Goal: Task Accomplishment & Management: Manage account settings

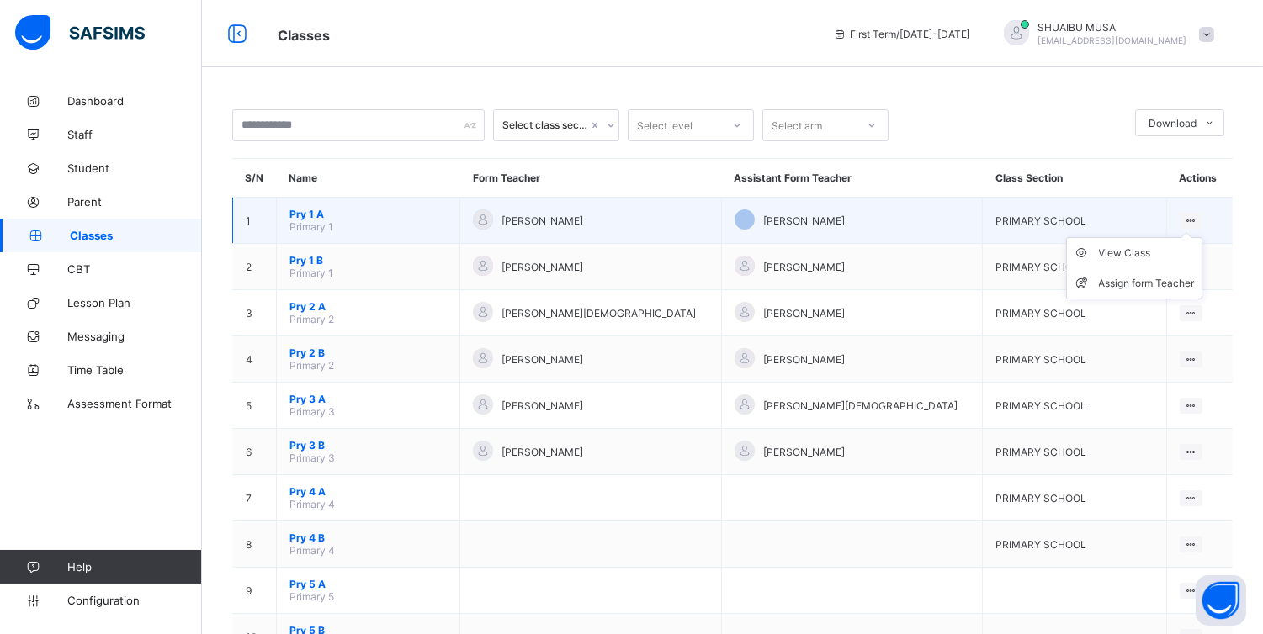
click at [1196, 215] on icon at bounding box center [1190, 220] width 14 height 13
click at [1133, 250] on div "View Class" at bounding box center [1147, 253] width 96 height 17
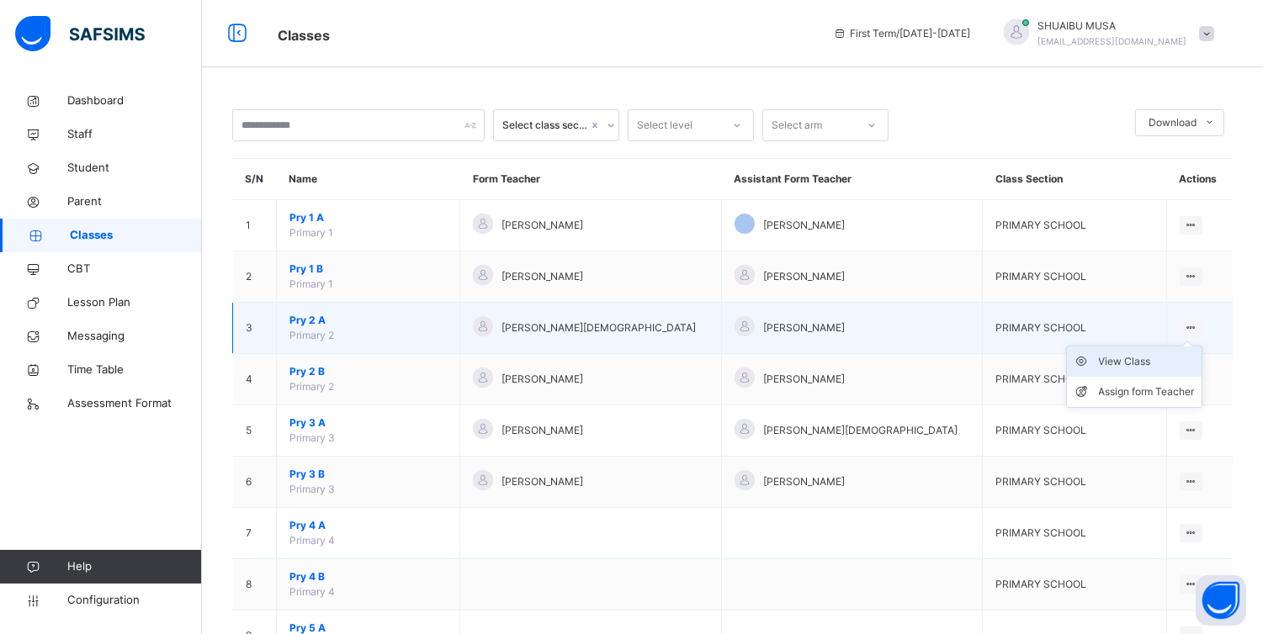
click at [1129, 357] on div "View Class" at bounding box center [1147, 361] width 96 height 17
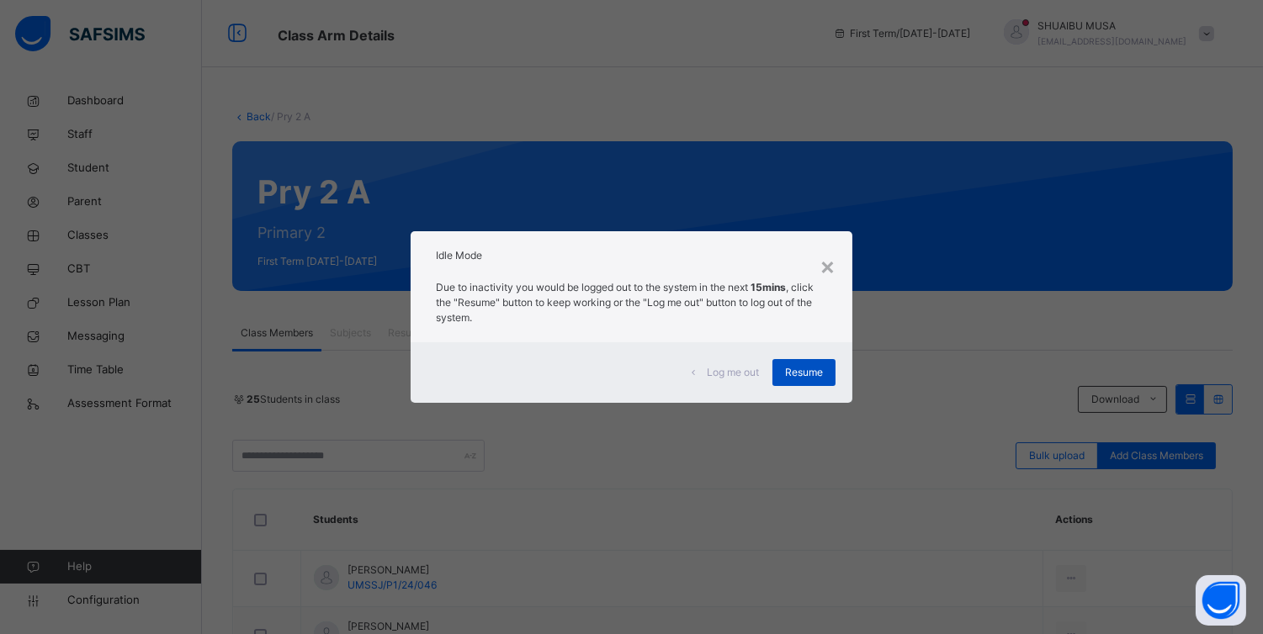
click at [800, 368] on span "Resume" at bounding box center [804, 372] width 38 height 15
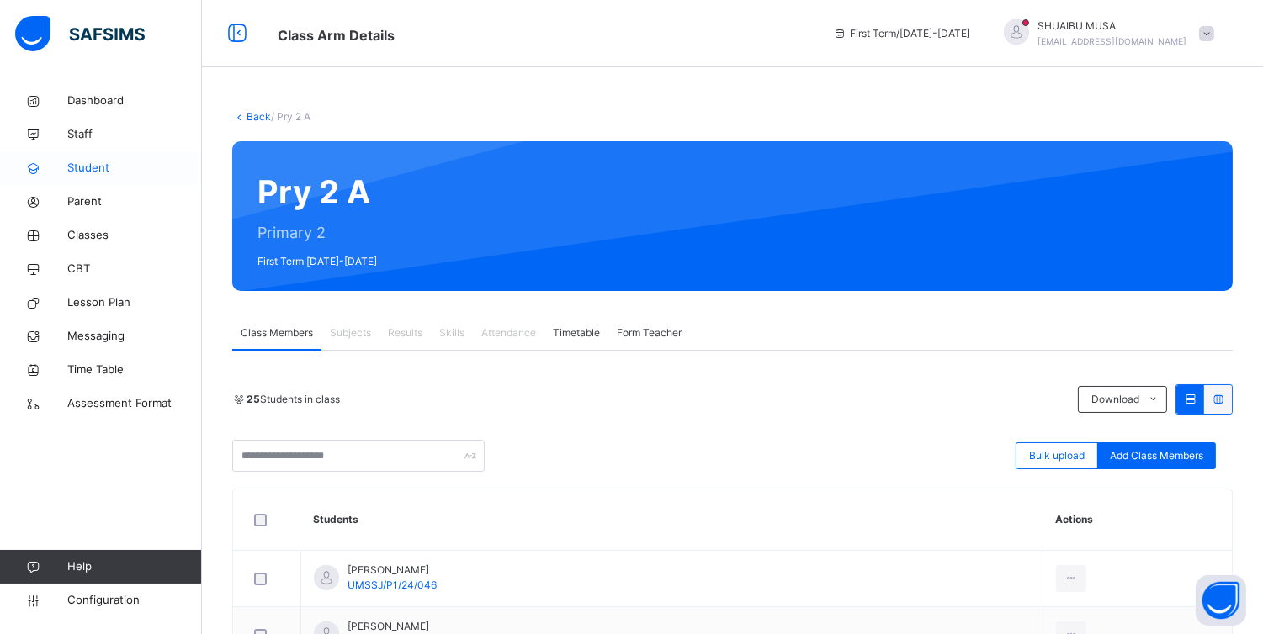
click at [85, 163] on span "Student" at bounding box center [134, 168] width 135 height 17
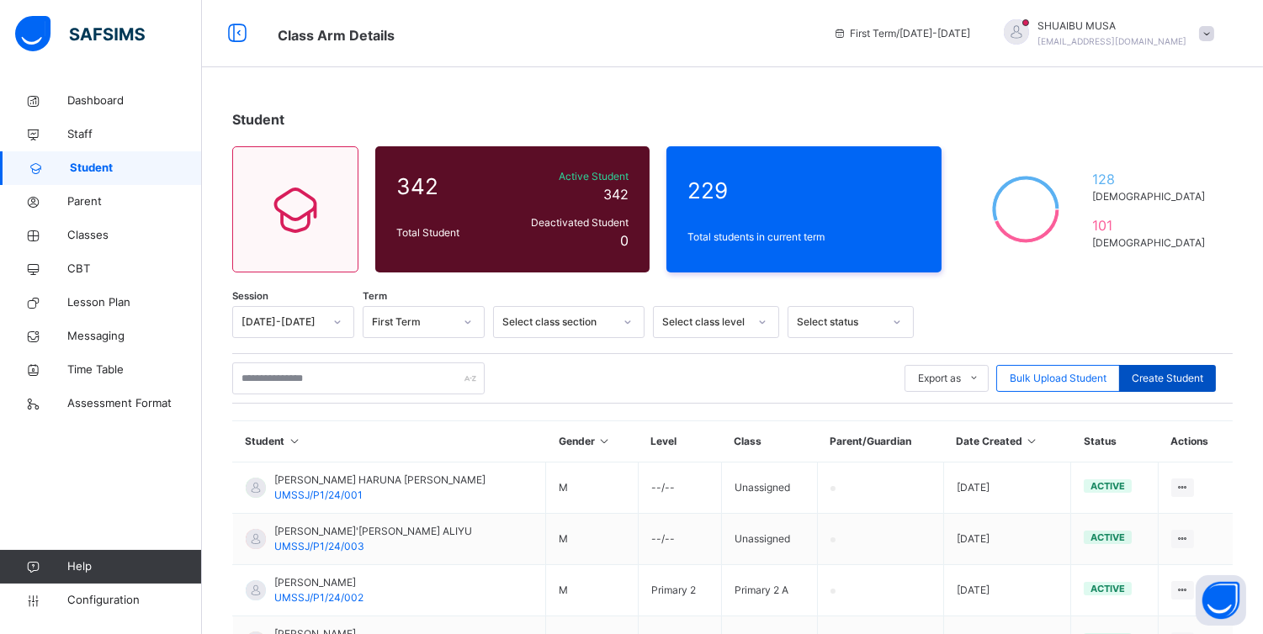
click at [1180, 380] on span "Create Student" at bounding box center [1166, 378] width 71 height 15
select select "**"
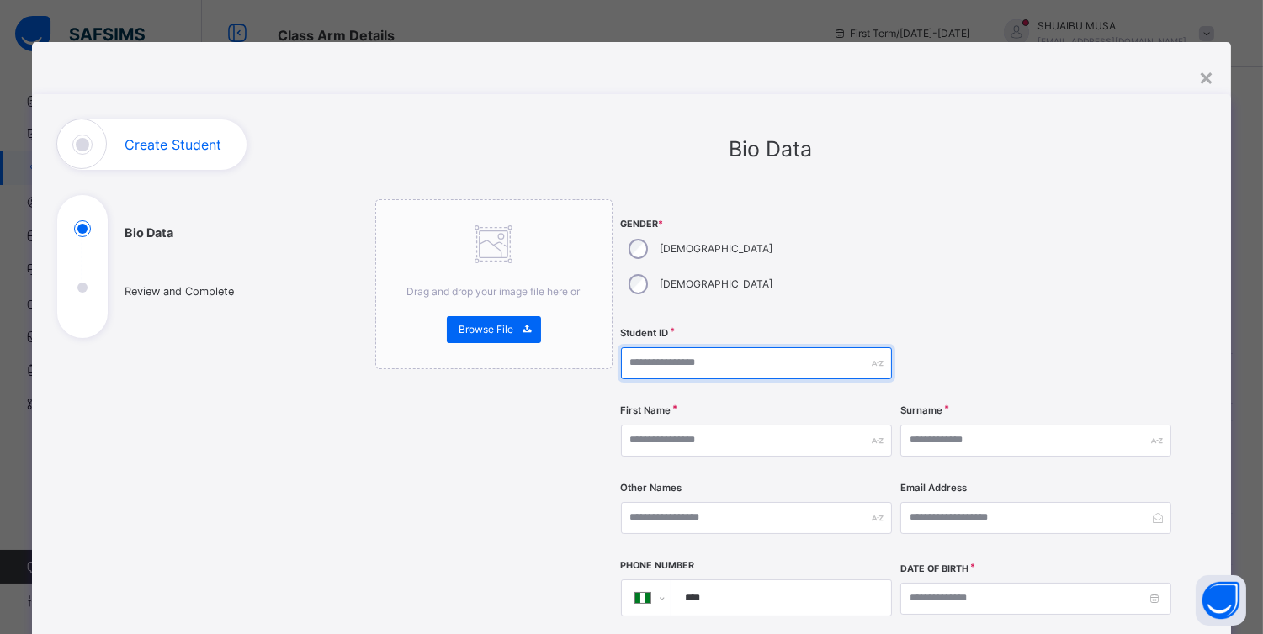
click at [681, 347] on input "text" at bounding box center [756, 363] width 271 height 32
click at [1203, 73] on div "×" at bounding box center [1206, 76] width 16 height 35
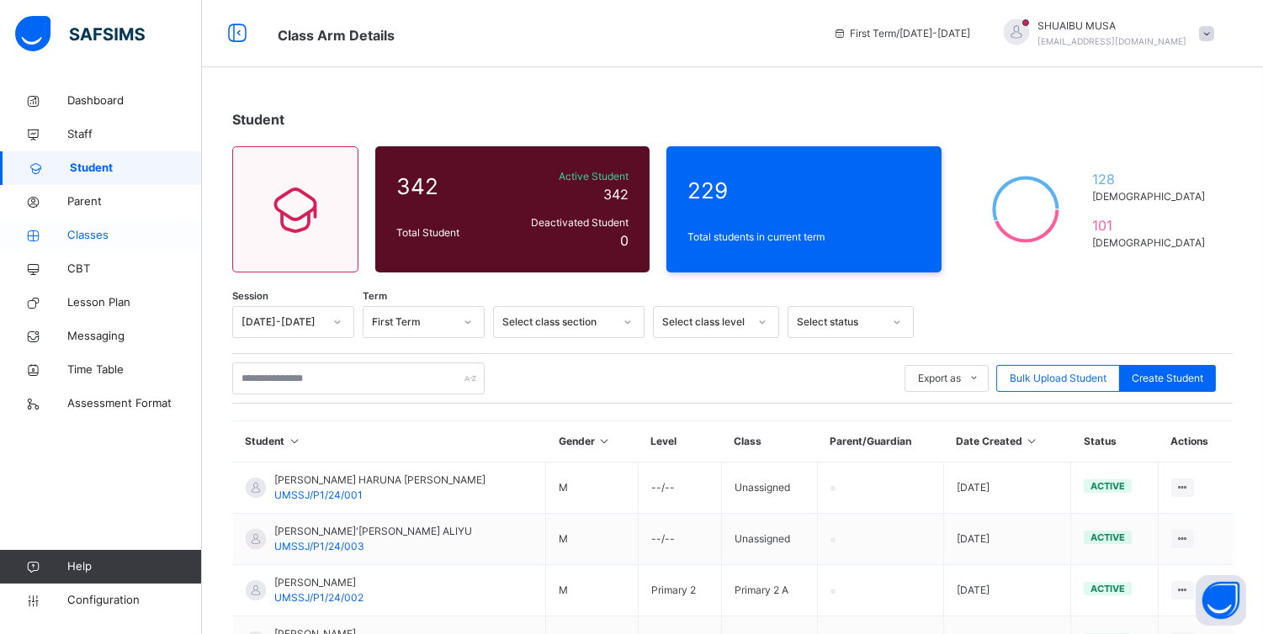
click at [93, 228] on span "Classes" at bounding box center [134, 235] width 135 height 17
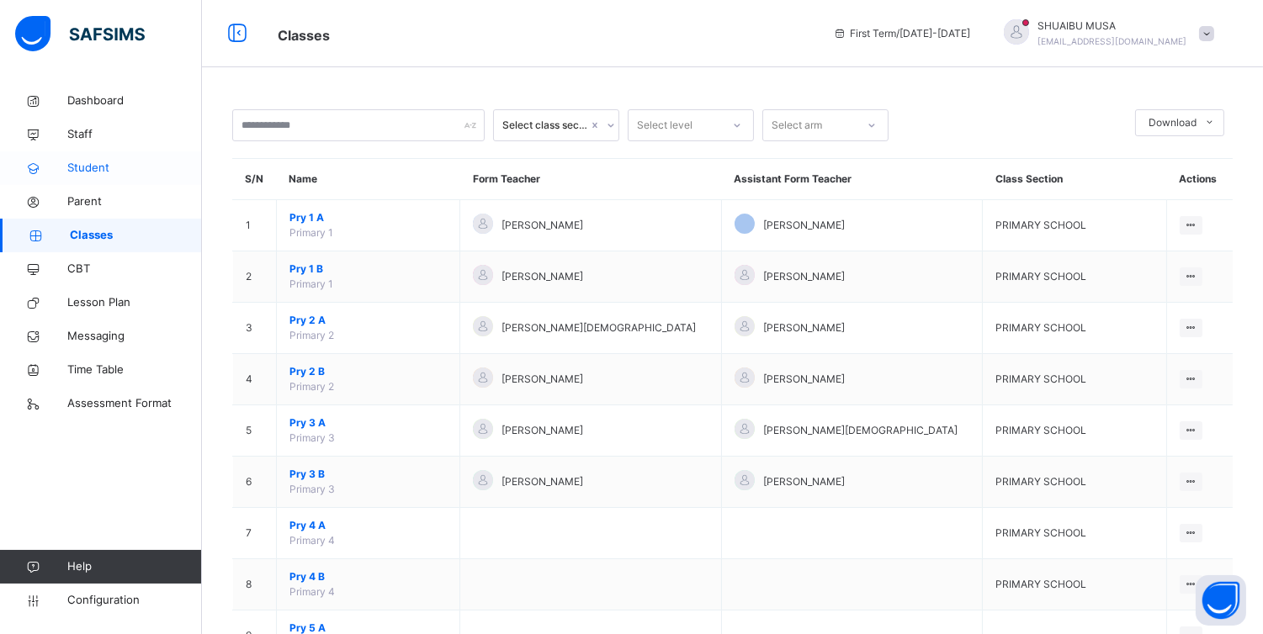
click at [89, 161] on span "Student" at bounding box center [134, 168] width 135 height 17
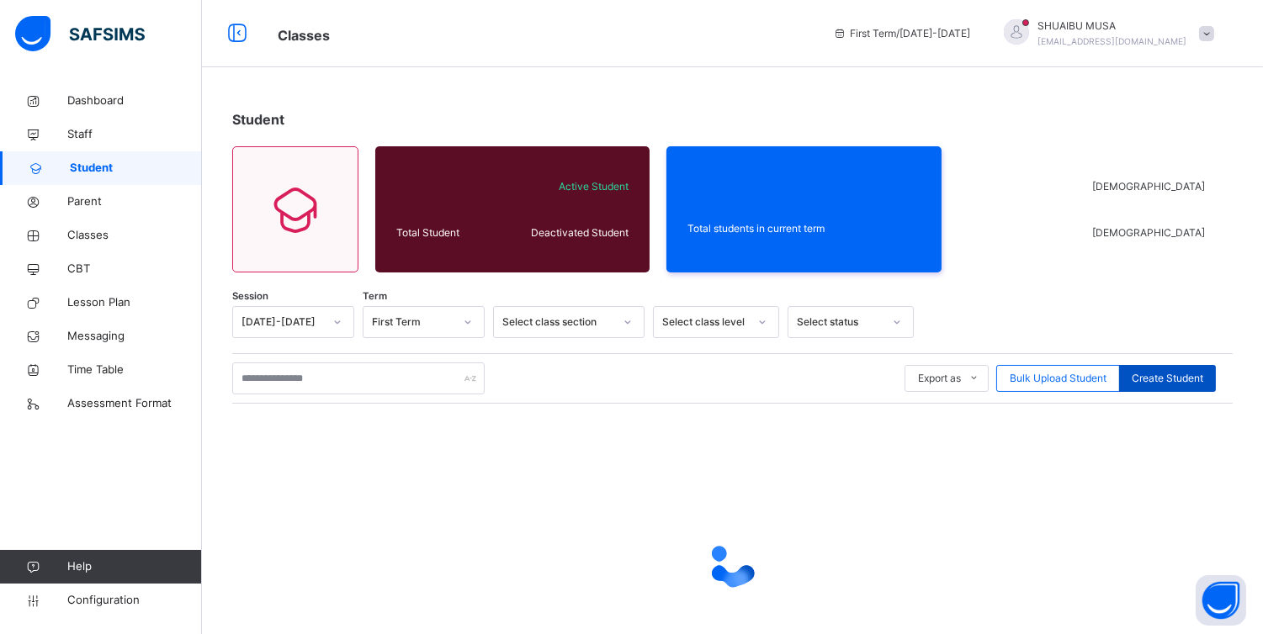
click at [1166, 375] on span "Create Student" at bounding box center [1166, 378] width 71 height 15
select select "**"
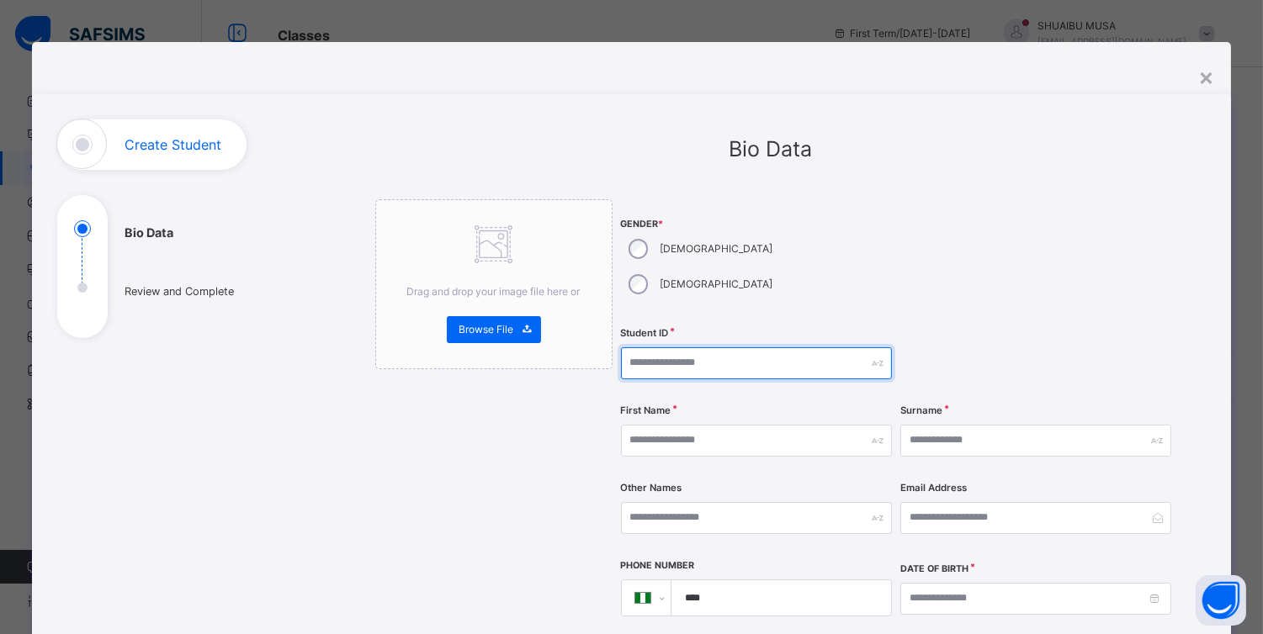
click at [782, 347] on input "text" at bounding box center [756, 363] width 271 height 32
type input "**********"
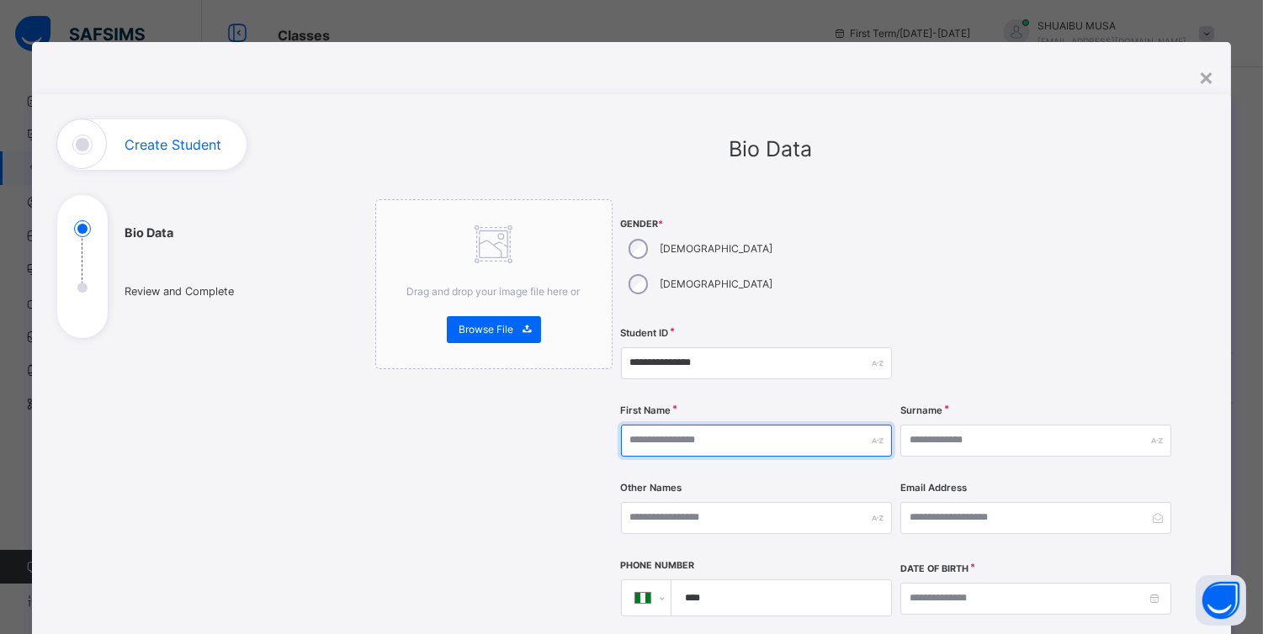
click at [744, 425] on input "text" at bounding box center [756, 441] width 271 height 32
type input "*"
type input "****"
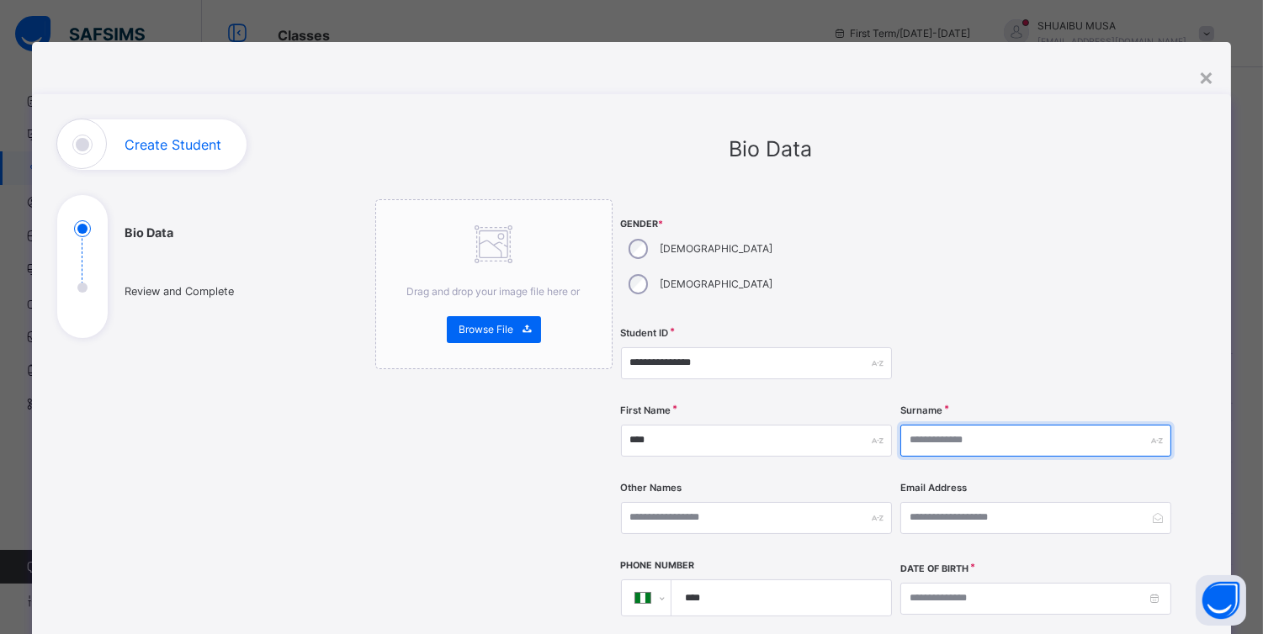
click at [964, 425] on input "text" at bounding box center [1035, 441] width 271 height 32
type input "*"
type input "*****"
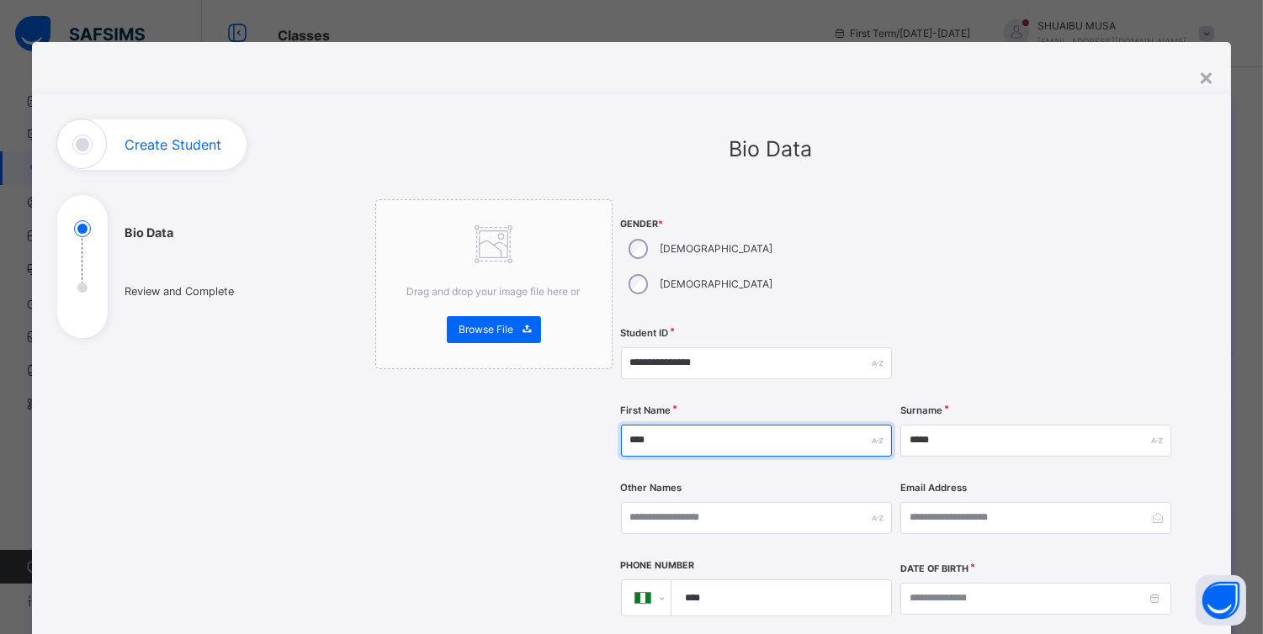
click at [723, 425] on input "****" at bounding box center [756, 441] width 271 height 32
type input "*"
type input "********"
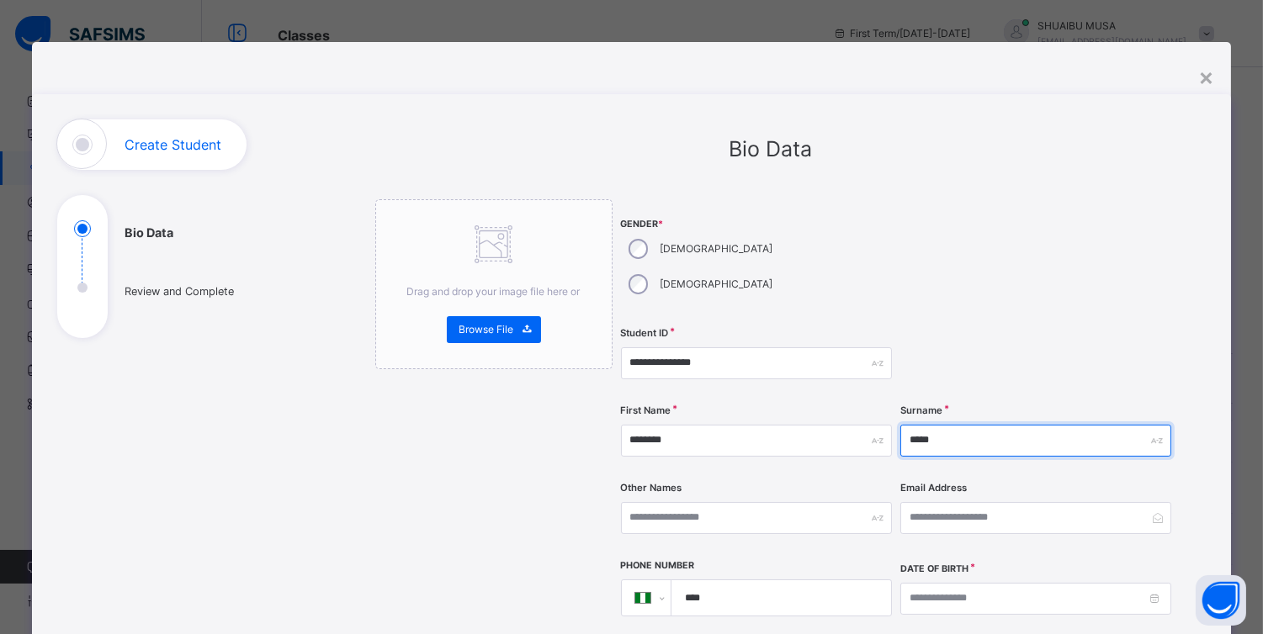
click at [987, 425] on input "*****" at bounding box center [1035, 441] width 271 height 32
type input "*"
type input "****"
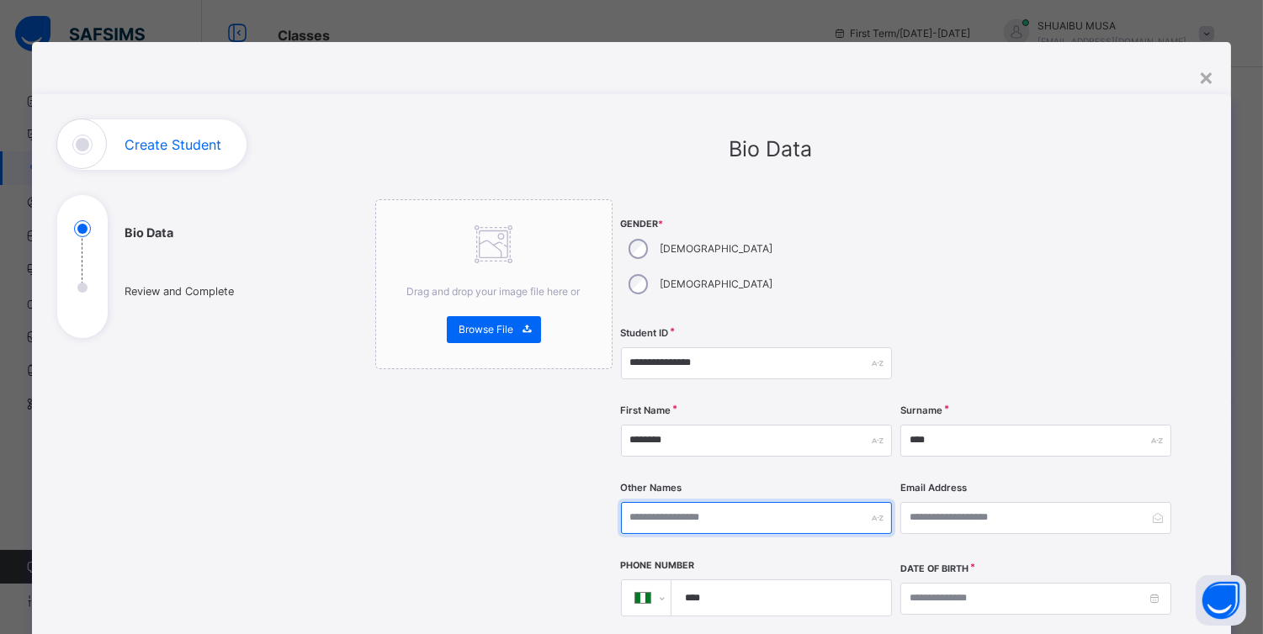
click at [770, 502] on input "text" at bounding box center [756, 518] width 271 height 32
type input "*****"
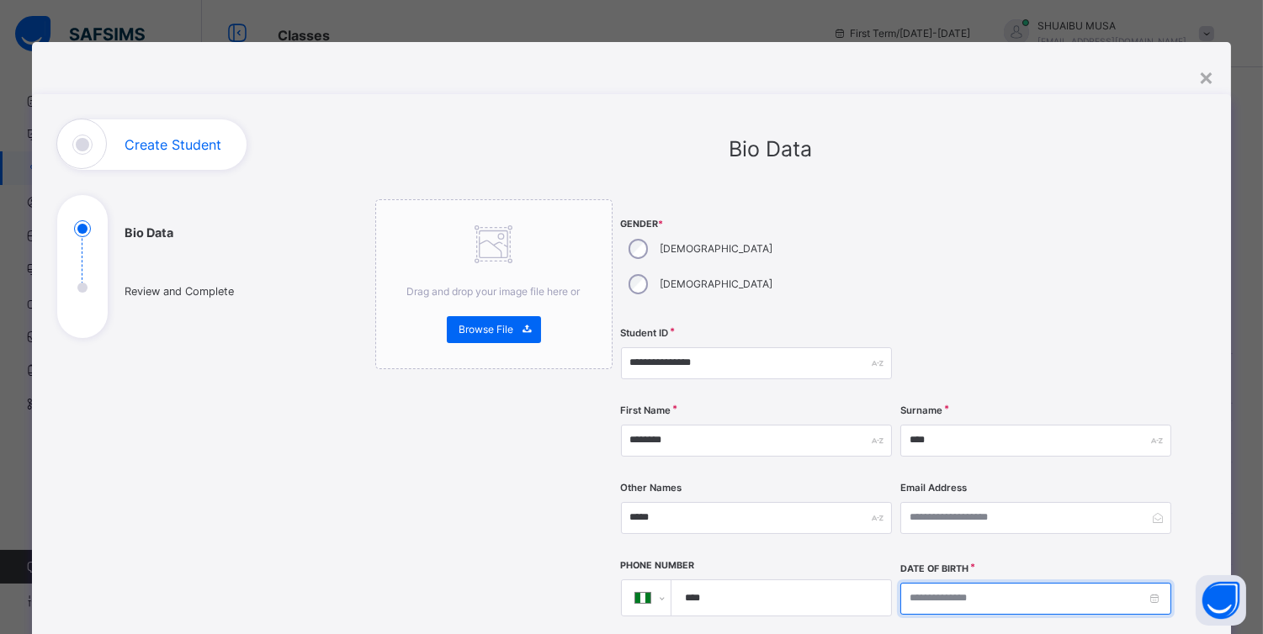
click at [984, 583] on input at bounding box center [1035, 599] width 271 height 32
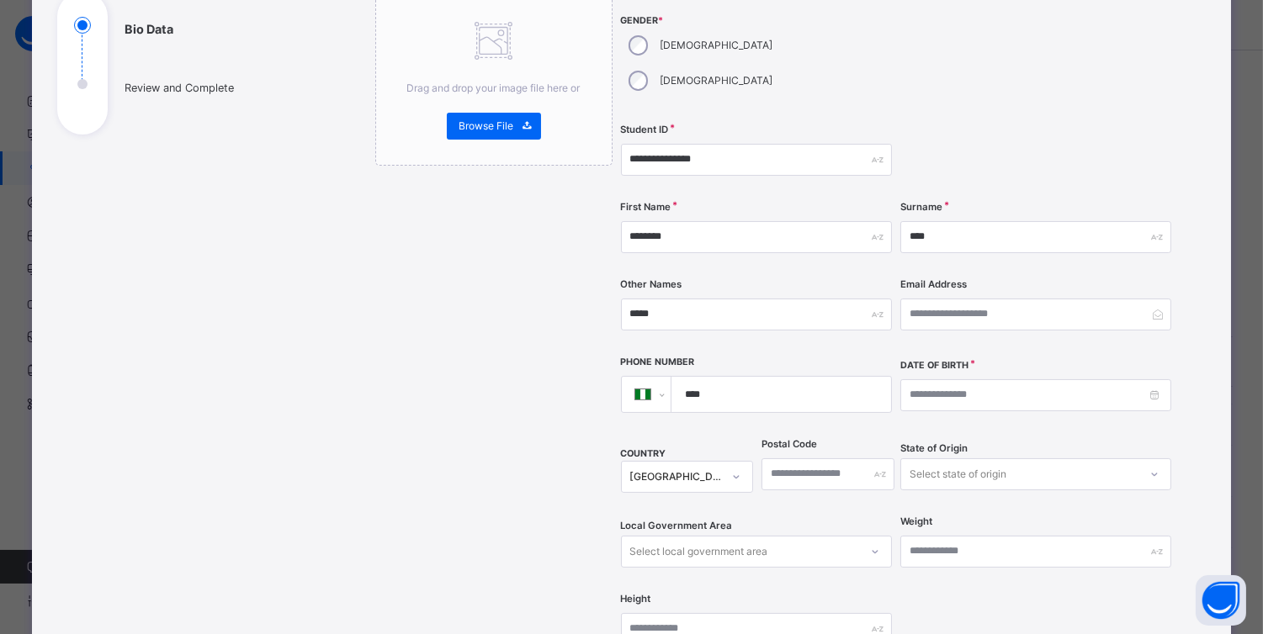
scroll to position [207, 0]
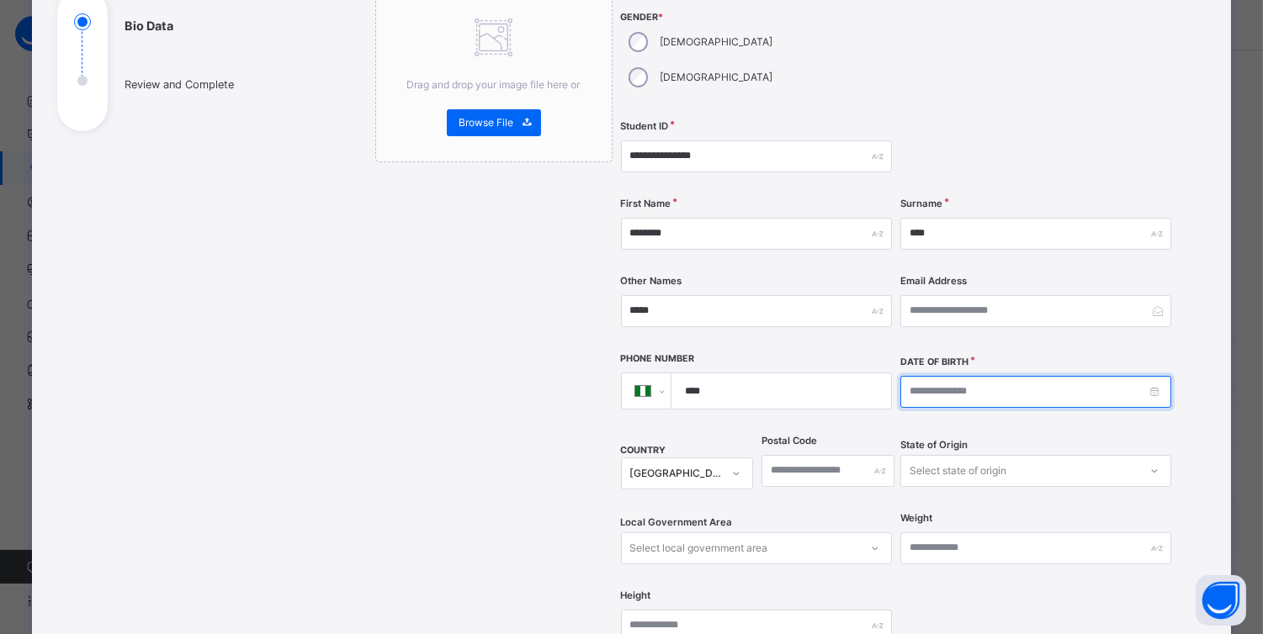
click at [1144, 376] on input at bounding box center [1035, 392] width 271 height 32
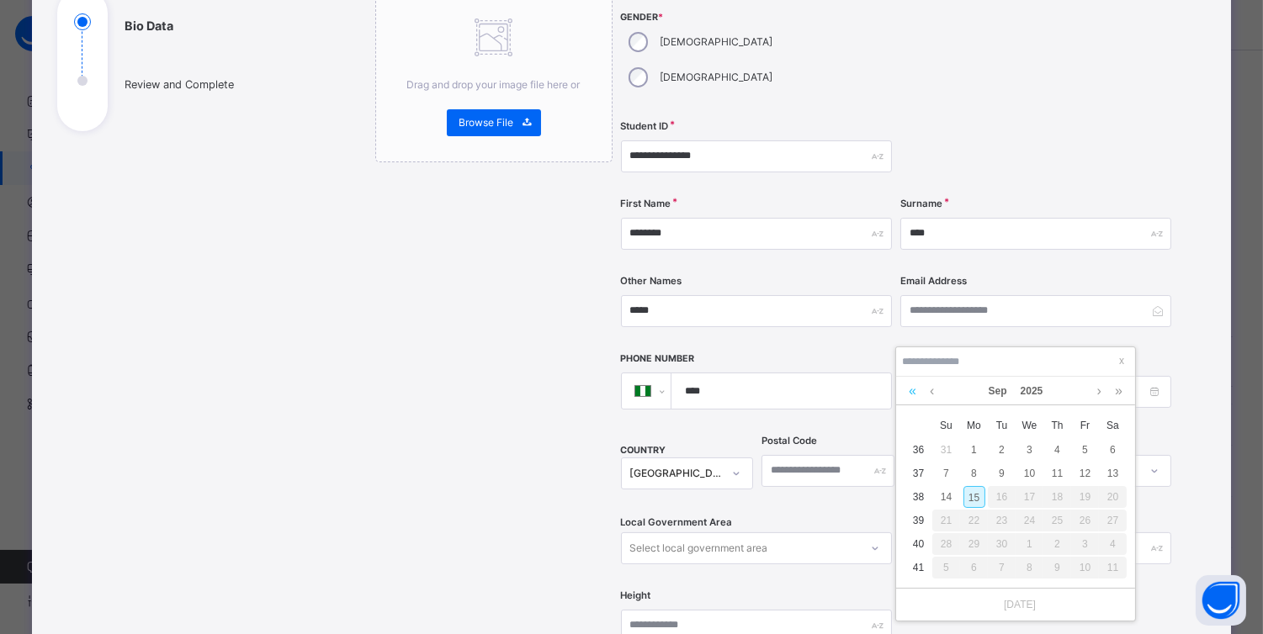
click at [907, 387] on link at bounding box center [912, 391] width 16 height 29
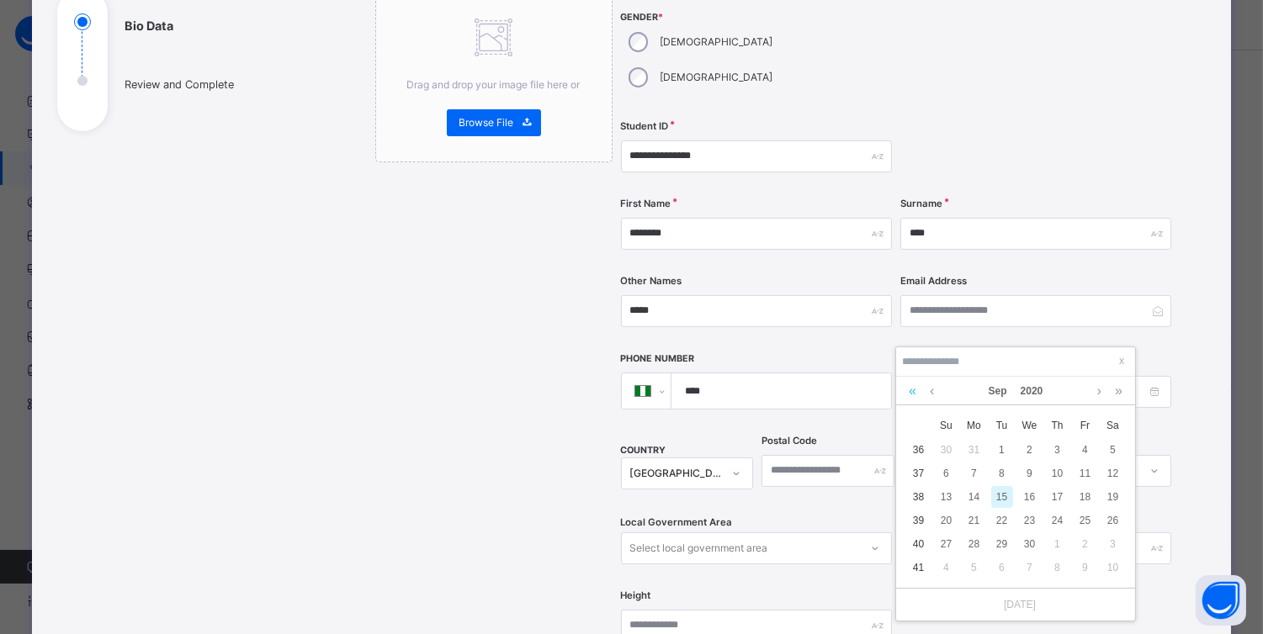
click at [907, 387] on link at bounding box center [912, 391] width 16 height 29
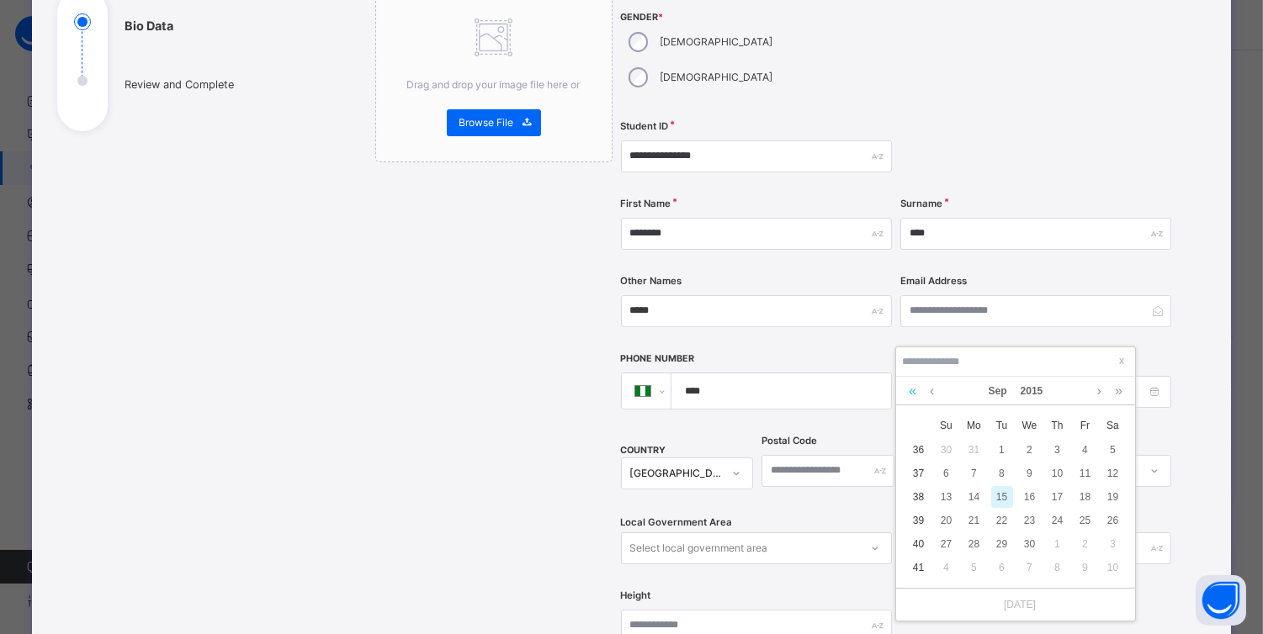
click at [907, 387] on link at bounding box center [912, 391] width 16 height 29
click at [1095, 390] on link at bounding box center [1099, 391] width 13 height 29
click at [945, 542] on div "24" at bounding box center [946, 544] width 22 height 22
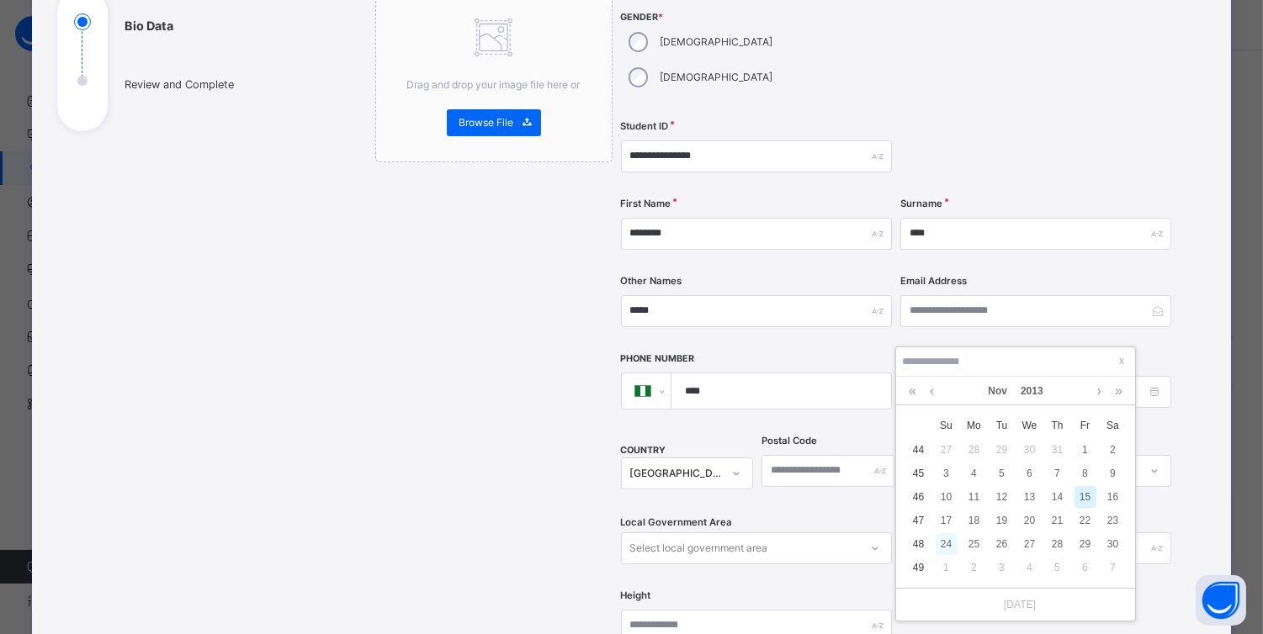
type input "**********"
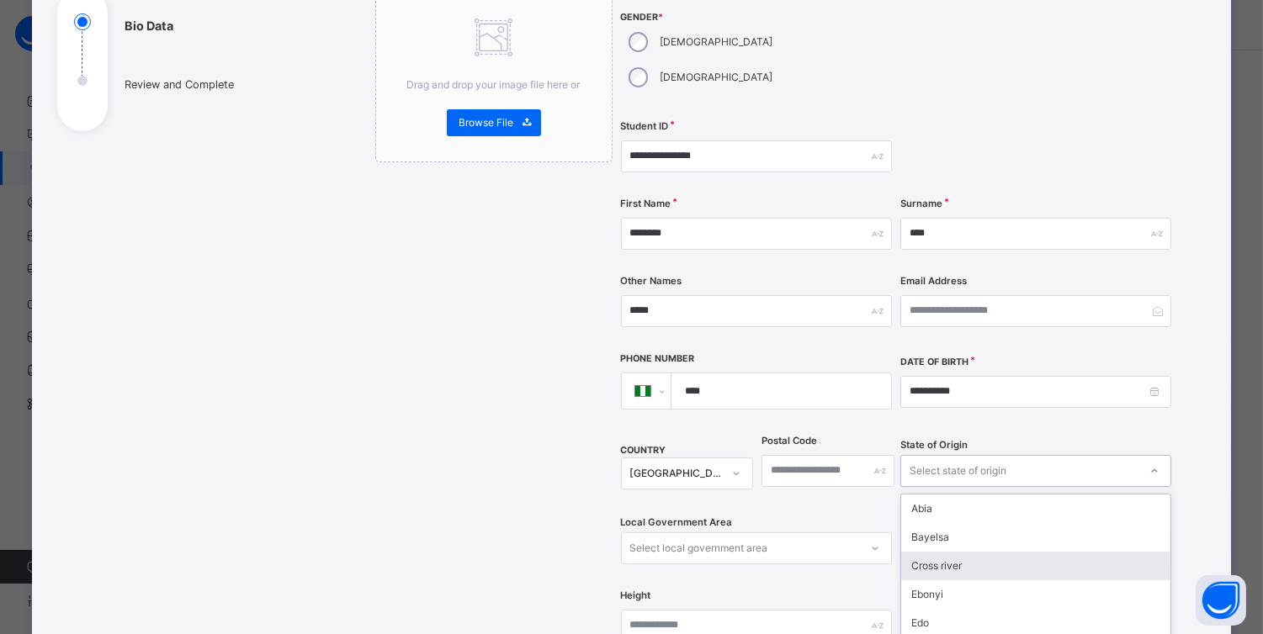
scroll to position [291, 0]
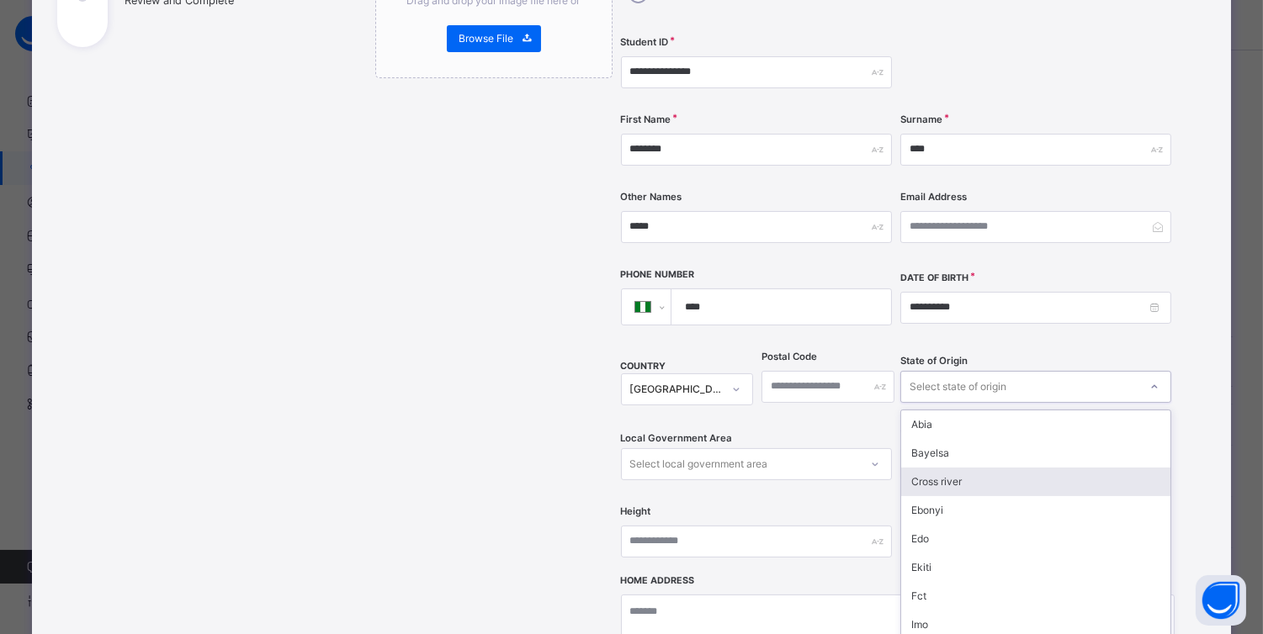
click at [978, 403] on div "option Cross river focused, 3 of 37. 37 results available. Use Up and Down to c…" at bounding box center [1035, 387] width 271 height 32
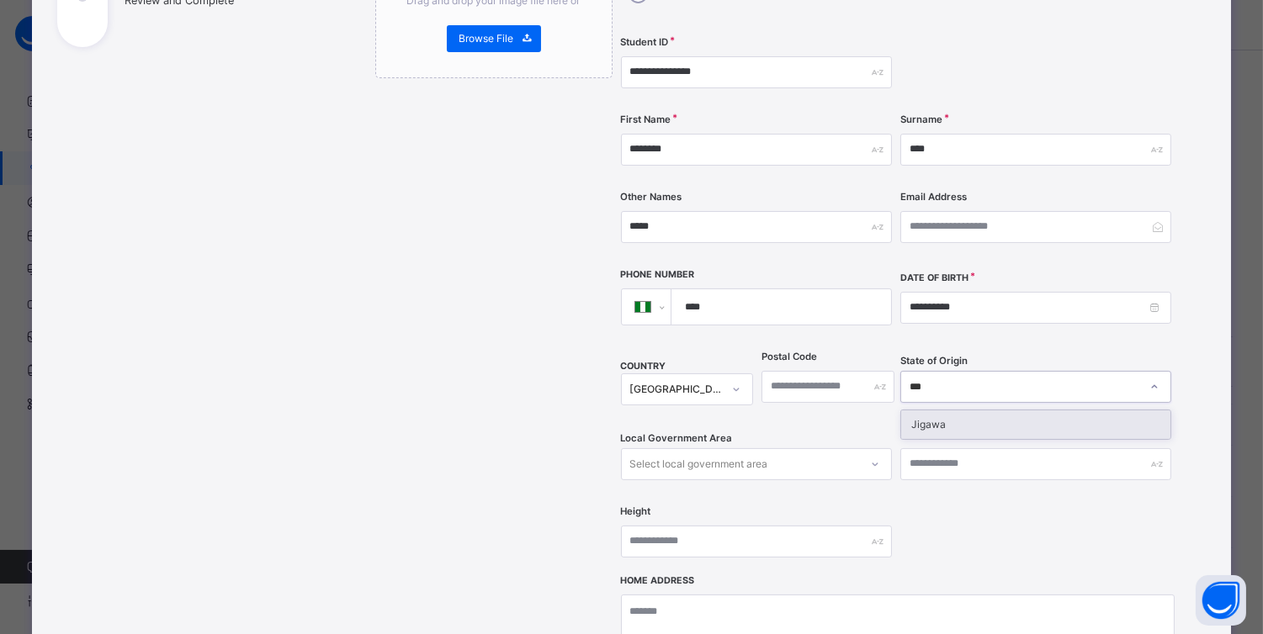
type input "****"
click at [797, 451] on div "Select local government area" at bounding box center [740, 464] width 237 height 26
click at [846, 451] on div "Select local government area" at bounding box center [740, 464] width 237 height 26
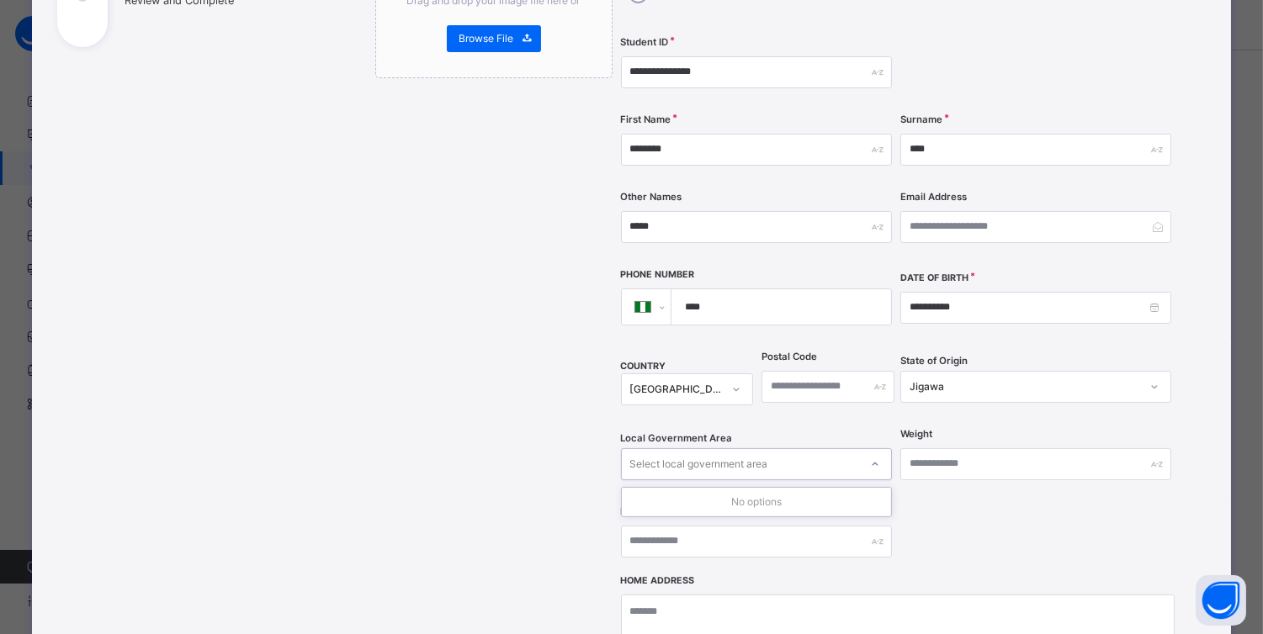
click at [846, 451] on div "Select local government area" at bounding box center [740, 464] width 237 height 26
click at [863, 451] on div at bounding box center [874, 464] width 29 height 27
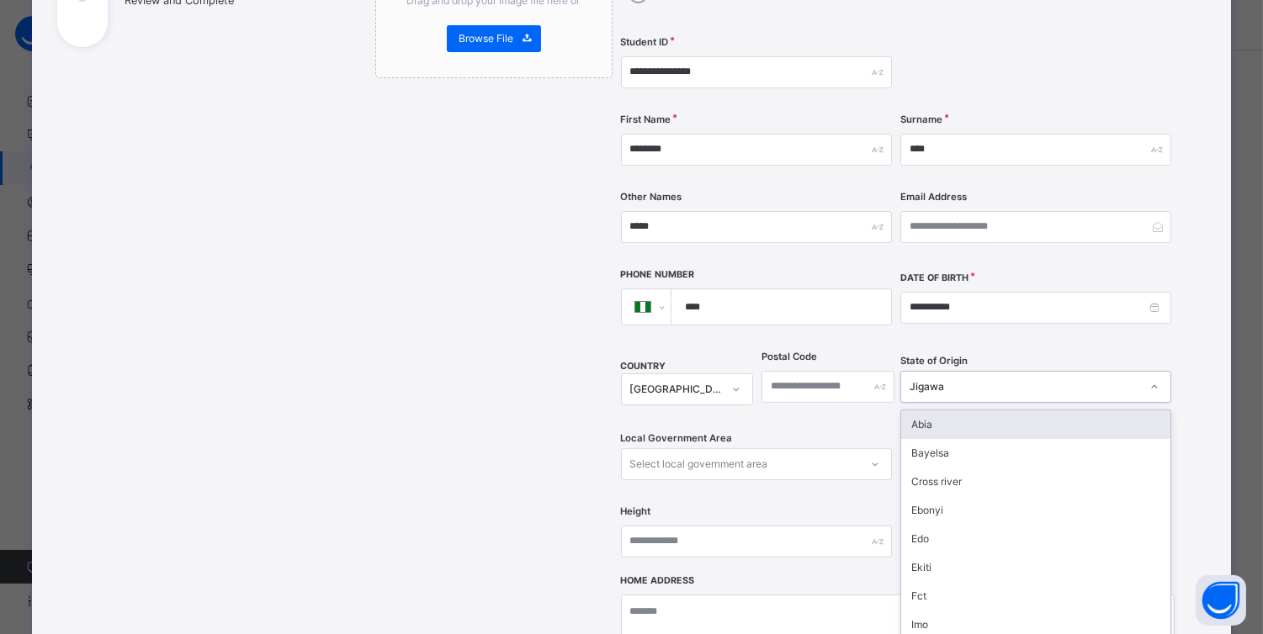
click at [1003, 379] on div "Jigawa" at bounding box center [1024, 386] width 230 height 15
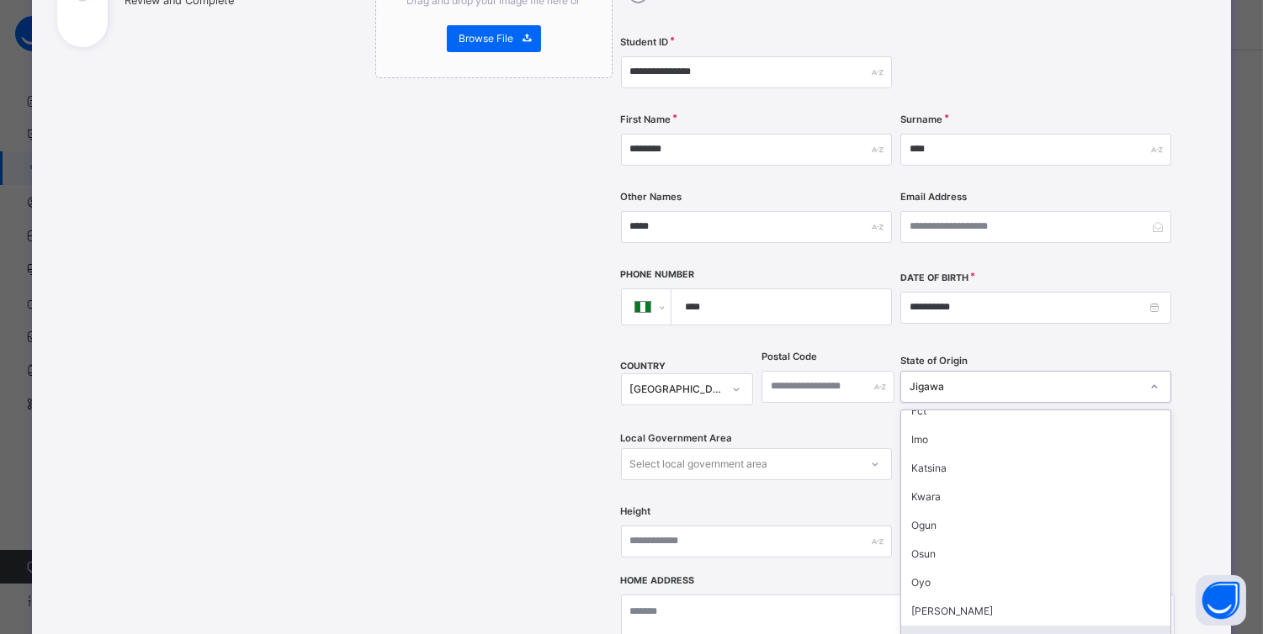
scroll to position [214, 0]
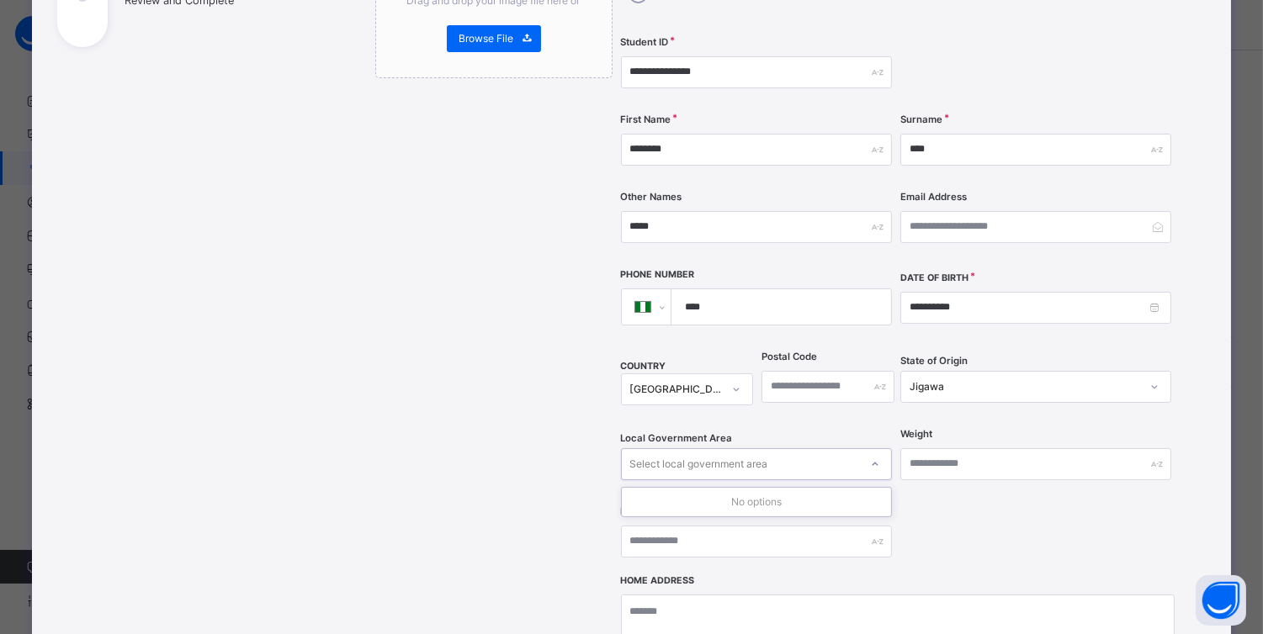
click at [793, 451] on div "Select local government area" at bounding box center [740, 464] width 237 height 26
click at [838, 451] on div "Select local government area" at bounding box center [740, 464] width 237 height 26
click at [789, 451] on div "Select local government area" at bounding box center [740, 464] width 237 height 26
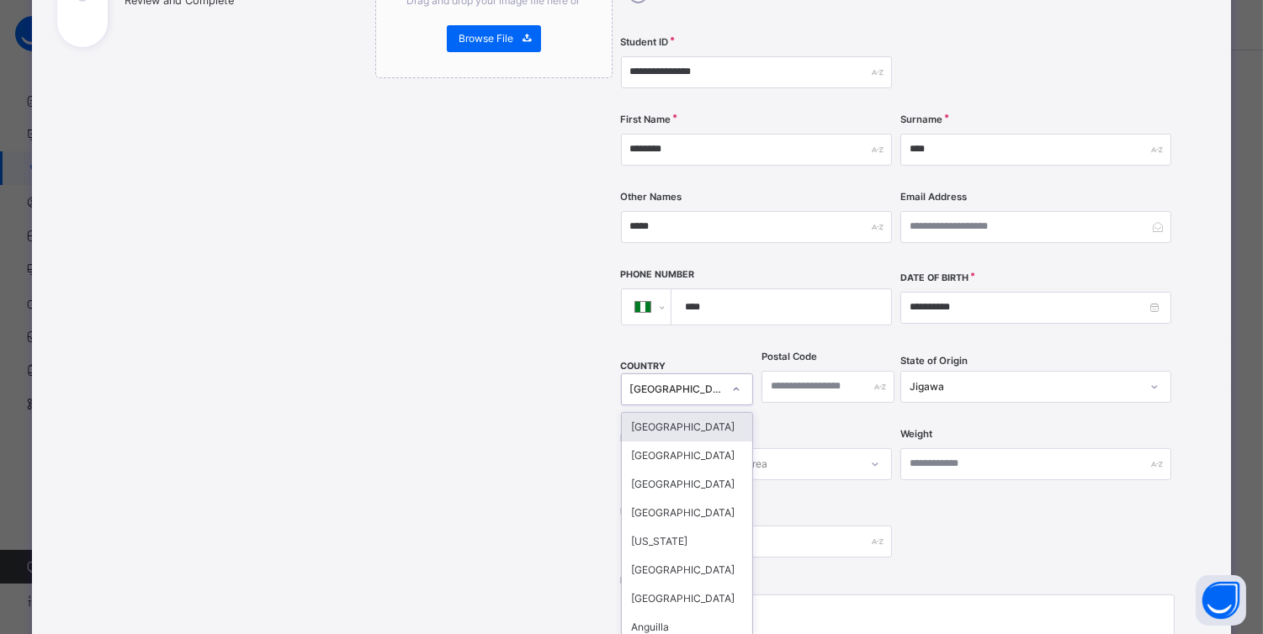
click at [710, 382] on div "[GEOGRAPHIC_DATA]" at bounding box center [676, 389] width 93 height 15
type input "****"
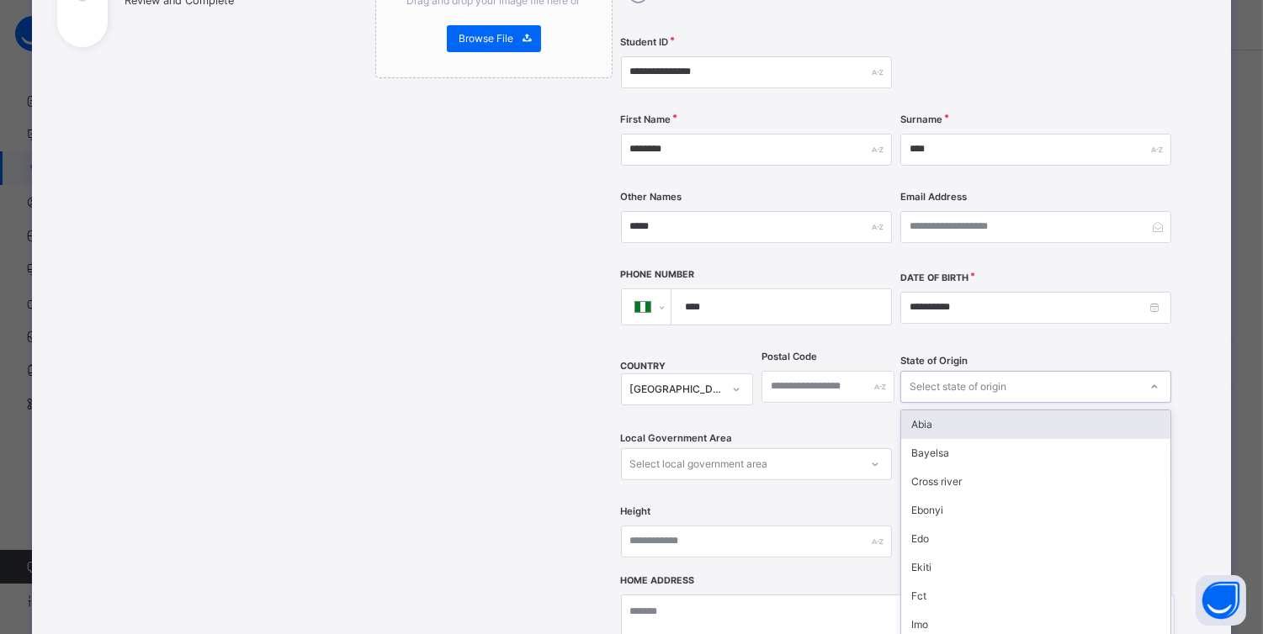
click at [987, 371] on div "Select state of origin" at bounding box center [957, 387] width 97 height 32
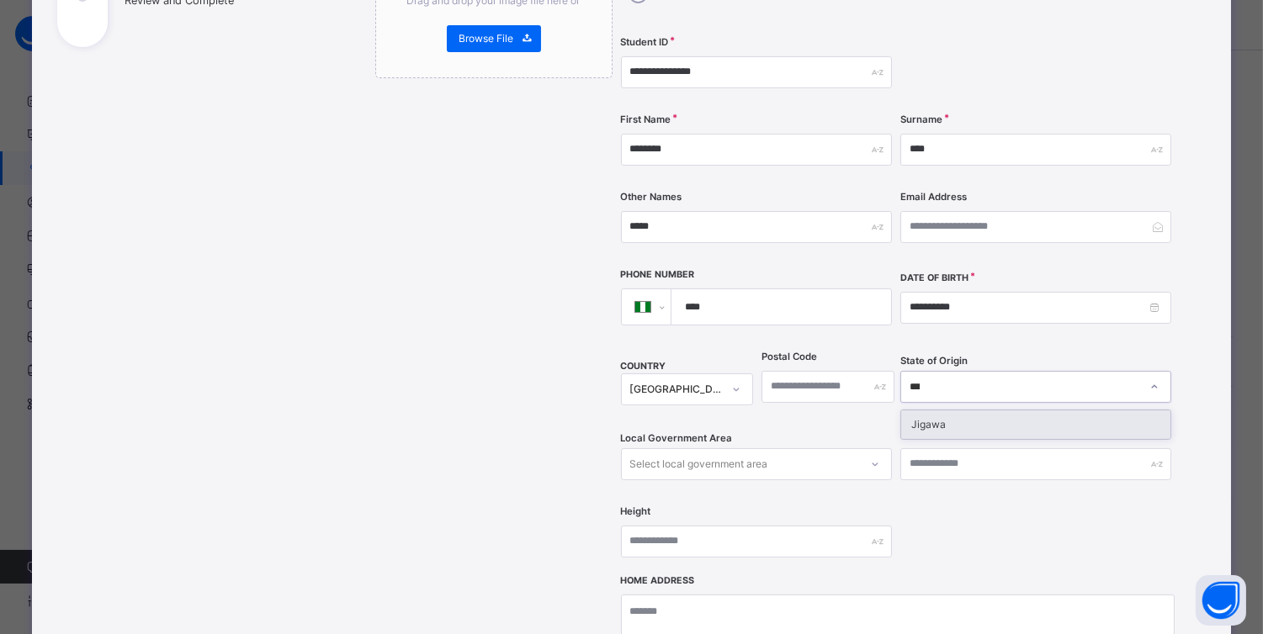
type input "****"
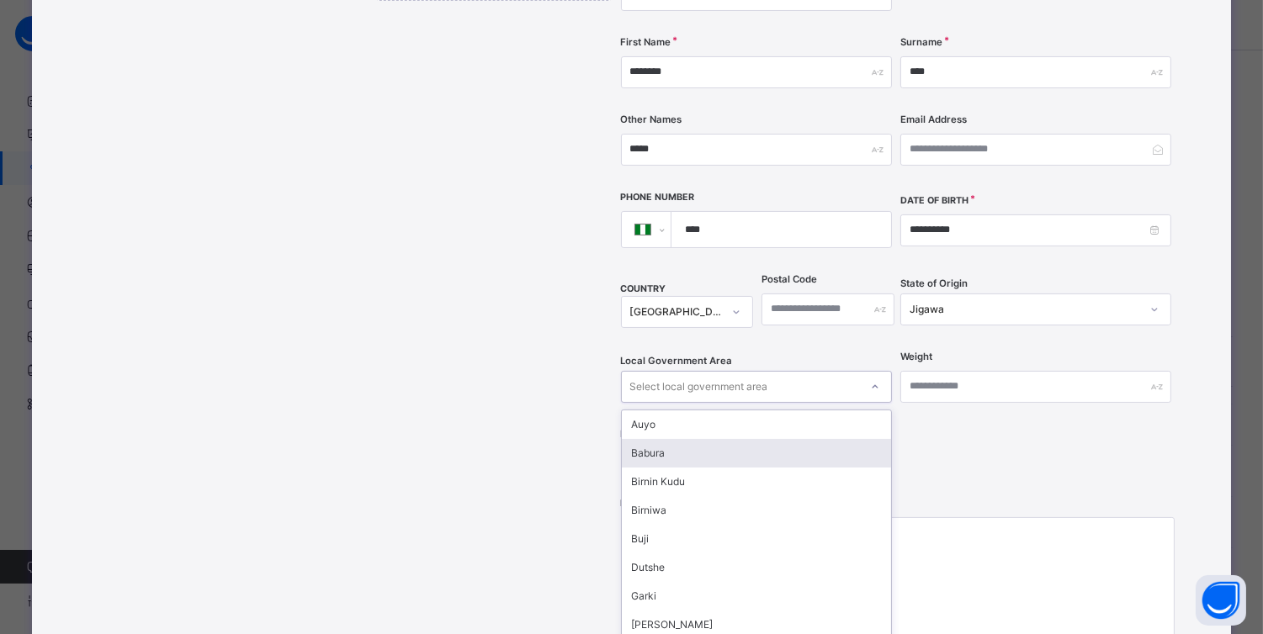
click at [821, 403] on div "option Babura focused, 2 of 27. 27 results available. Use Up and Down to choose…" at bounding box center [756, 387] width 271 height 32
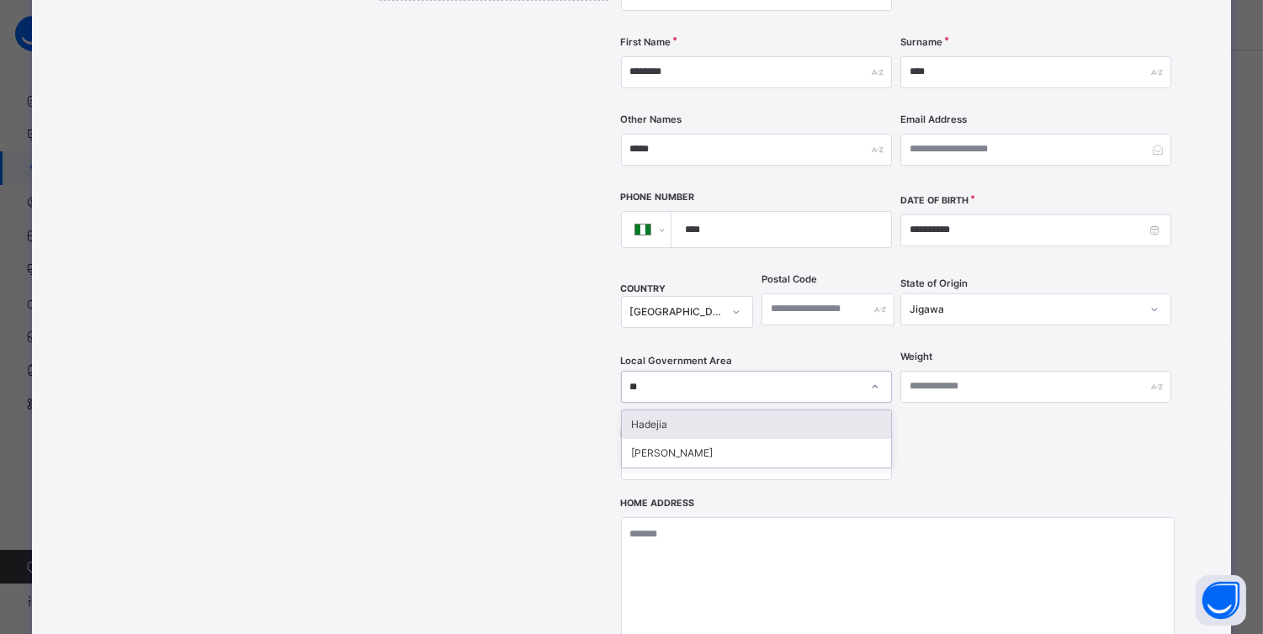
type input "***"
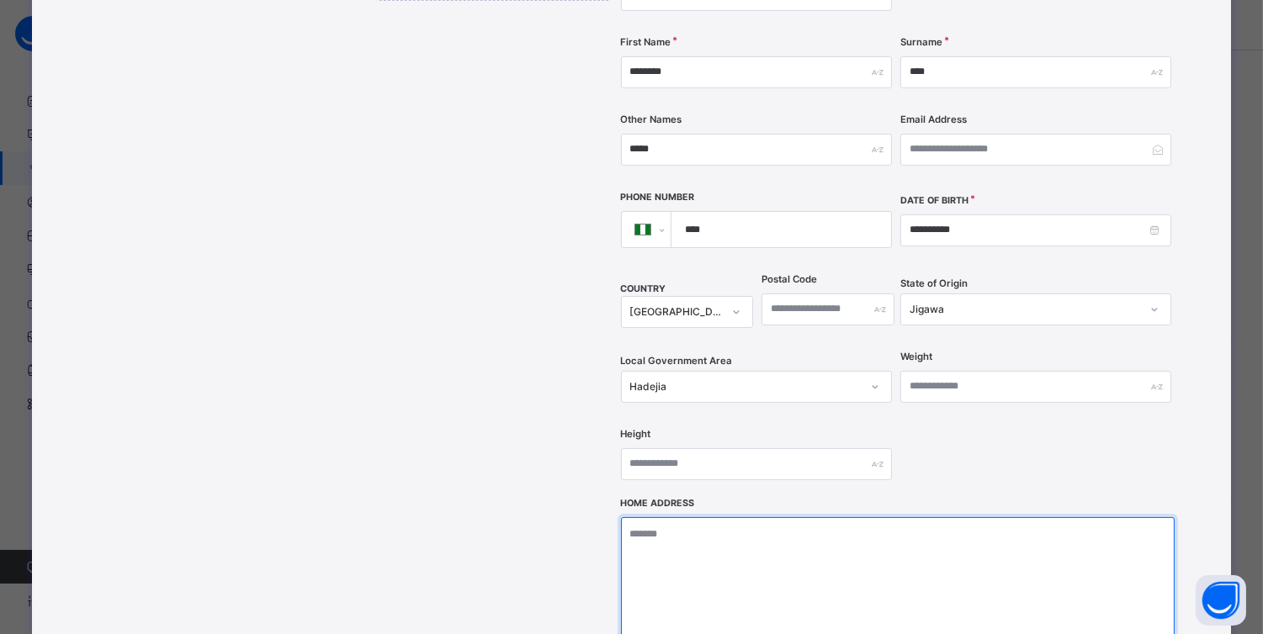
click at [775, 548] on textarea at bounding box center [897, 601] width 553 height 168
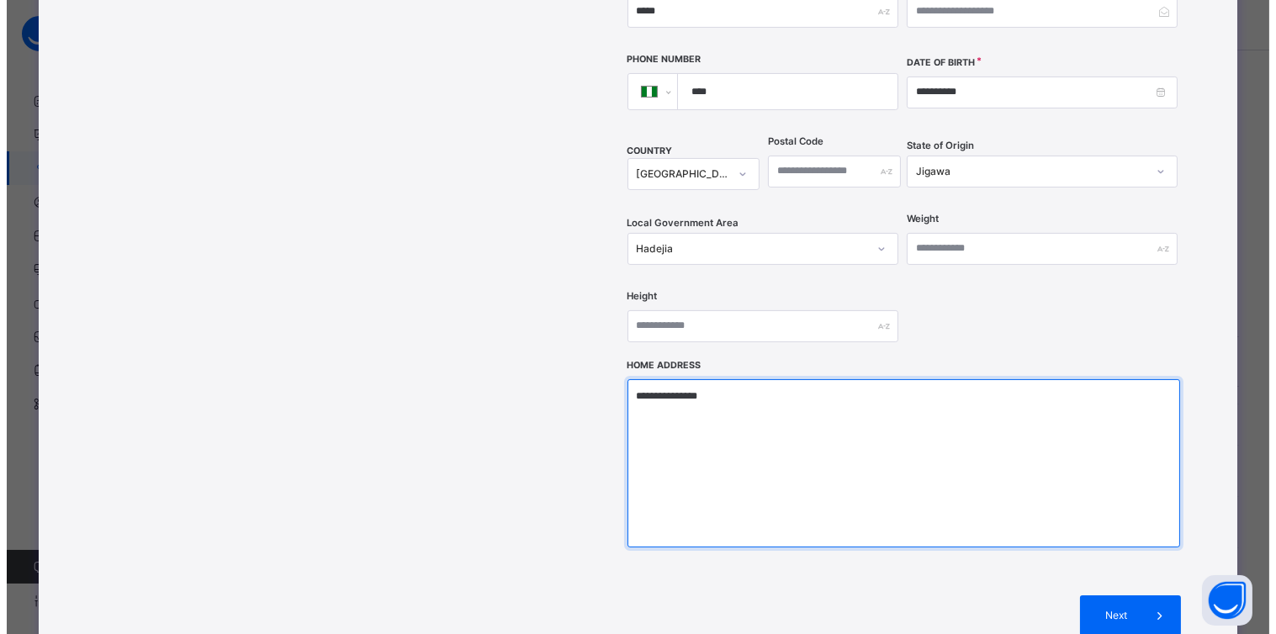
scroll to position [615, 0]
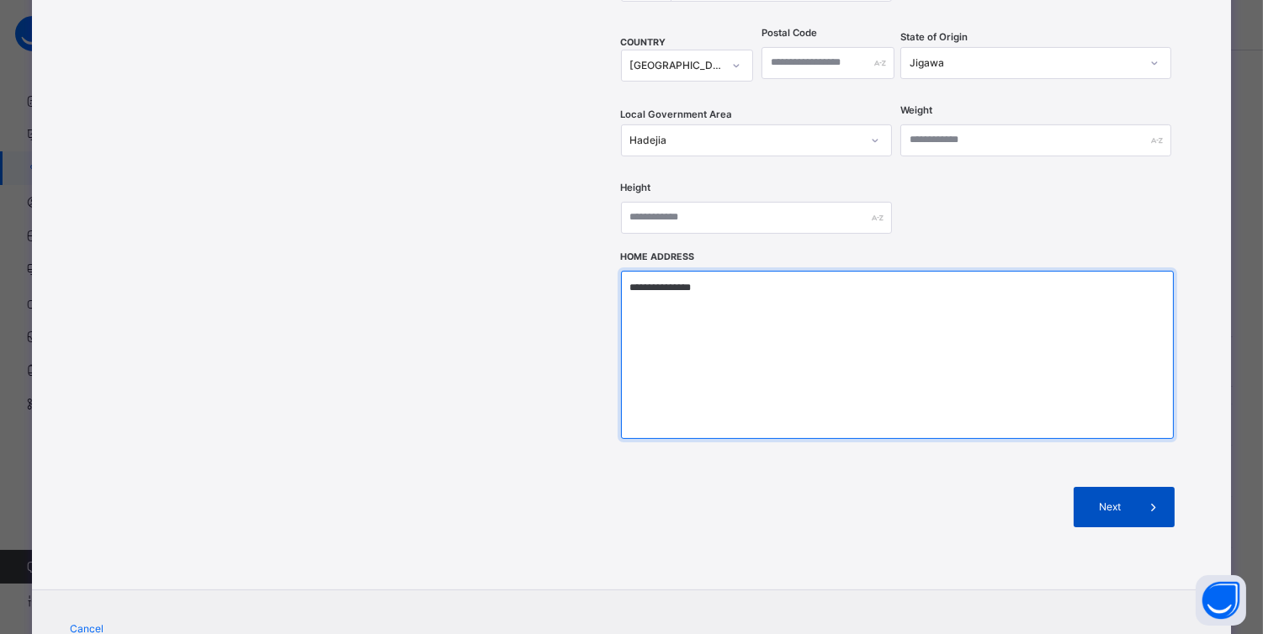
type textarea "**********"
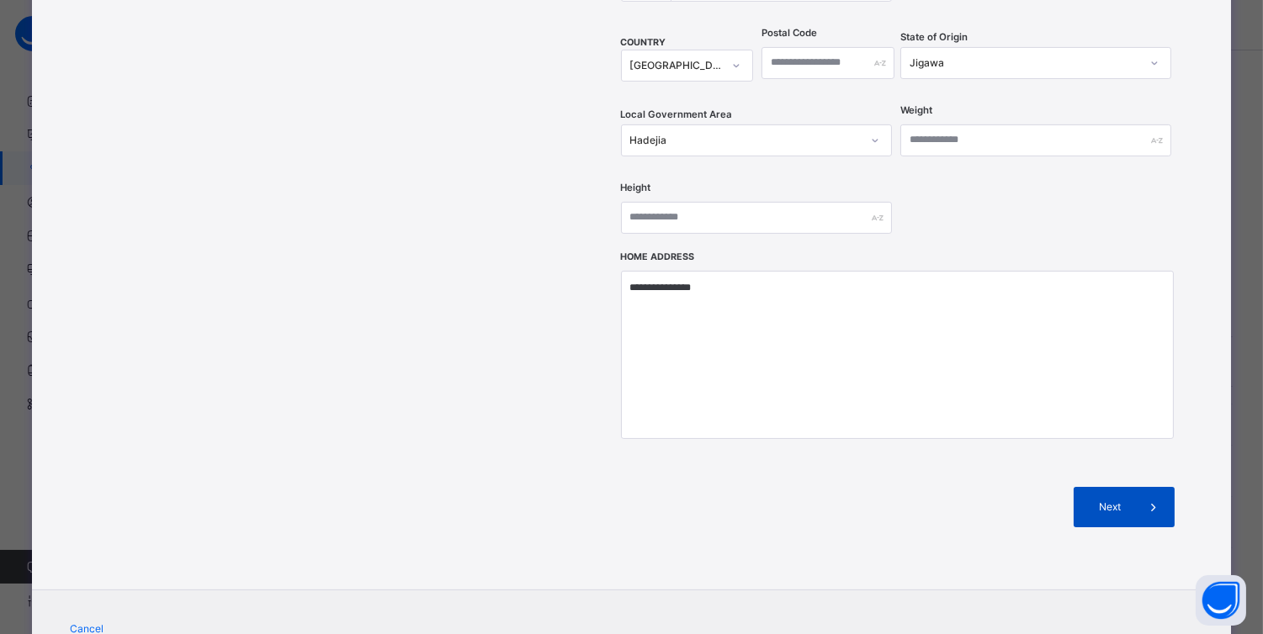
click at [1113, 500] on span "Next" at bounding box center [1110, 507] width 48 height 15
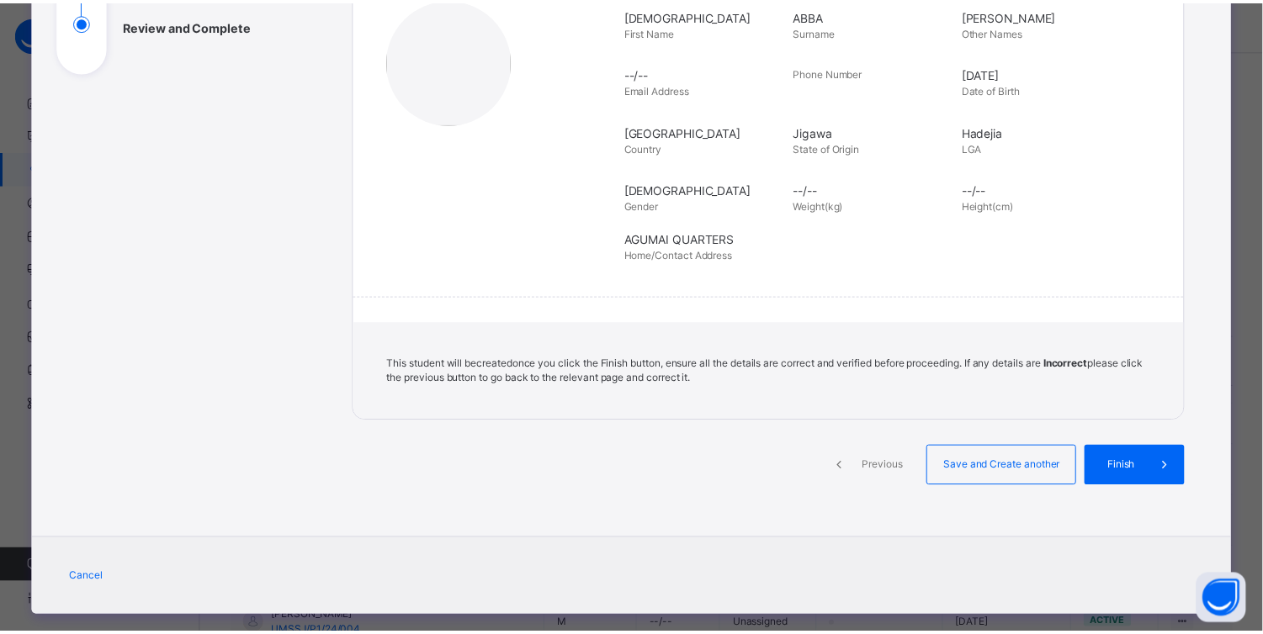
scroll to position [290, 0]
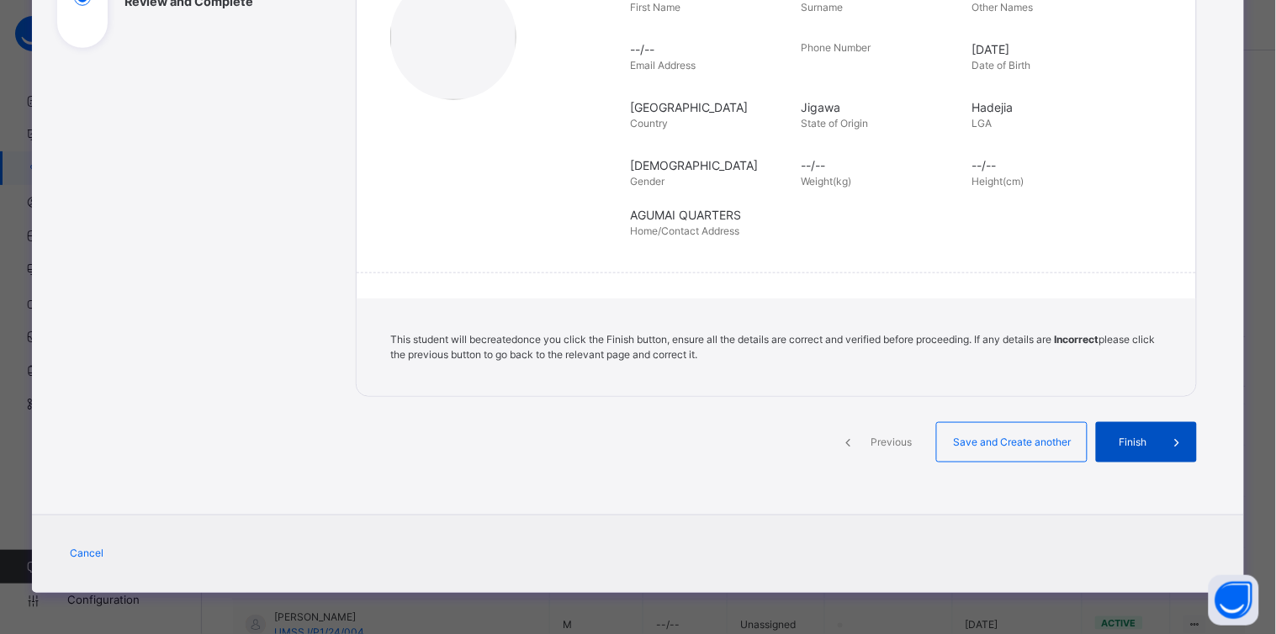
click at [1162, 440] on span at bounding box center [1177, 442] width 40 height 40
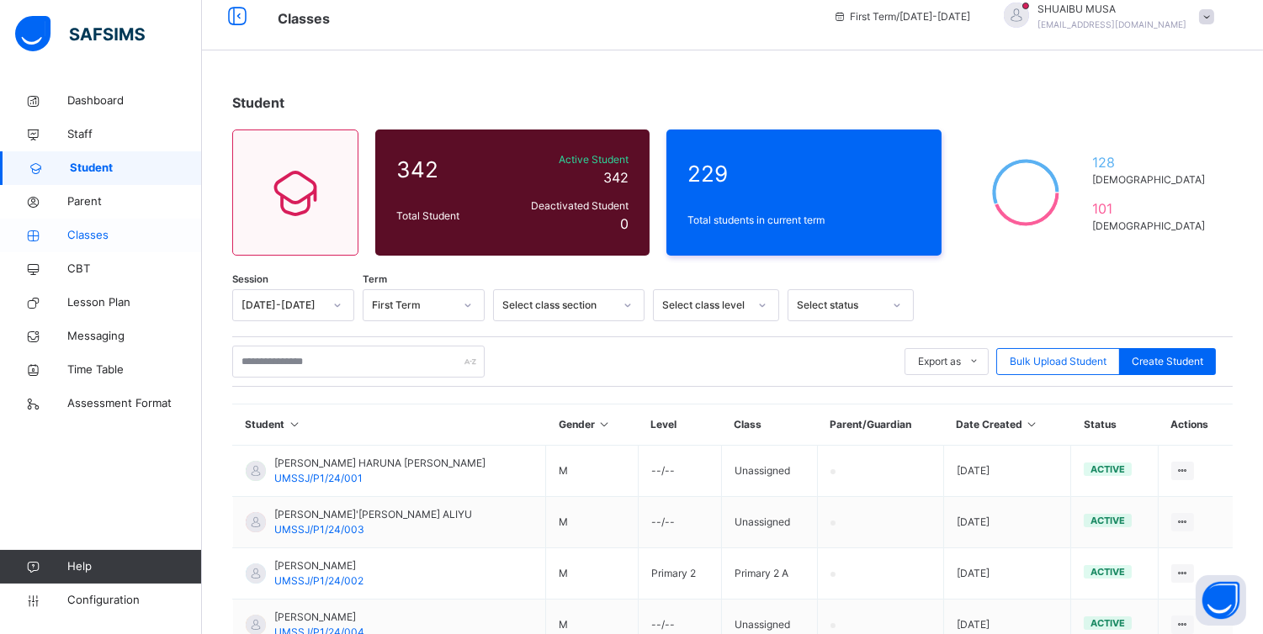
click at [103, 230] on span "Classes" at bounding box center [134, 235] width 135 height 17
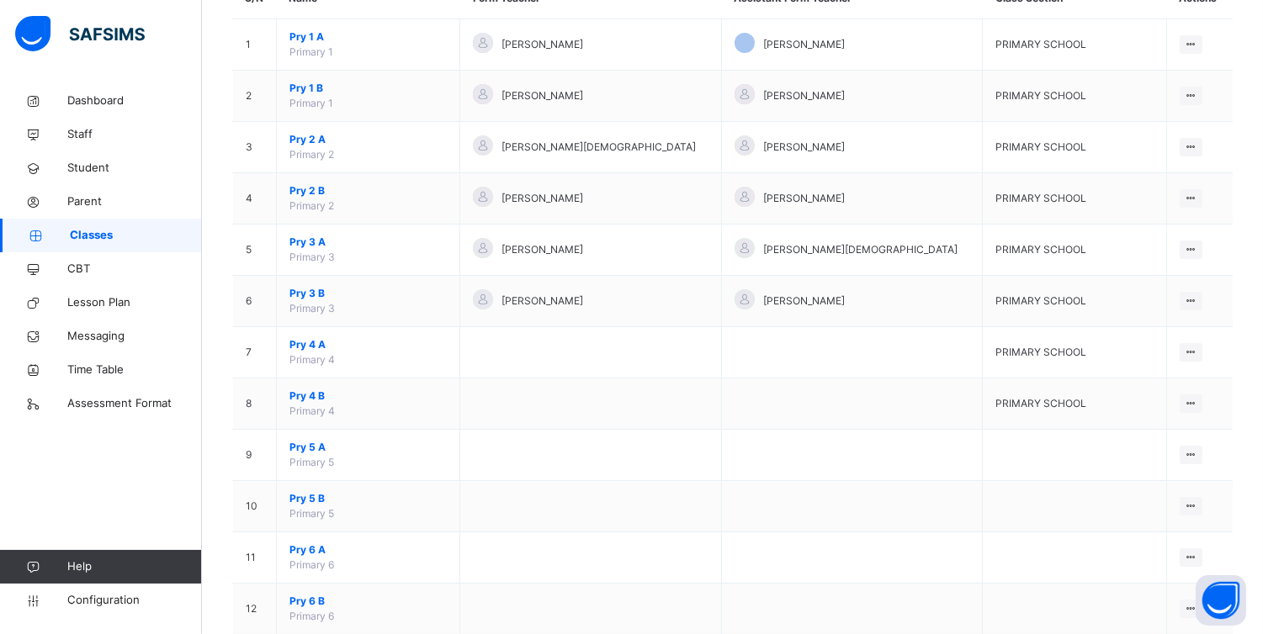
scroll to position [189, 0]
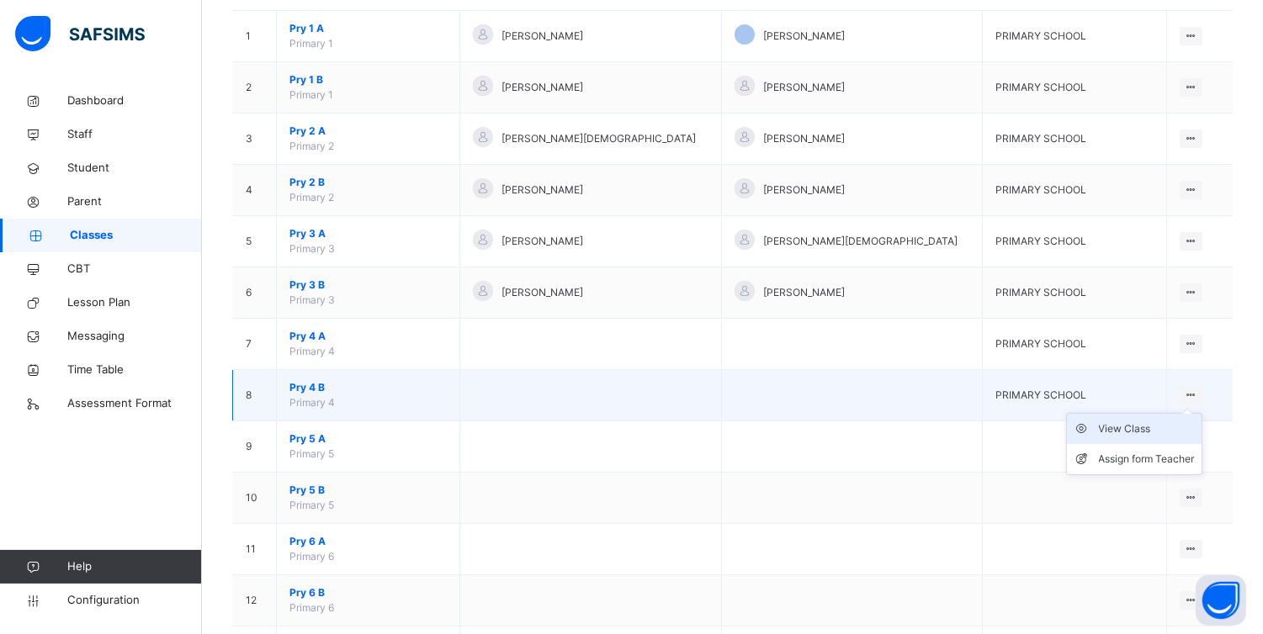
click at [1125, 441] on li "View Class" at bounding box center [1134, 429] width 135 height 30
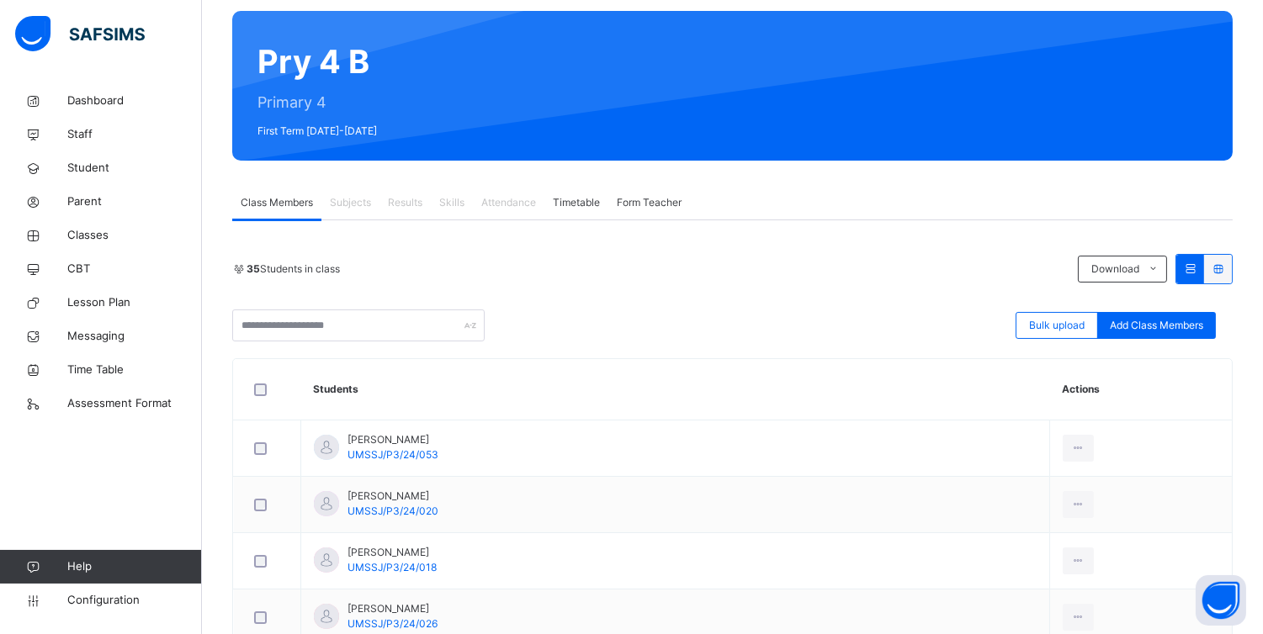
scroll to position [167, 0]
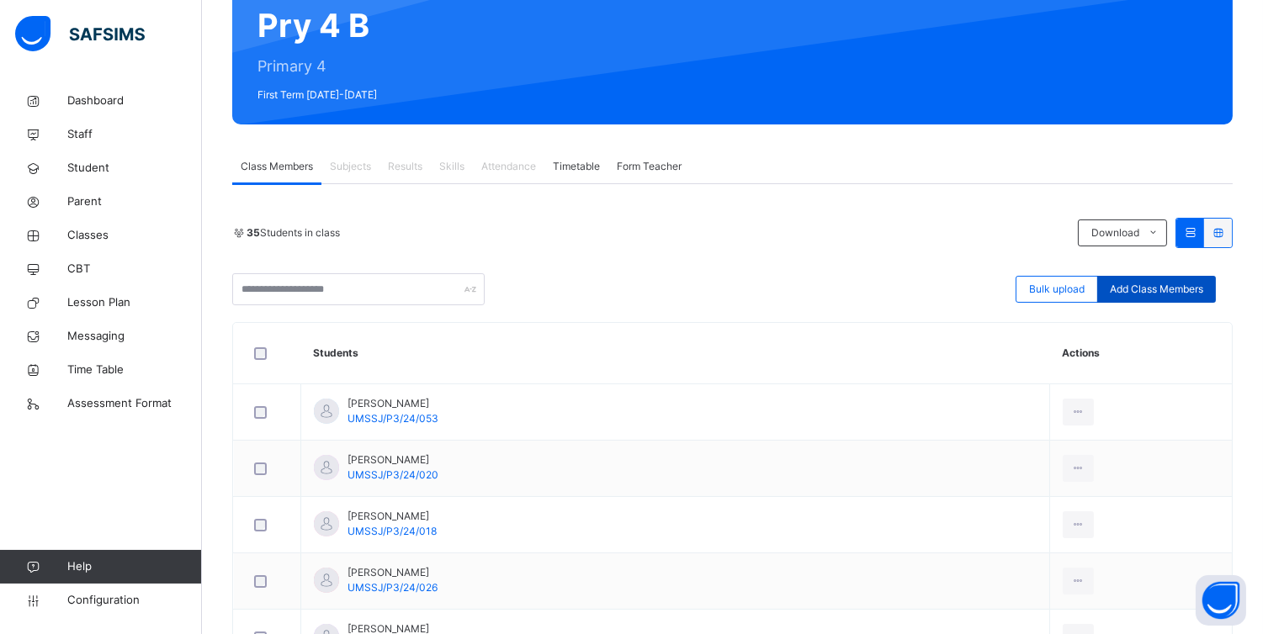
click at [1149, 289] on span "Add Class Members" at bounding box center [1155, 289] width 93 height 15
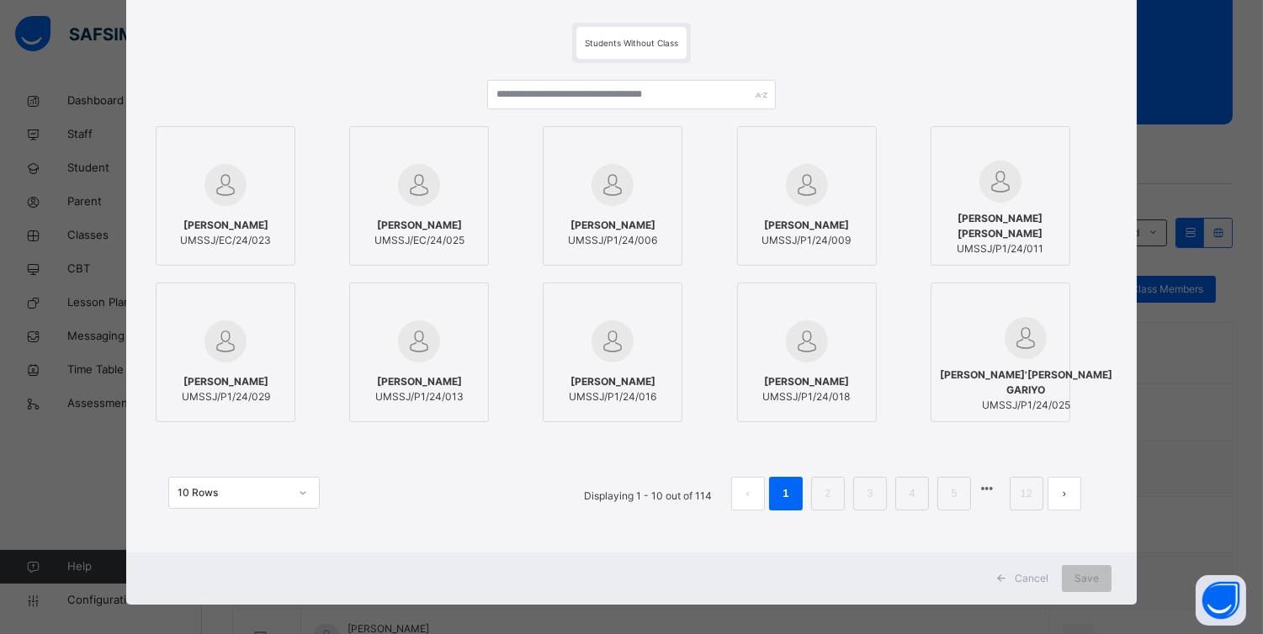
scroll to position [104, 0]
click at [822, 482] on link "2" at bounding box center [827, 493] width 16 height 22
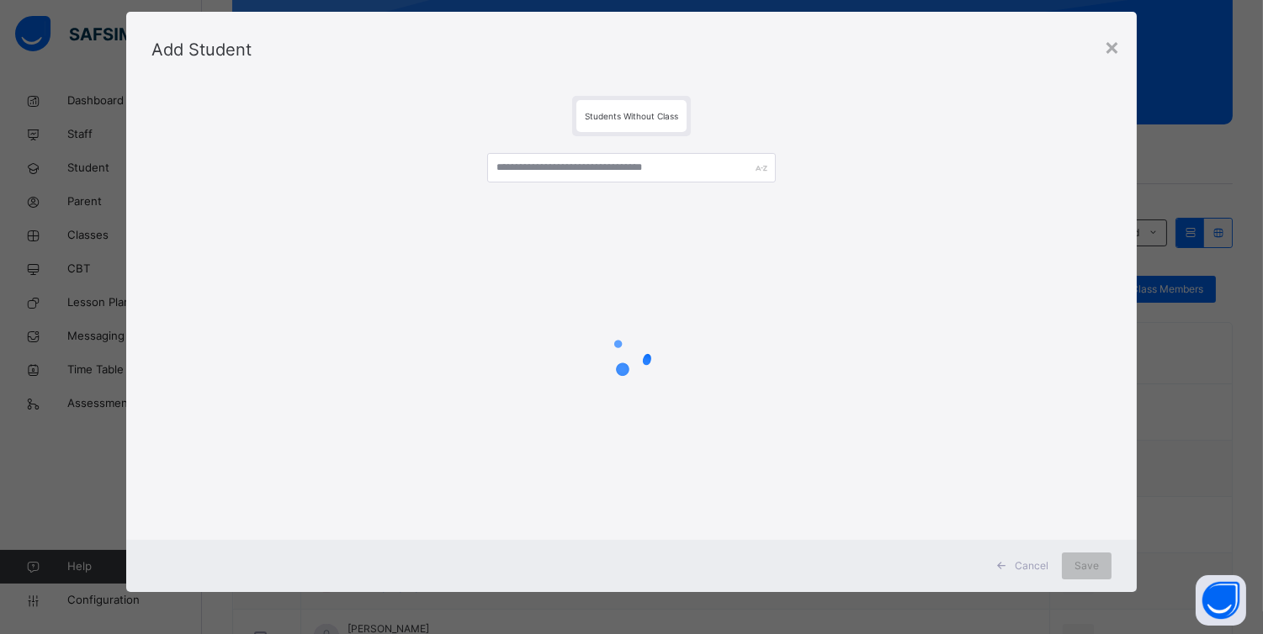
scroll to position [0, 0]
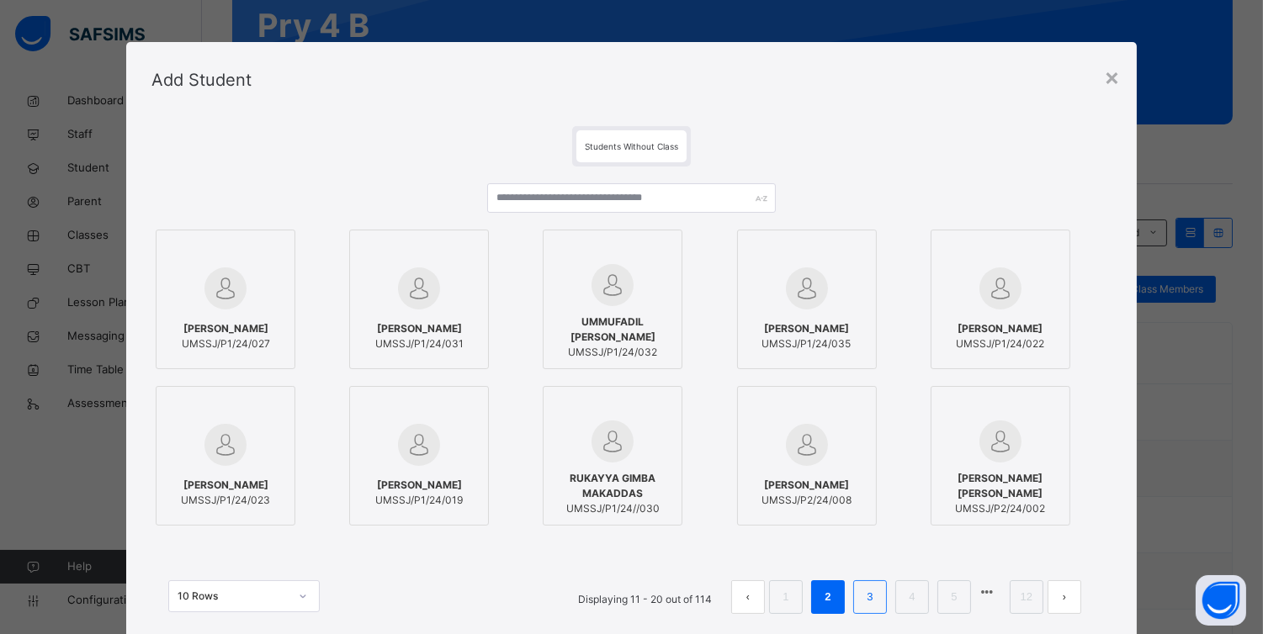
click at [867, 600] on link "3" at bounding box center [869, 597] width 16 height 22
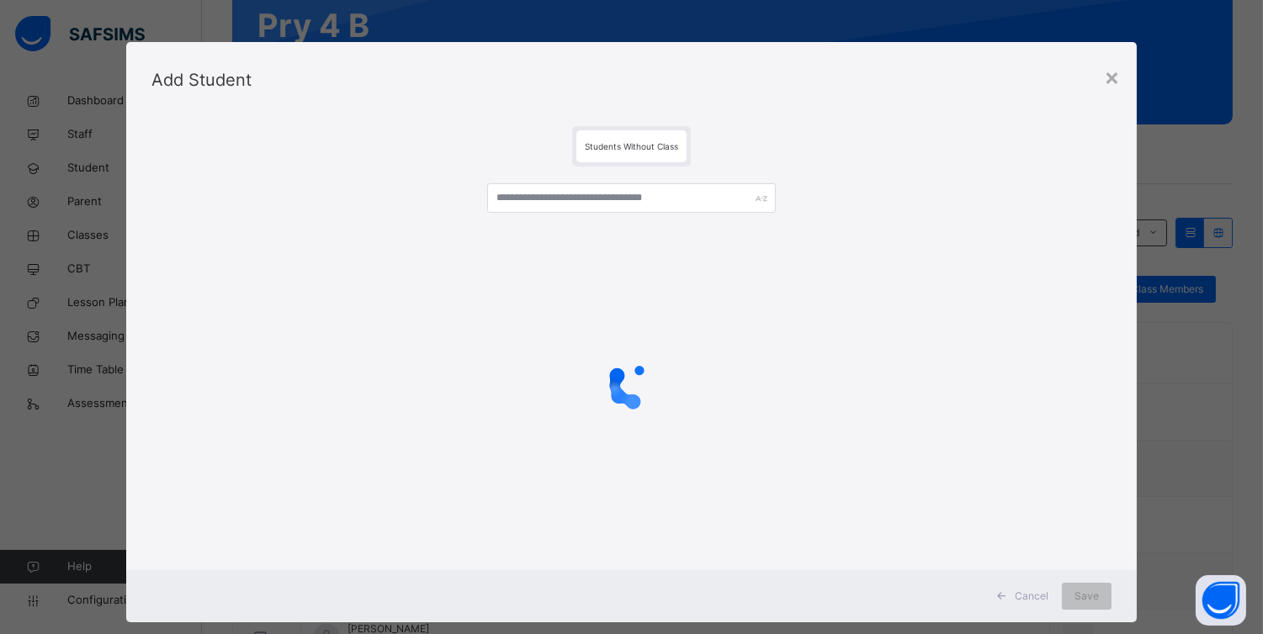
click at [867, 600] on div "Cancel Save" at bounding box center [631, 596] width 1010 height 52
drag, startPoint x: 867, startPoint y: 600, endPoint x: 625, endPoint y: 398, distance: 315.3
click at [625, 398] on icon at bounding box center [630, 385] width 67 height 67
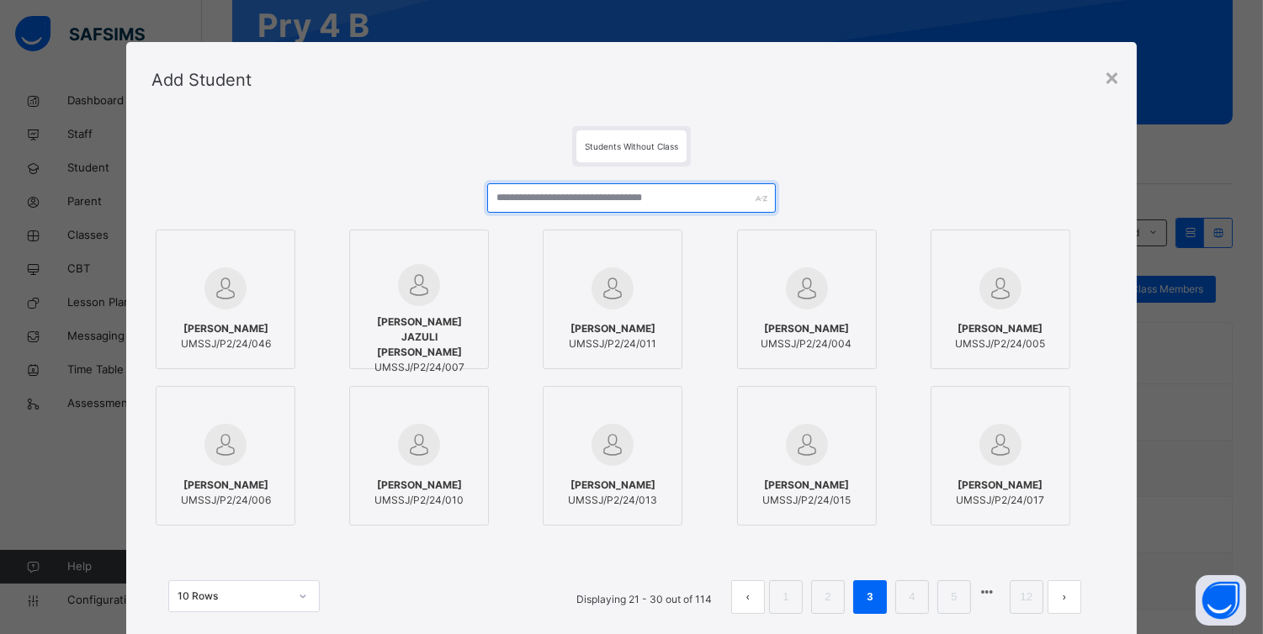
click at [616, 192] on input "text" at bounding box center [631, 197] width 288 height 29
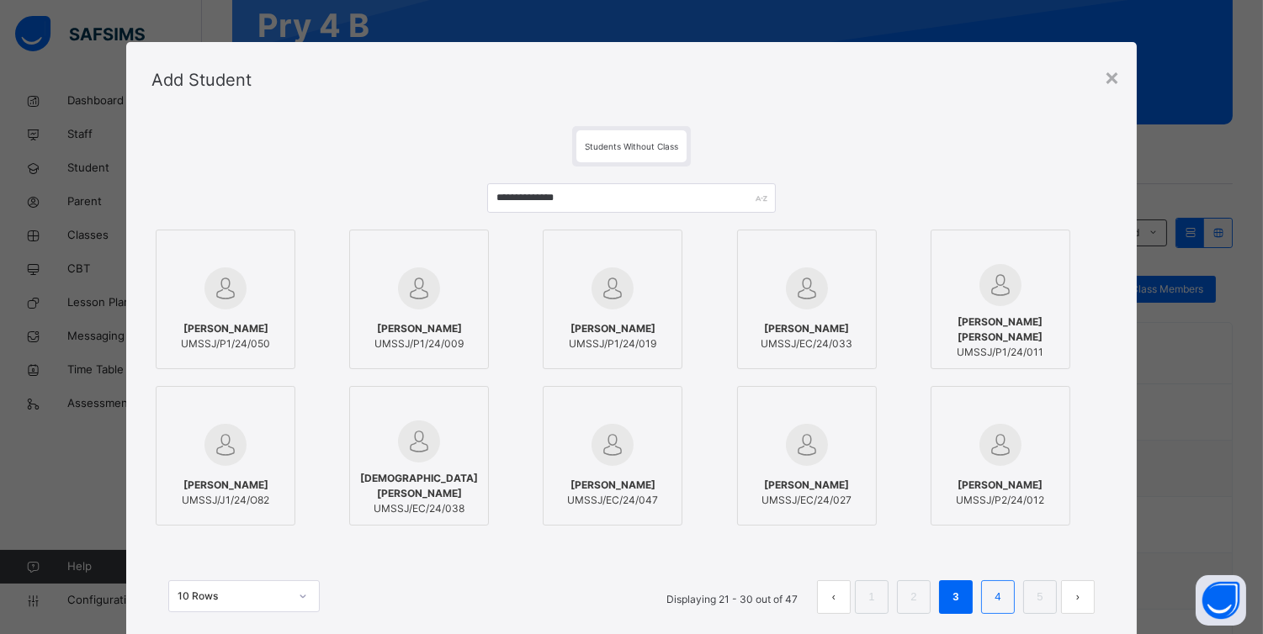
click at [1010, 596] on li "4" at bounding box center [998, 597] width 34 height 34
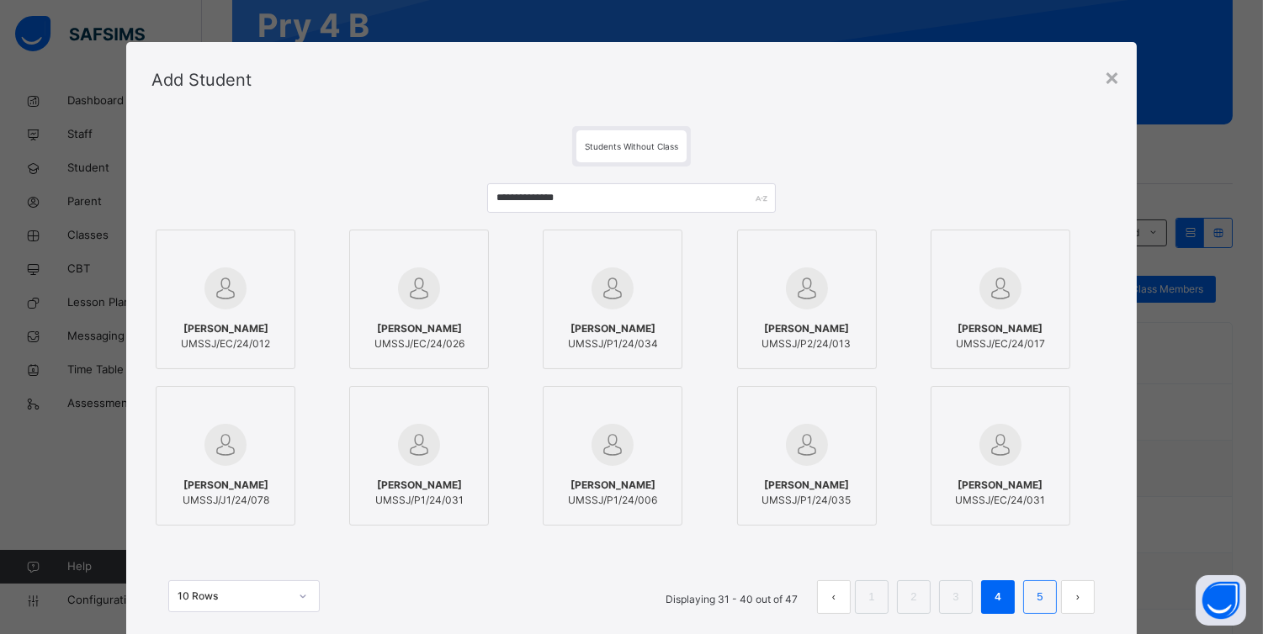
click at [1040, 596] on link "5" at bounding box center [1039, 597] width 16 height 22
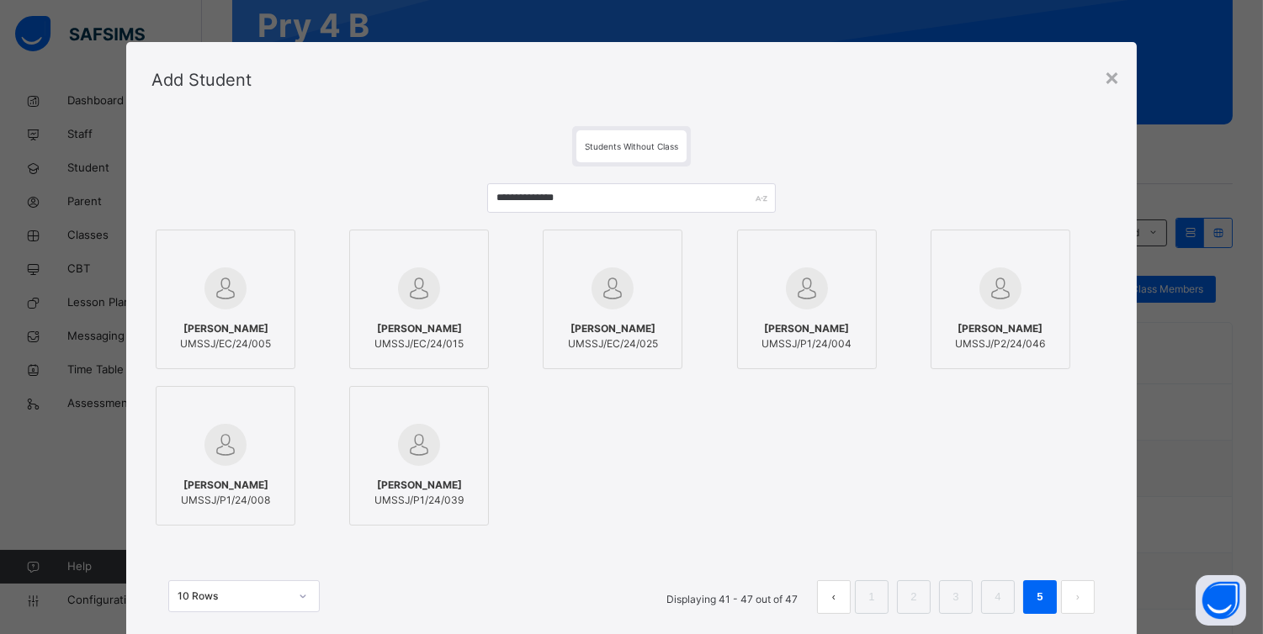
click at [838, 596] on button "prev page" at bounding box center [834, 597] width 34 height 34
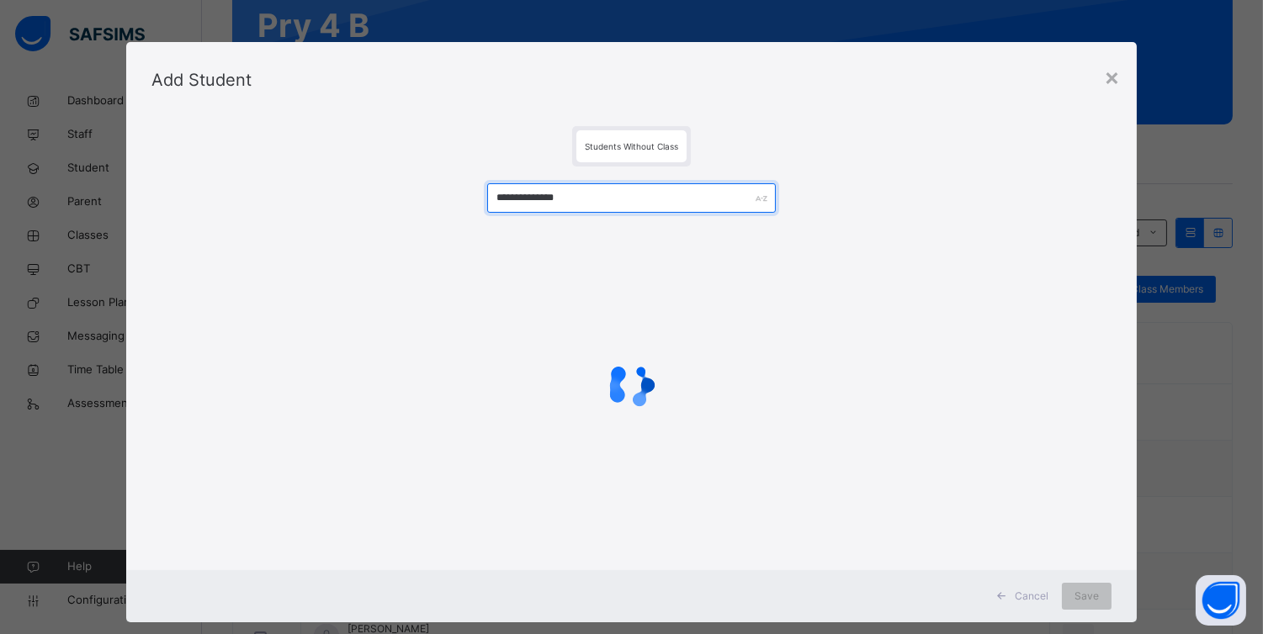
click at [621, 199] on input "**********" at bounding box center [631, 197] width 288 height 29
type input "*"
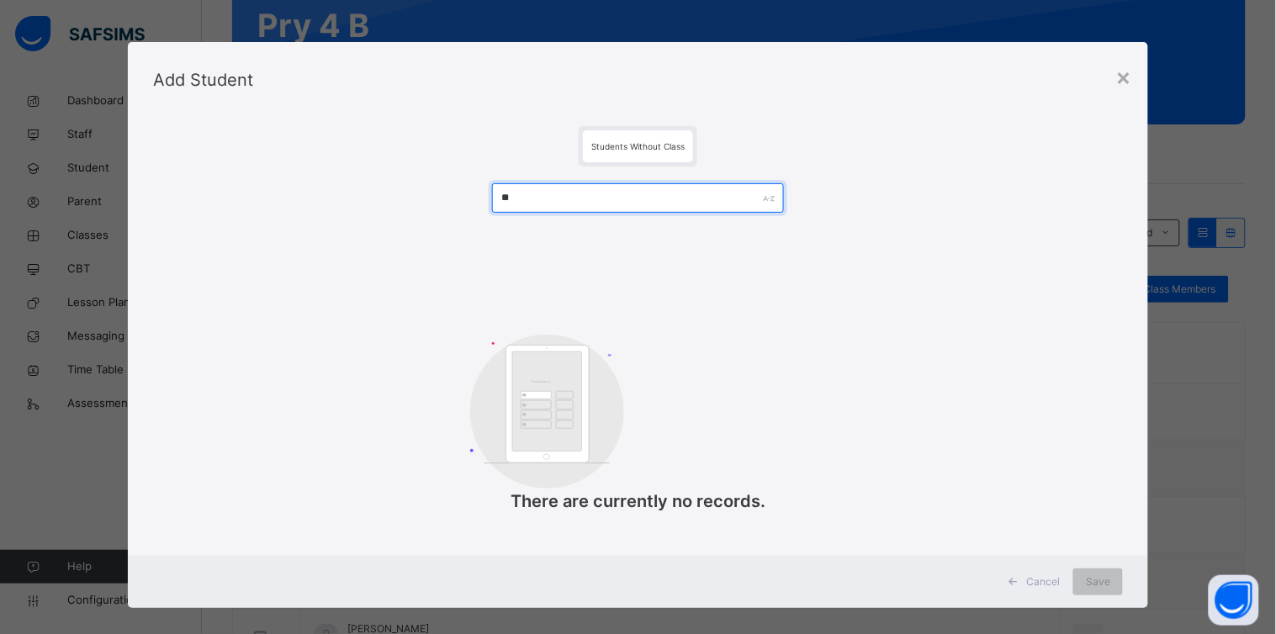
type input "*"
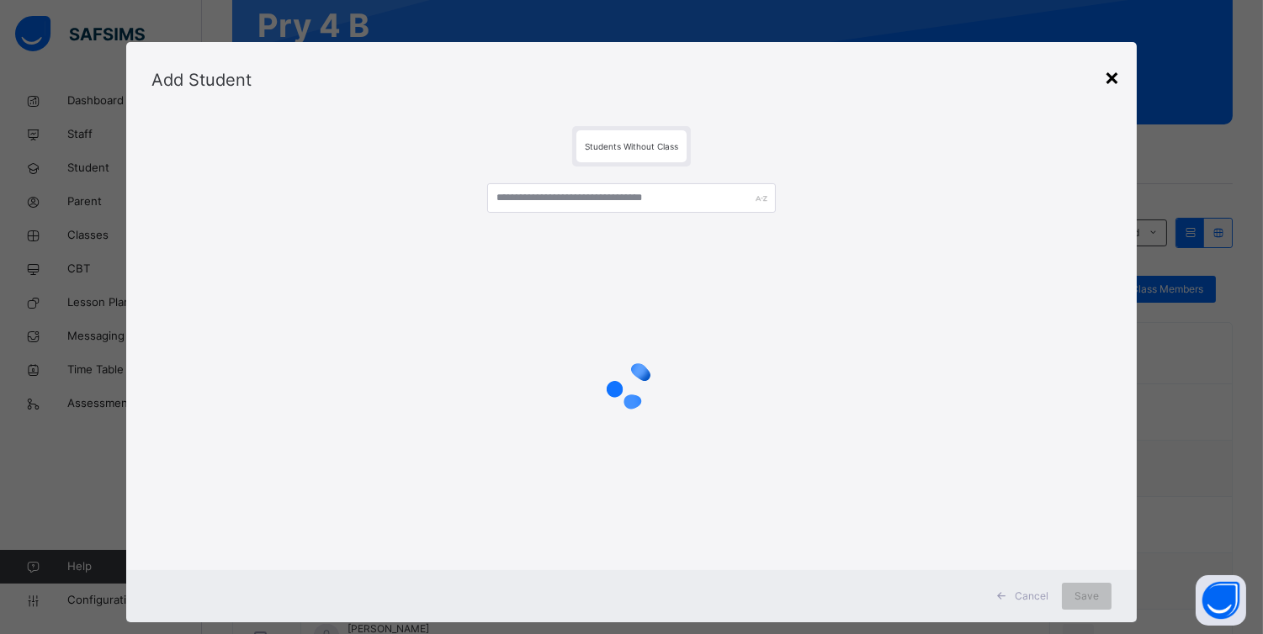
click at [1111, 79] on div "×" at bounding box center [1112, 76] width 16 height 35
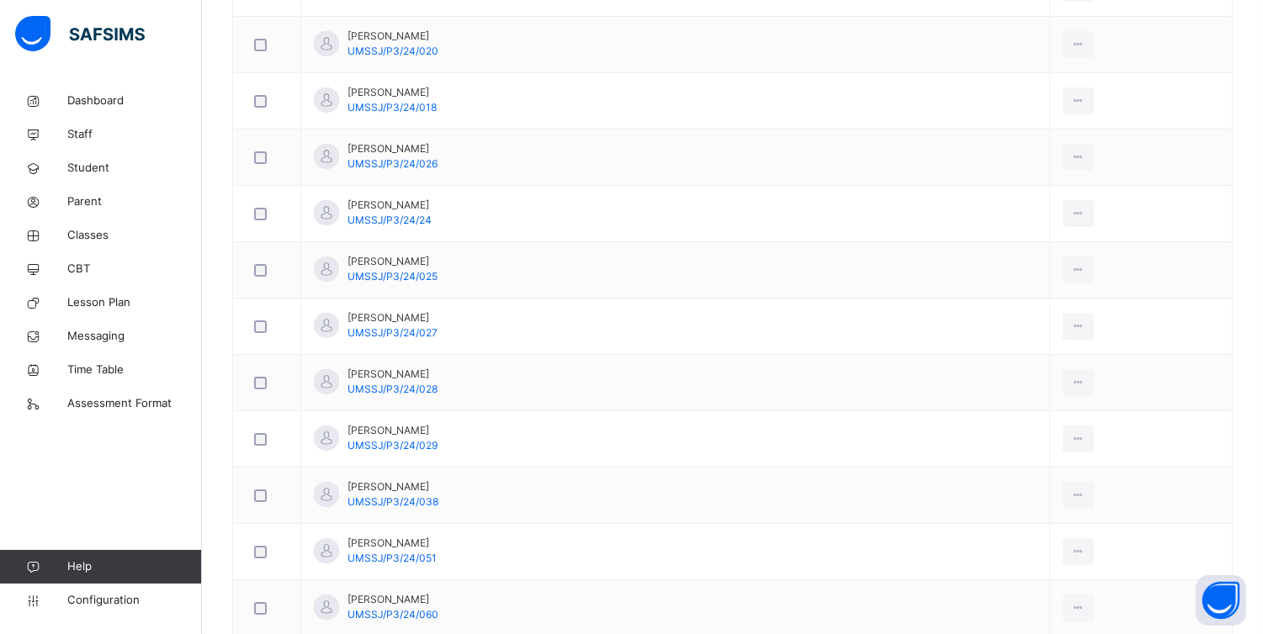
scroll to position [183, 0]
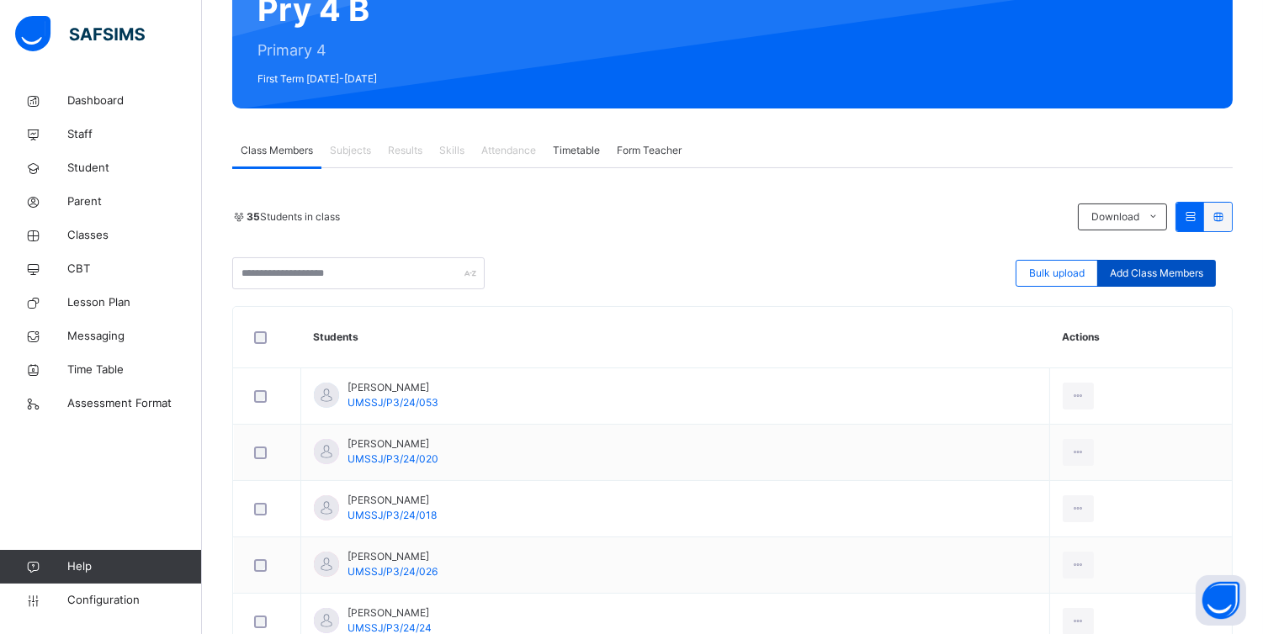
click at [1187, 272] on span "Add Class Members" at bounding box center [1155, 273] width 93 height 15
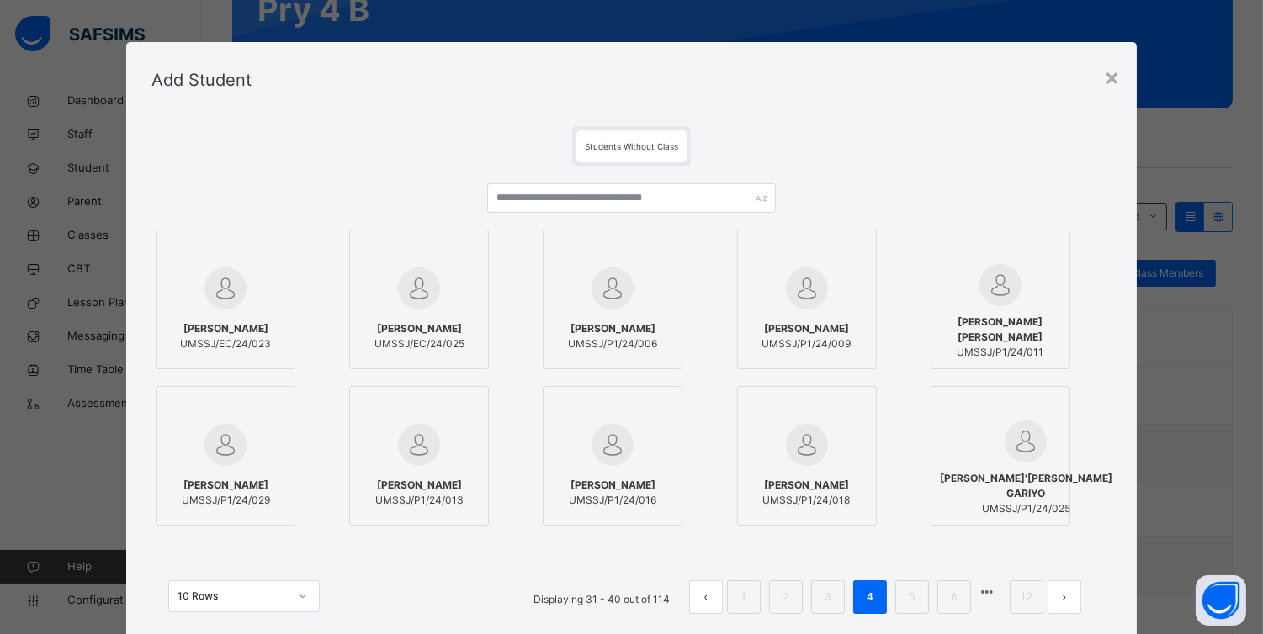
click at [1064, 596] on button "next page" at bounding box center [1064, 597] width 34 height 34
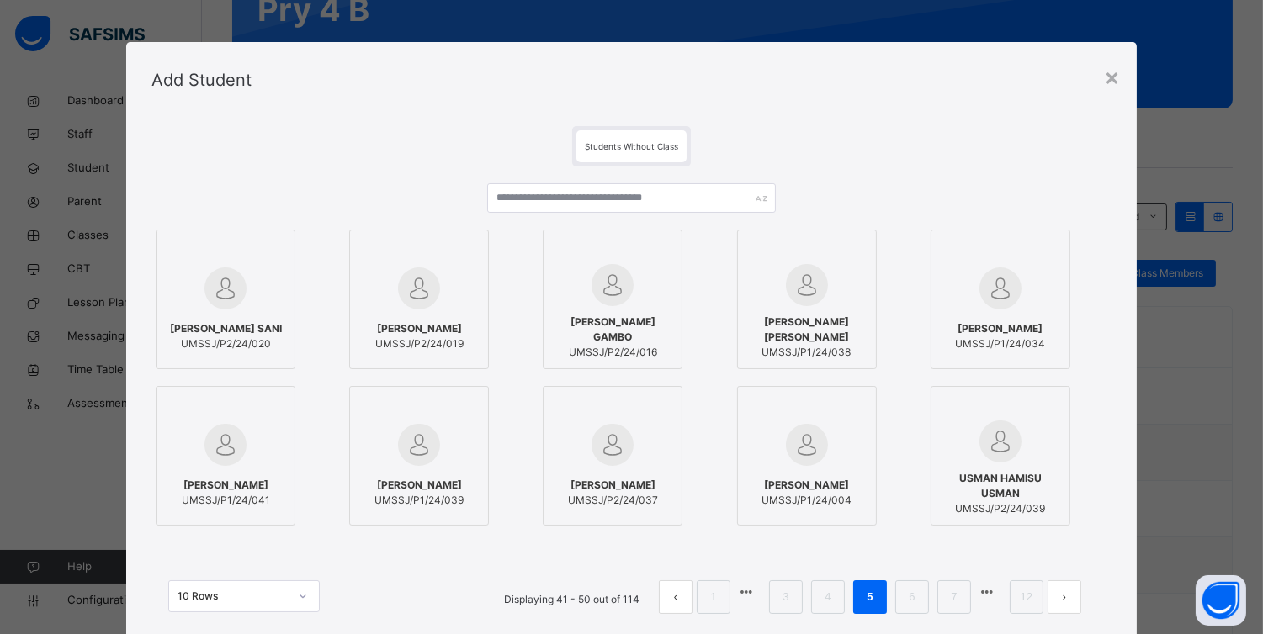
click at [1064, 596] on button "next page" at bounding box center [1064, 597] width 34 height 34
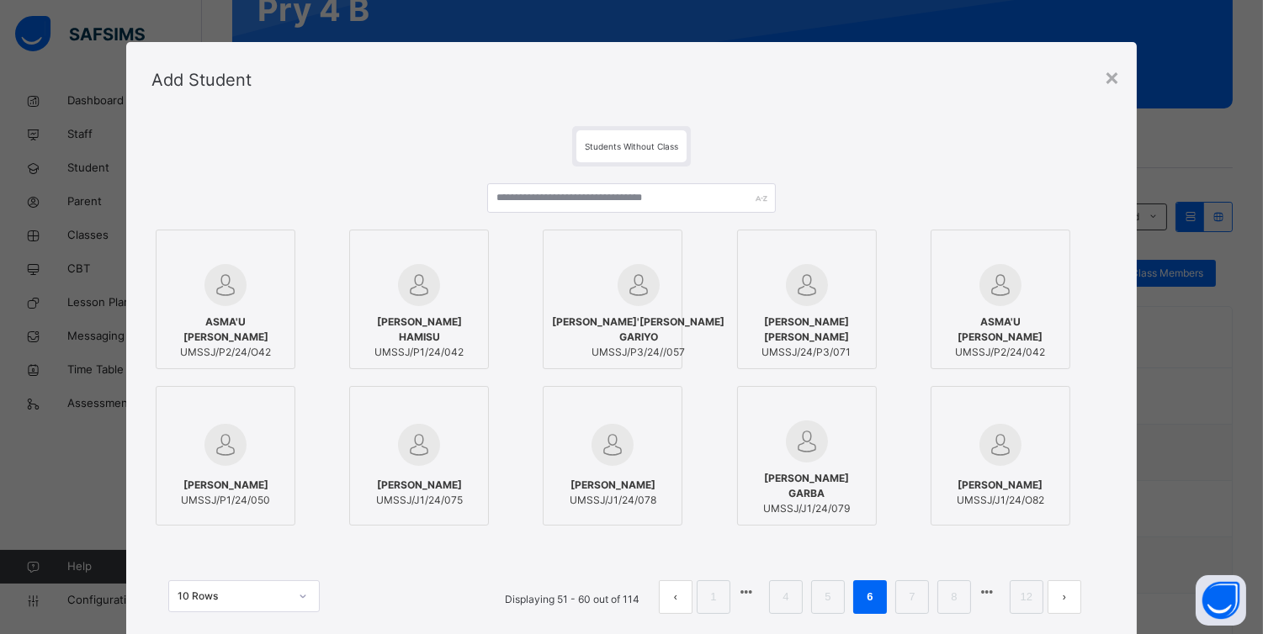
click at [1064, 596] on button "next page" at bounding box center [1064, 597] width 34 height 34
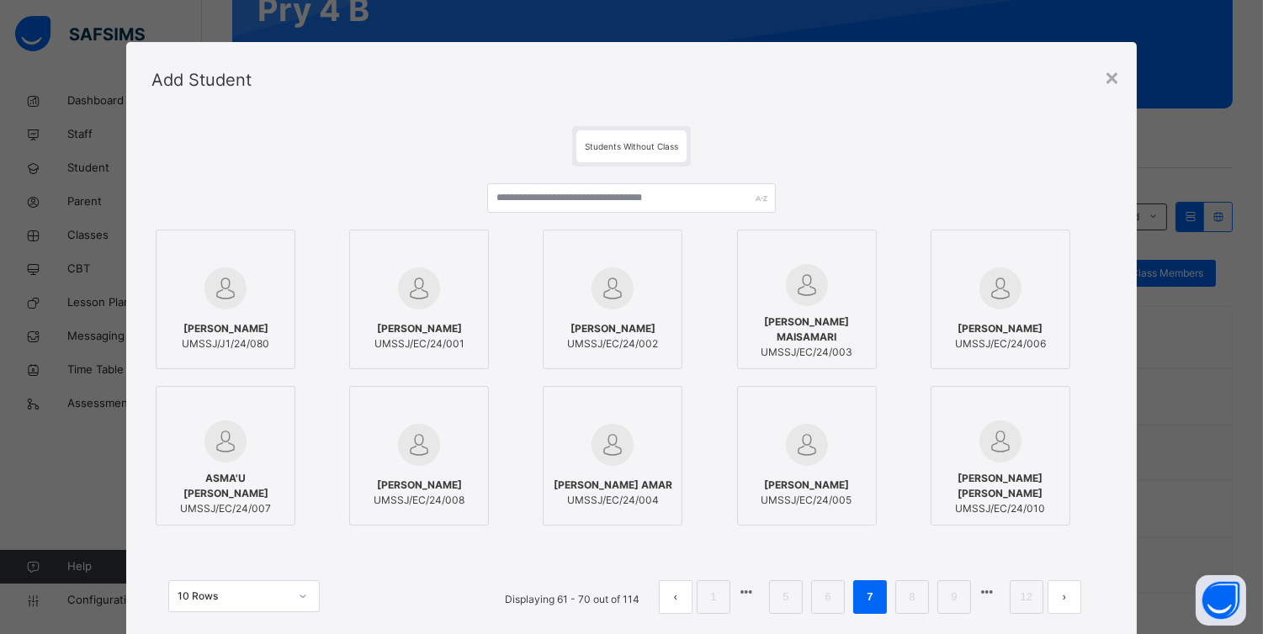
click at [1072, 598] on button "next page" at bounding box center [1064, 597] width 34 height 34
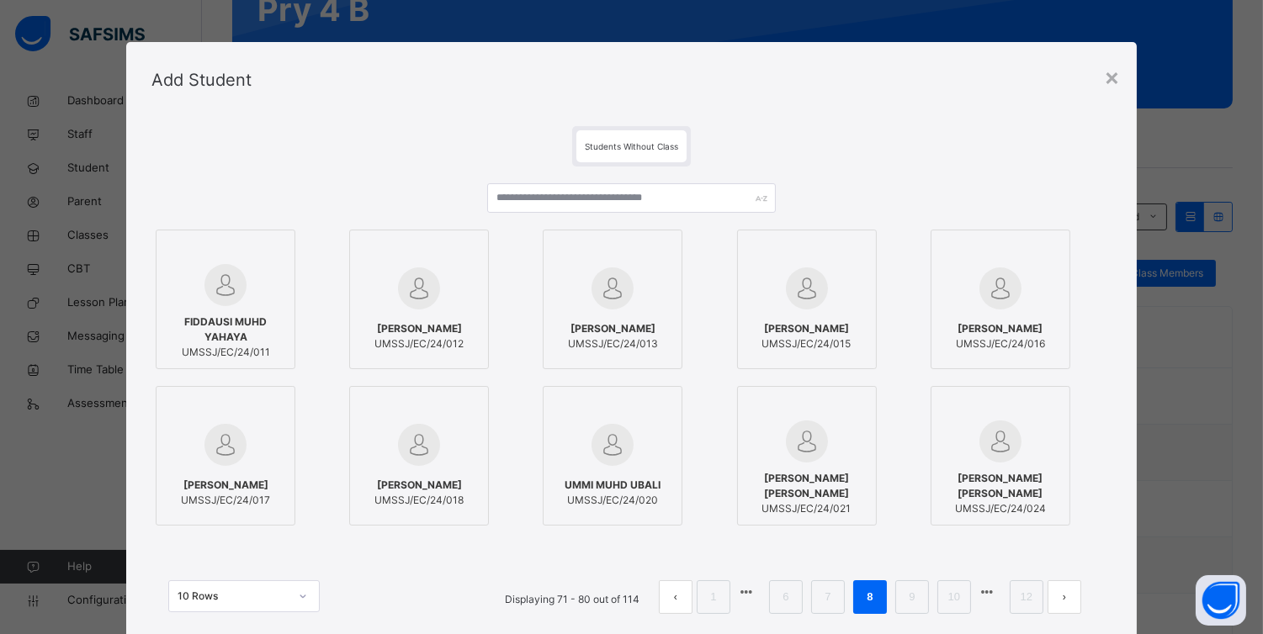
click at [1072, 598] on button "next page" at bounding box center [1064, 597] width 34 height 34
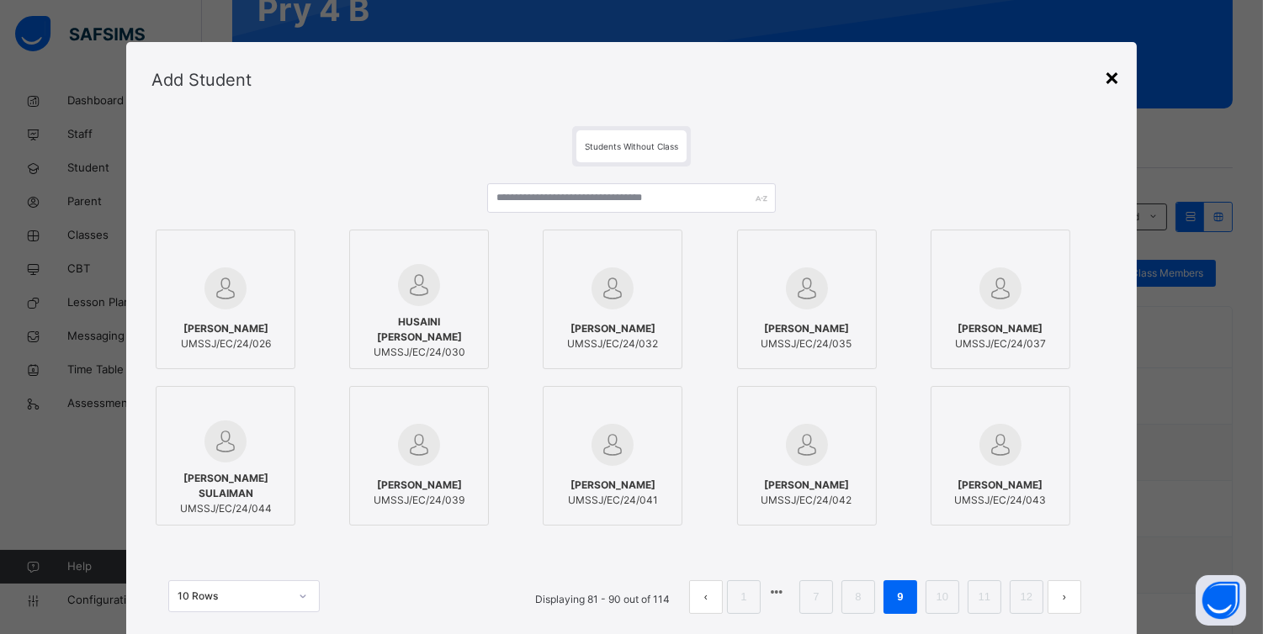
click at [1111, 71] on div "×" at bounding box center [1112, 76] width 16 height 35
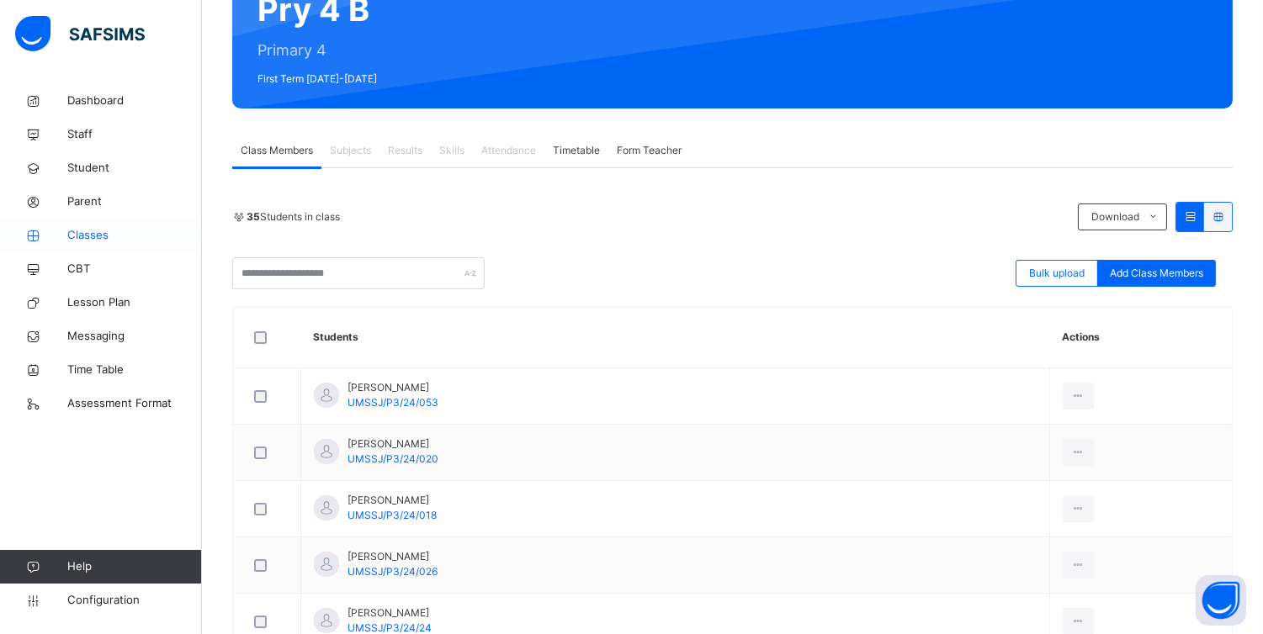
click at [89, 231] on span "Classes" at bounding box center [134, 235] width 135 height 17
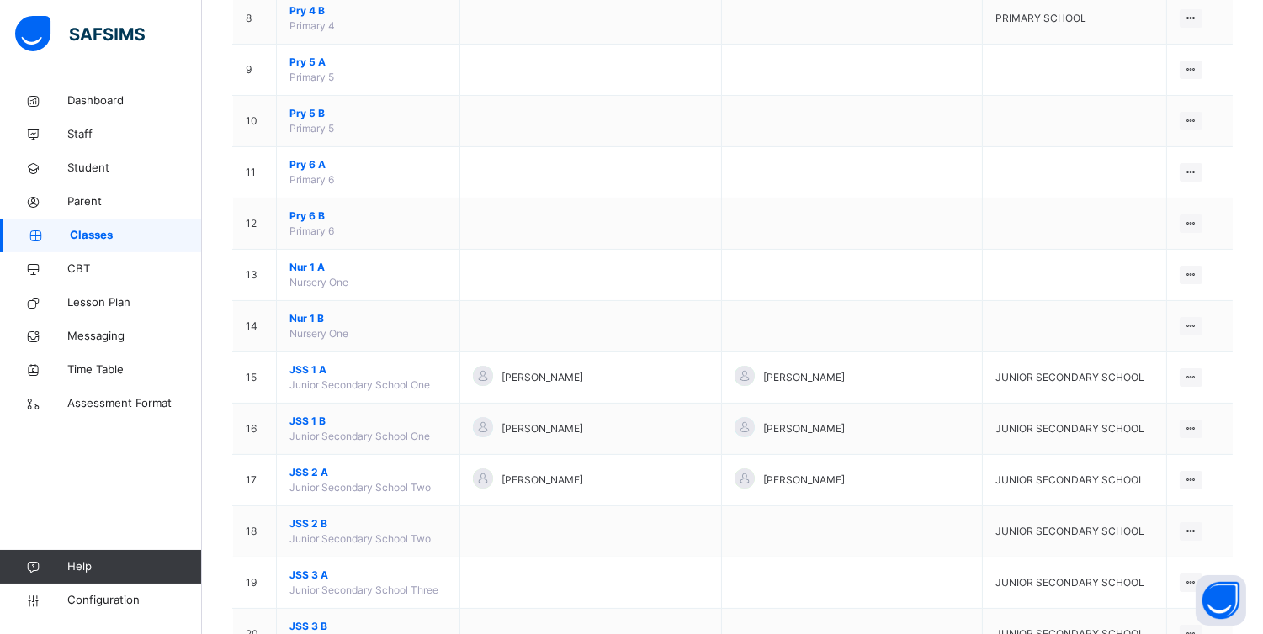
scroll to position [564, 0]
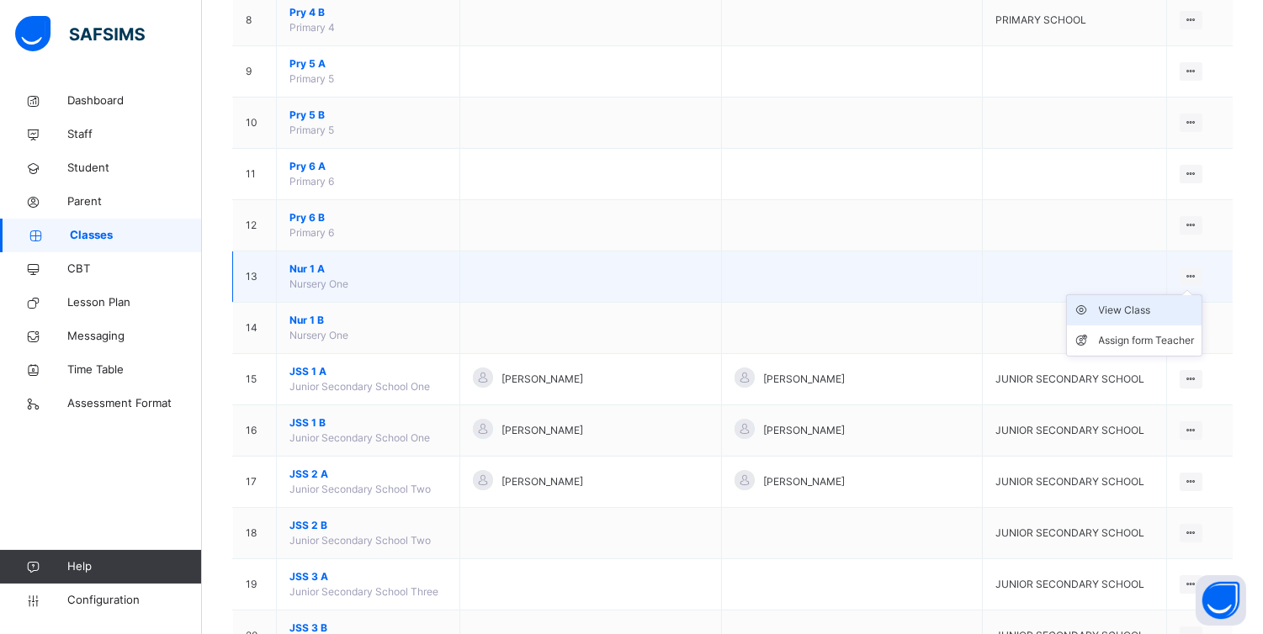
click at [1130, 311] on div "View Class" at bounding box center [1147, 310] width 96 height 17
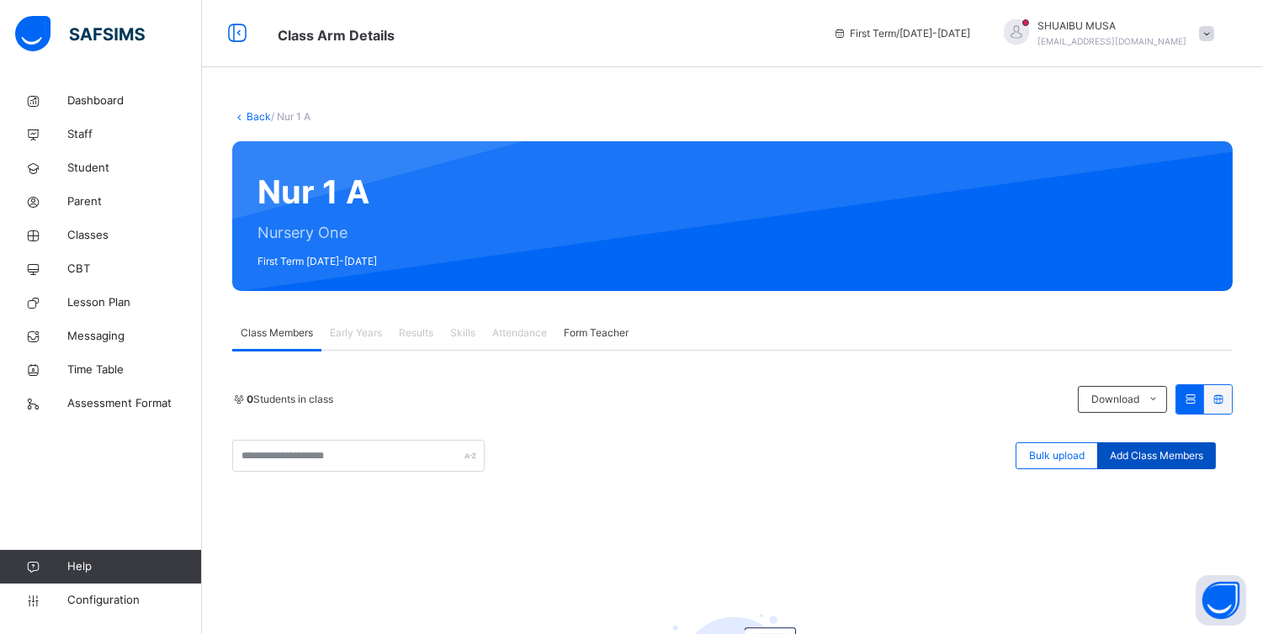
click at [1173, 449] on span "Add Class Members" at bounding box center [1155, 455] width 93 height 15
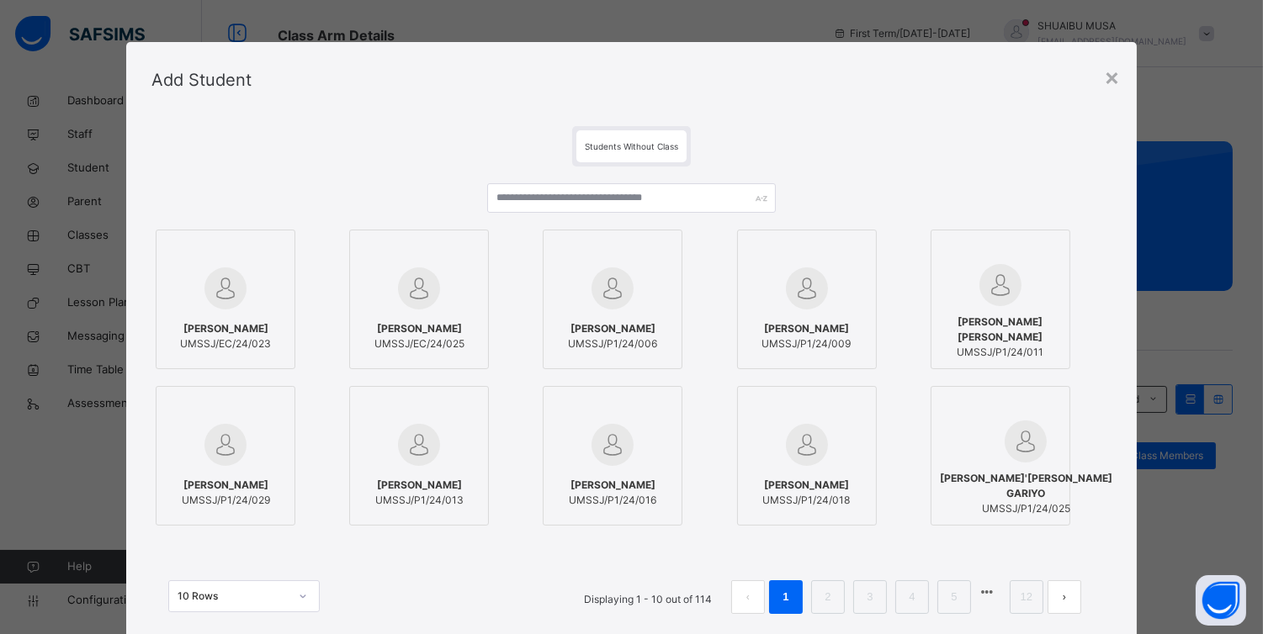
scroll to position [79, 0]
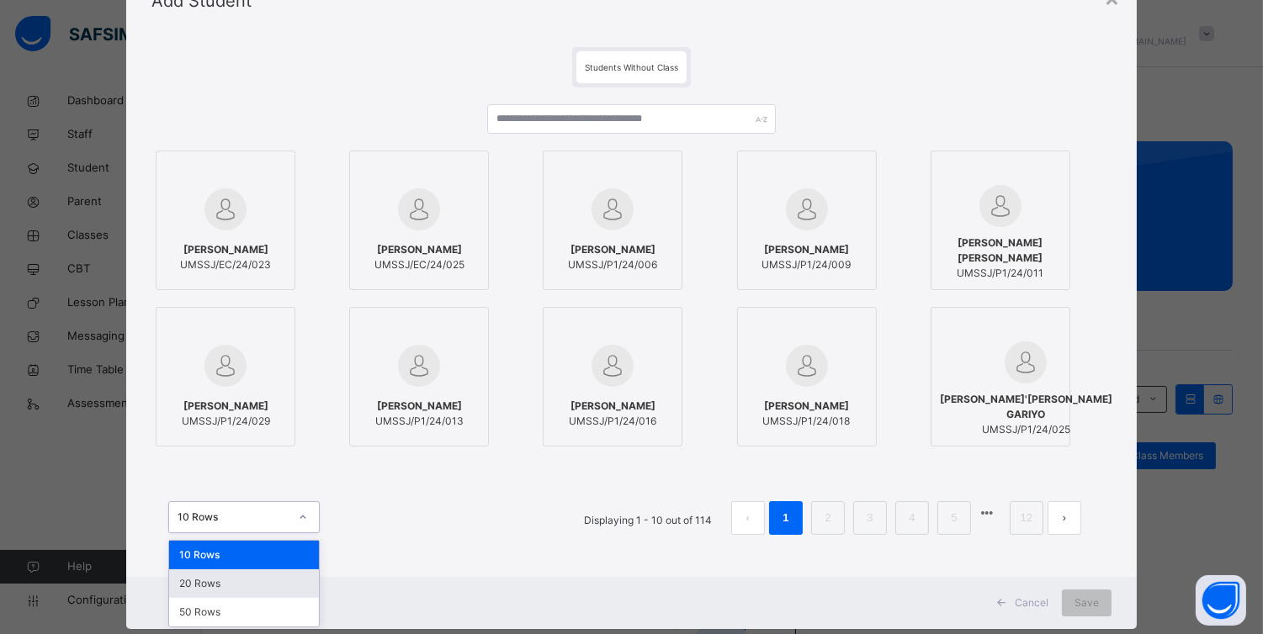
click at [290, 533] on div "option 20 Rows focused, 2 of 3. 3 results available. Use Up and Down to choose …" at bounding box center [243, 517] width 151 height 32
click at [230, 608] on div "50 Rows" at bounding box center [244, 612] width 150 height 29
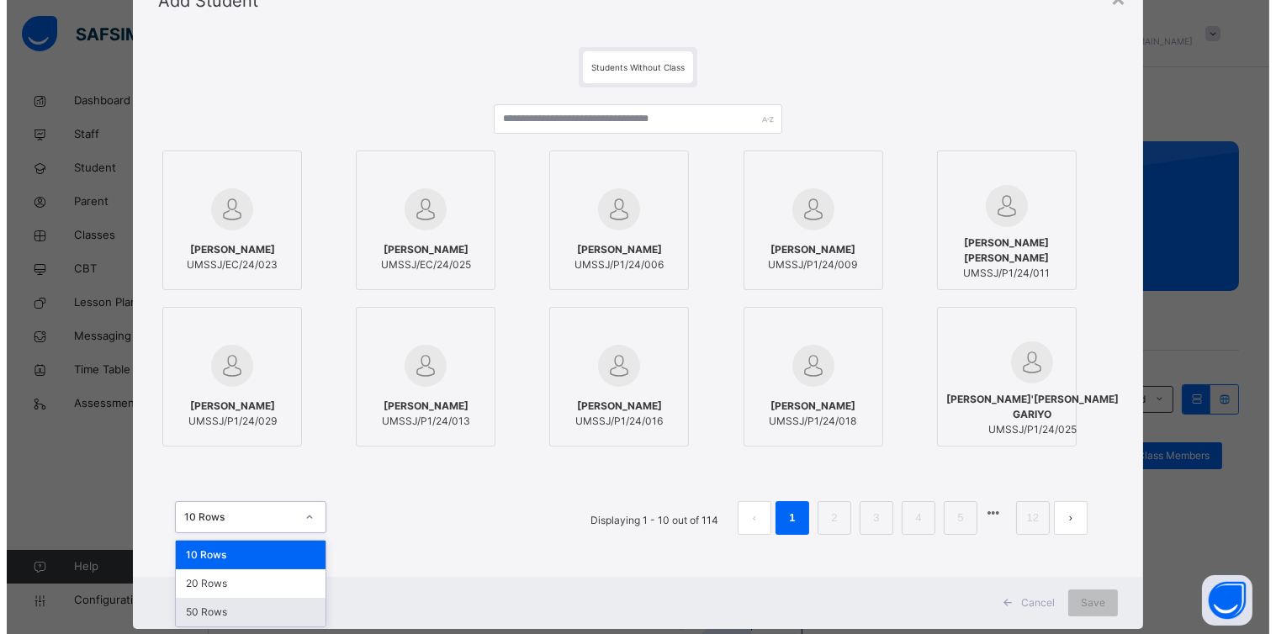
scroll to position [0, 0]
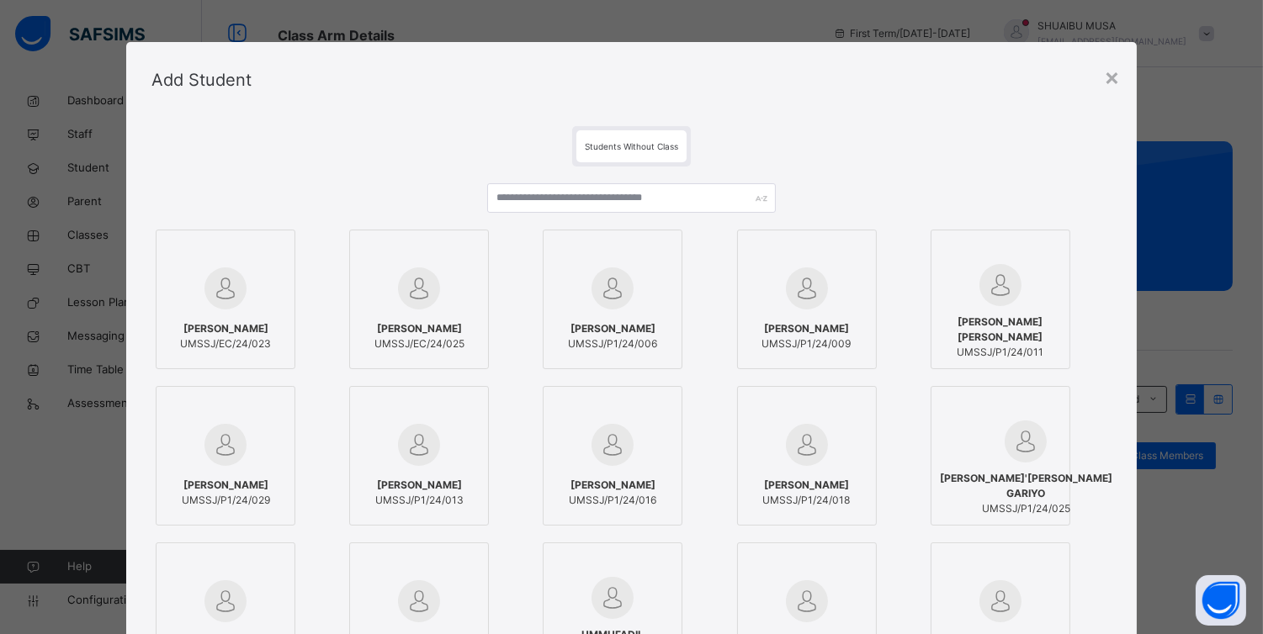
click at [180, 352] on span "UMSSJ/EC/24/023" at bounding box center [225, 343] width 91 height 15
click at [413, 346] on span "UMSSJ/EC/24/025" at bounding box center [423, 343] width 90 height 15
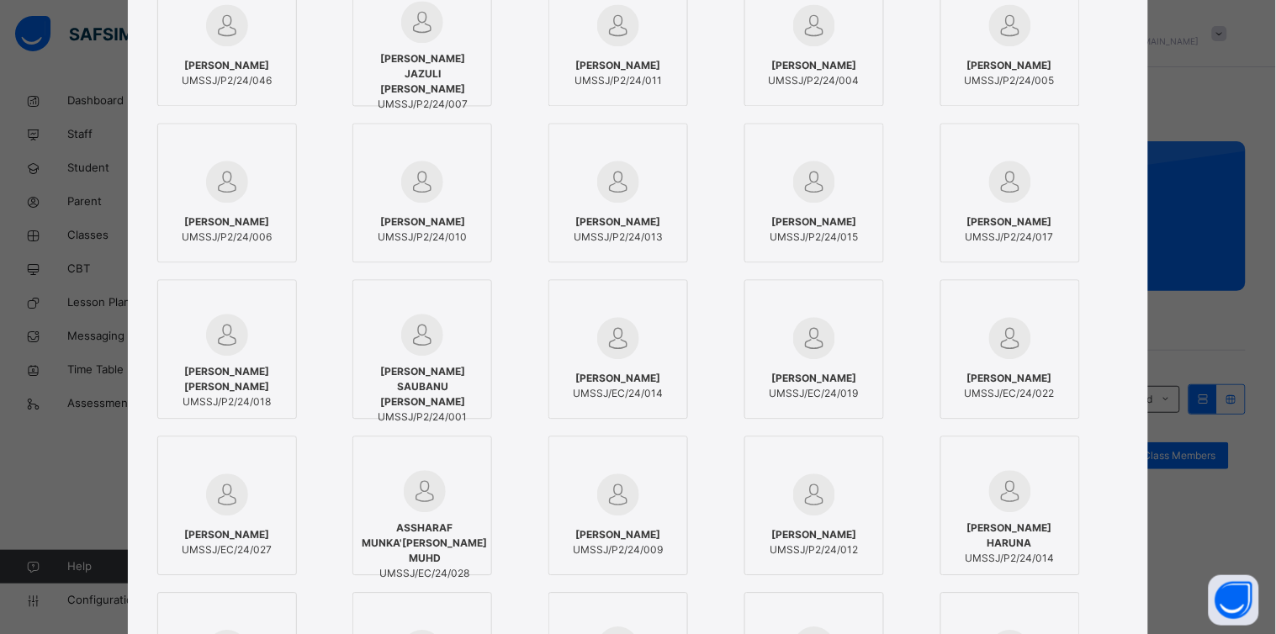
scroll to position [892, 0]
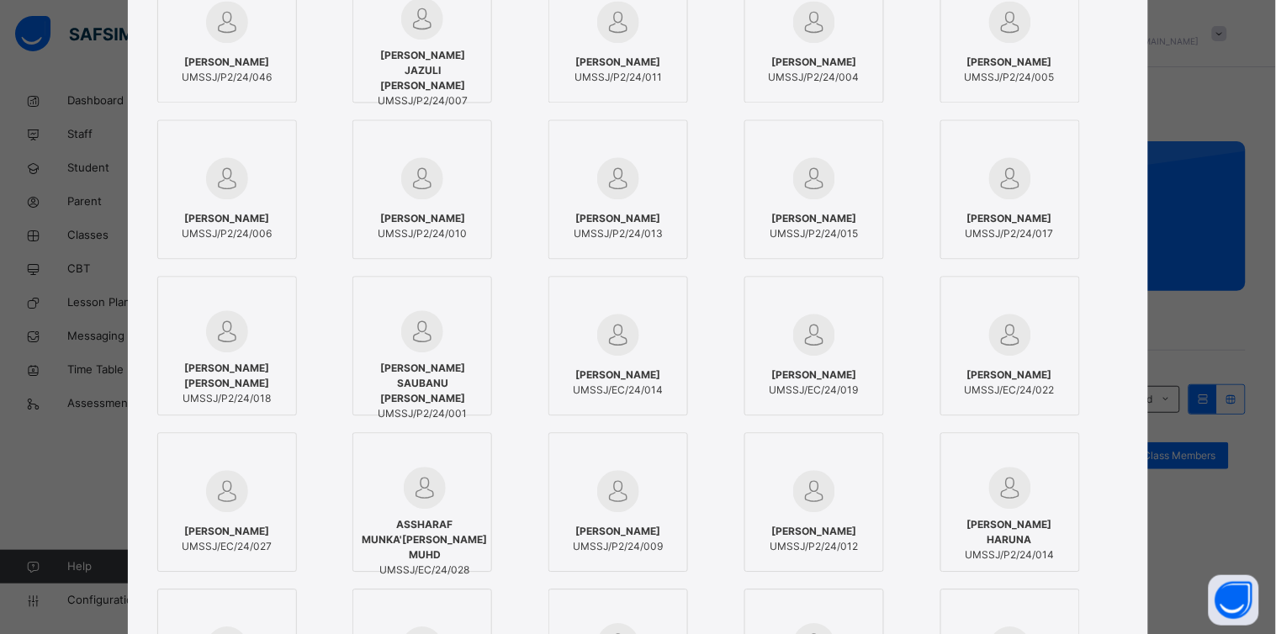
click at [608, 362] on div "HAUWA KHALID ALIYU UMSSJ/EC/24/014" at bounding box center [618, 382] width 121 height 47
click at [796, 364] on div "UMAIMA MUHD TURAKI UMSSJ/EC/24/019" at bounding box center [814, 382] width 121 height 47
click at [990, 368] on span "ABDULLAHI SULAIMAN" at bounding box center [1010, 375] width 90 height 15
click at [436, 537] on span "ASSHARAF MUNKA'ILA MUHD" at bounding box center [424, 539] width 125 height 45
click at [231, 528] on span "AMMAR MUHAMMAD KAWAKI" at bounding box center [227, 531] width 90 height 15
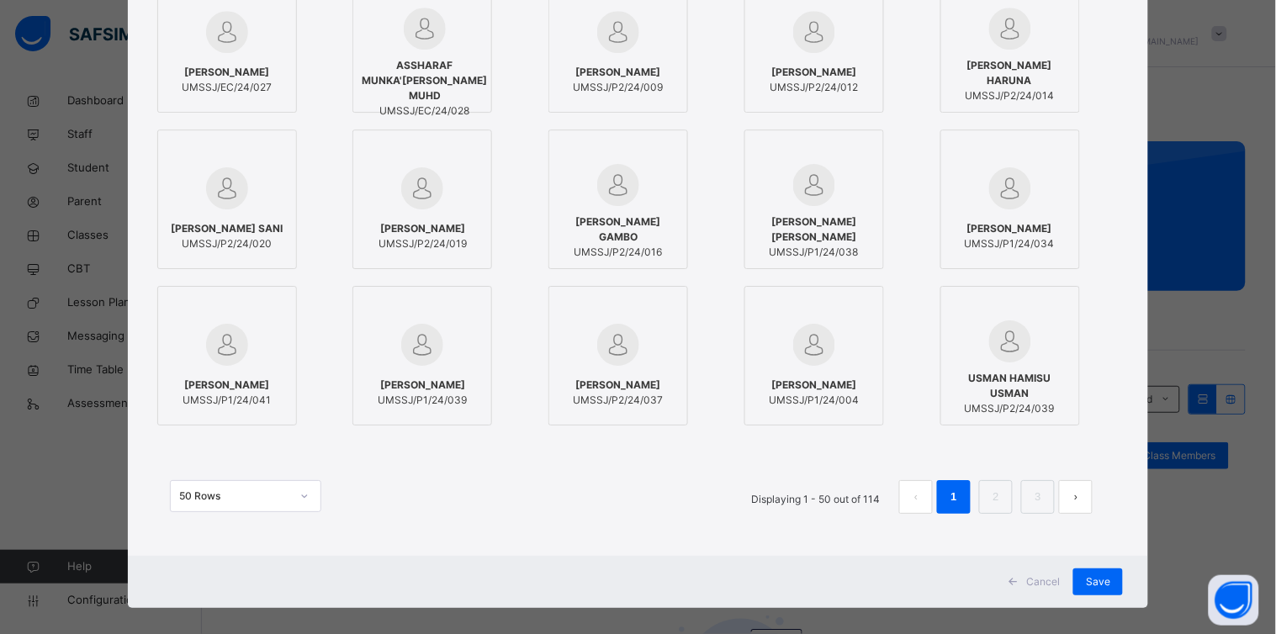
scroll to position [1367, 0]
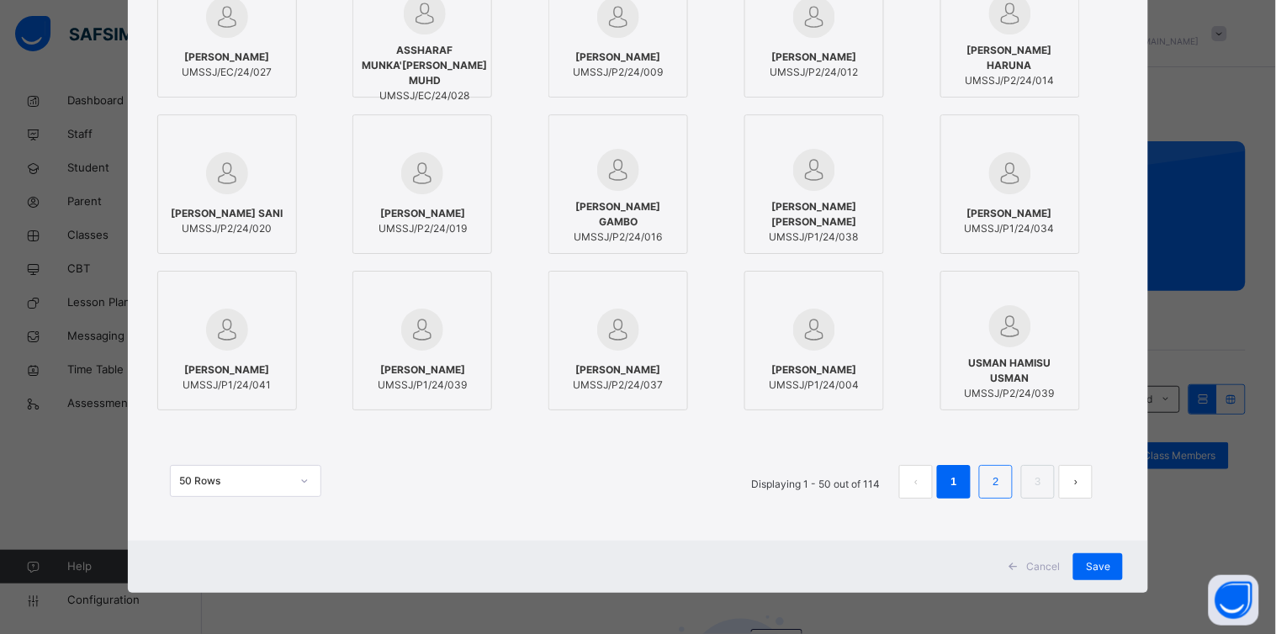
click at [995, 486] on link "2" at bounding box center [996, 482] width 16 height 22
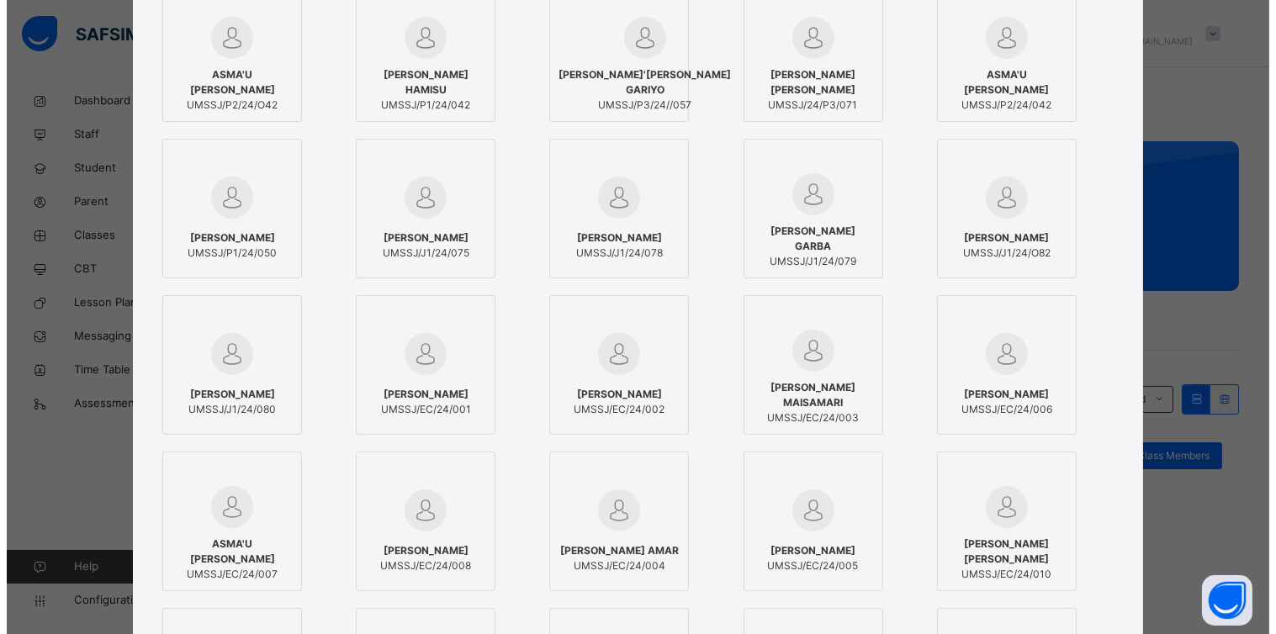
scroll to position [253, 0]
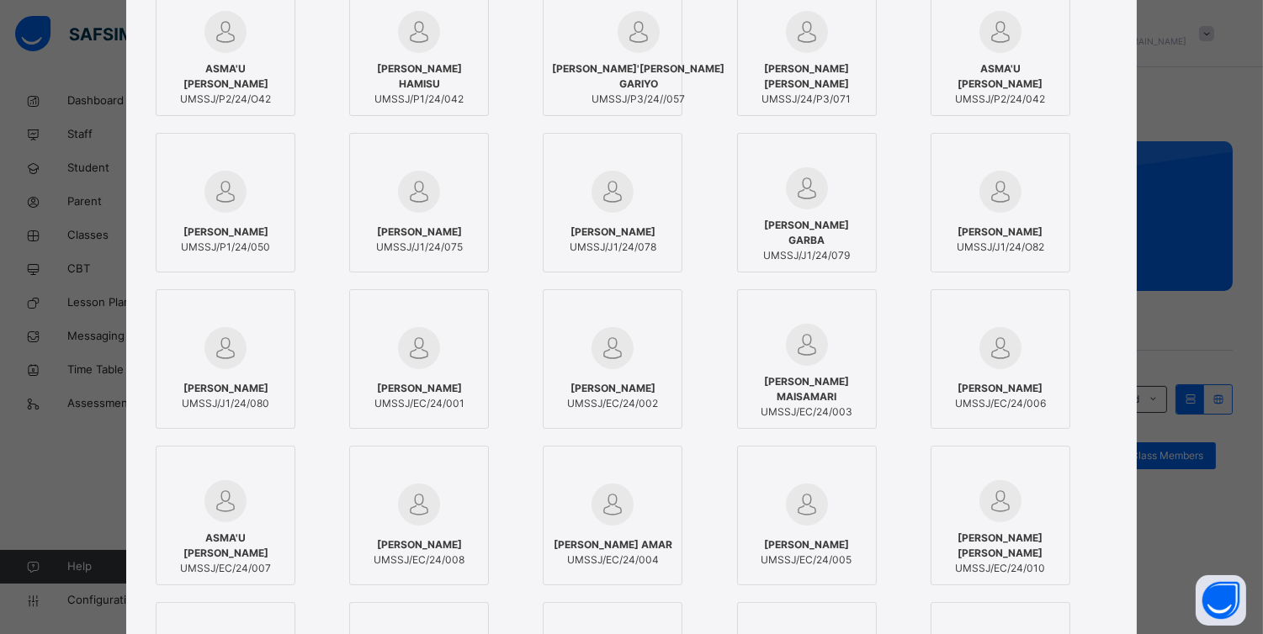
click at [401, 387] on span "AISHA HUSAINI SHEHU" at bounding box center [419, 388] width 90 height 15
click at [635, 383] on span "AISHA BALA" at bounding box center [618, 388] width 91 height 15
click at [793, 392] on span "AISHA MUHD MAISAMARI" at bounding box center [814, 389] width 121 height 30
click at [1002, 377] on div "AMINA HUDU UMSSJ/EC/24/006" at bounding box center [1010, 396] width 121 height 47
click at [981, 522] on div at bounding box center [1010, 501] width 121 height 42
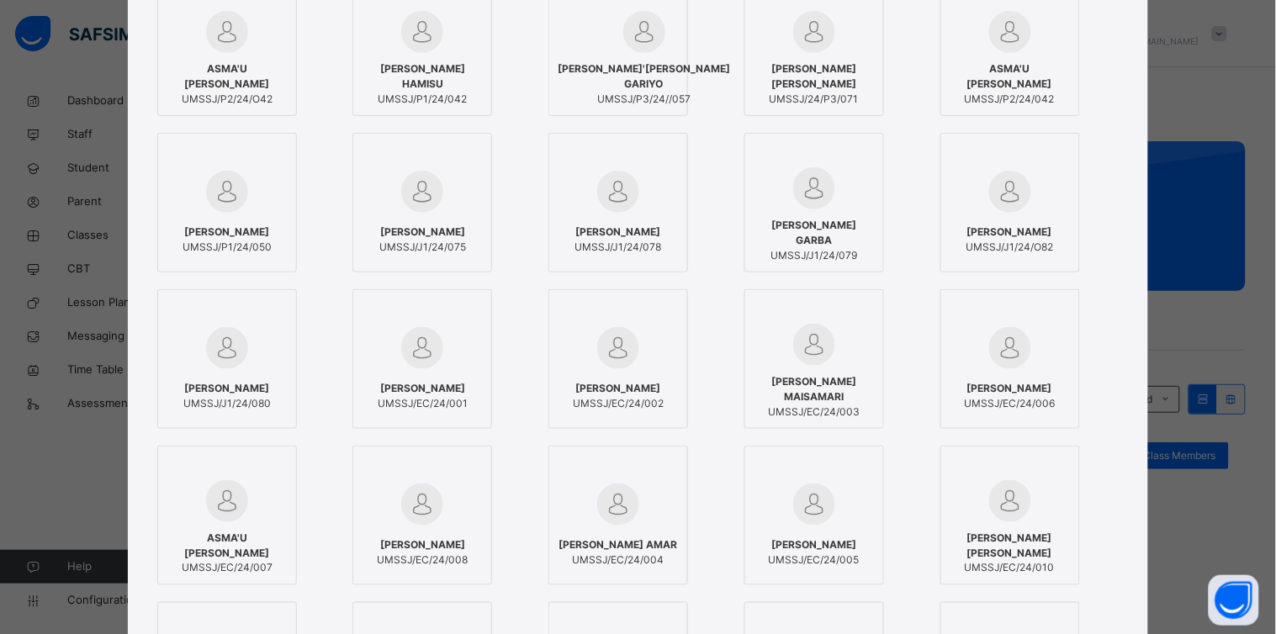
click at [784, 539] on span "AMINA AHMAD MUHD" at bounding box center [814, 544] width 91 height 15
click at [592, 544] on span "AISHA USMAN AMAR" at bounding box center [618, 544] width 119 height 15
click at [417, 544] on span "BILKISU GARBA ADAMU" at bounding box center [422, 544] width 91 height 15
click at [246, 540] on span "ASMA'U ABDULLAHI KAILA" at bounding box center [227, 546] width 121 height 30
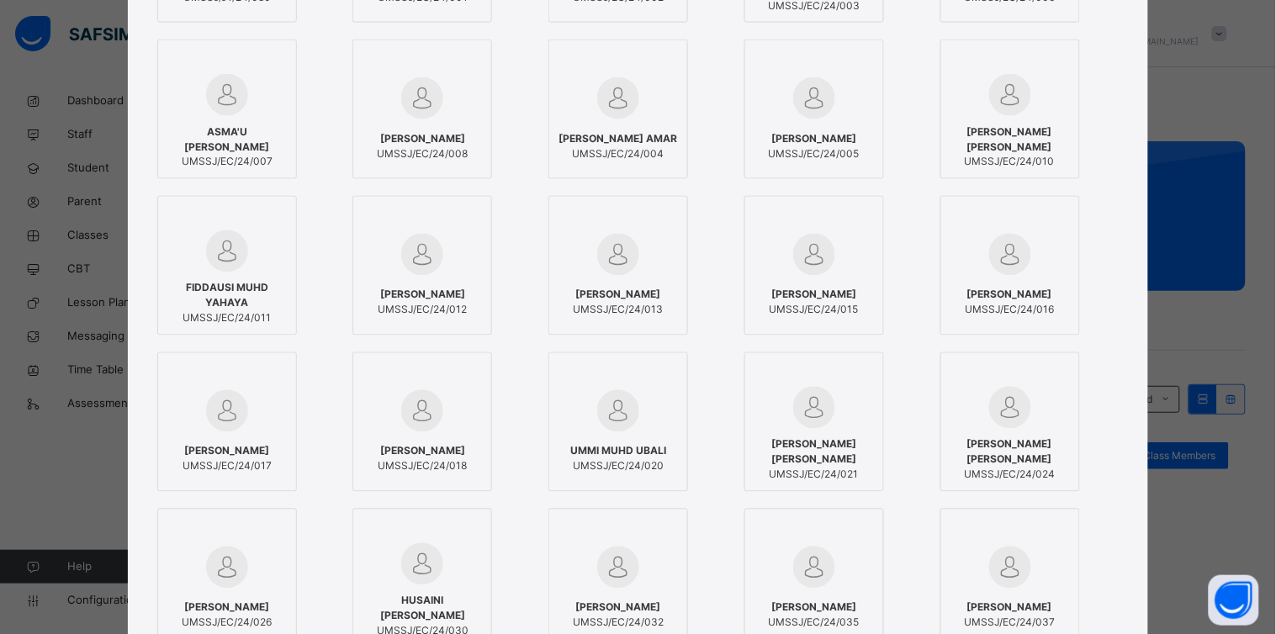
scroll to position [665, 0]
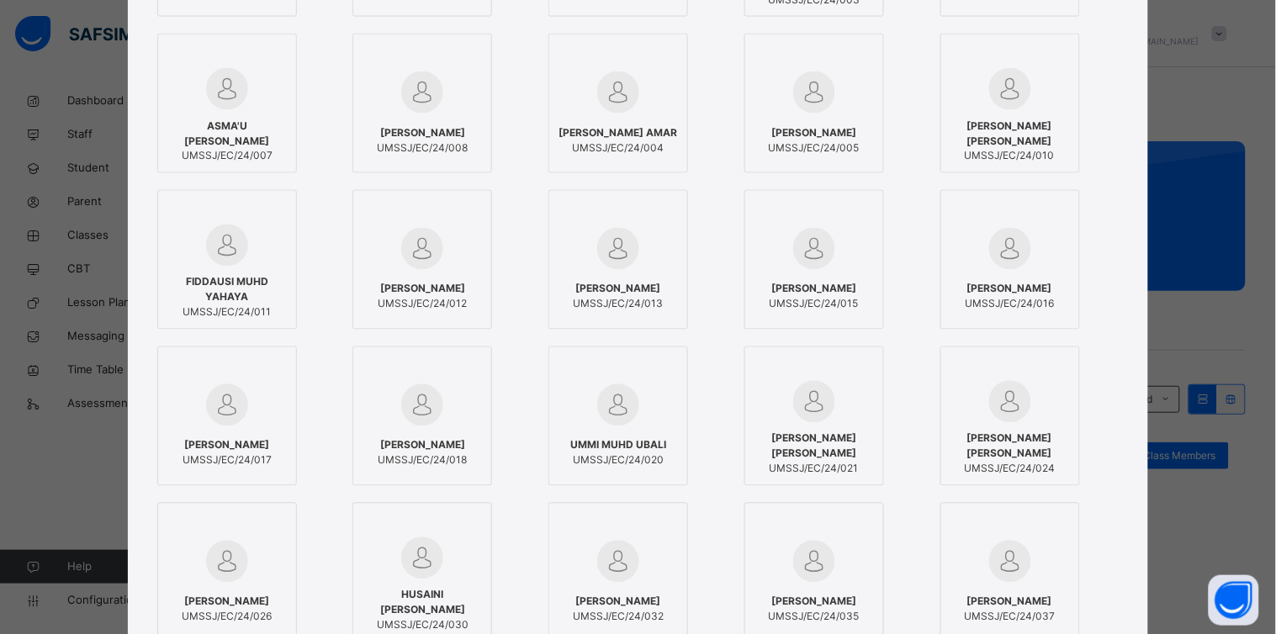
click at [1023, 280] on div "KHADIJA SHEHU SAGIR UMSSJ/EC/24/016" at bounding box center [1010, 296] width 121 height 47
click at [827, 296] on span "KHADIJA MUHAMMAD ABDULLAHI" at bounding box center [814, 289] width 89 height 15
click at [633, 294] on span "HALIMA HARUNA" at bounding box center [619, 289] width 90 height 15
click at [434, 300] on span "UMSSJ/EC/24/012" at bounding box center [422, 304] width 89 height 15
click at [220, 293] on span "FIDDAUSI MUHD YAHAYA" at bounding box center [227, 290] width 121 height 30
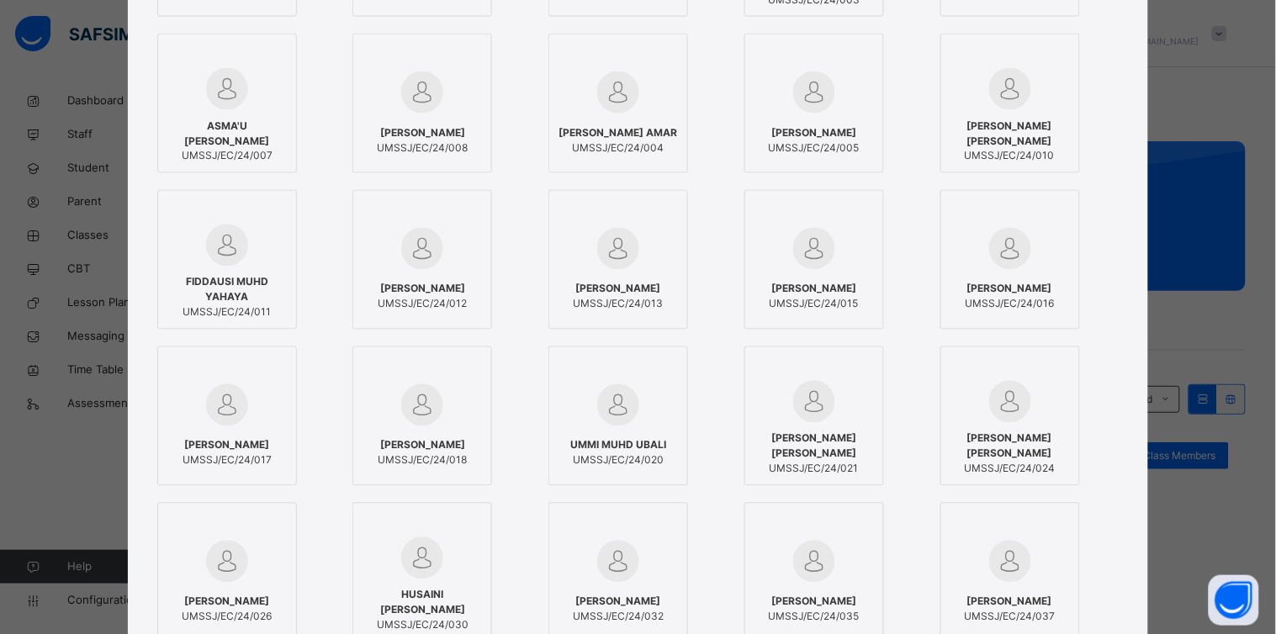
click at [213, 438] on span "RUKAYYA MUHAMMAD KAWU" at bounding box center [227, 445] width 89 height 15
click at [415, 444] on span "SAFIYA ADAMU" at bounding box center [422, 445] width 89 height 15
click at [662, 446] on div "UMMI MUHD UBALI UMSSJ/EC/24/020" at bounding box center [618, 453] width 121 height 47
click at [781, 450] on span "ABDULLAHI USMAN IBRAHIM" at bounding box center [814, 447] width 121 height 30
click at [1023, 435] on span "ADAM USMAN ABDULLAHI" at bounding box center [1010, 447] width 121 height 30
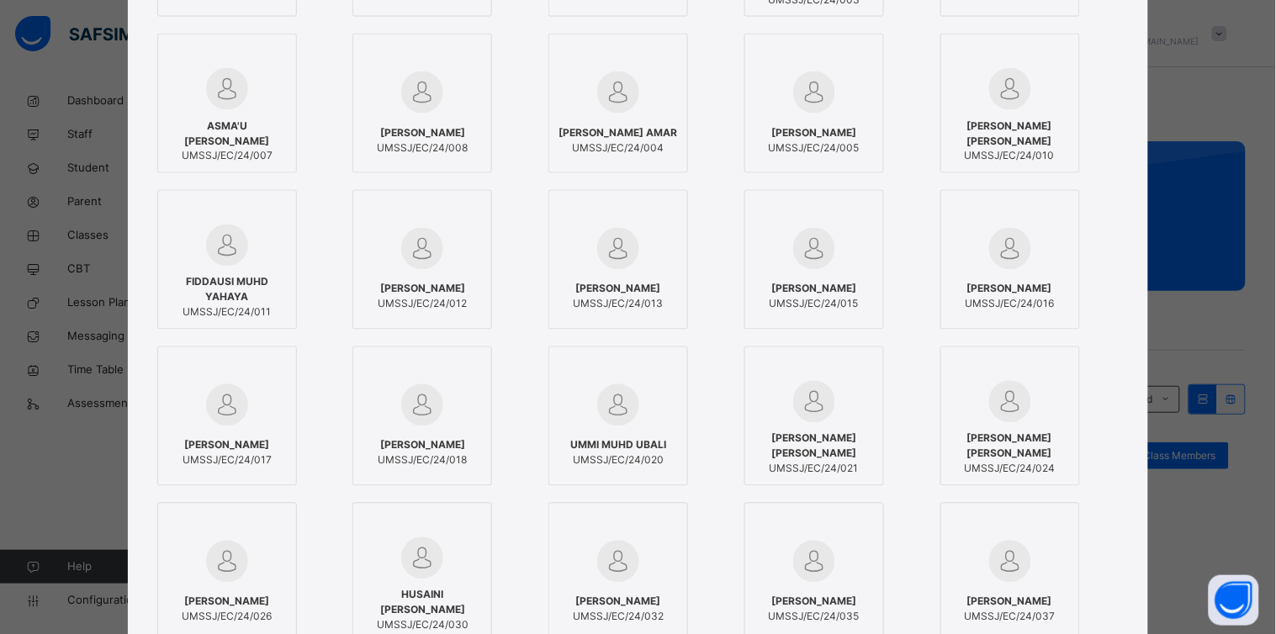
click at [1004, 572] on img at bounding box center [1010, 562] width 42 height 42
click at [1030, 572] on div at bounding box center [1010, 561] width 121 height 49
click at [846, 586] on div "MUHAMMAD HASAN KAYI UMSSJ/EC/24/035" at bounding box center [814, 609] width 121 height 47
click at [606, 586] on div "MUHAMMAD ADAMU UMSSJ/EC/24/032" at bounding box center [618, 609] width 121 height 47
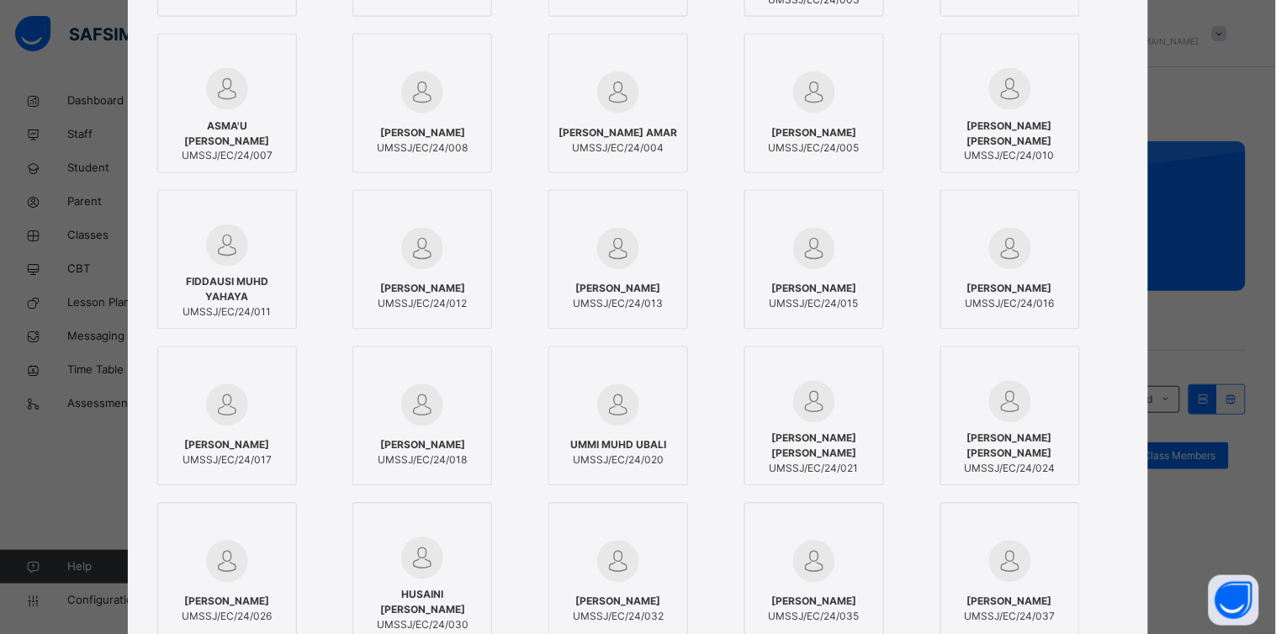
click at [449, 601] on span "HUSAINI IBRAHIM HUSAINI" at bounding box center [422, 603] width 121 height 30
click at [223, 566] on img at bounding box center [227, 562] width 42 height 42
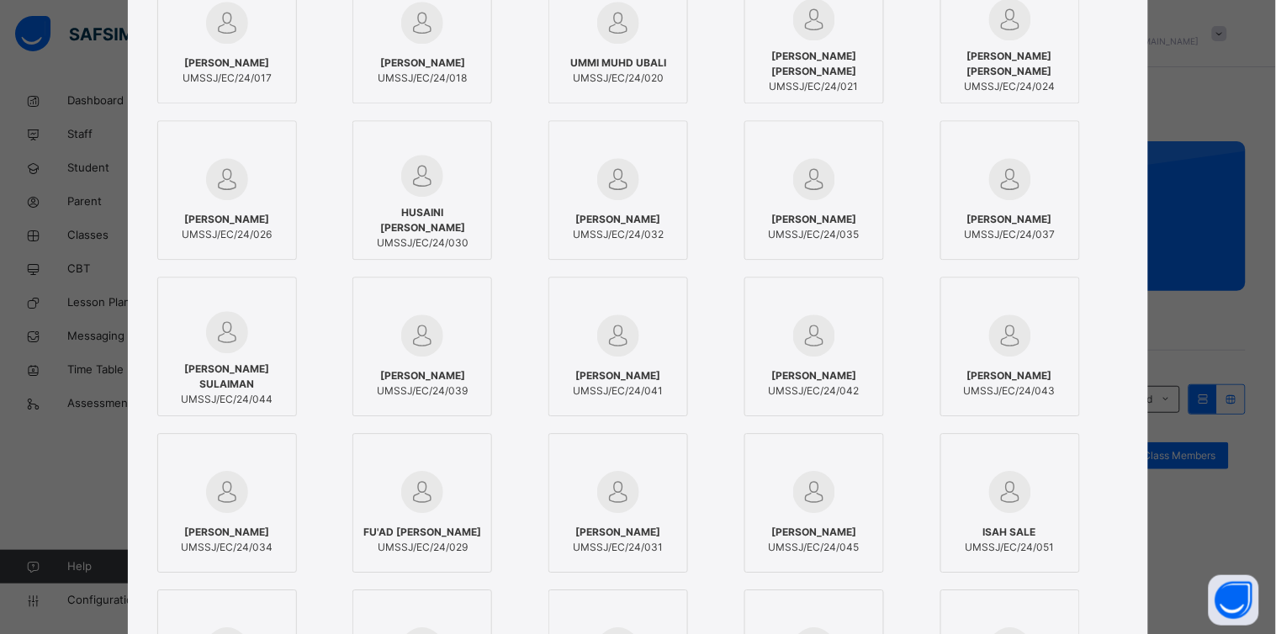
scroll to position [1111, 0]
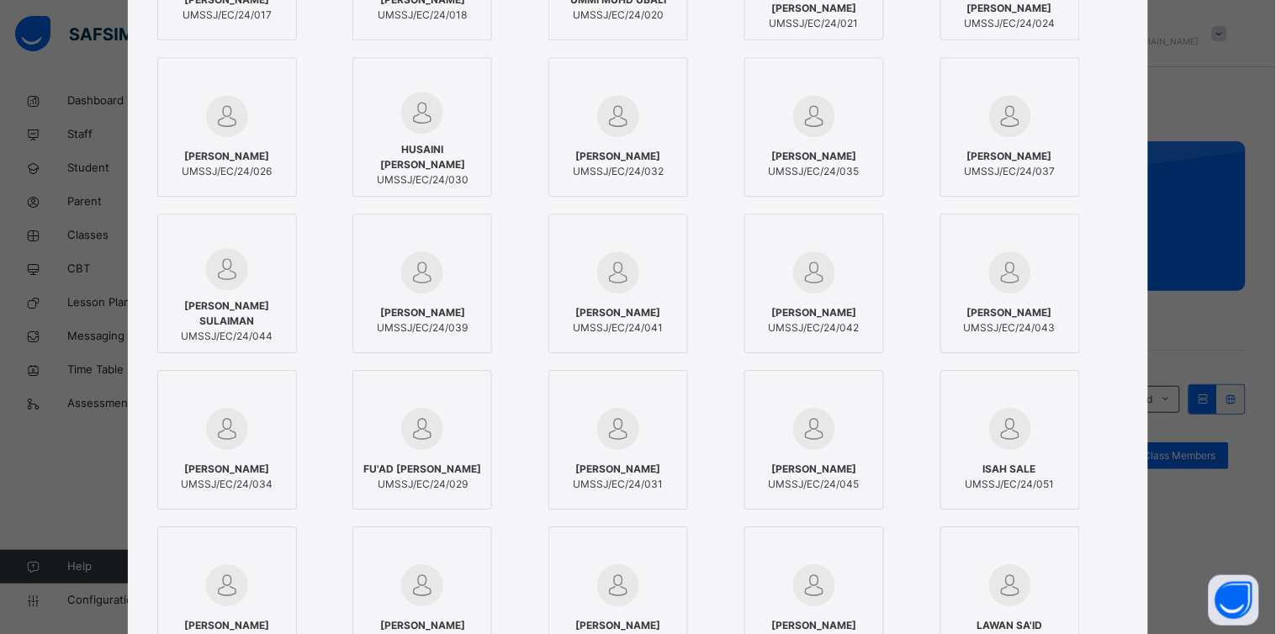
click at [1021, 320] on span "MUHAMMAD YUNUSA MUHD" at bounding box center [1010, 312] width 92 height 15
click at [831, 305] on span "MUHAMMAD MUHAMMAD SANI" at bounding box center [814, 312] width 91 height 15
click at [618, 305] on span "MUHAMMAD MUHAMMAD MUSA" at bounding box center [619, 312] width 90 height 15
click at [449, 305] on span "MUHAMMAD MUHAMMAD UMAR" at bounding box center [422, 312] width 91 height 15
click at [191, 296] on div "SULAIMAN RABI'U SULAIMAN UMSSJ/EC/24/044" at bounding box center [227, 321] width 121 height 62
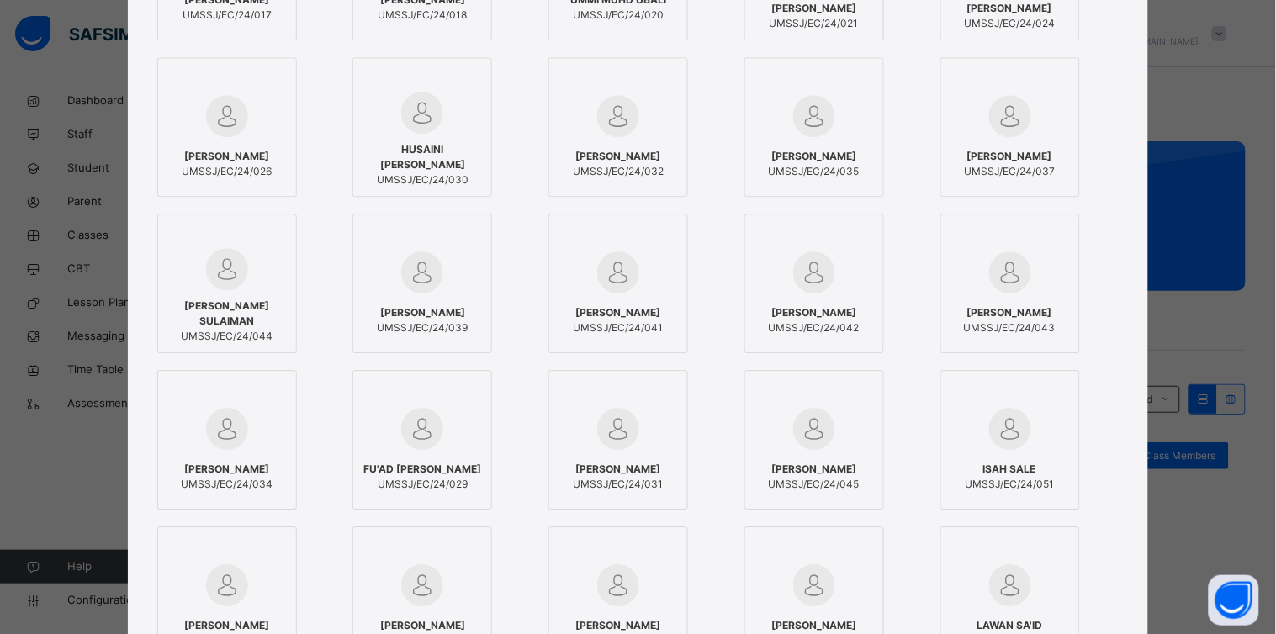
click at [233, 444] on img at bounding box center [227, 429] width 42 height 42
click at [402, 454] on div "FU'AD MUHD YUSUF UMSSJ/EC/24/029" at bounding box center [422, 476] width 121 height 47
click at [591, 462] on span "JAFAR MUHAMMAD ZUBAIRU" at bounding box center [619, 469] width 90 height 15
click at [848, 454] on div "UMAR BABANGIDA UMSSJ/EC/24/045" at bounding box center [814, 476] width 121 height 47
click at [981, 456] on div "ISAH SALE UMSSJ/EC/24/051" at bounding box center [1010, 476] width 121 height 47
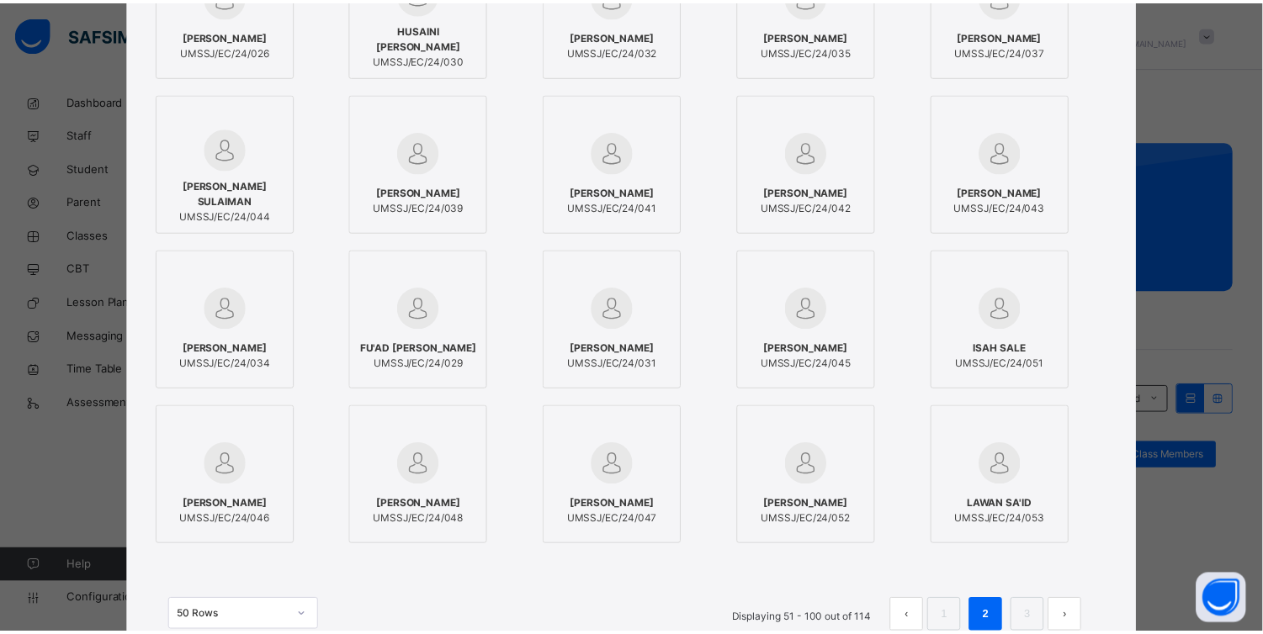
scroll to position [1347, 0]
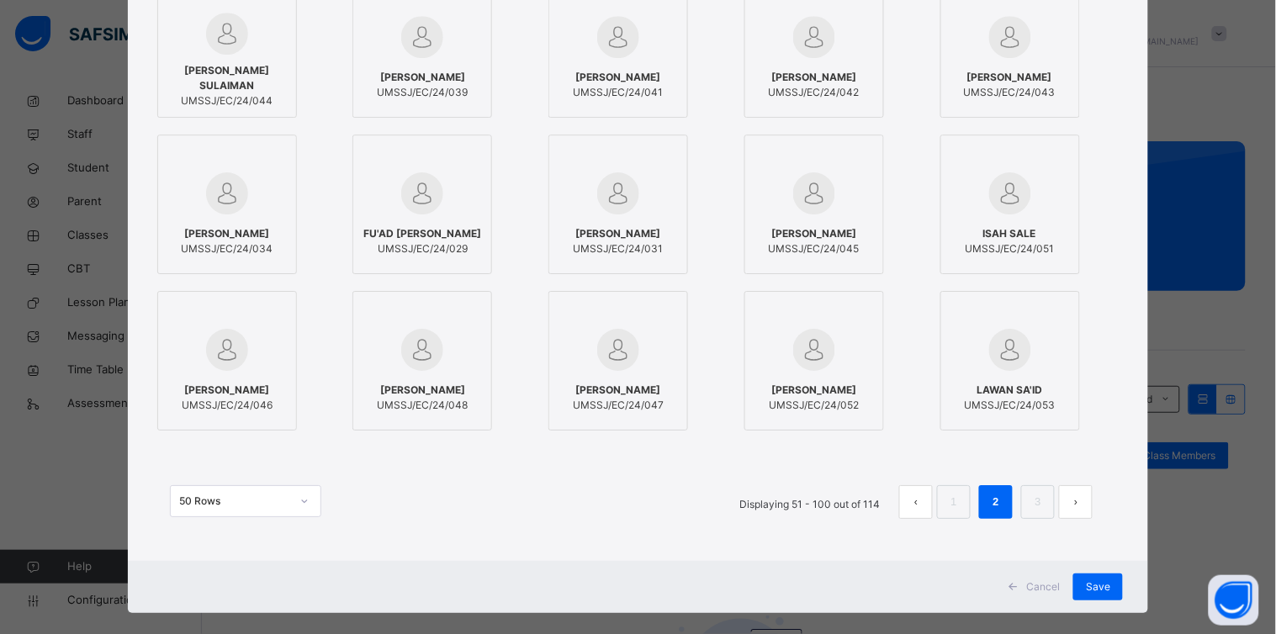
click at [217, 362] on img at bounding box center [227, 350] width 42 height 42
click at [400, 379] on div "ZUBAIRU HASSAN UMSSJ/EC/24/048" at bounding box center [422, 397] width 121 height 47
click at [621, 383] on span "USMAN MUHAMMAD ISAH" at bounding box center [618, 390] width 91 height 15
click at [809, 375] on div "RAHAMA HUSSAINI UMSSJ/EC/24/052" at bounding box center [814, 397] width 121 height 47
click at [1022, 381] on div "LAWAN SA'ID UMSSJ/EC/24/053" at bounding box center [1010, 397] width 121 height 47
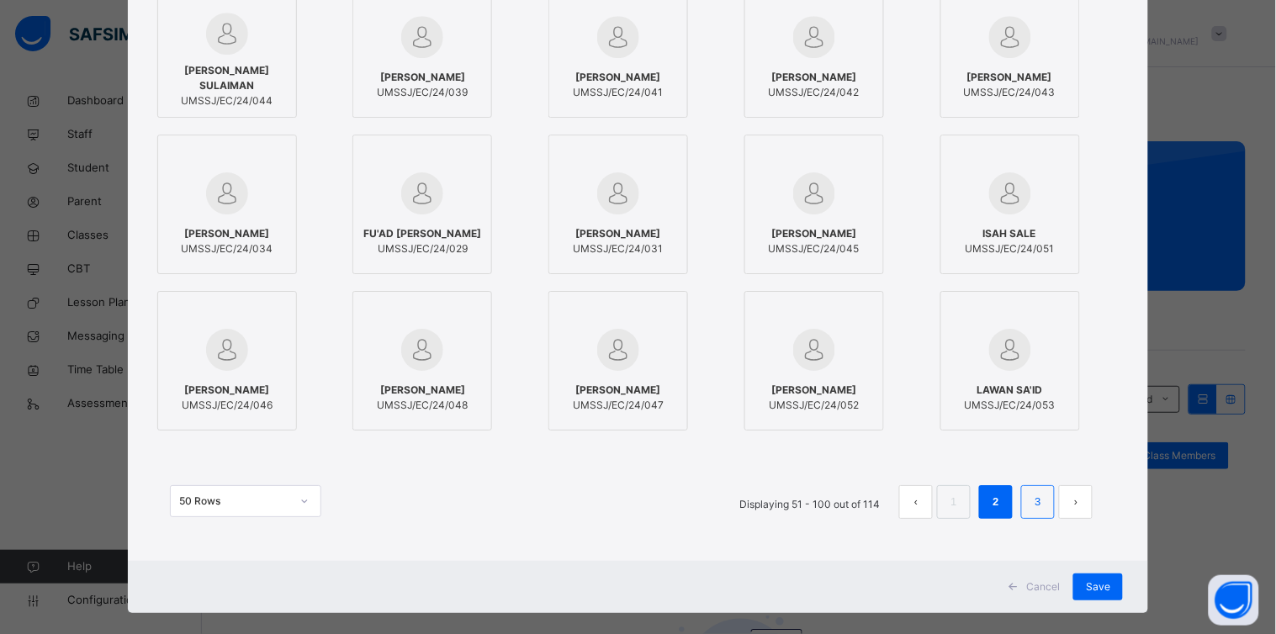
click at [1025, 508] on li "3" at bounding box center [1038, 502] width 34 height 34
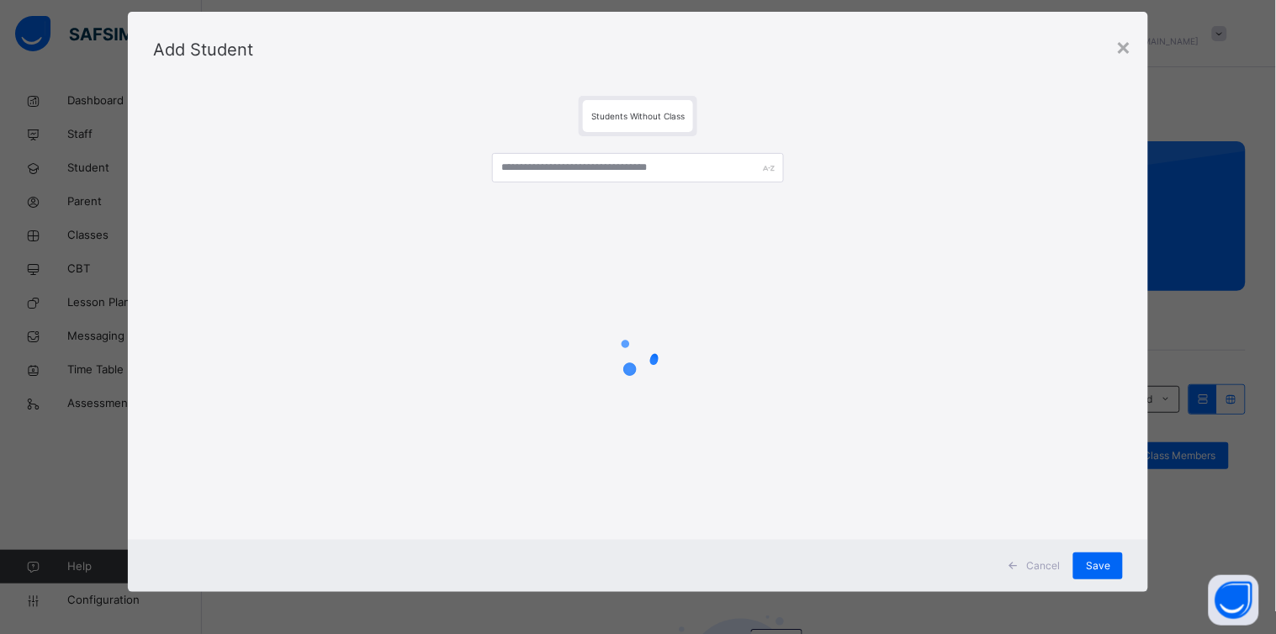
scroll to position [0, 0]
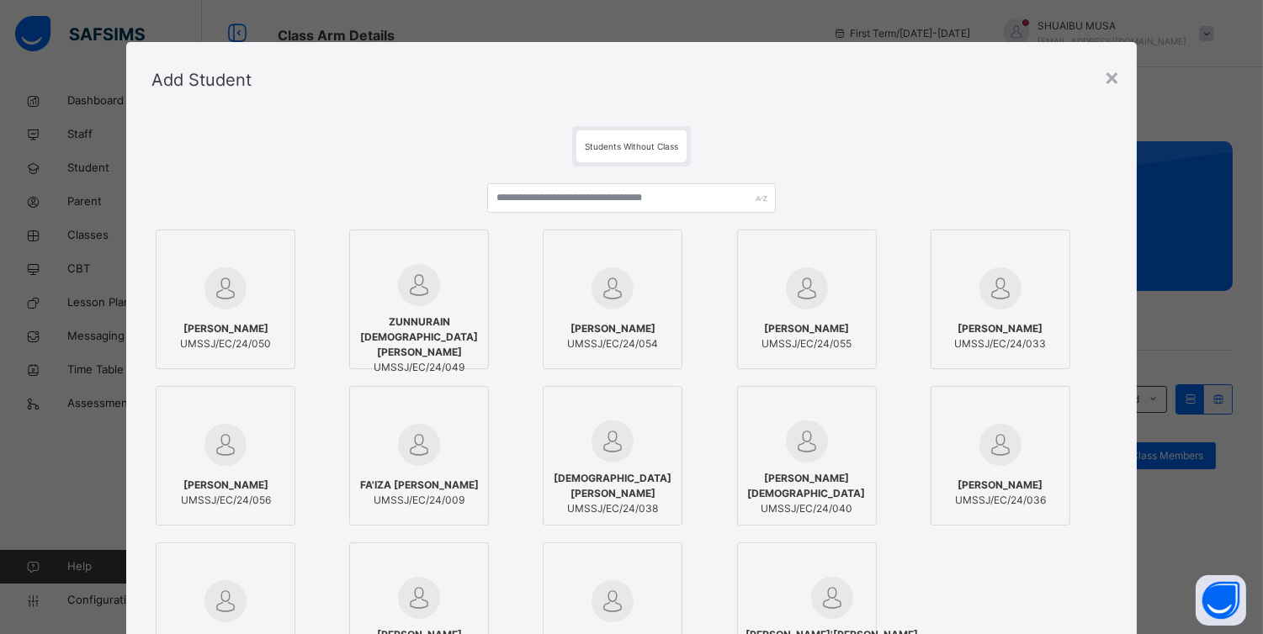
click at [202, 323] on span "ALIYU SALE" at bounding box center [225, 328] width 91 height 15
click at [401, 321] on span "ZUNNURAIN USMAN BABANGIDA" at bounding box center [422, 337] width 121 height 45
click at [573, 322] on span "MUHAMMAD HUSSAINI" at bounding box center [618, 328] width 91 height 15
click at [887, 320] on div "RAHAMA HUSSAINI UMSSJ/EC/24/055" at bounding box center [833, 300] width 179 height 140
click at [848, 313] on div "RAHAMA HUSSAINI UMSSJ/EC/24/055" at bounding box center [814, 336] width 121 height 47
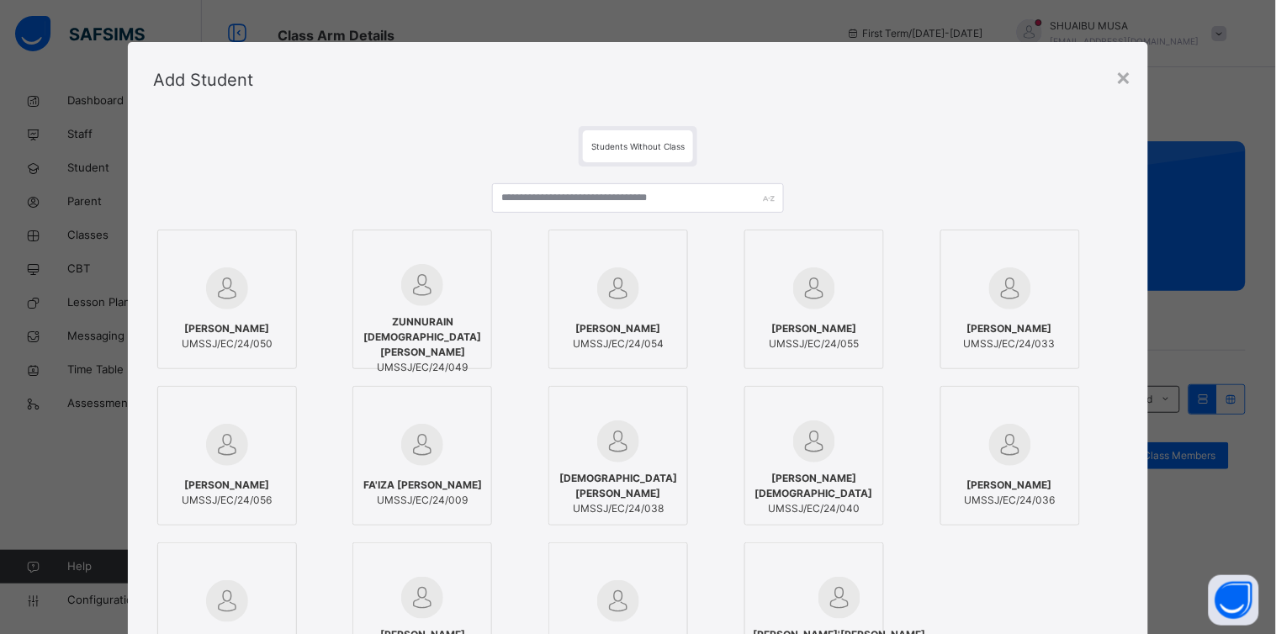
click at [967, 313] on div "MUHAMMAD AMINU HASSAN UMSSJ/EC/24/033" at bounding box center [1010, 336] width 121 height 47
click at [994, 433] on img at bounding box center [1010, 445] width 42 height 42
click at [806, 449] on img at bounding box center [814, 442] width 42 height 42
click at [645, 454] on div at bounding box center [618, 442] width 121 height 42
click at [388, 444] on div at bounding box center [422, 445] width 121 height 49
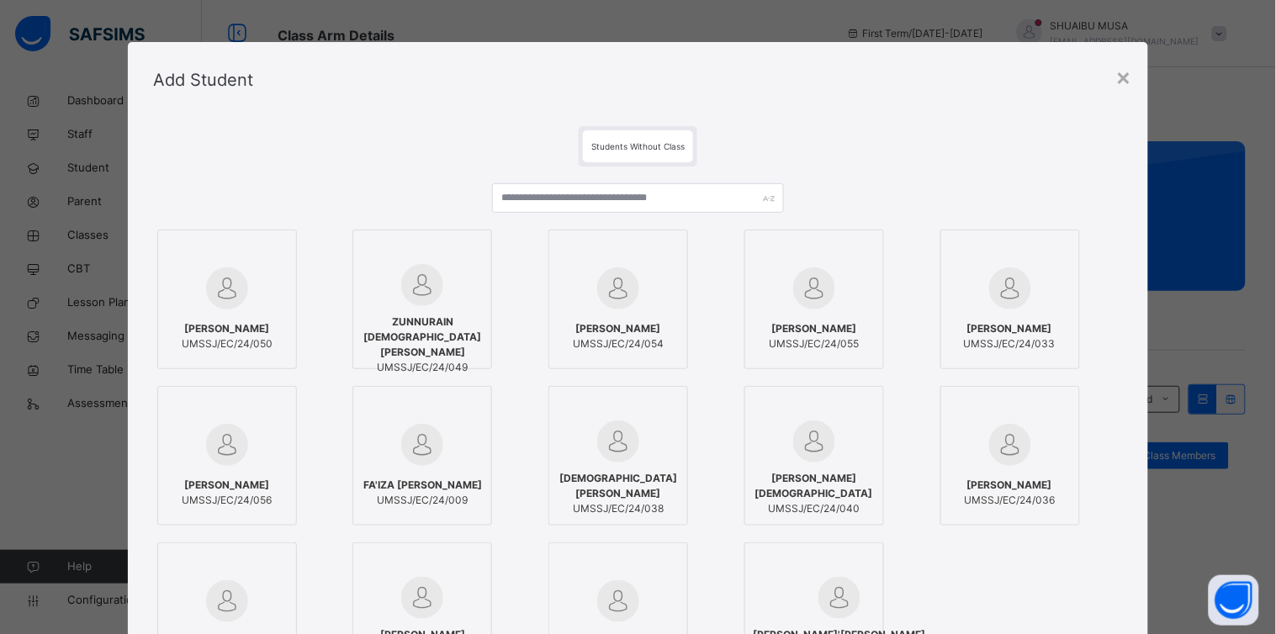
click at [225, 448] on img at bounding box center [227, 445] width 42 height 42
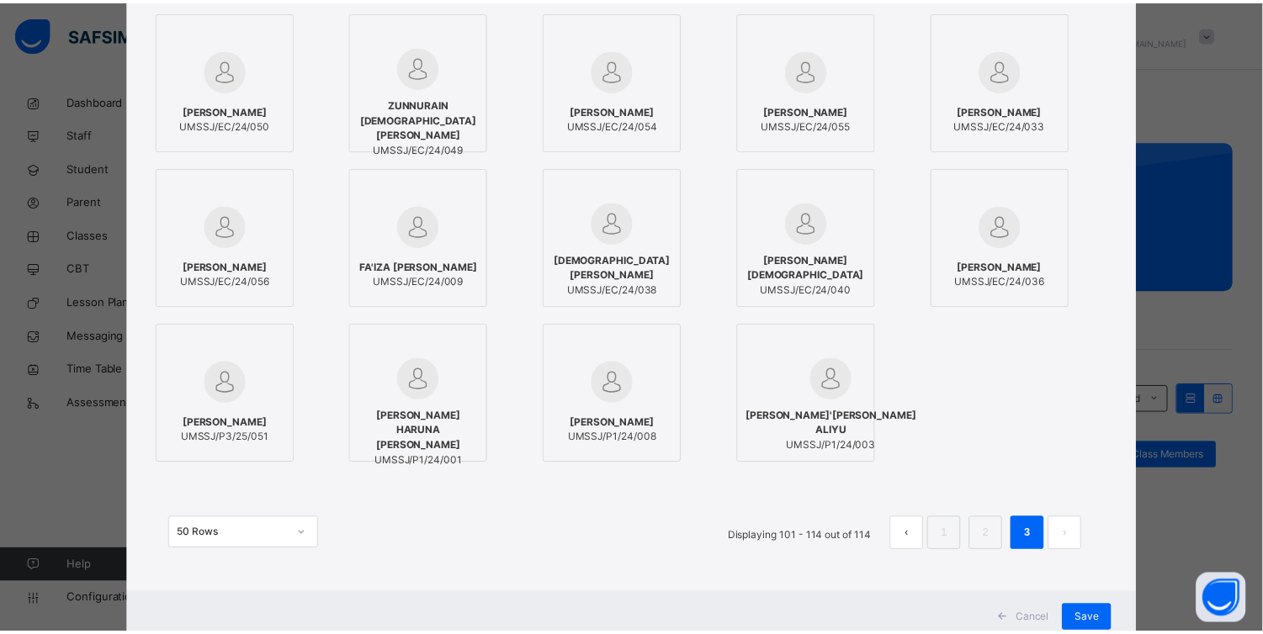
scroll to position [244, 0]
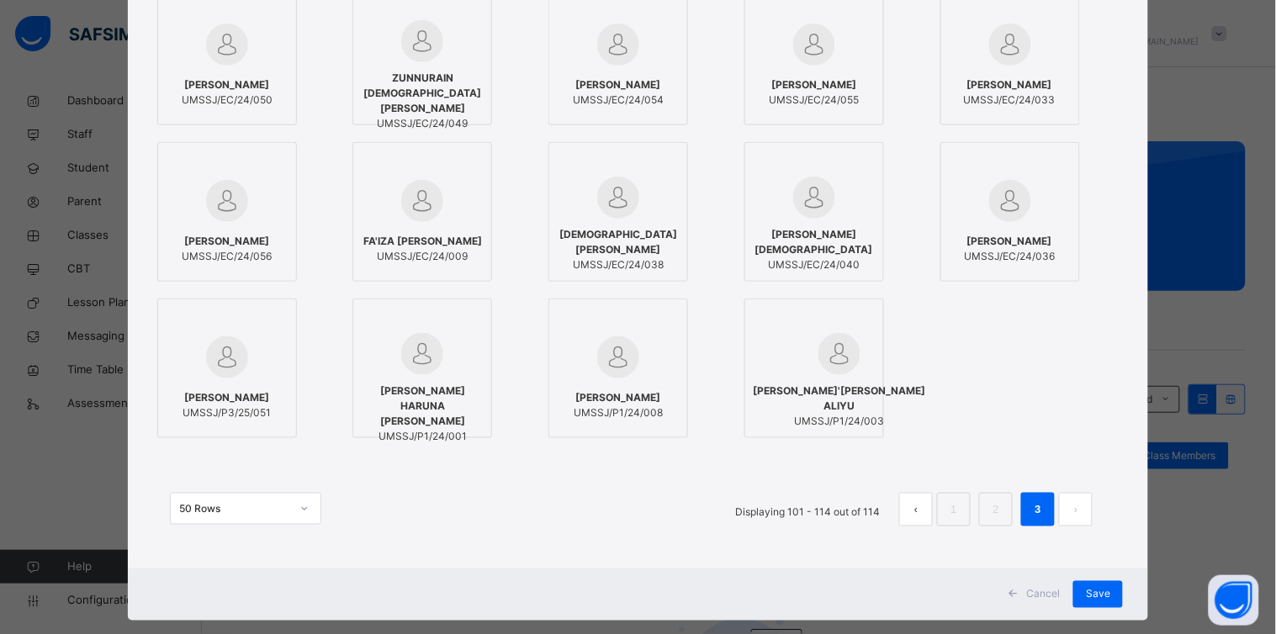
click at [207, 382] on div "MUHAMMAD AHMAD ABBA UMSSJ/P3/25/051" at bounding box center [227, 405] width 121 height 47
click at [1088, 590] on span "Save" at bounding box center [1098, 594] width 24 height 15
click at [1083, 587] on span "Save" at bounding box center [1086, 594] width 24 height 15
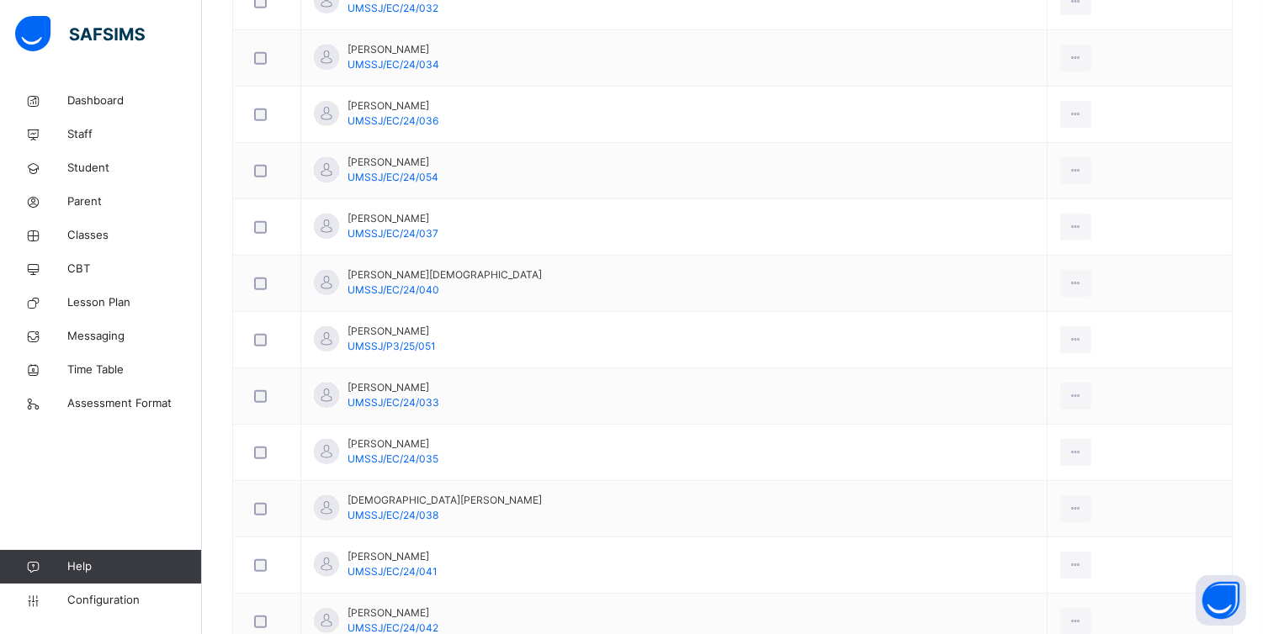
scroll to position [2290, 0]
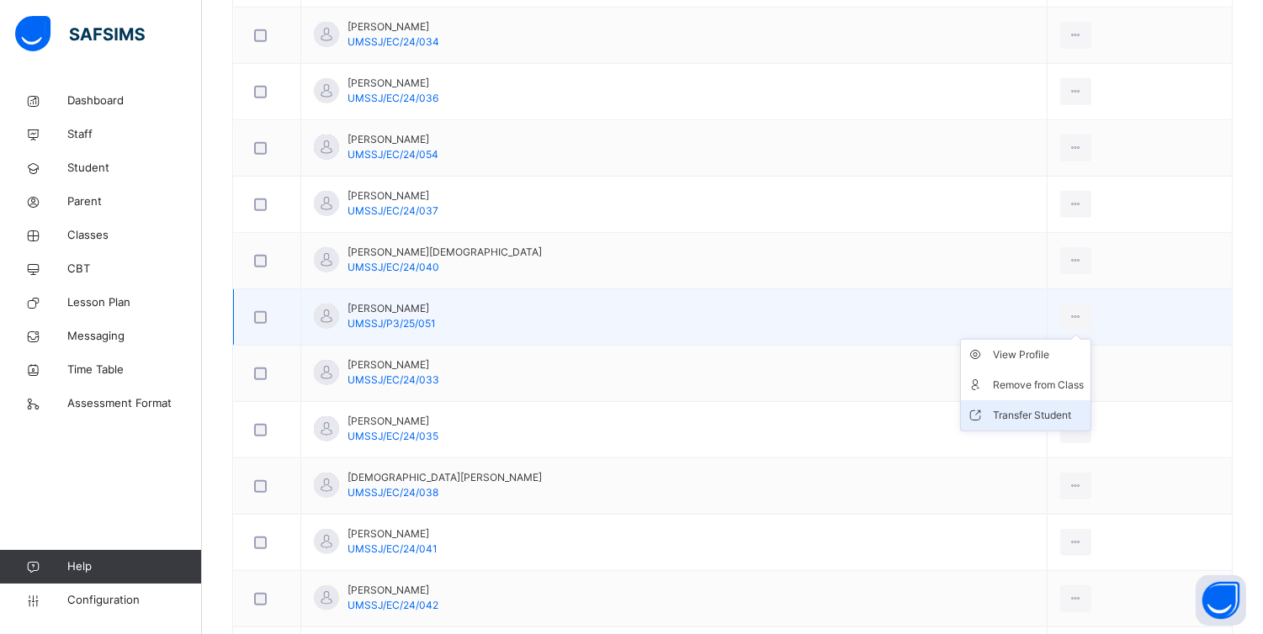
click at [1010, 416] on div "Transfer Student" at bounding box center [1038, 415] width 91 height 17
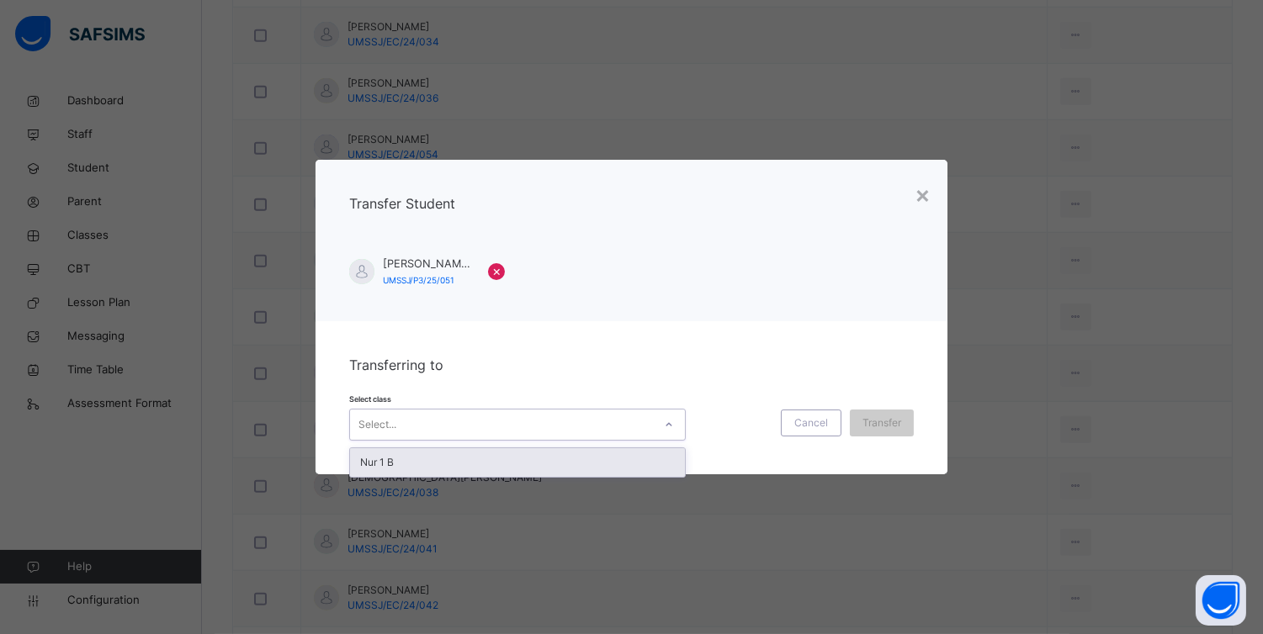
click at [664, 427] on icon at bounding box center [669, 424] width 10 height 17
click at [819, 421] on span "Cancel" at bounding box center [811, 423] width 34 height 15
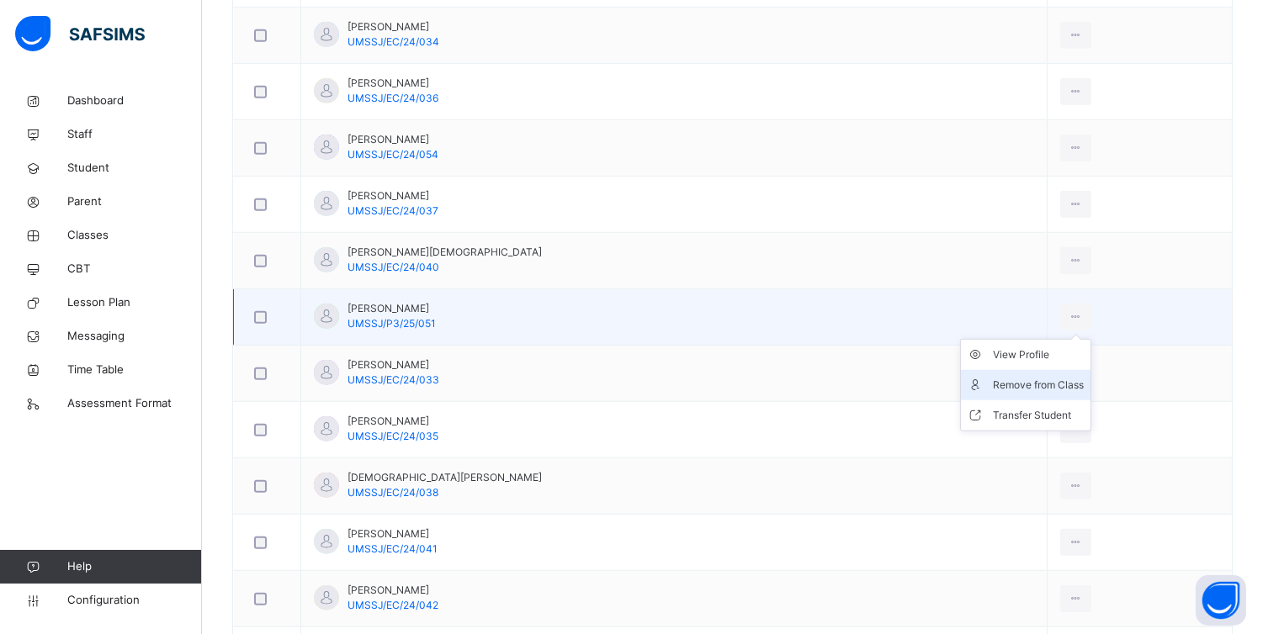
click at [1005, 385] on div "Remove from Class" at bounding box center [1038, 385] width 91 height 17
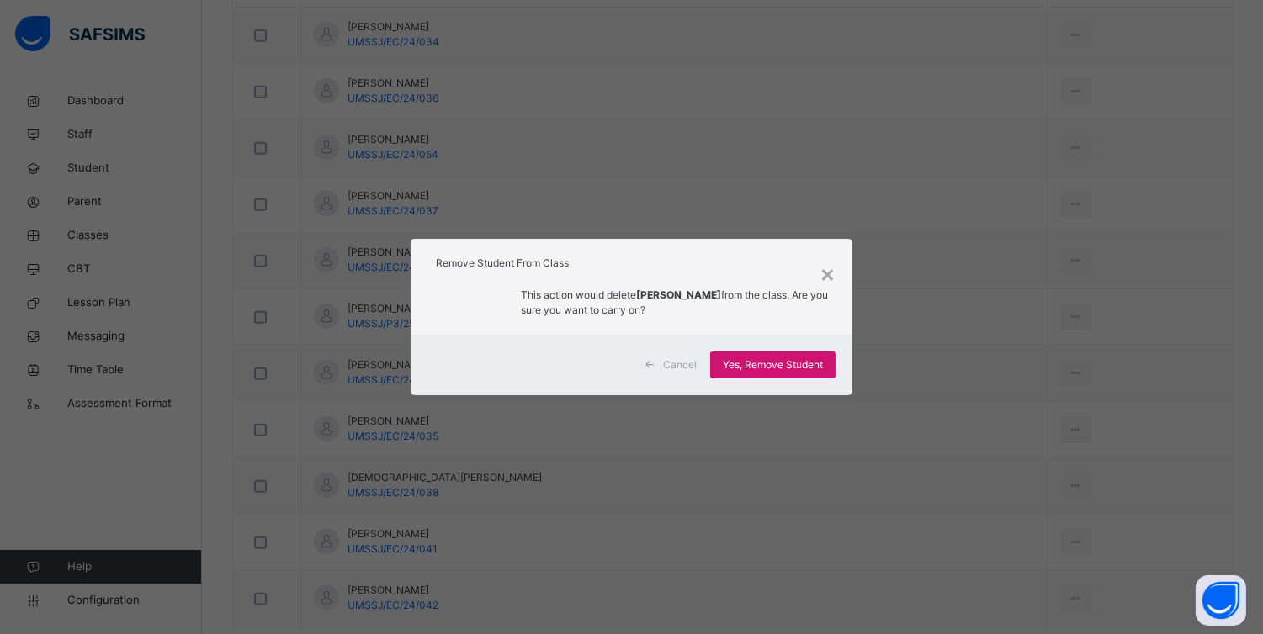
click at [776, 357] on span "Yes, Remove Student" at bounding box center [773, 364] width 100 height 15
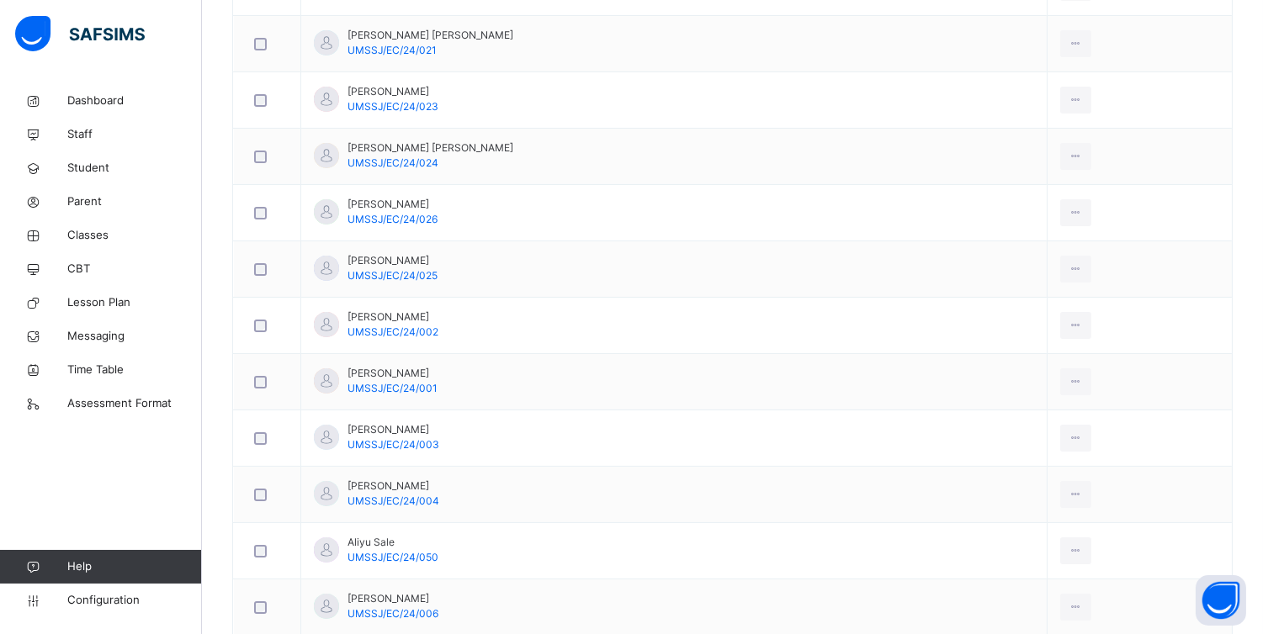
scroll to position [0, 0]
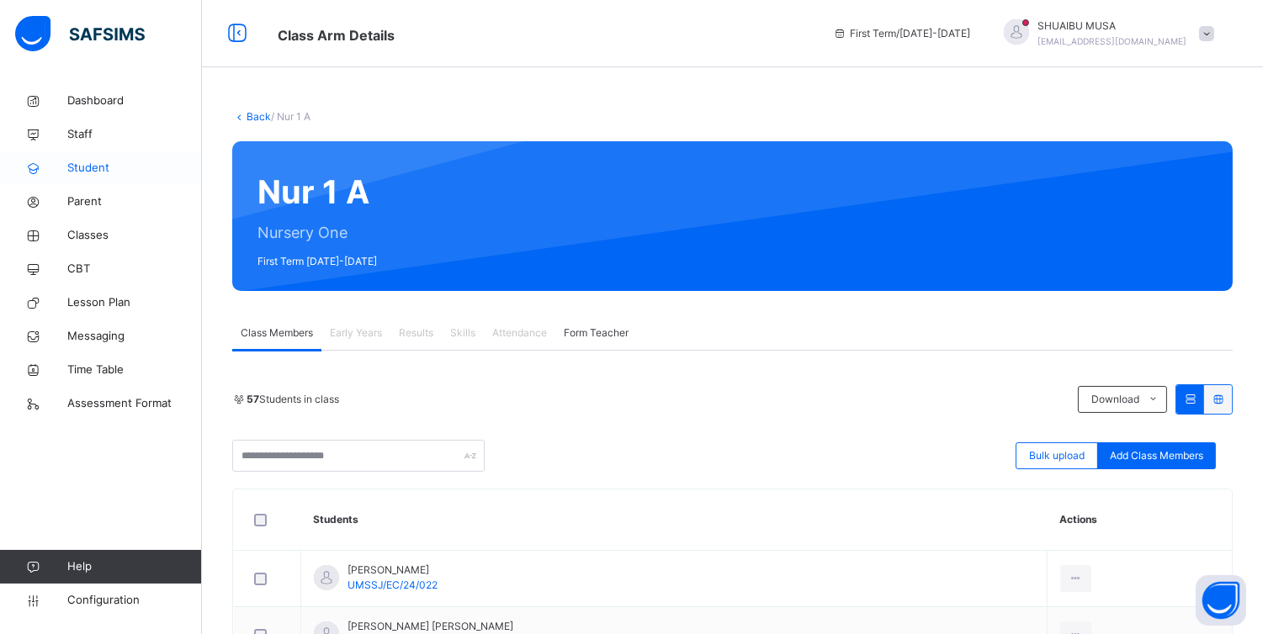
click at [90, 171] on span "Student" at bounding box center [134, 168] width 135 height 17
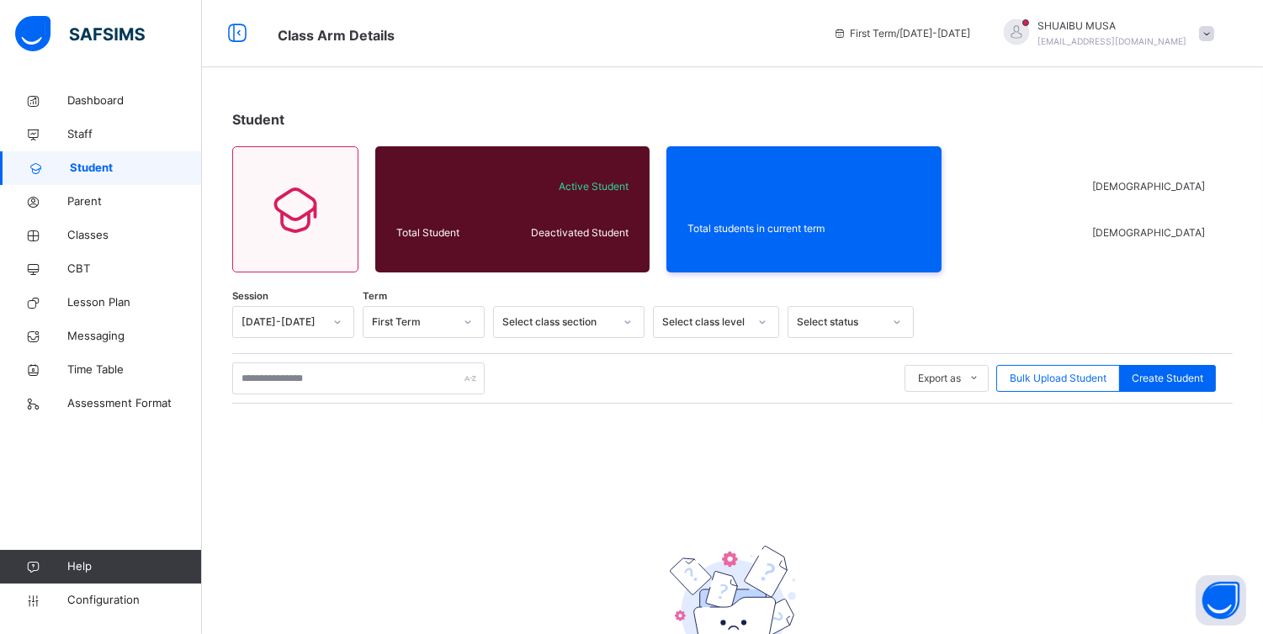
click at [99, 171] on span "Student" at bounding box center [136, 168] width 132 height 17
click at [87, 236] on span "Classes" at bounding box center [134, 235] width 135 height 17
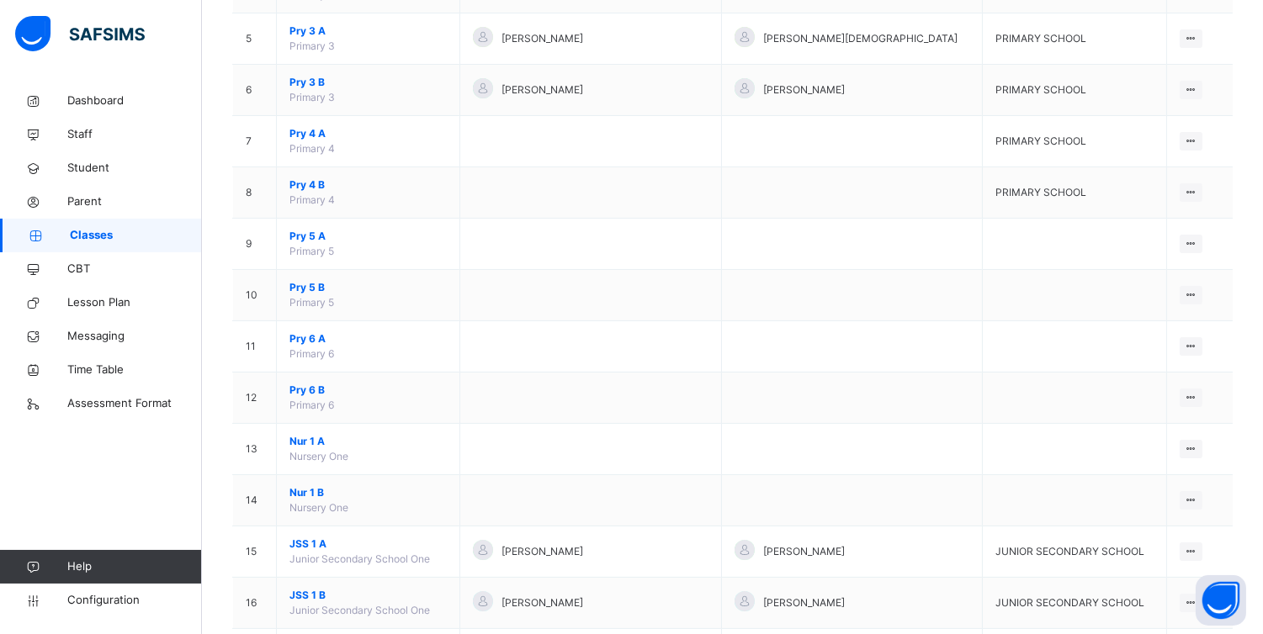
scroll to position [418, 0]
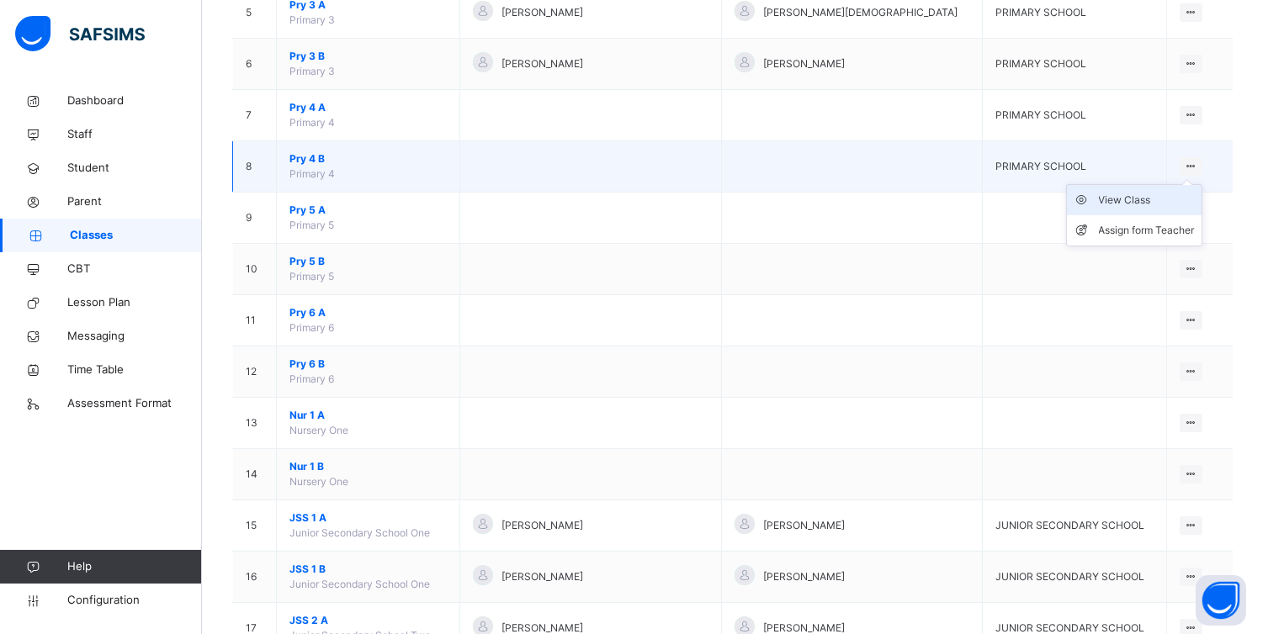
click at [1153, 204] on div "View Class" at bounding box center [1147, 200] width 96 height 17
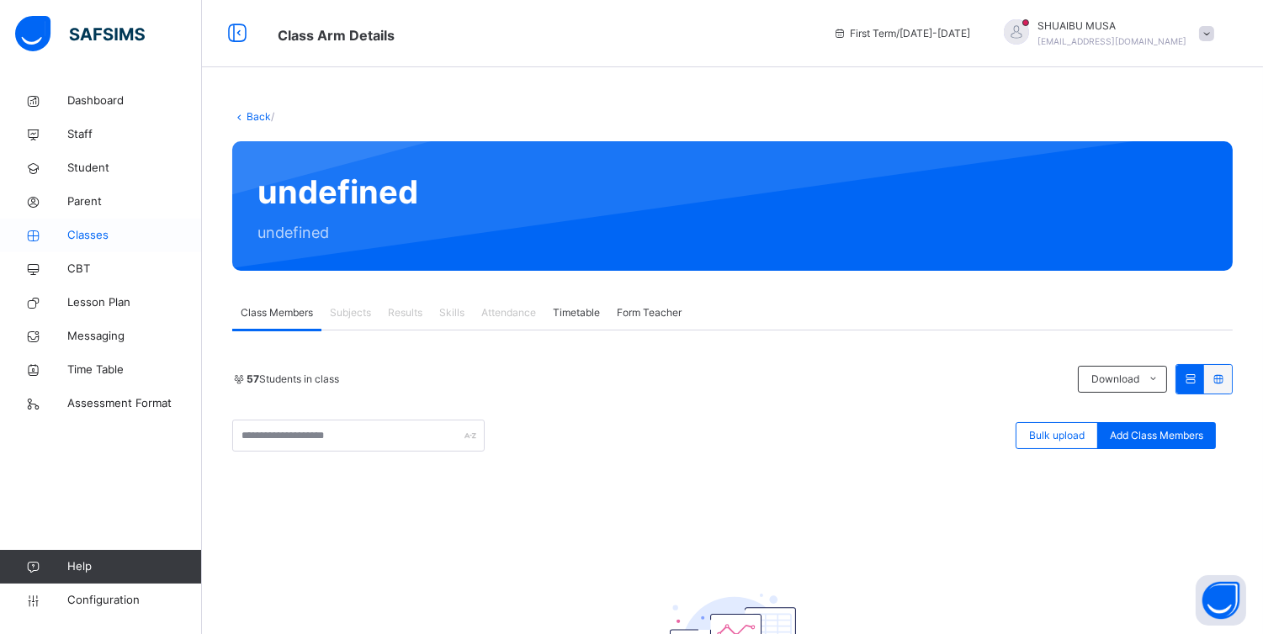
click at [71, 236] on span "Classes" at bounding box center [134, 235] width 135 height 17
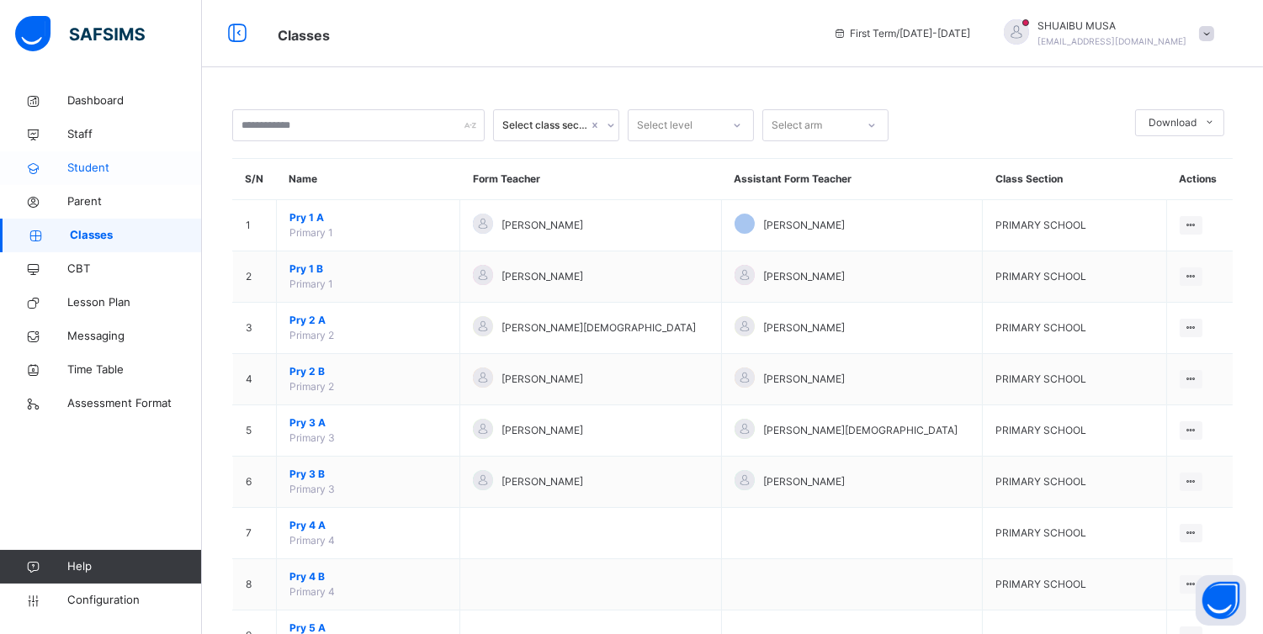
click at [98, 170] on span "Student" at bounding box center [134, 168] width 135 height 17
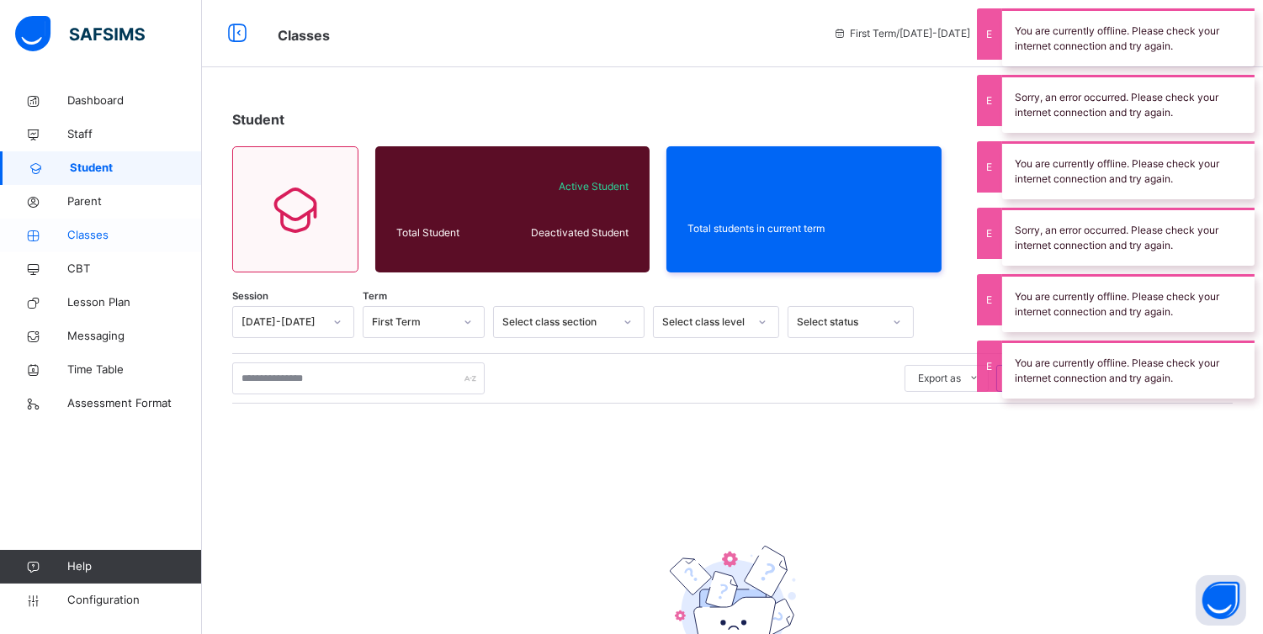
click at [90, 230] on span "Classes" at bounding box center [134, 235] width 135 height 17
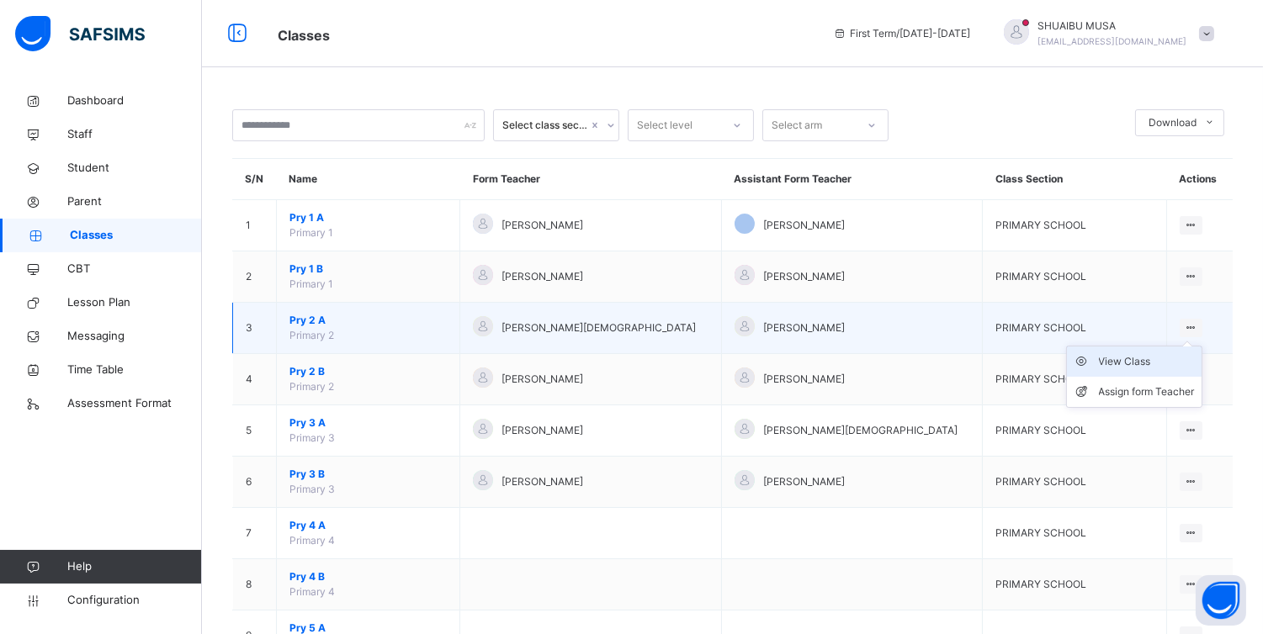
click at [1120, 367] on div "View Class" at bounding box center [1147, 361] width 96 height 17
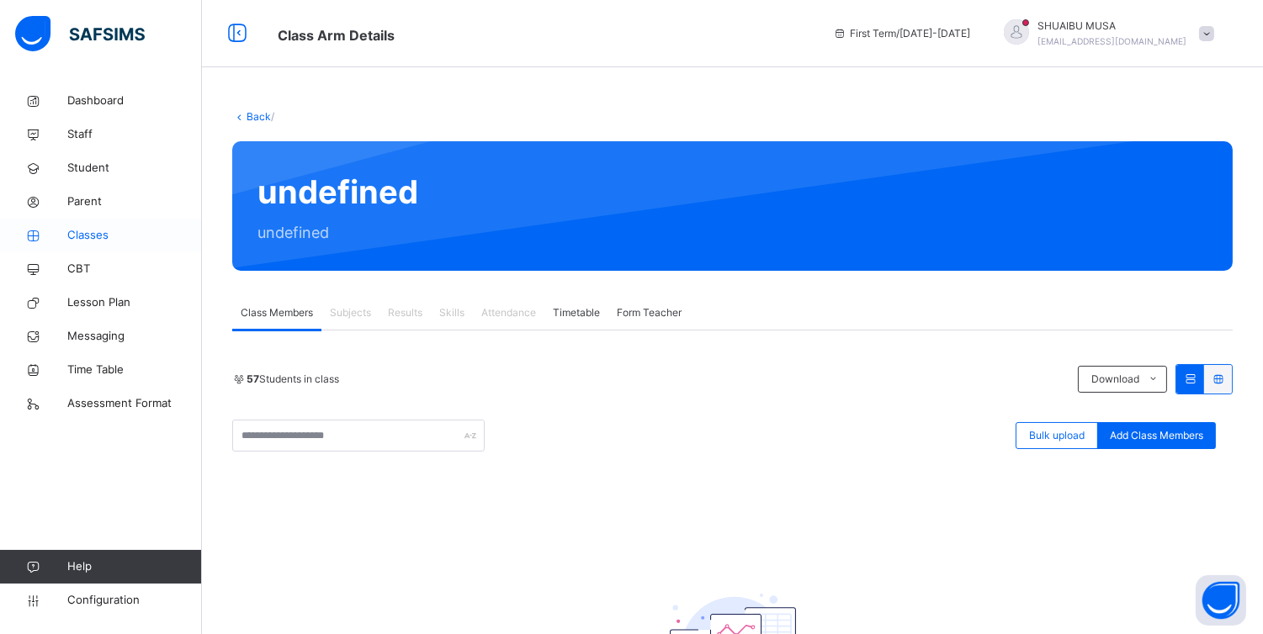
click at [88, 231] on span "Classes" at bounding box center [134, 235] width 135 height 17
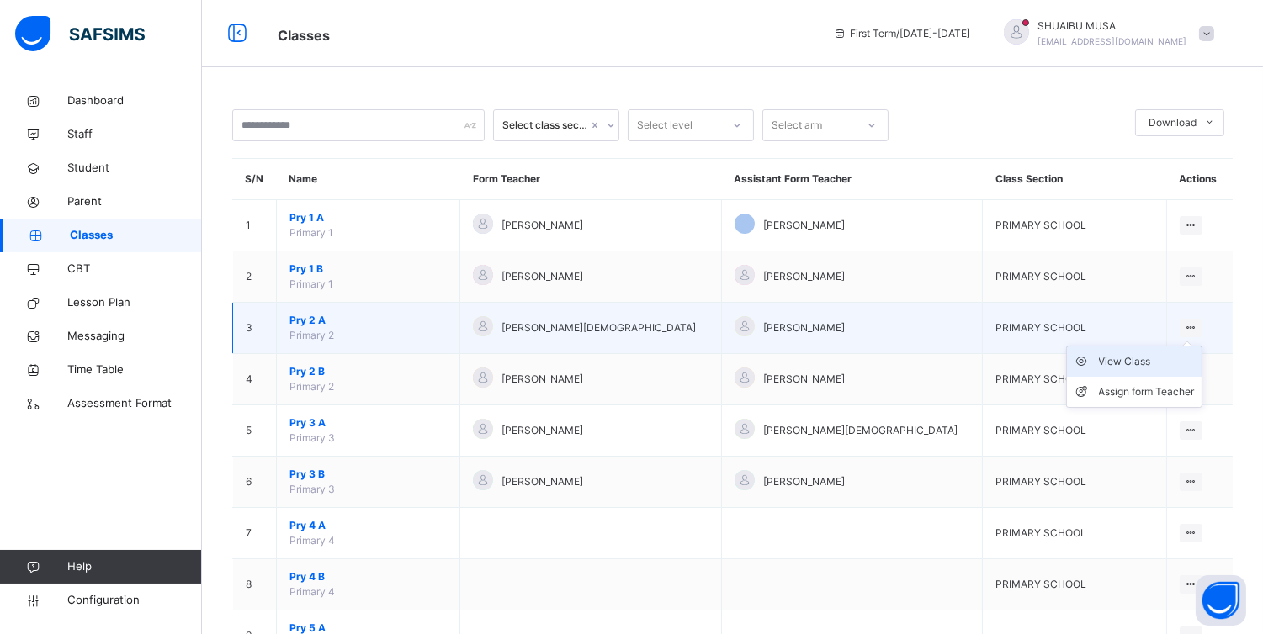
click at [1128, 357] on div "View Class" at bounding box center [1147, 361] width 96 height 17
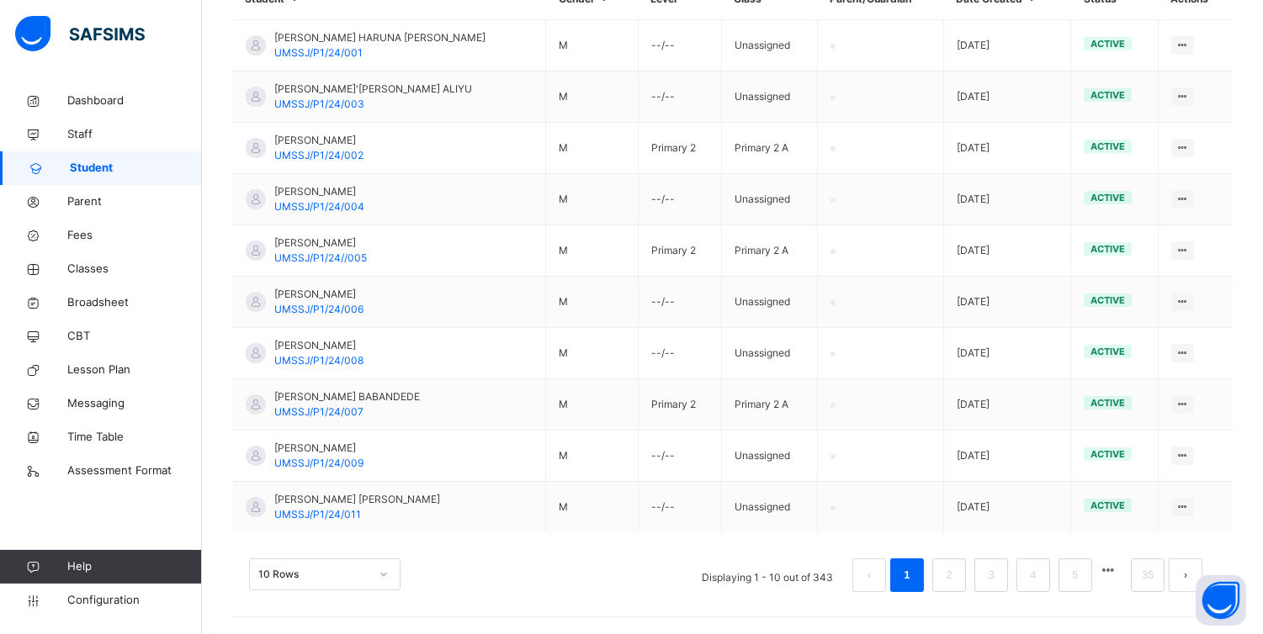
scroll to position [493, 0]
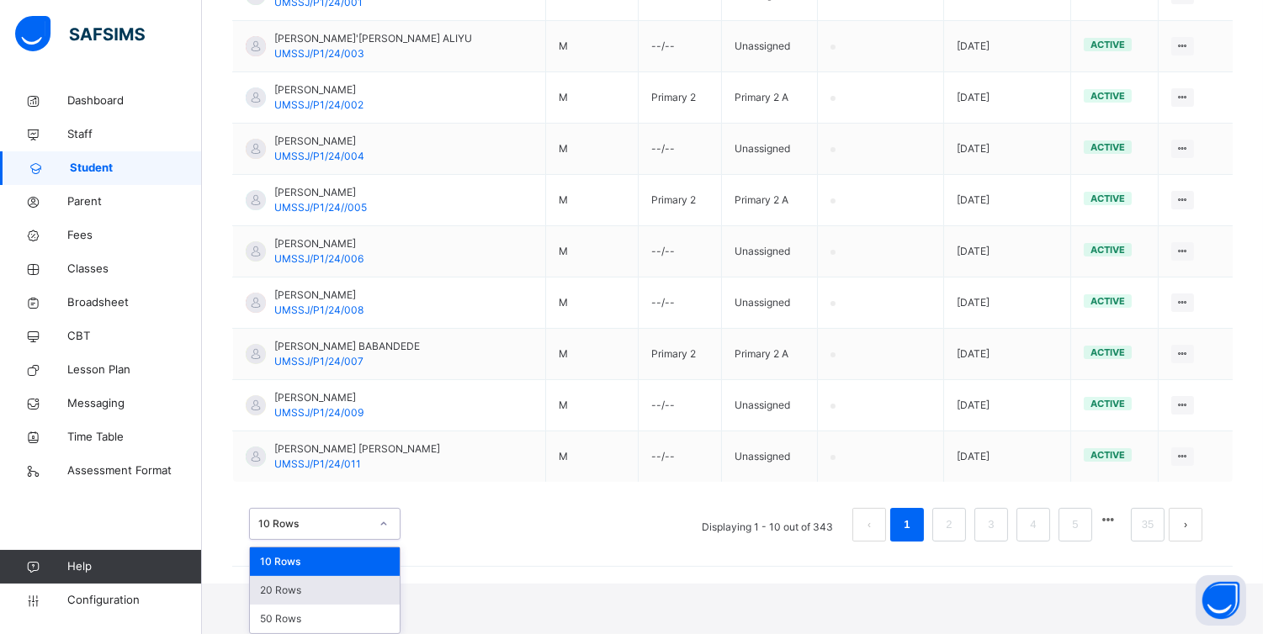
click at [350, 540] on div "option 20 Rows focused, 2 of 3. 3 results available. Use Up and Down to choose …" at bounding box center [324, 524] width 151 height 32
click at [312, 627] on div "50 Rows" at bounding box center [325, 619] width 150 height 29
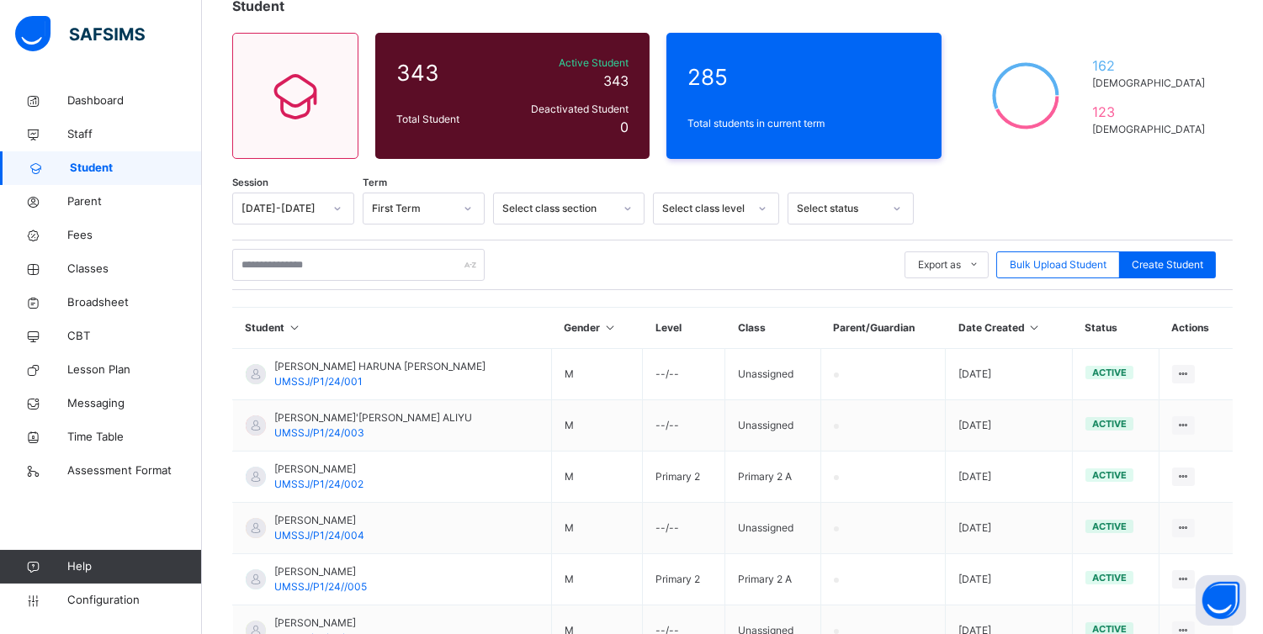
scroll to position [442, 0]
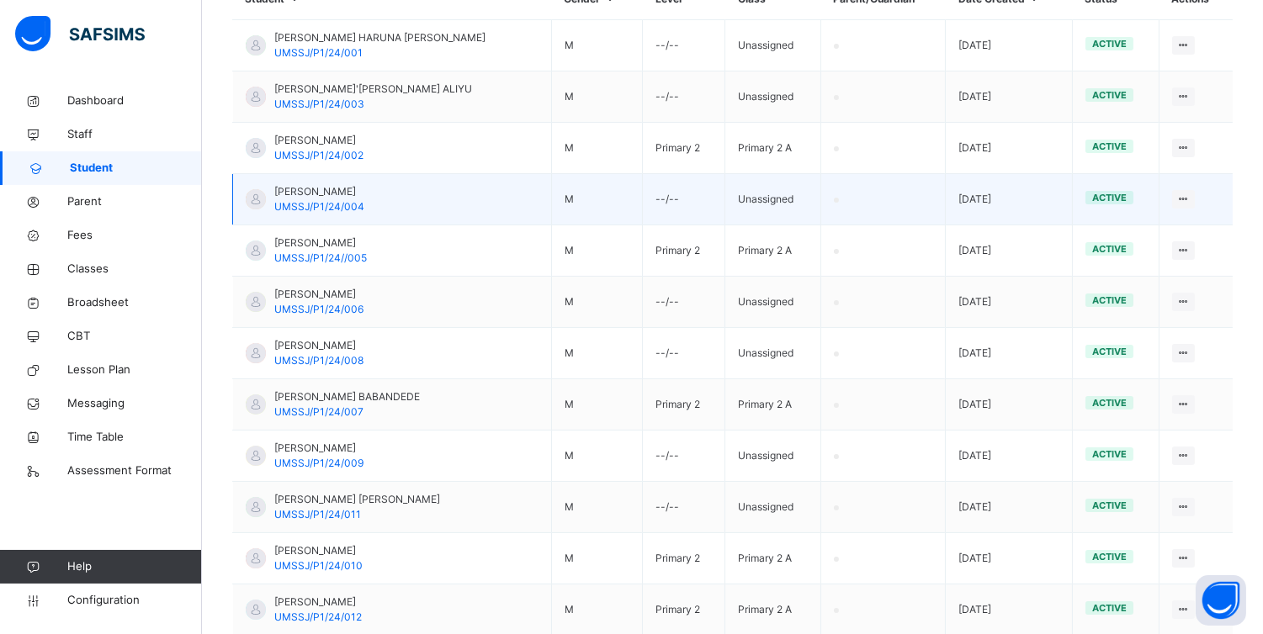
click at [1232, 177] on td "View Profile Edit Student Assign Class Link Parent/Guardian Delete Student" at bounding box center [1195, 199] width 74 height 51
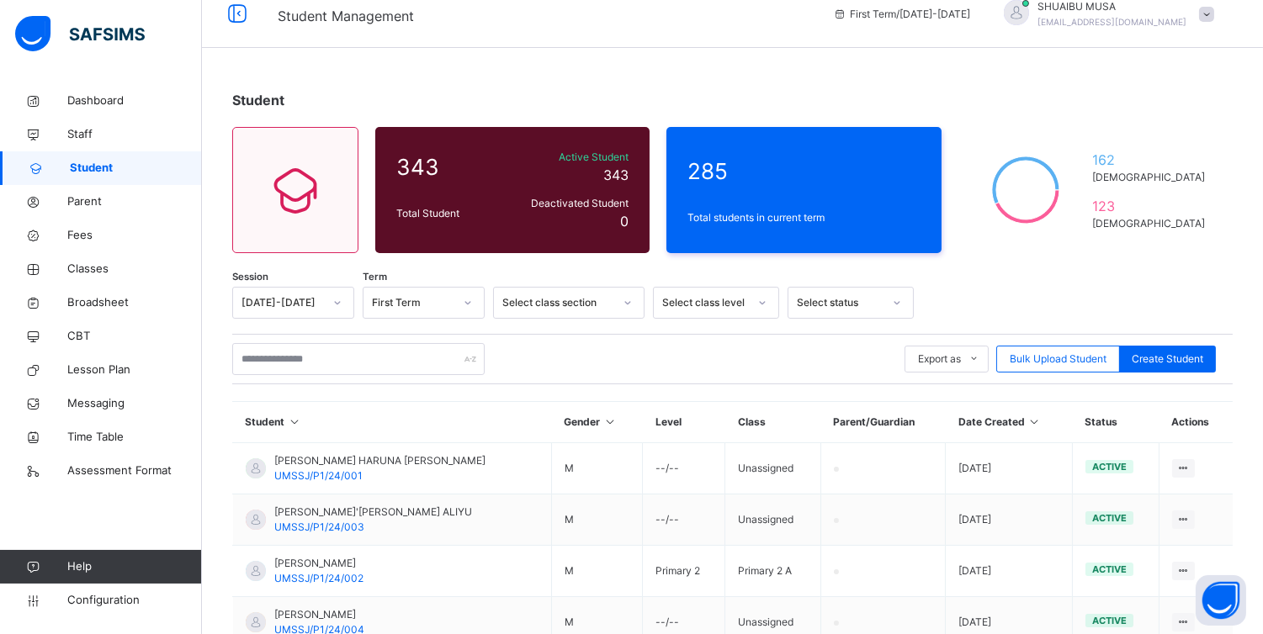
scroll to position [0, 0]
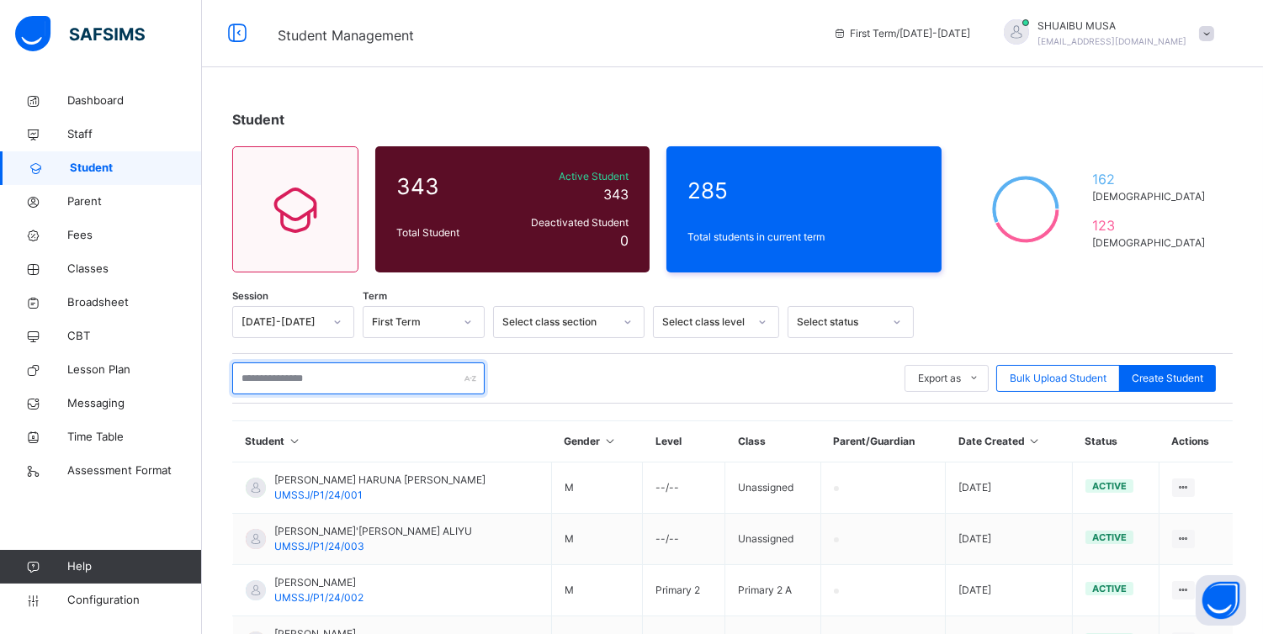
click at [320, 374] on input "text" at bounding box center [358, 379] width 252 height 32
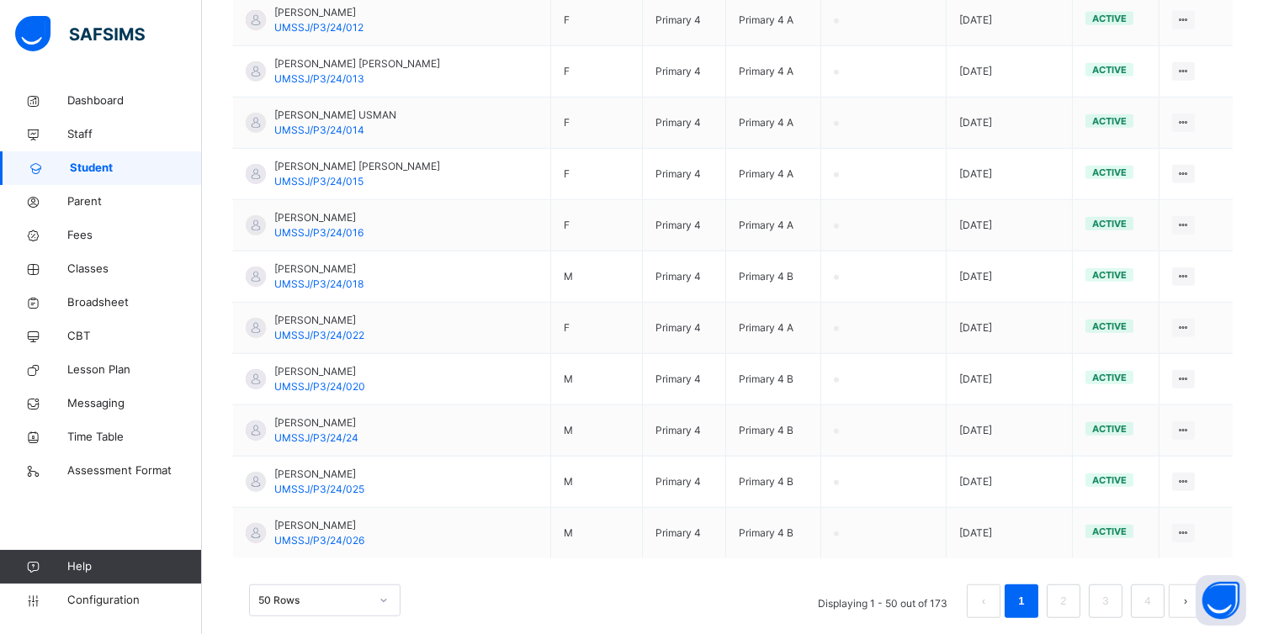
scroll to position [2498, 0]
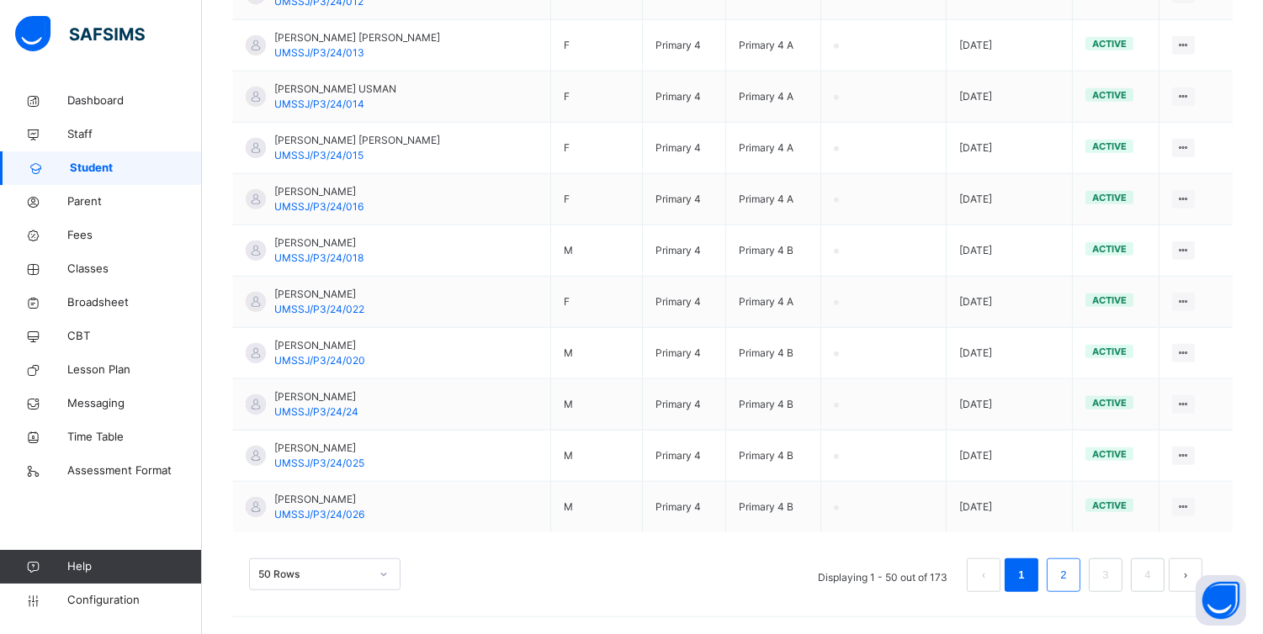
click at [1071, 573] on link "2" at bounding box center [1063, 575] width 16 height 22
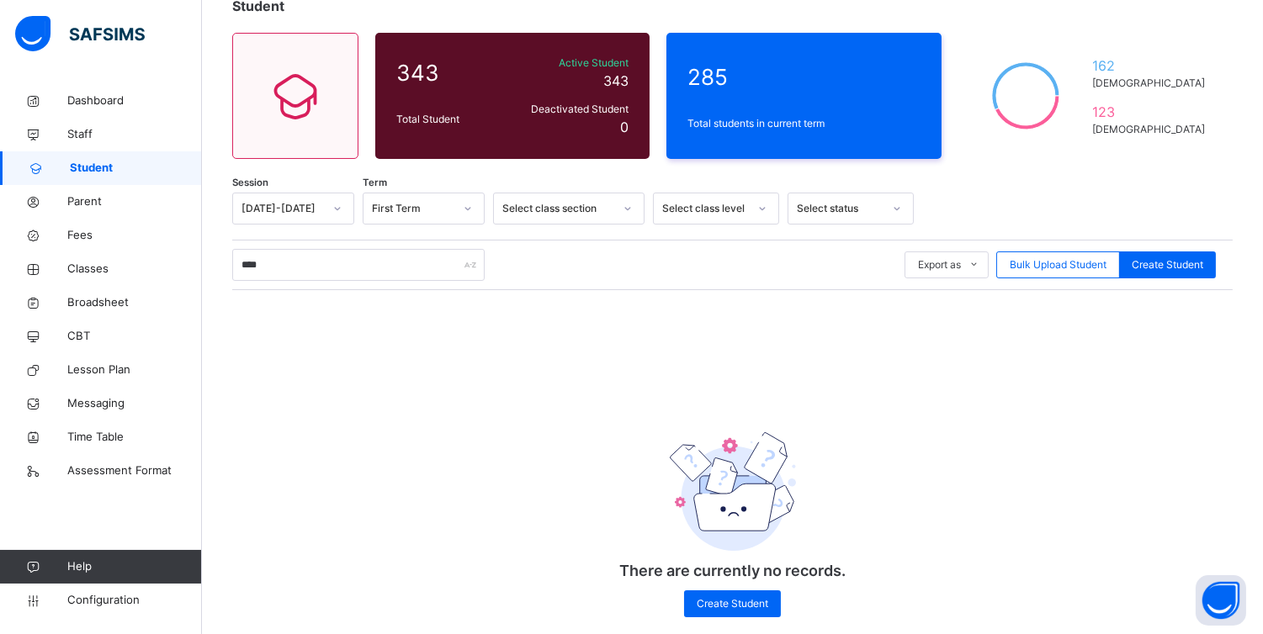
scroll to position [140, 0]
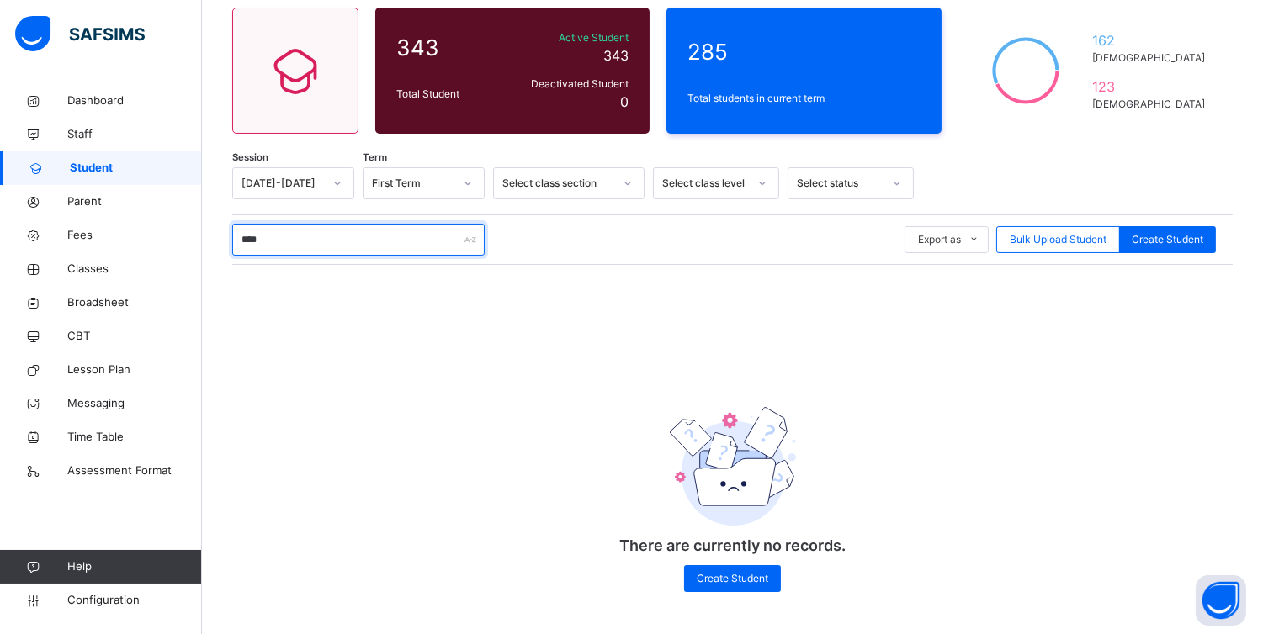
click at [405, 248] on input "****" at bounding box center [358, 240] width 252 height 32
type input "*"
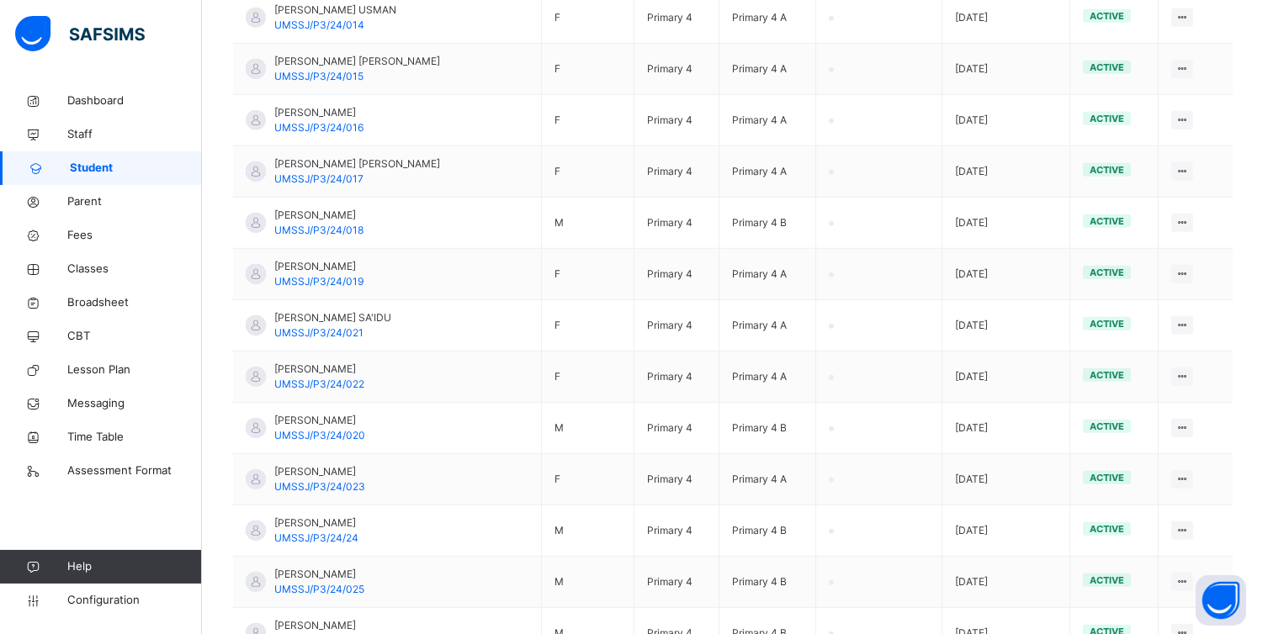
scroll to position [2498, 0]
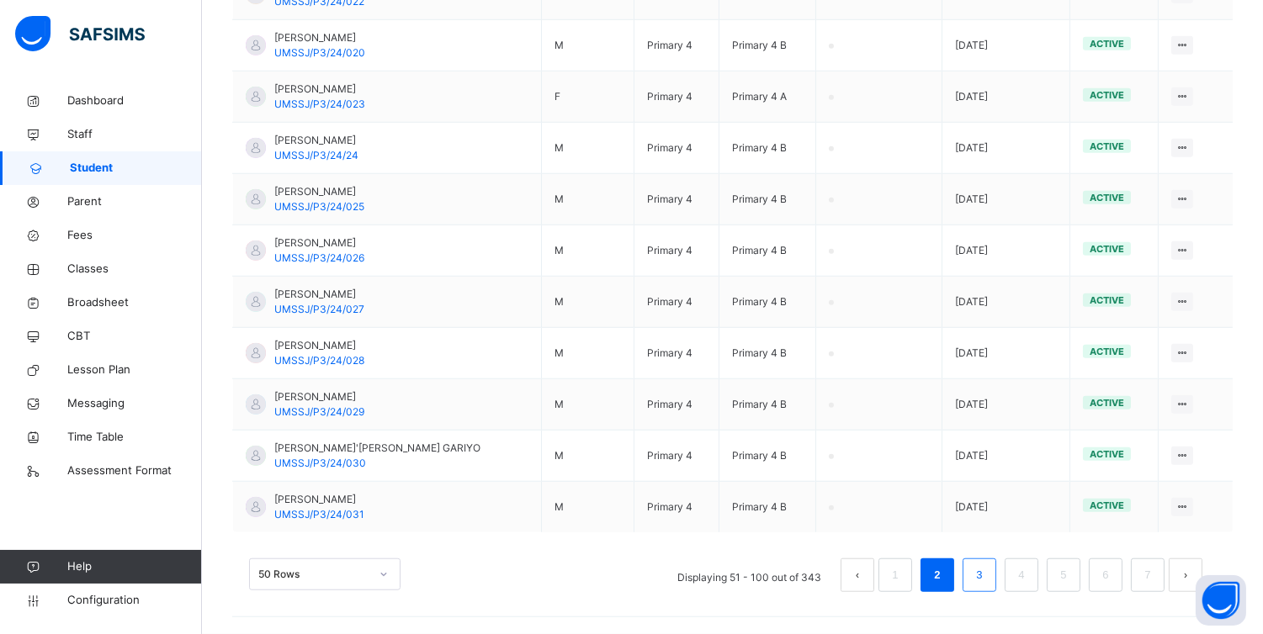
click at [987, 574] on link "3" at bounding box center [979, 575] width 16 height 22
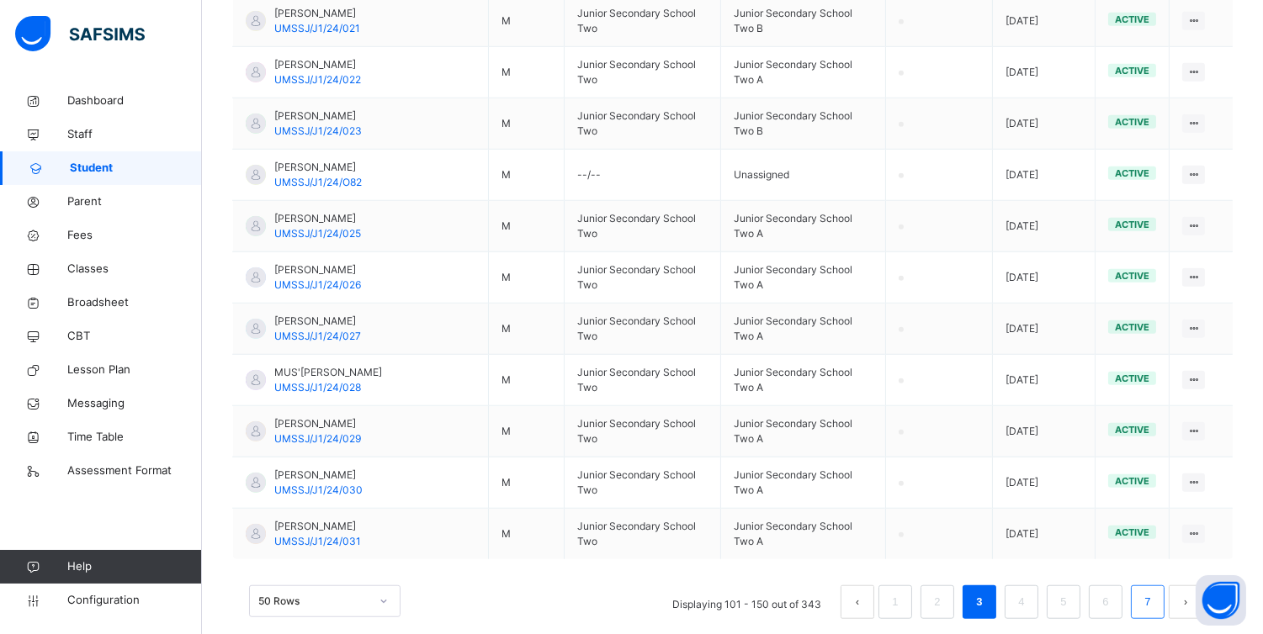
click at [1154, 591] on link "7" at bounding box center [1147, 602] width 16 height 22
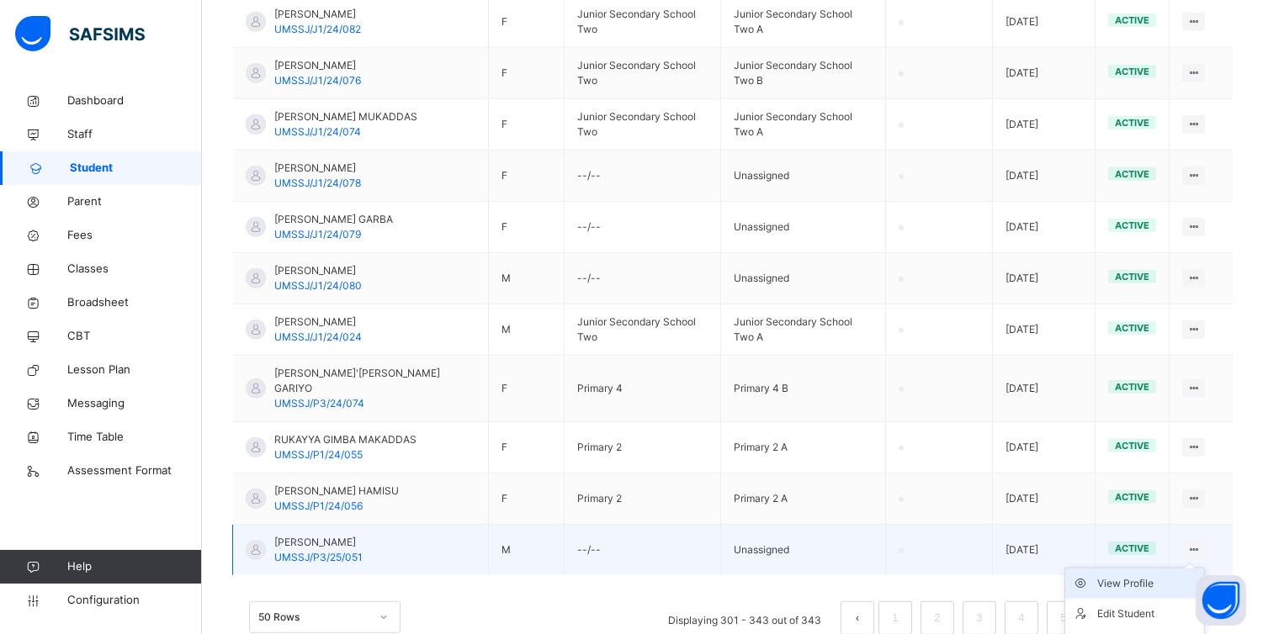
scroll to position [2182, 0]
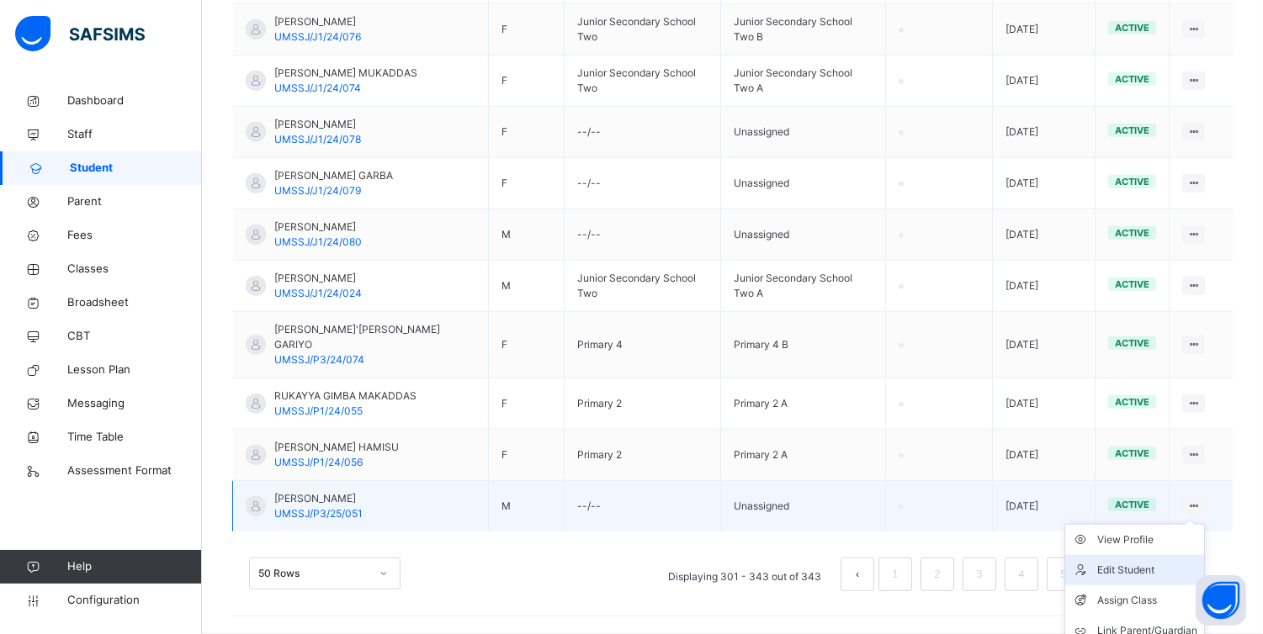
click at [1162, 562] on div "Edit Student" at bounding box center [1147, 570] width 100 height 17
select select "**"
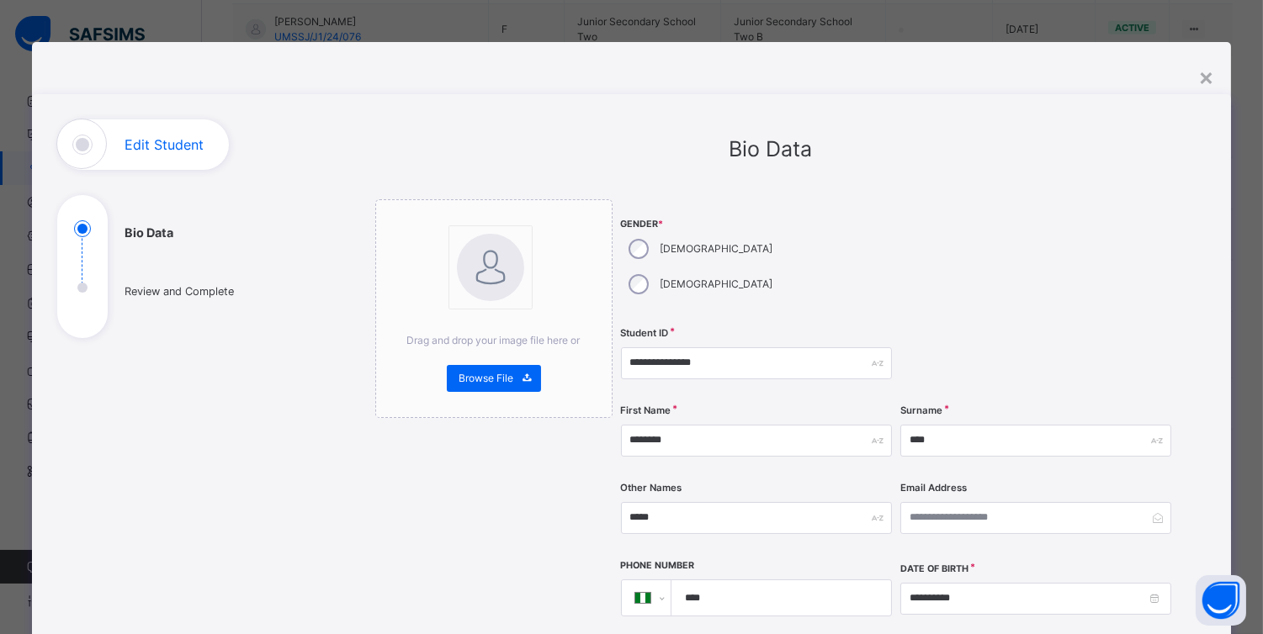
scroll to position [2138, 0]
click at [483, 278] on img at bounding box center [490, 267] width 67 height 67
click at [486, 376] on span "Browse File" at bounding box center [486, 378] width 55 height 15
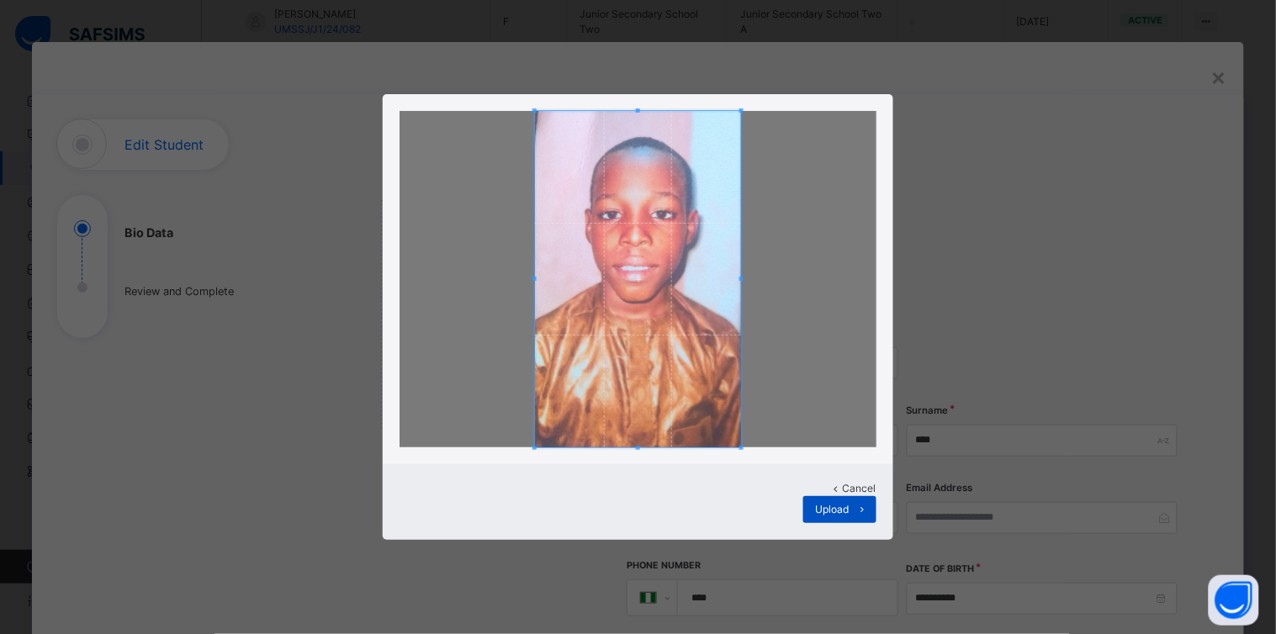
click at [834, 502] on span "Upload" at bounding box center [833, 509] width 34 height 15
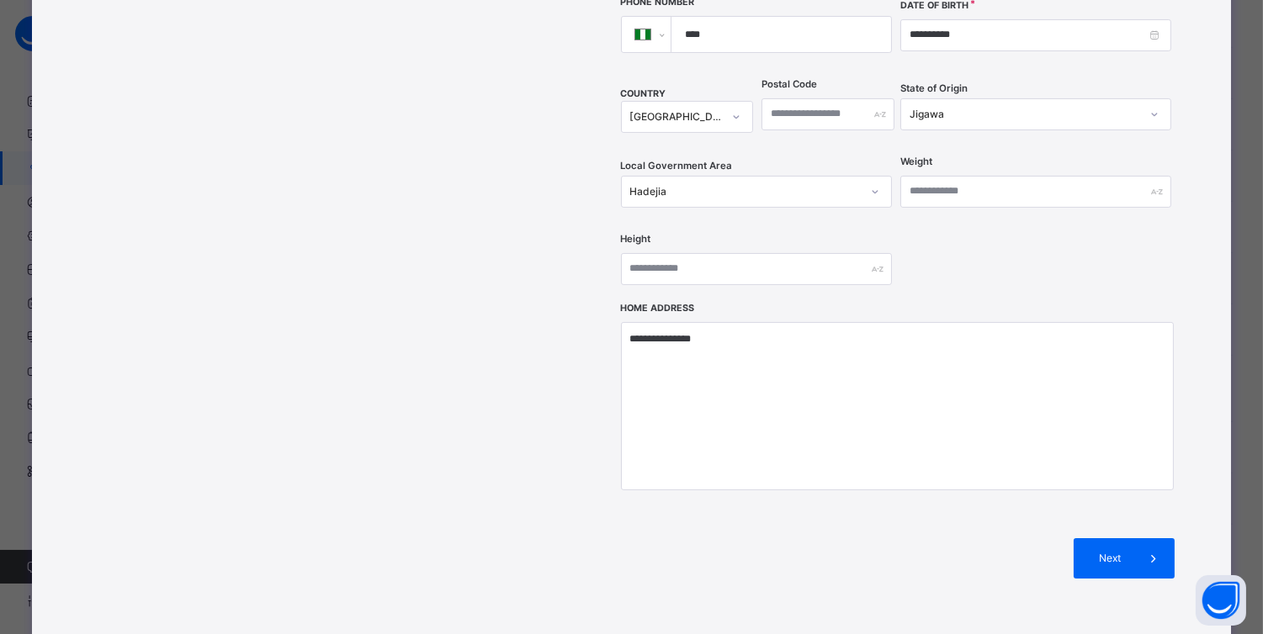
scroll to position [553, 0]
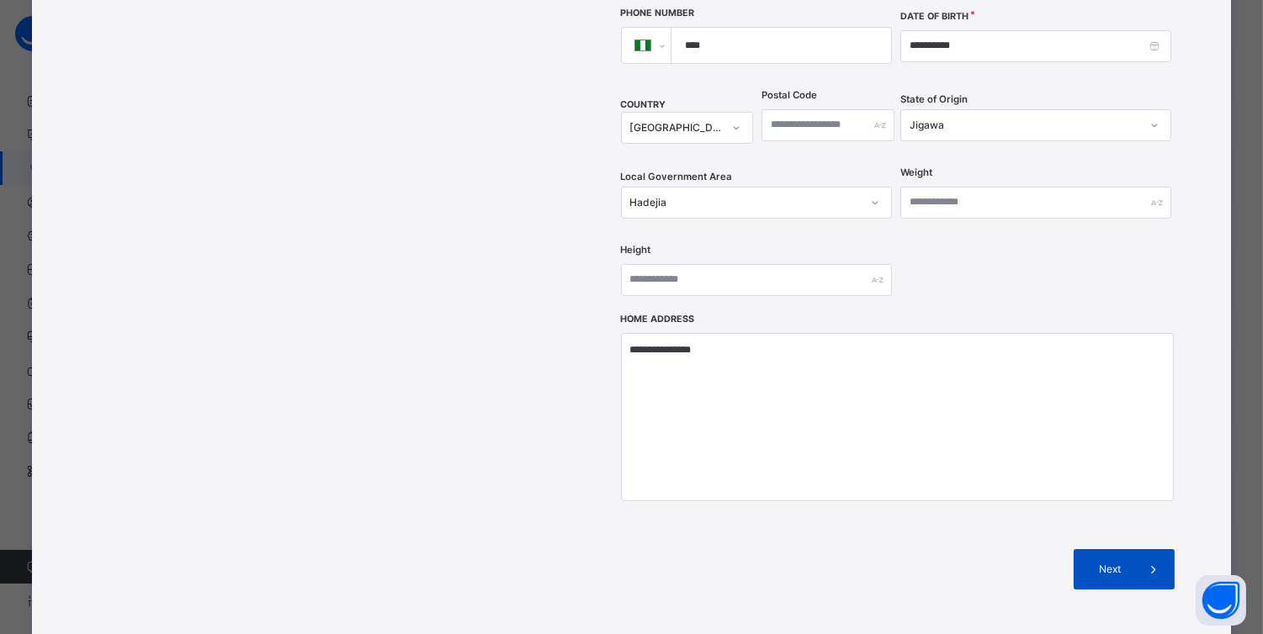
click at [1120, 562] on span "Next" at bounding box center [1110, 569] width 48 height 15
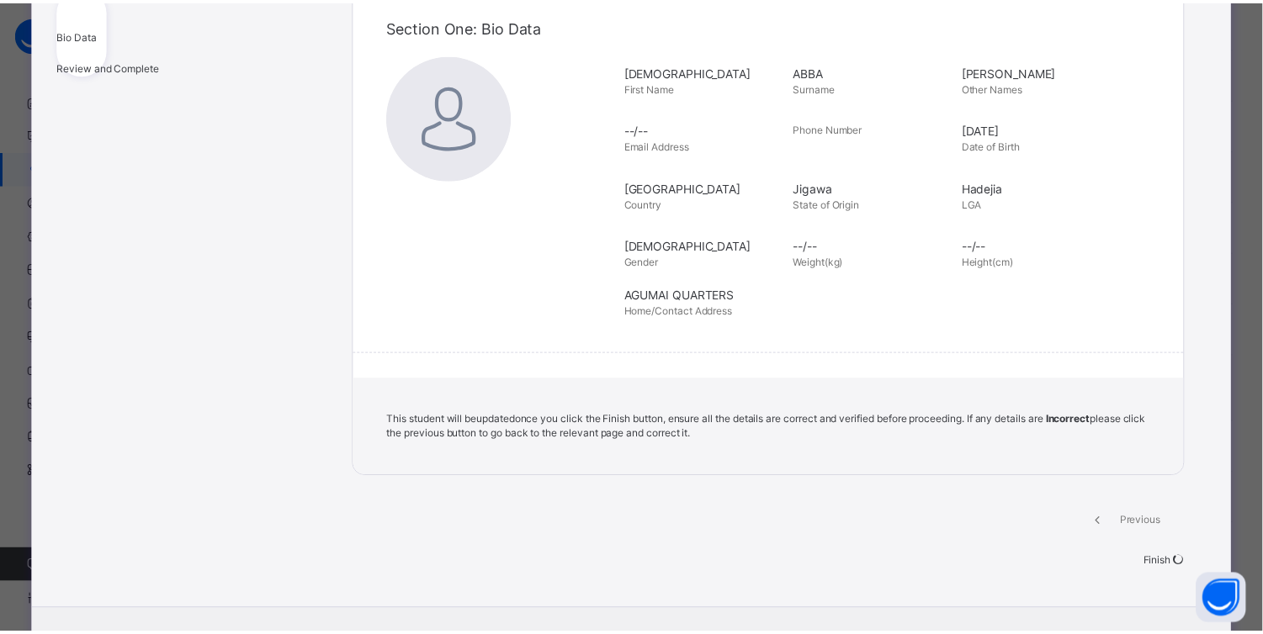
scroll to position [245, 0]
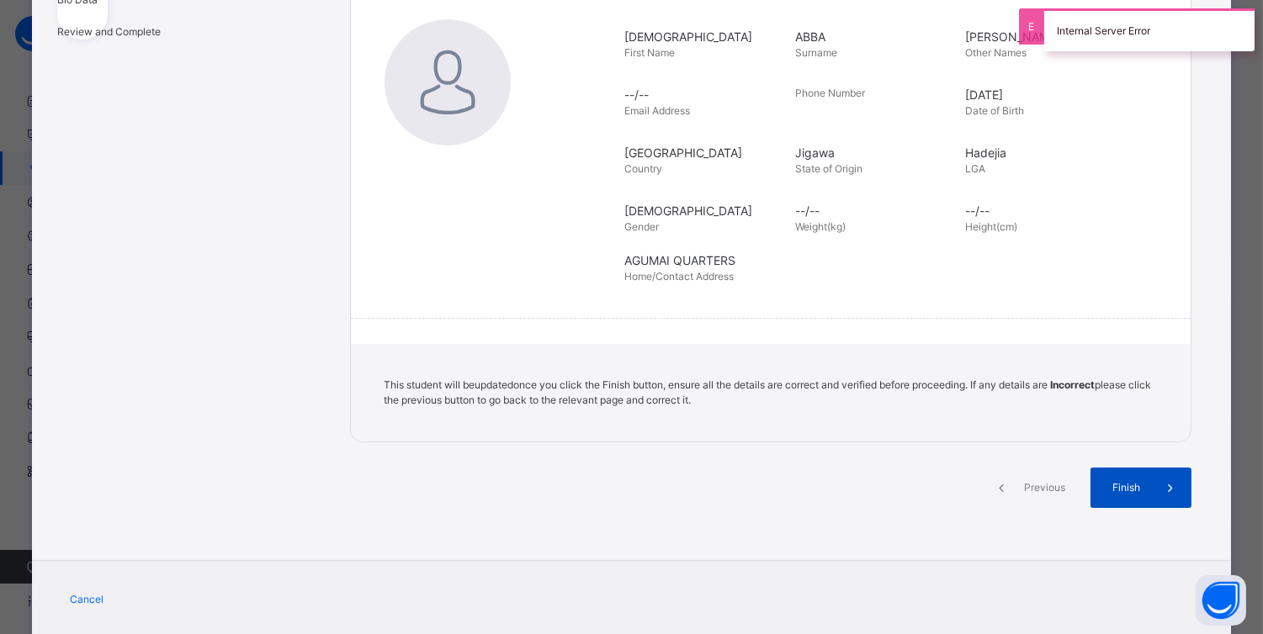
click at [1151, 483] on span at bounding box center [1171, 488] width 40 height 40
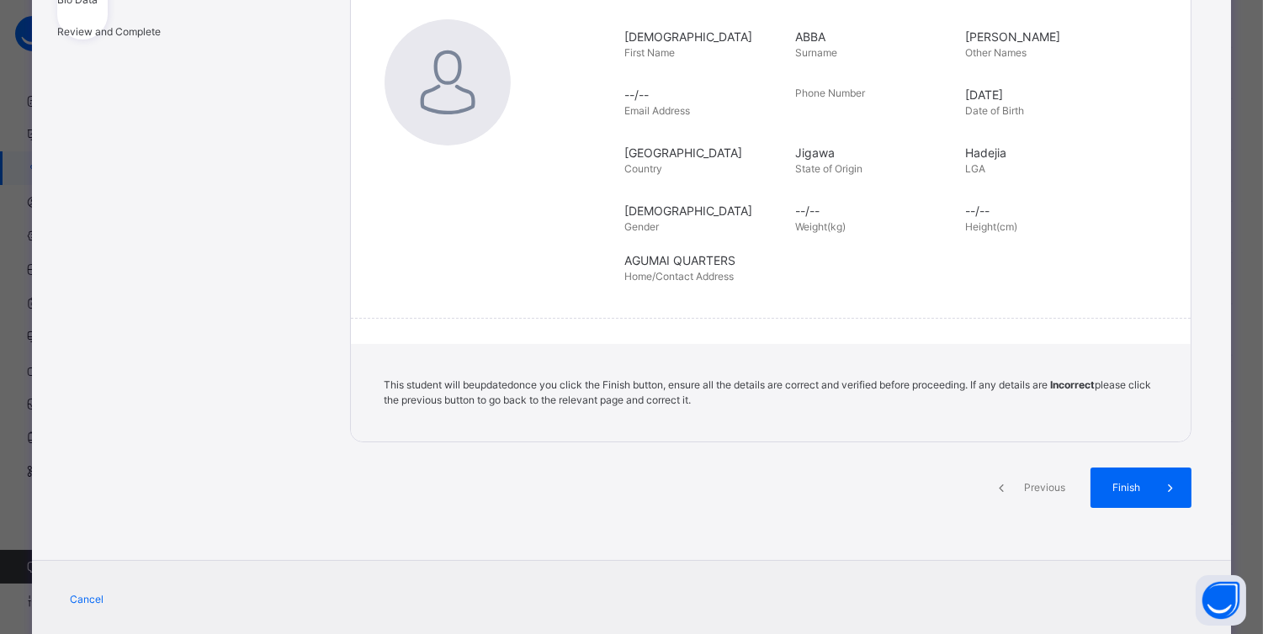
drag, startPoint x: 1253, startPoint y: 410, endPoint x: 1253, endPoint y: 251, distance: 159.0
click at [1253, 266] on div "**********" at bounding box center [631, 317] width 1263 height 634
click at [1176, 227] on div "Section One: Bio Data MUHAMMAD First Name ABBA Surname AHMAD Other Names --/-- …" at bounding box center [770, 128] width 839 height 330
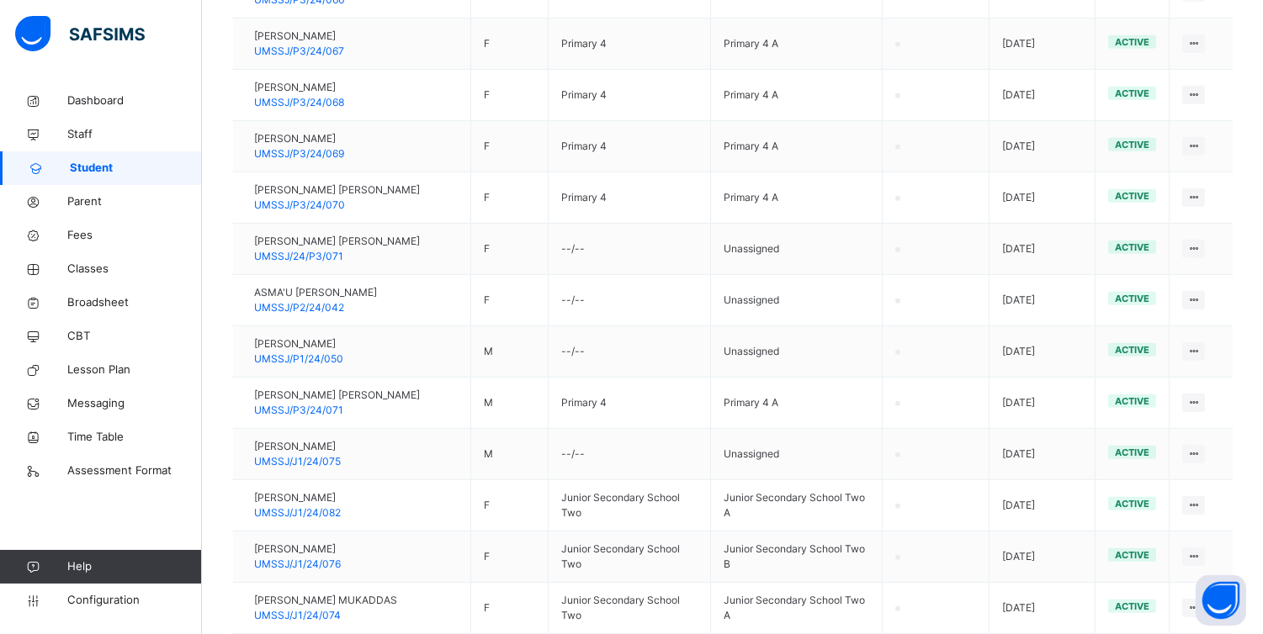
scroll to position [2138, 0]
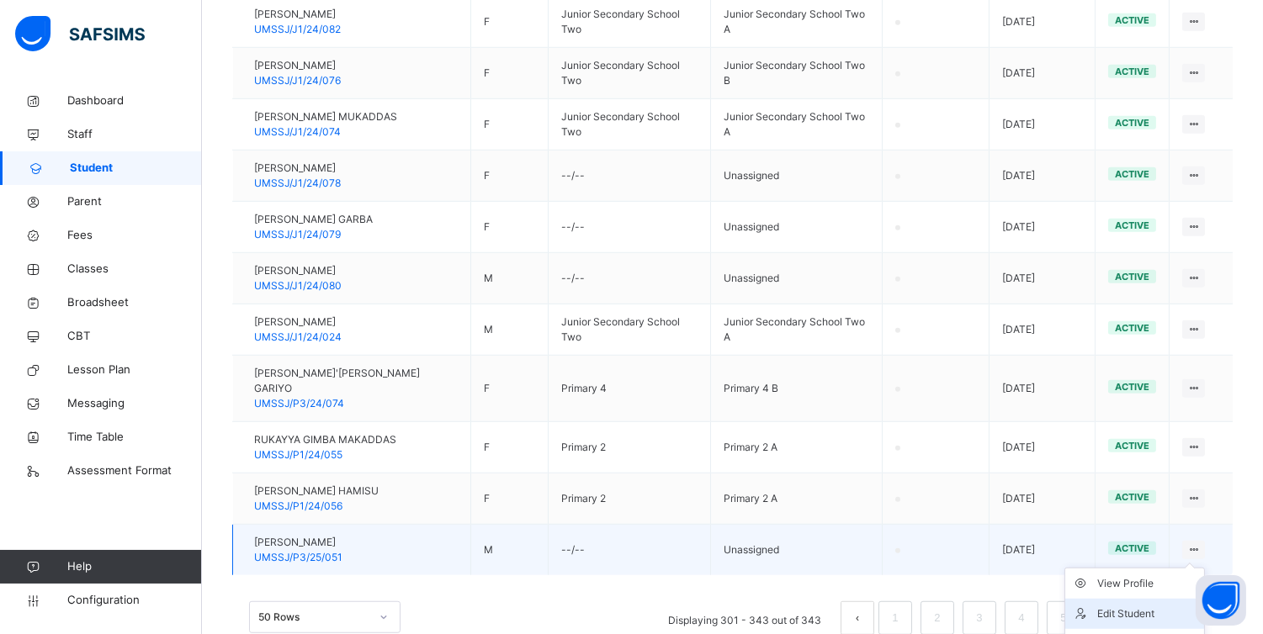
click at [1134, 606] on div "Edit Student" at bounding box center [1147, 614] width 100 height 17
select select "**"
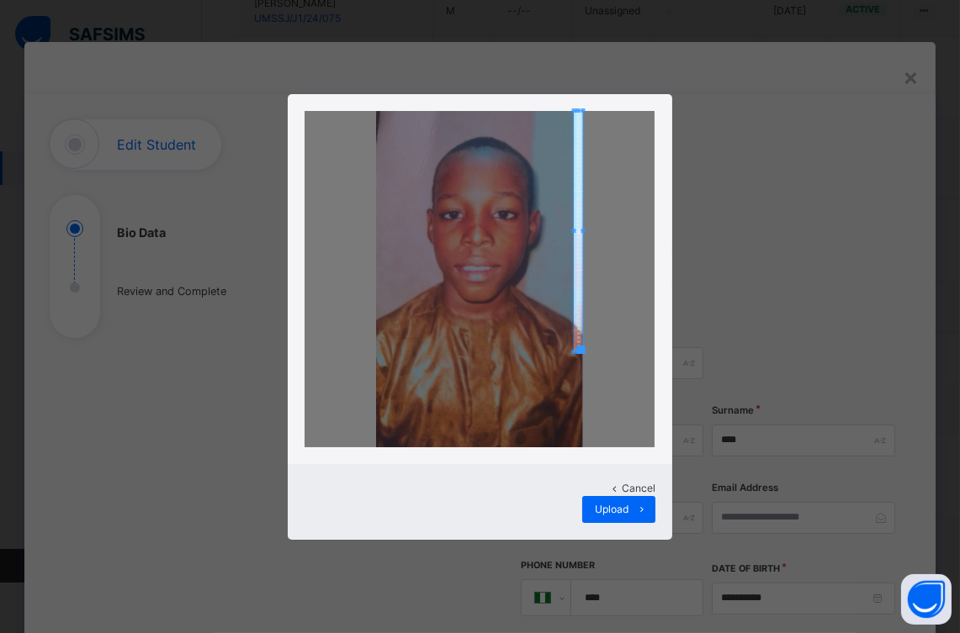
click at [633, 104] on div at bounding box center [480, 279] width 384 height 370
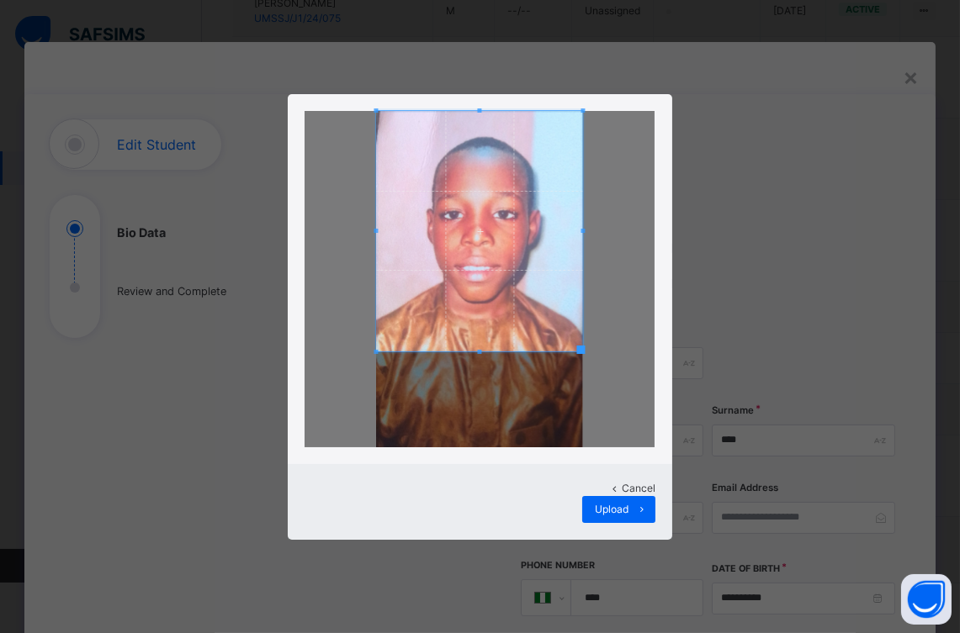
click at [335, 236] on div at bounding box center [479, 279] width 350 height 336
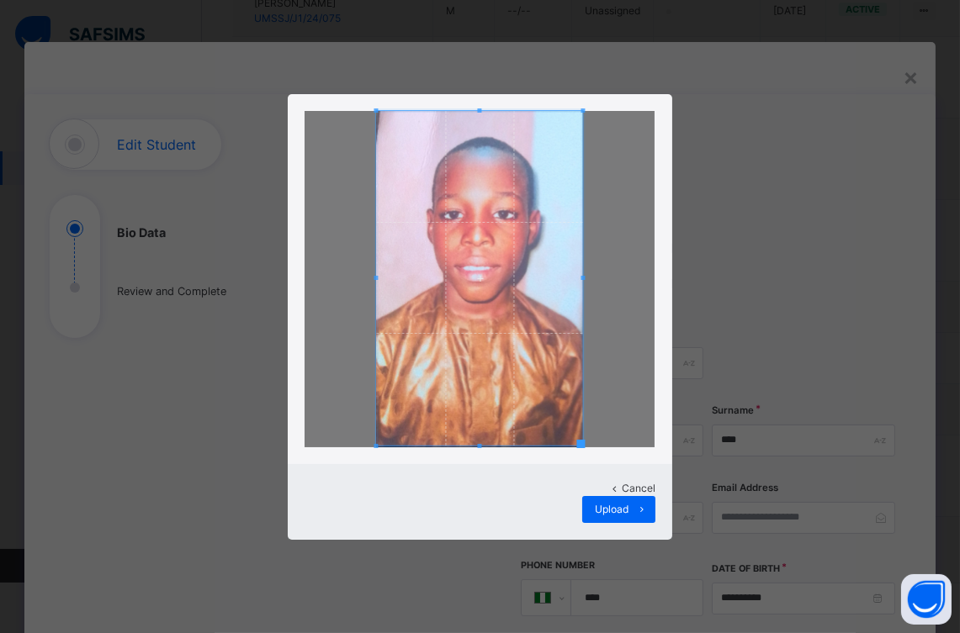
click at [461, 459] on div at bounding box center [480, 279] width 384 height 370
click at [627, 506] on span "Upload" at bounding box center [612, 509] width 34 height 15
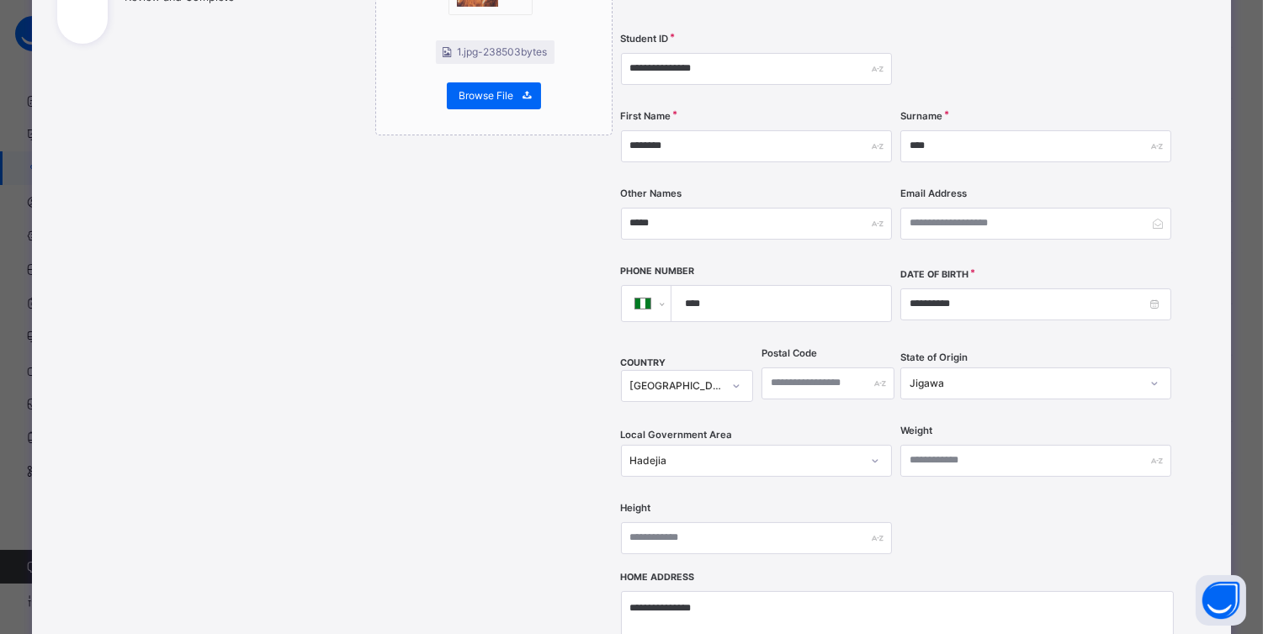
scroll to position [559, 0]
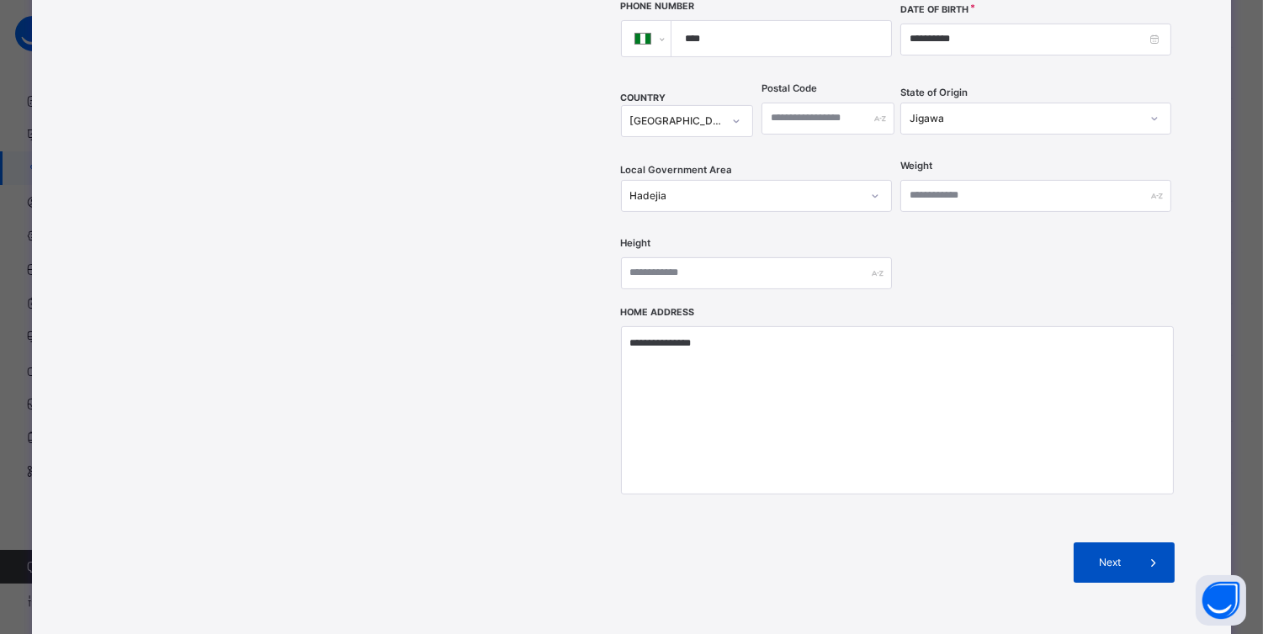
click at [1125, 555] on span "Next" at bounding box center [1110, 562] width 48 height 15
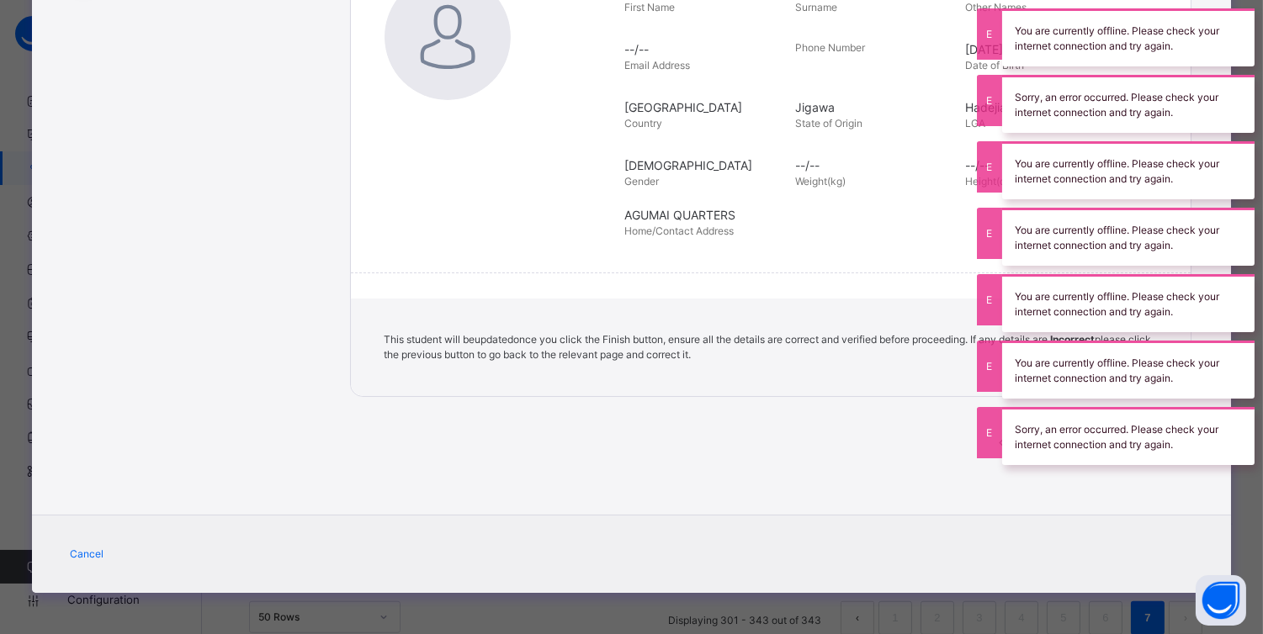
scroll to position [1583, 0]
drag, startPoint x: 1257, startPoint y: 288, endPoint x: 813, endPoint y: 458, distance: 474.7
click at [813, 458] on div "Previous Finish" at bounding box center [770, 457] width 841 height 70
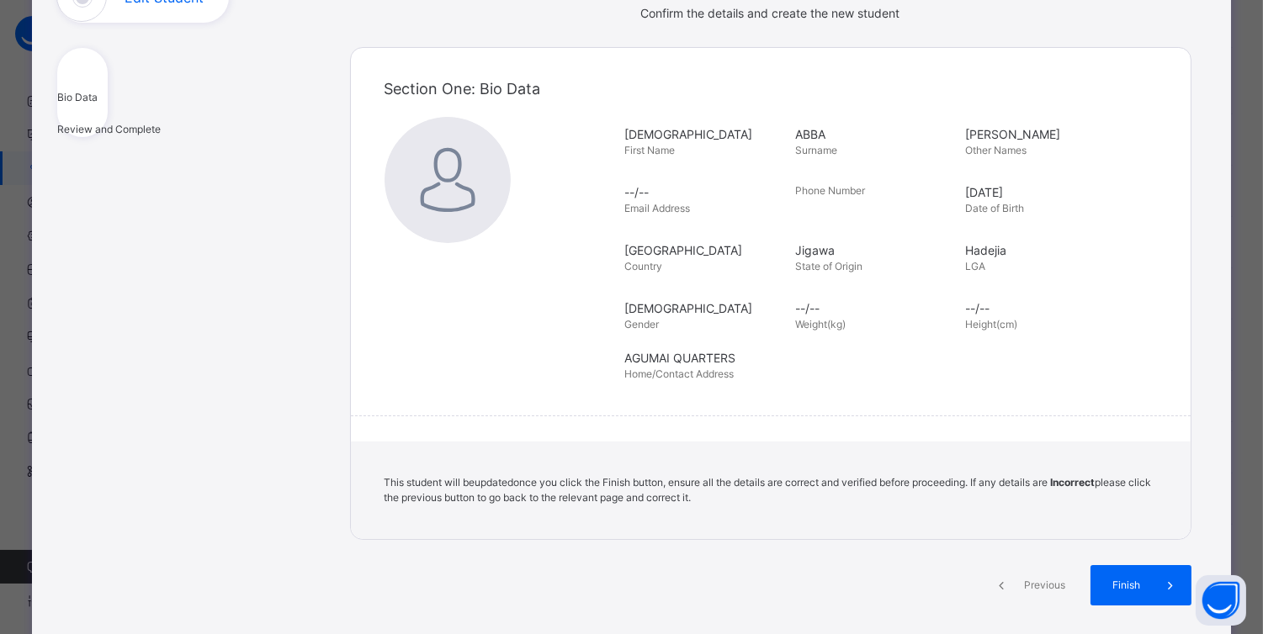
scroll to position [149, 0]
click at [1154, 596] on span at bounding box center [1171, 584] width 40 height 40
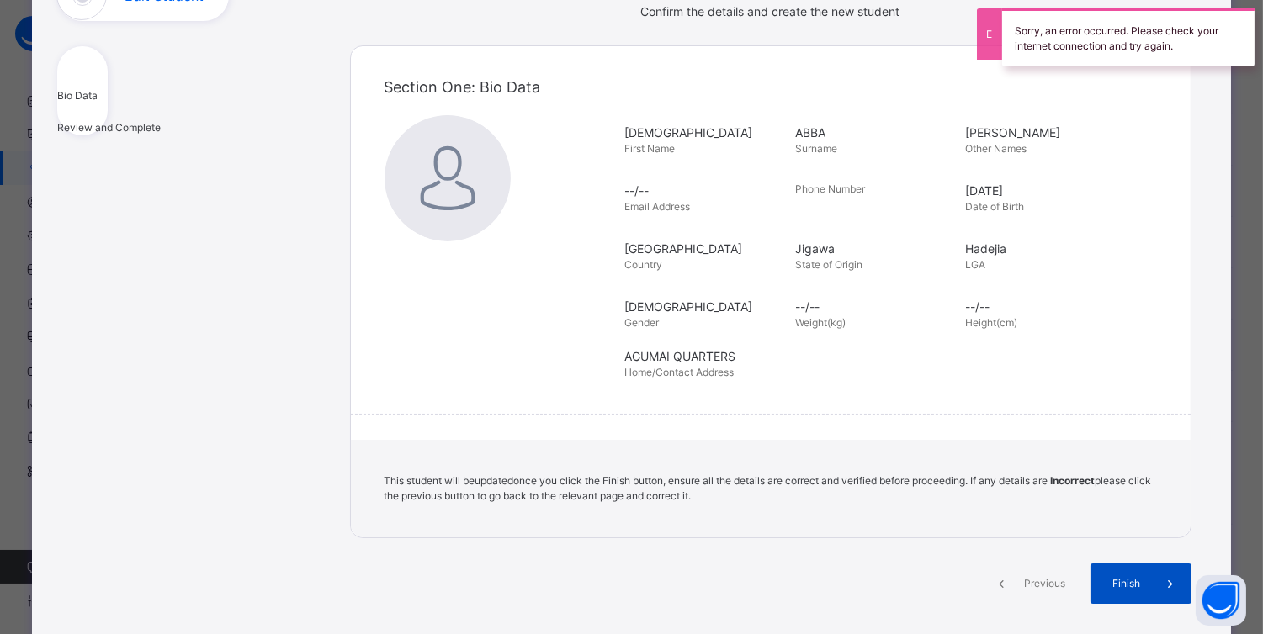
click at [1151, 570] on span at bounding box center [1171, 584] width 40 height 40
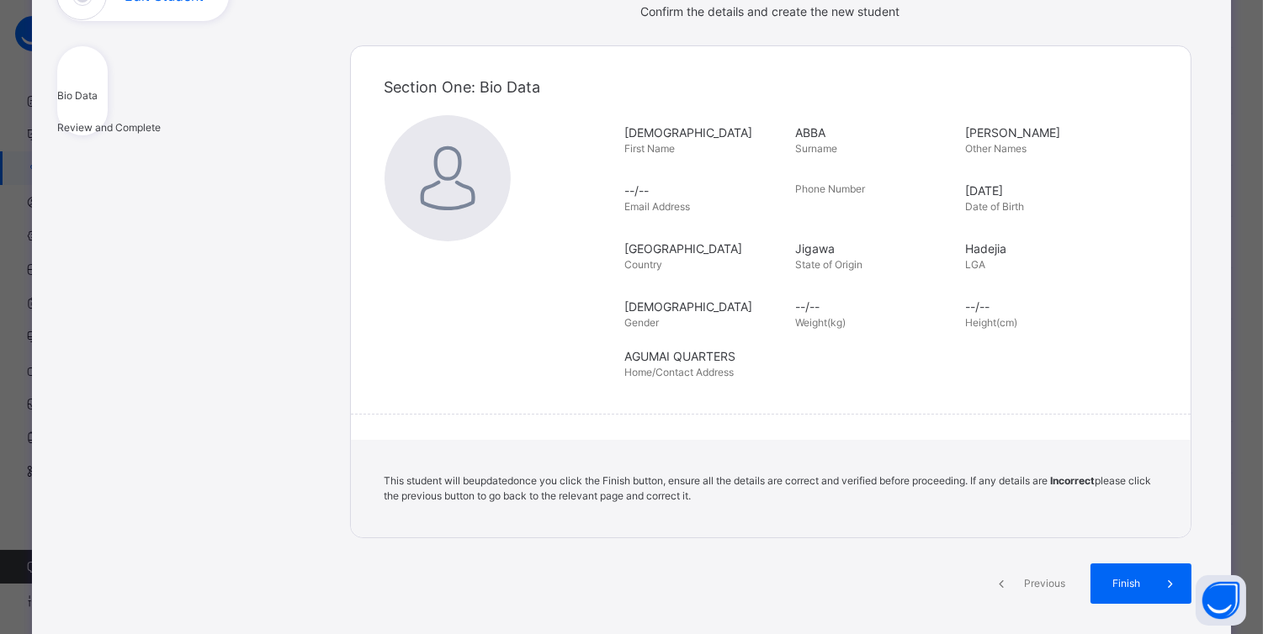
click at [863, 64] on div "Section One: Bio Data" at bounding box center [770, 87] width 772 height 56
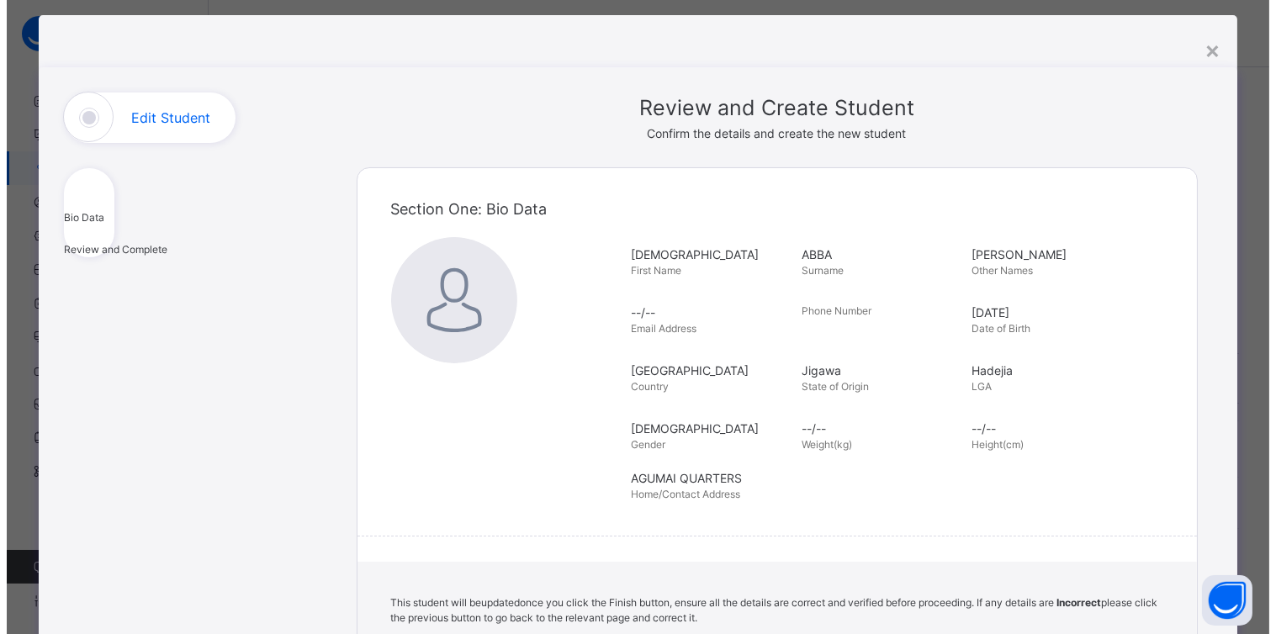
scroll to position [290, 0]
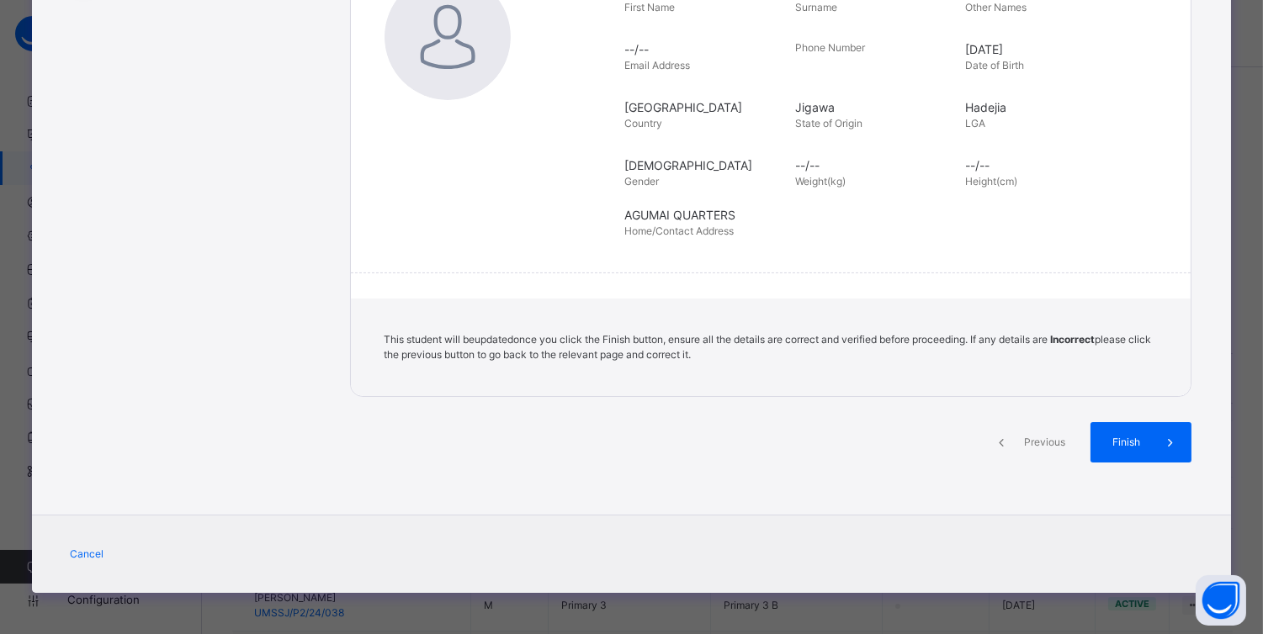
click at [1036, 436] on span "Previous" at bounding box center [1045, 442] width 46 height 15
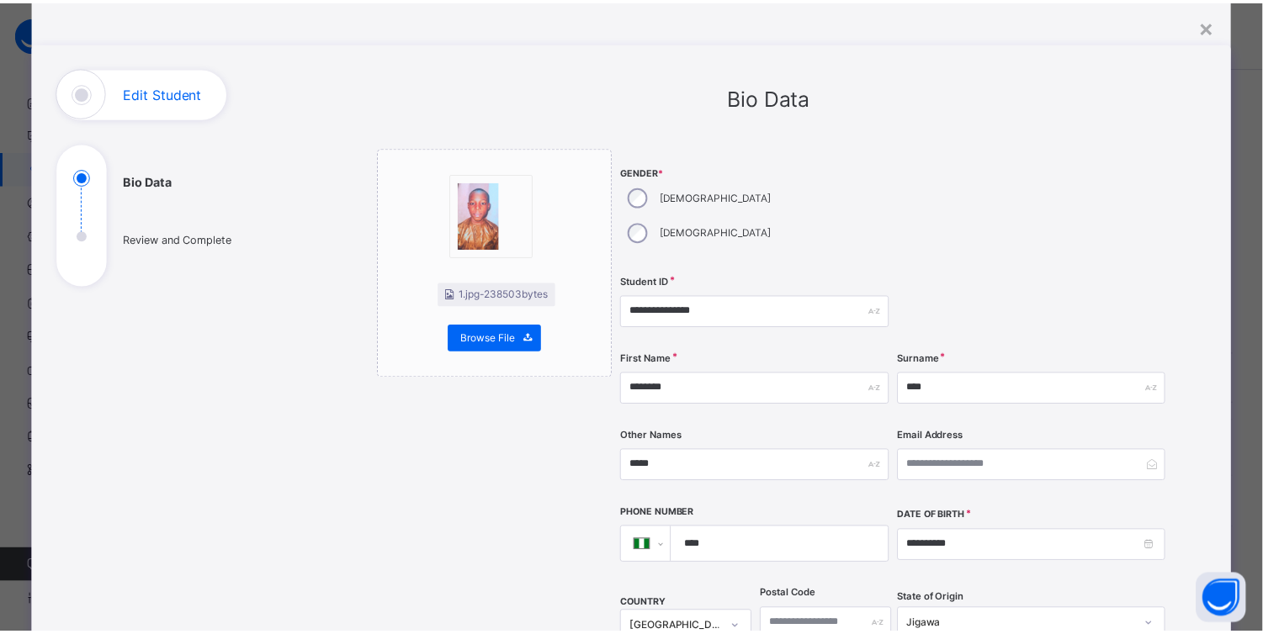
scroll to position [52, 0]
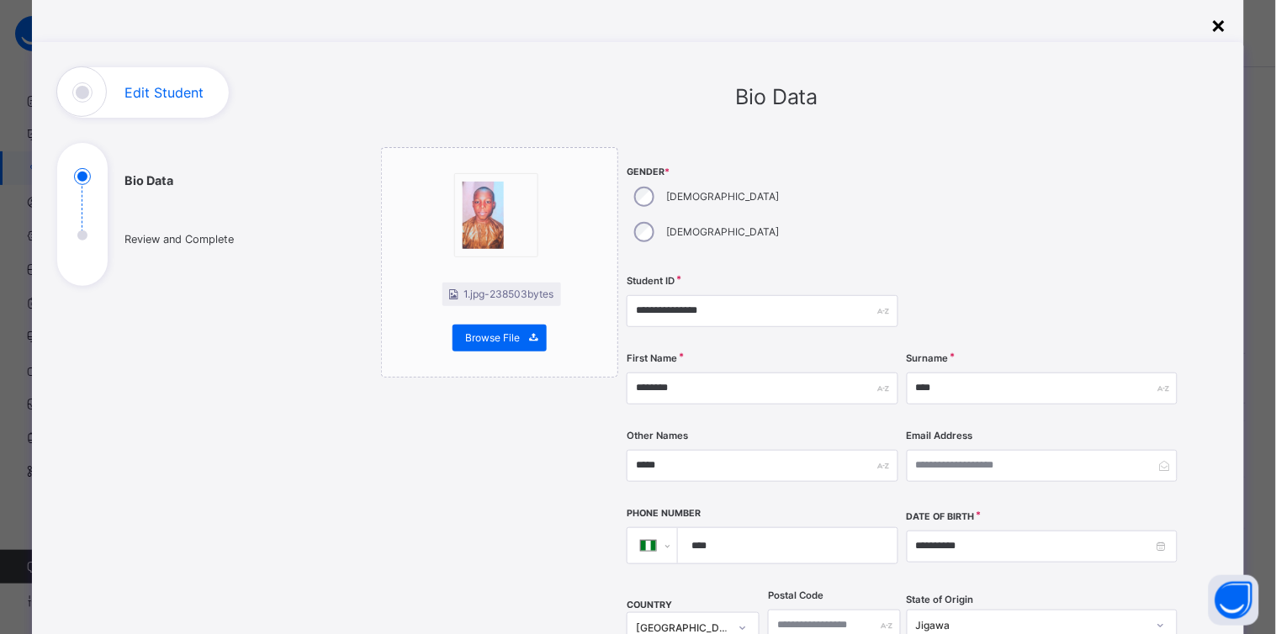
click at [1214, 20] on div "×" at bounding box center [1219, 24] width 16 height 35
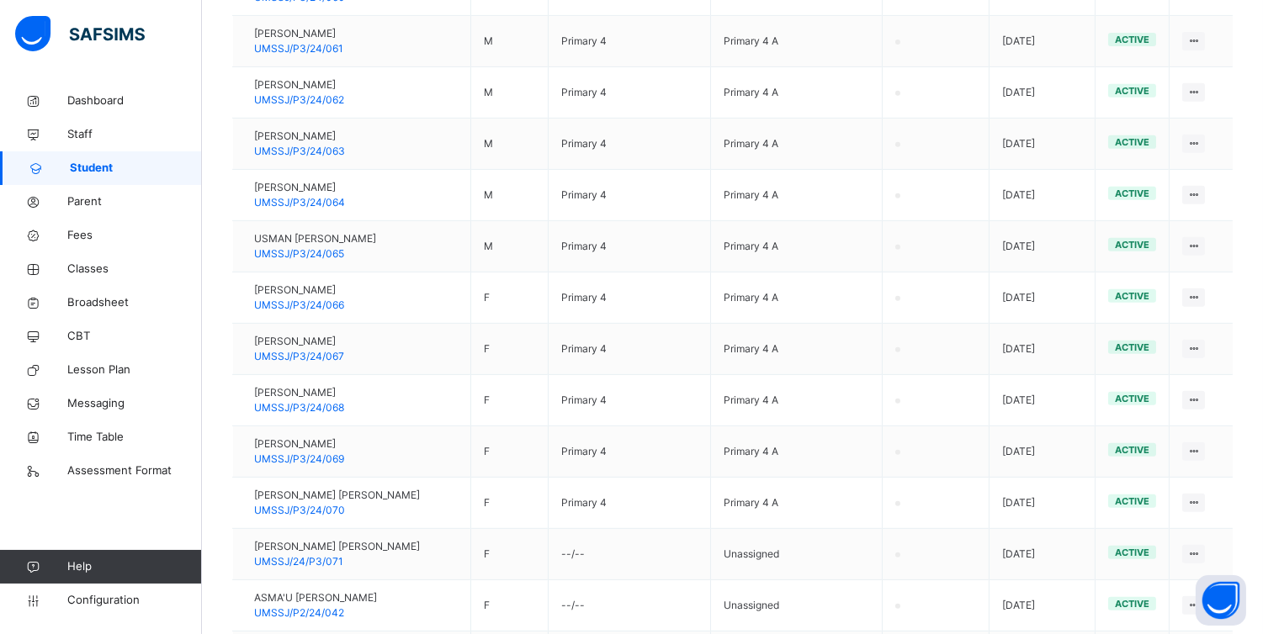
scroll to position [2138, 0]
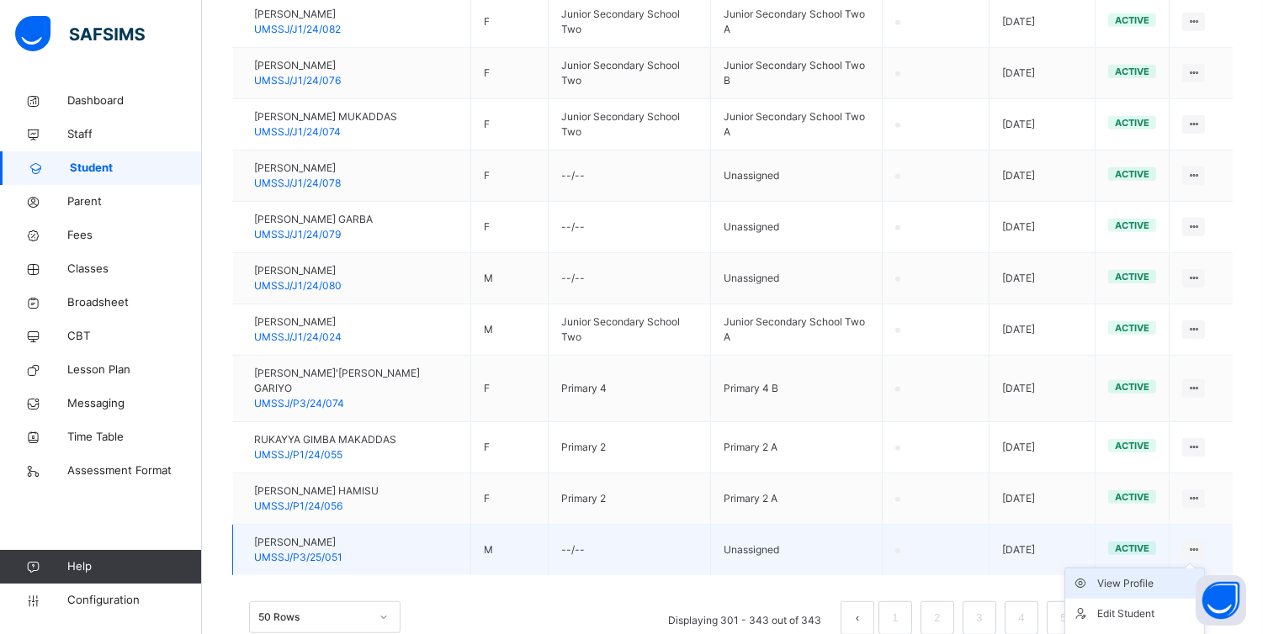
click at [1139, 575] on div "View Profile" at bounding box center [1147, 583] width 100 height 17
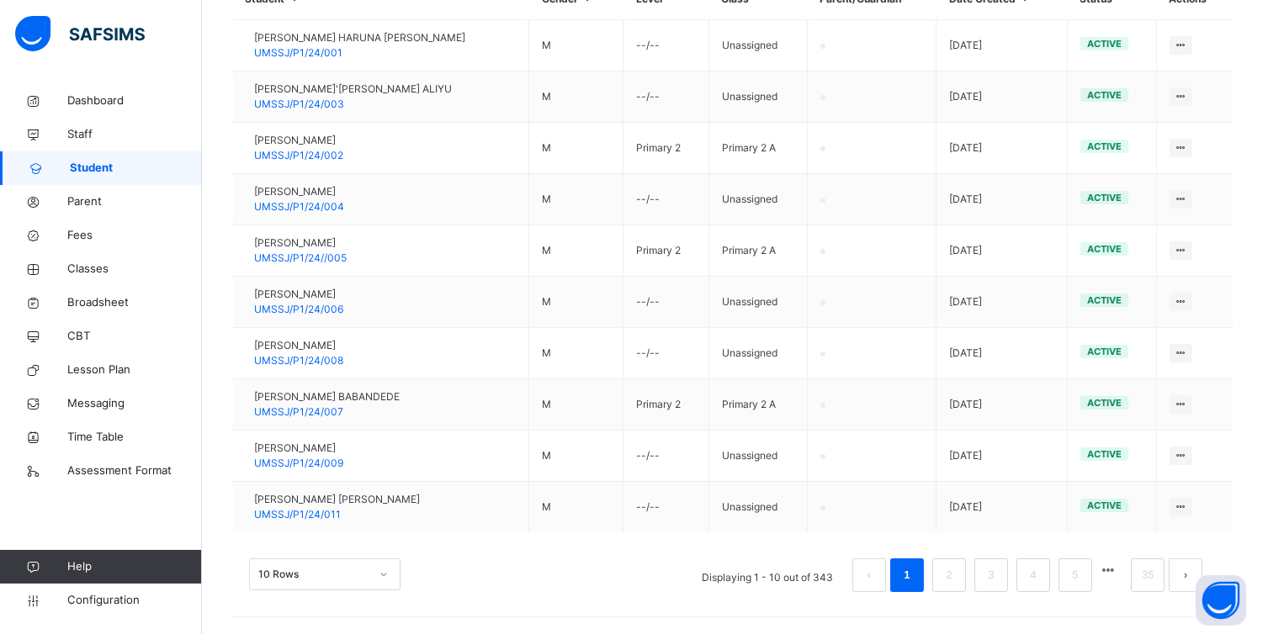
scroll to position [493, 0]
click at [372, 574] on div "10 Rows" at bounding box center [324, 575] width 151 height 32
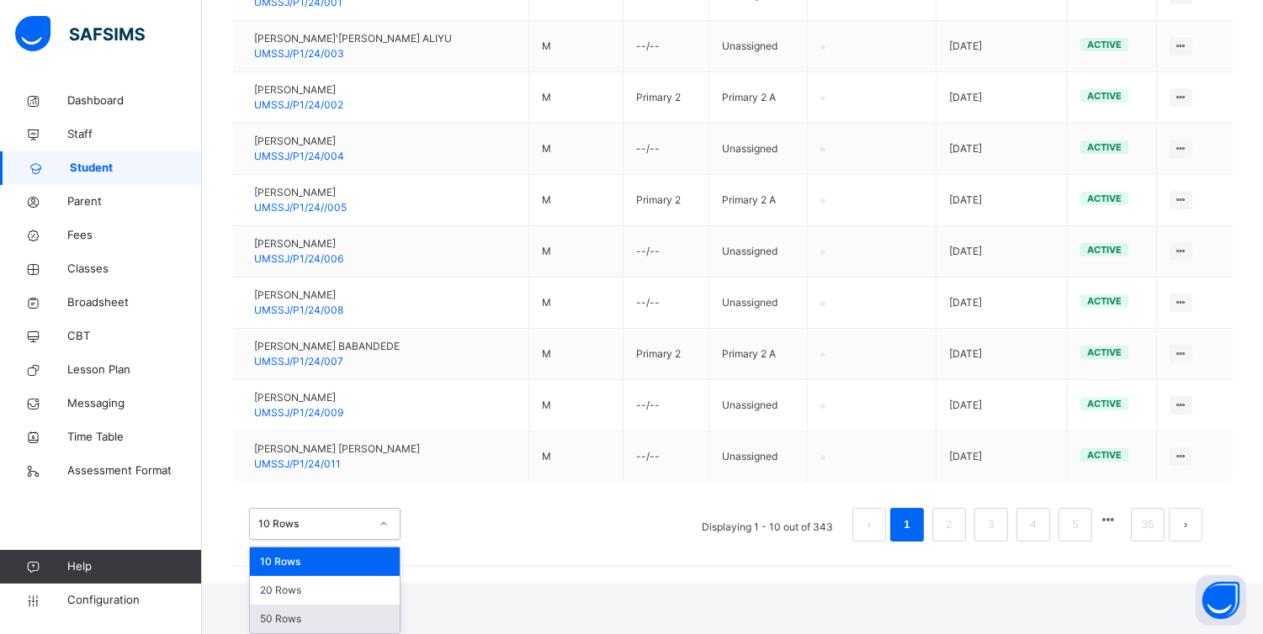
click at [310, 622] on div "50 Rows" at bounding box center [325, 619] width 150 height 29
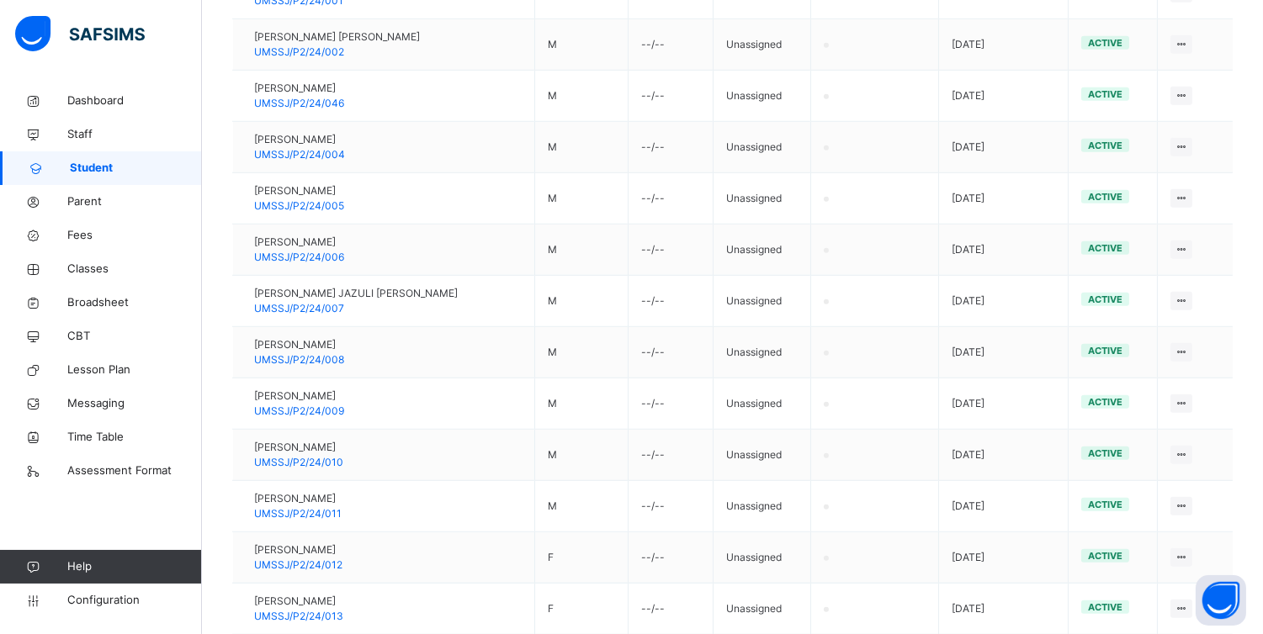
scroll to position [2498, 0]
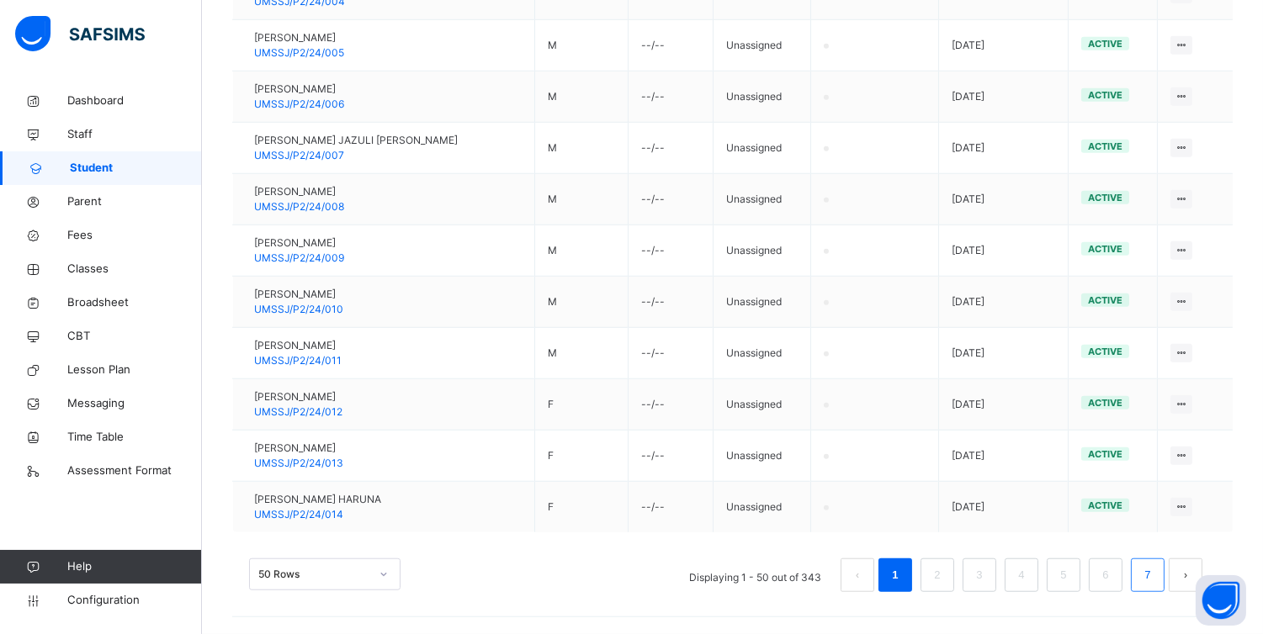
click at [1153, 590] on li "7" at bounding box center [1147, 576] width 34 height 34
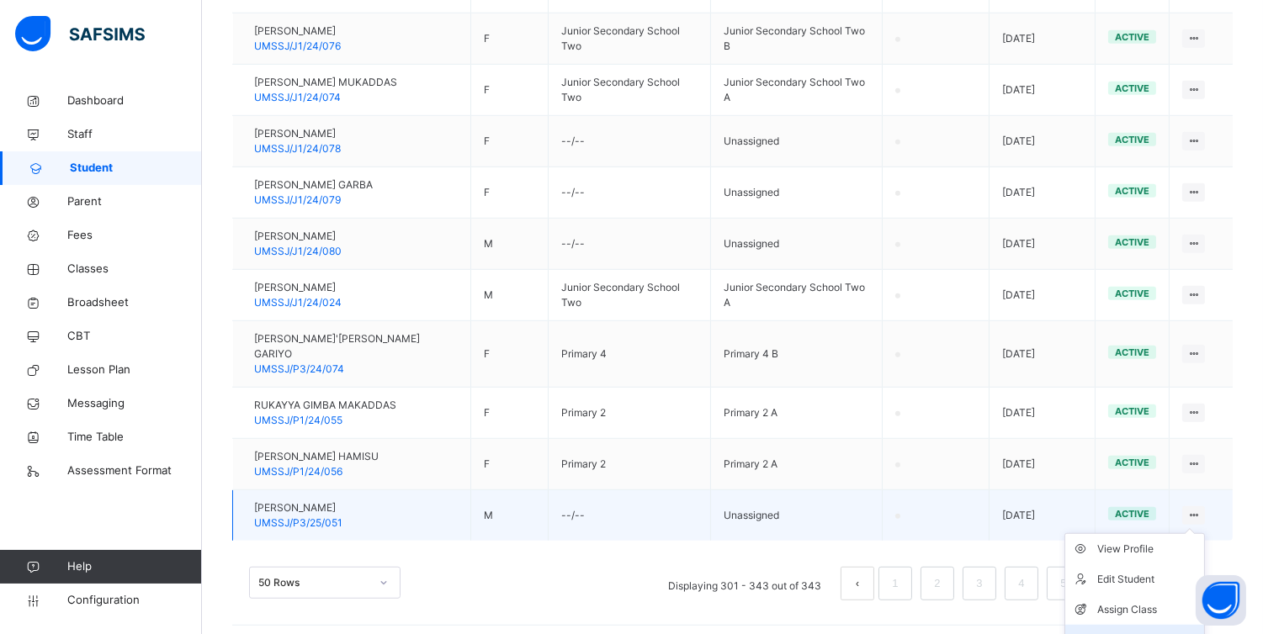
scroll to position [2175, 0]
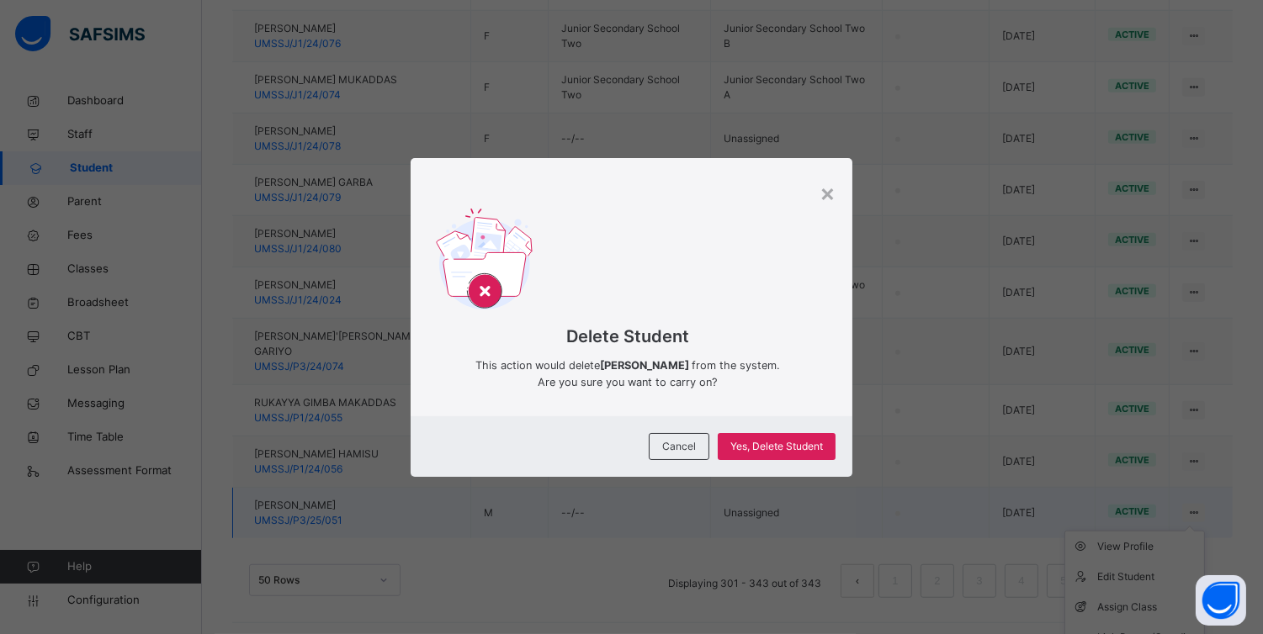
scroll to position [2138, 0]
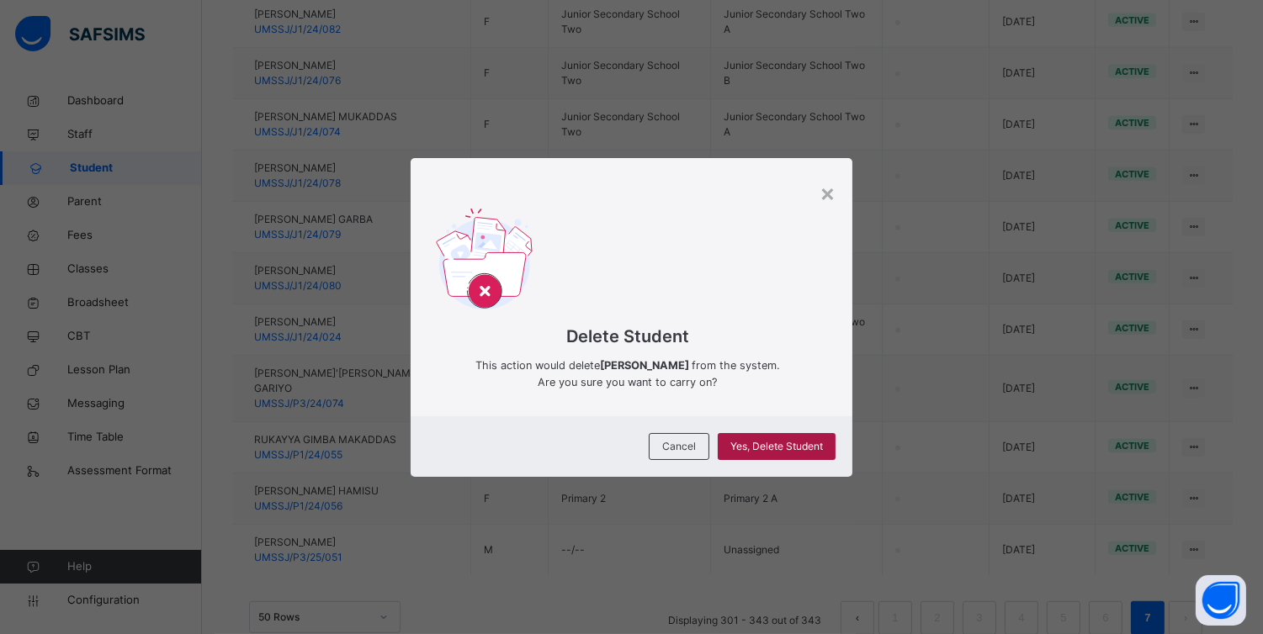
click at [802, 439] on span "Yes, Delete Student" at bounding box center [776, 446] width 93 height 15
click at [755, 447] on span "Yes, Delete Student" at bounding box center [776, 446] width 93 height 15
click at [777, 442] on span "Yes, Delete Student" at bounding box center [776, 446] width 93 height 15
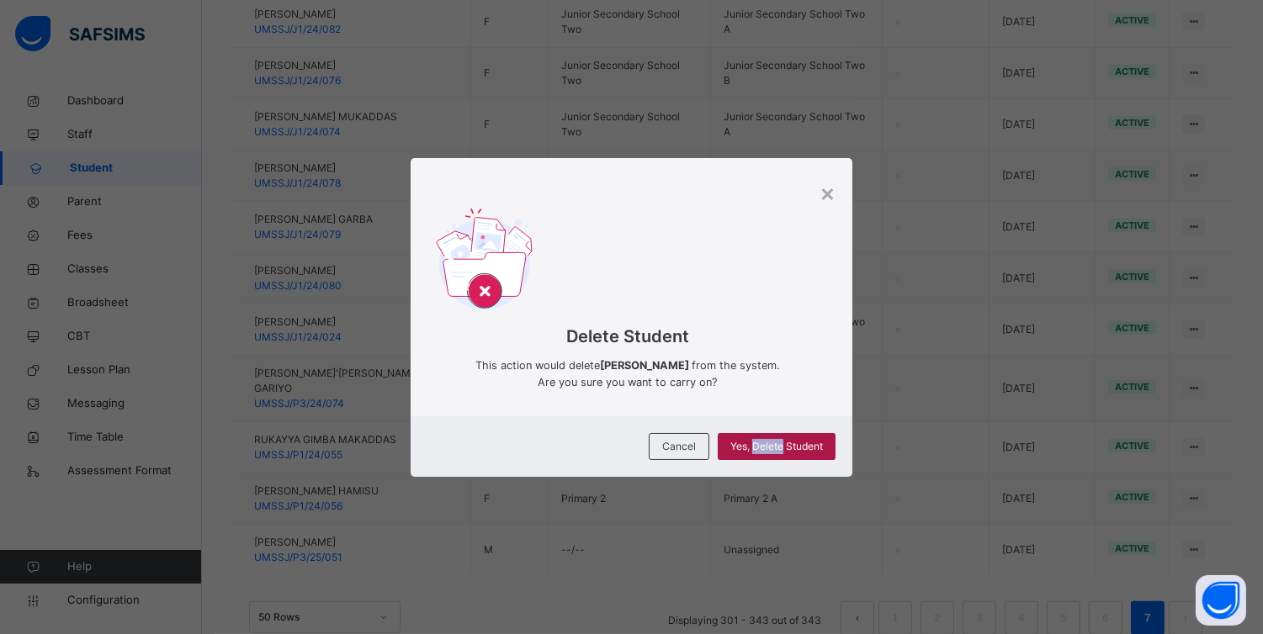
click at [777, 442] on span "Yes, Delete Student" at bounding box center [776, 446] width 93 height 15
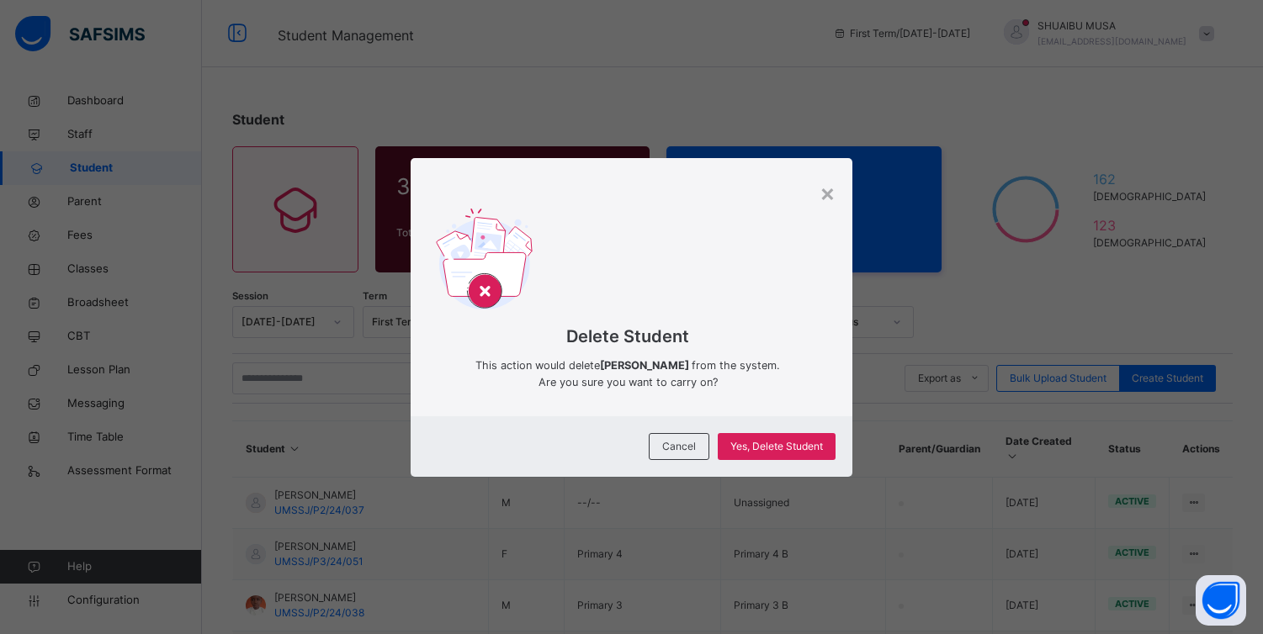
scroll to position [2138, 0]
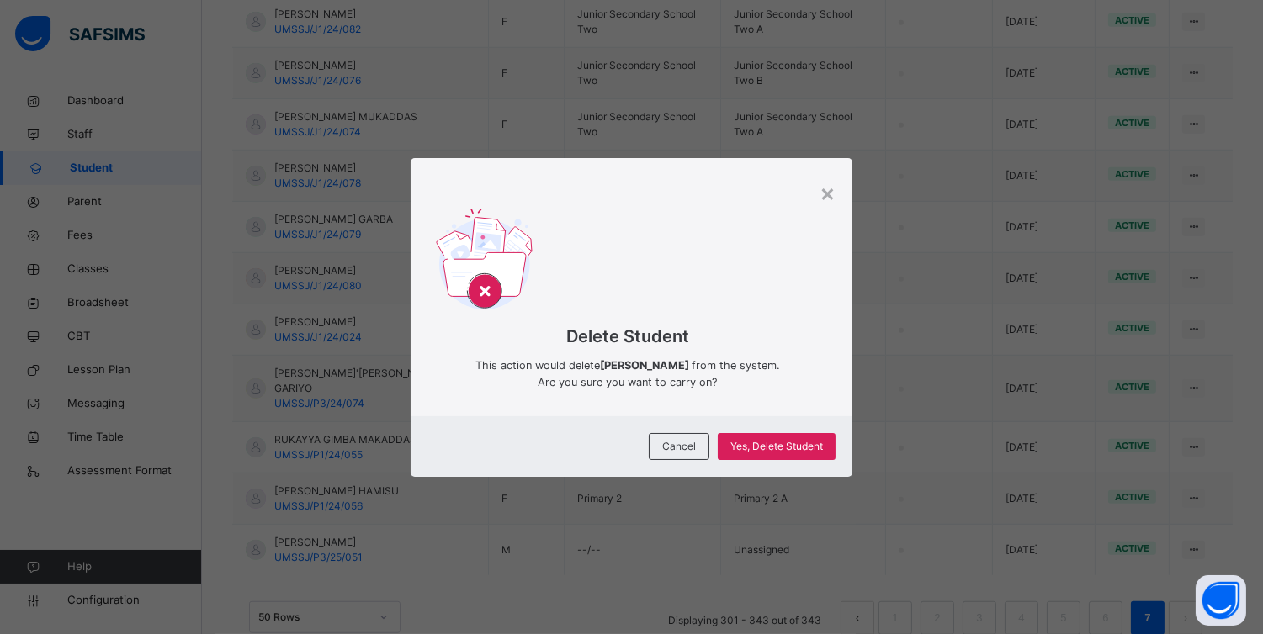
click at [777, 442] on span "Yes, Delete Student" at bounding box center [776, 446] width 93 height 15
click at [675, 451] on span "Cancel" at bounding box center [679, 446] width 34 height 15
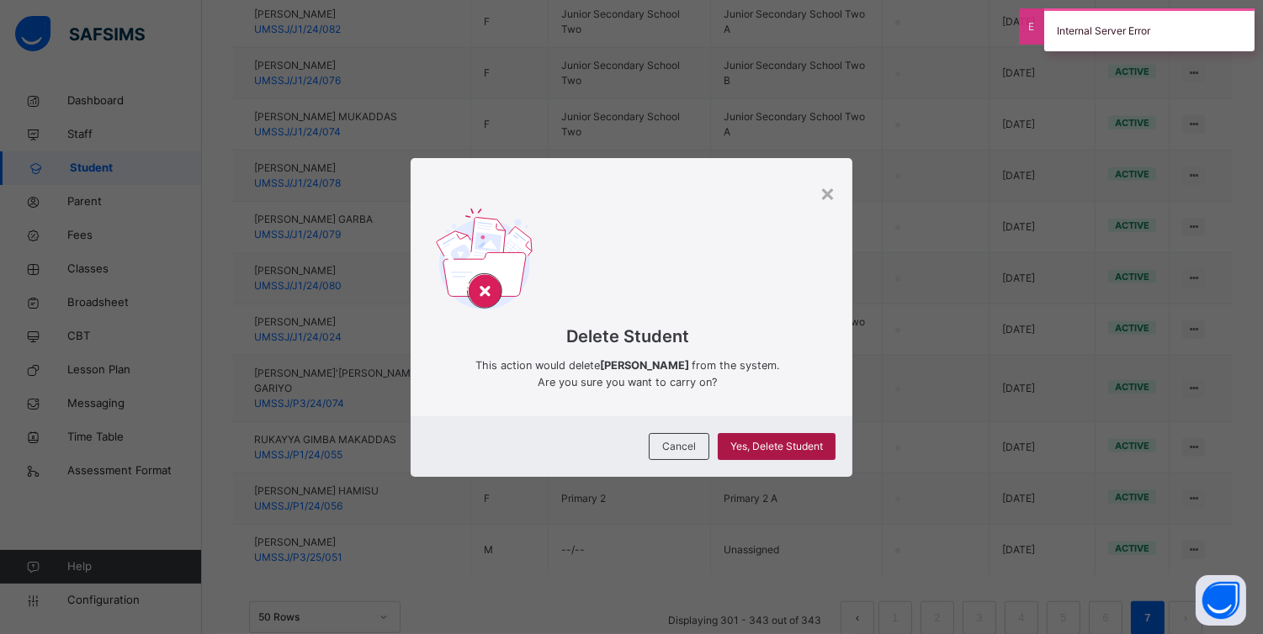
click at [786, 446] on span "Yes, Delete Student" at bounding box center [776, 446] width 93 height 15
click at [771, 442] on span "Yes, Delete Student" at bounding box center [776, 446] width 93 height 15
click at [668, 448] on span "Cancel" at bounding box center [679, 446] width 34 height 15
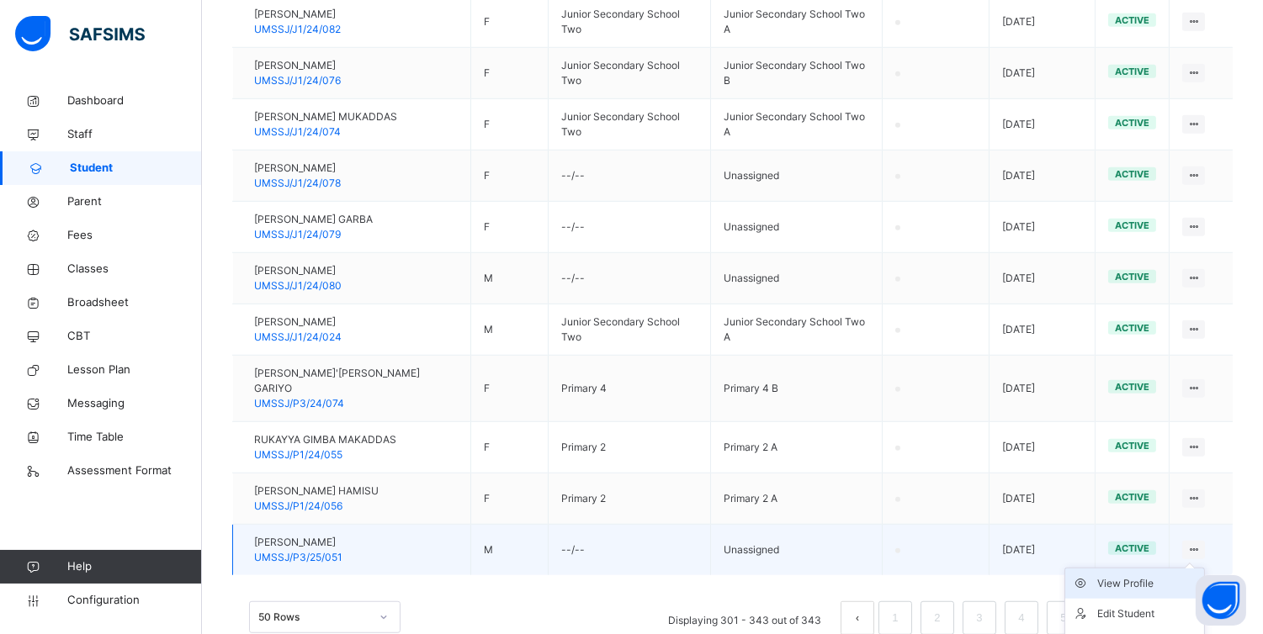
scroll to position [2175, 0]
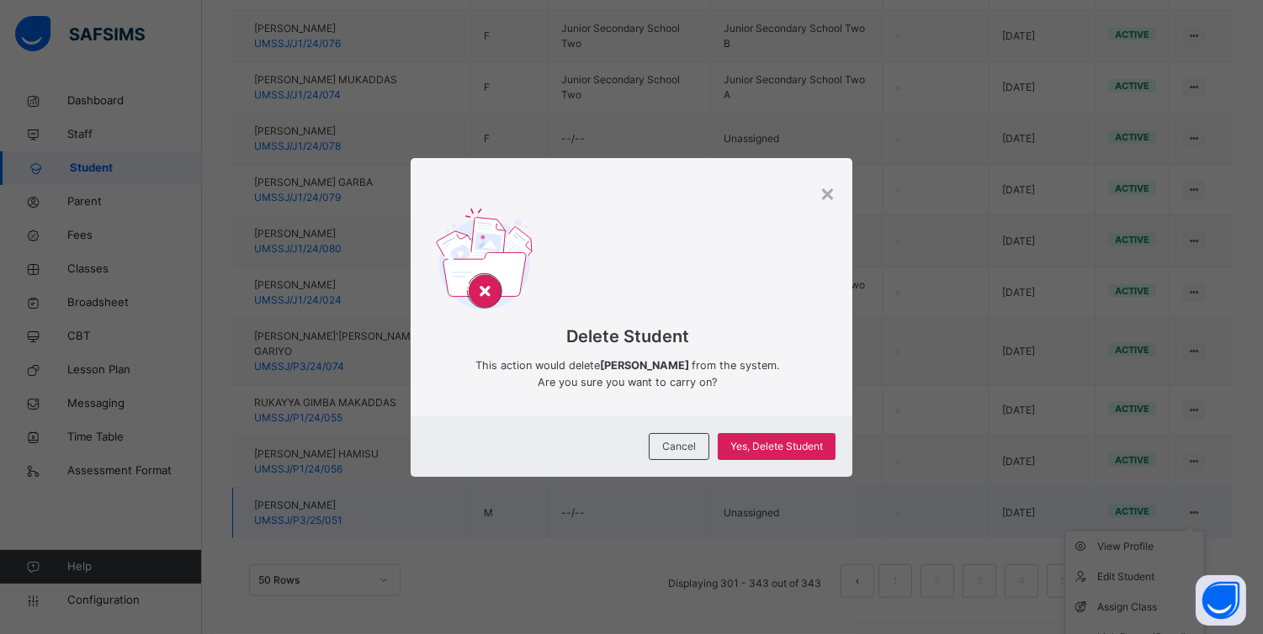
scroll to position [2138, 0]
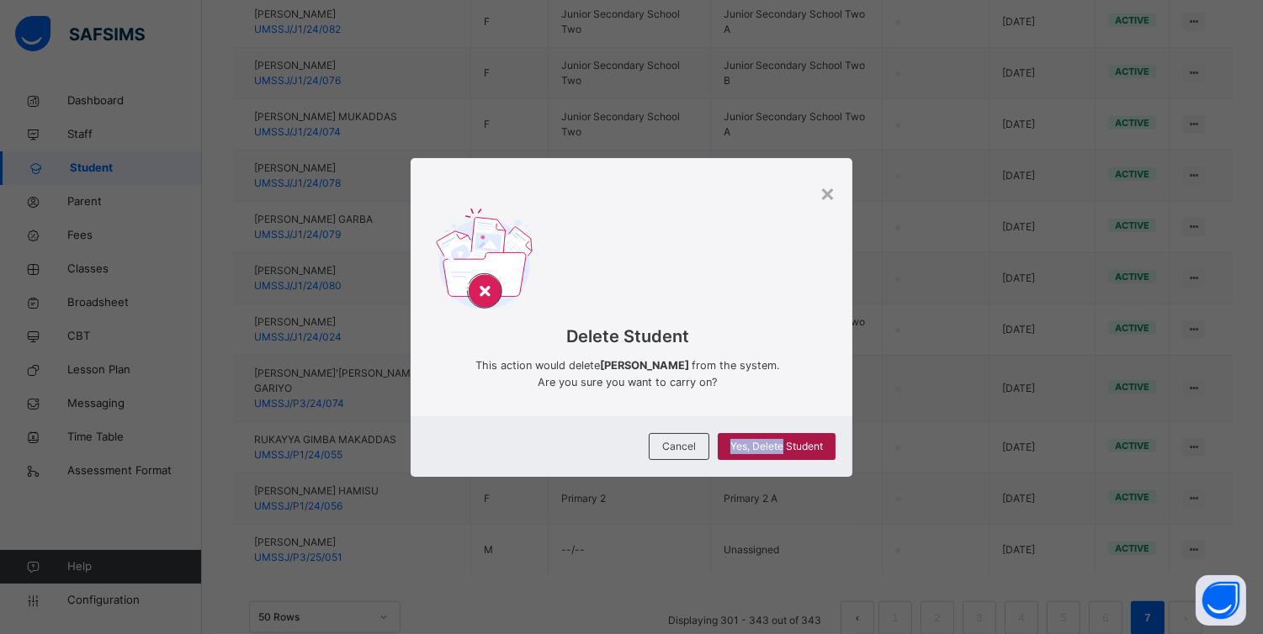
drag, startPoint x: 786, startPoint y: 426, endPoint x: 779, endPoint y: 442, distance: 17.7
click at [779, 442] on div "Cancel Yes, Delete Student" at bounding box center [631, 446] width 442 height 61
click at [779, 442] on span "Yes, Delete Student" at bounding box center [776, 446] width 93 height 15
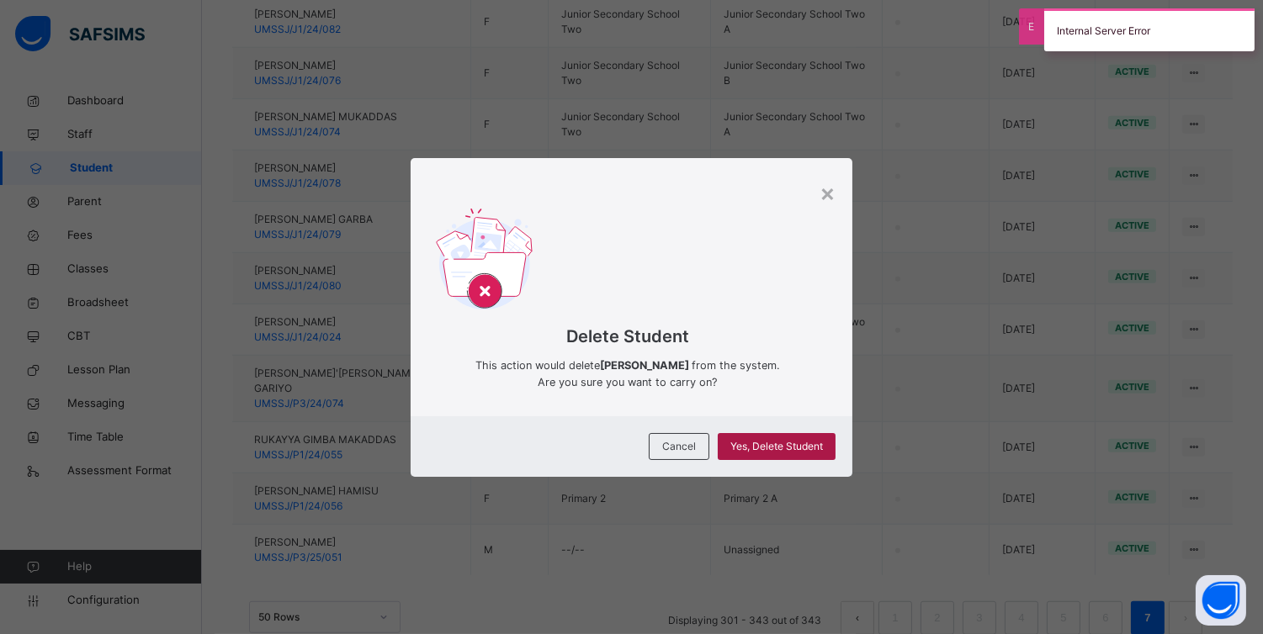
click at [785, 446] on span "Yes, Delete Student" at bounding box center [776, 446] width 93 height 15
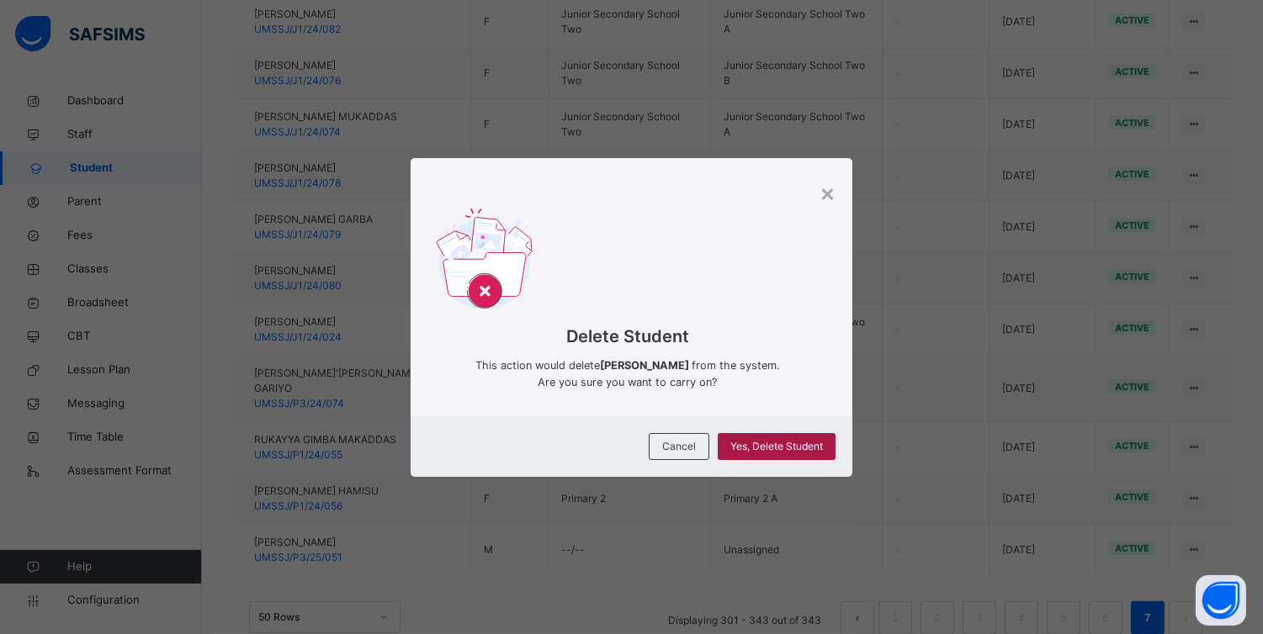
click at [785, 446] on span "Yes, Delete Student" at bounding box center [776, 446] width 93 height 15
click at [789, 446] on span "Yes, Delete Student" at bounding box center [776, 446] width 93 height 15
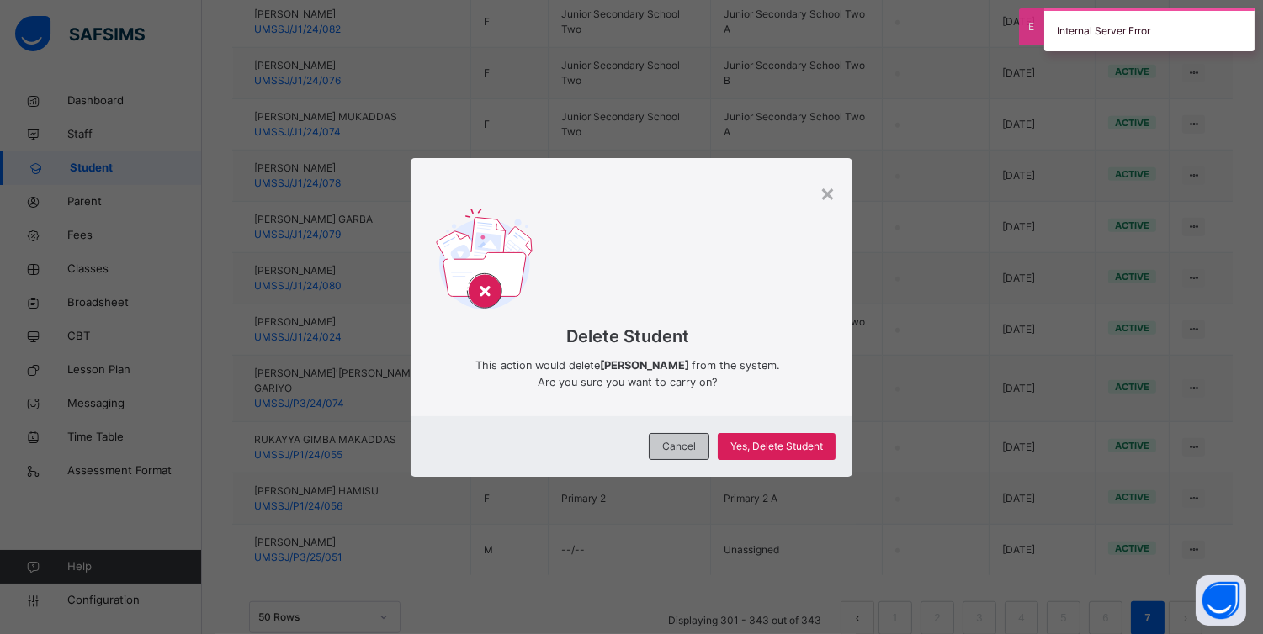
click at [678, 442] on span "Cancel" at bounding box center [679, 446] width 34 height 15
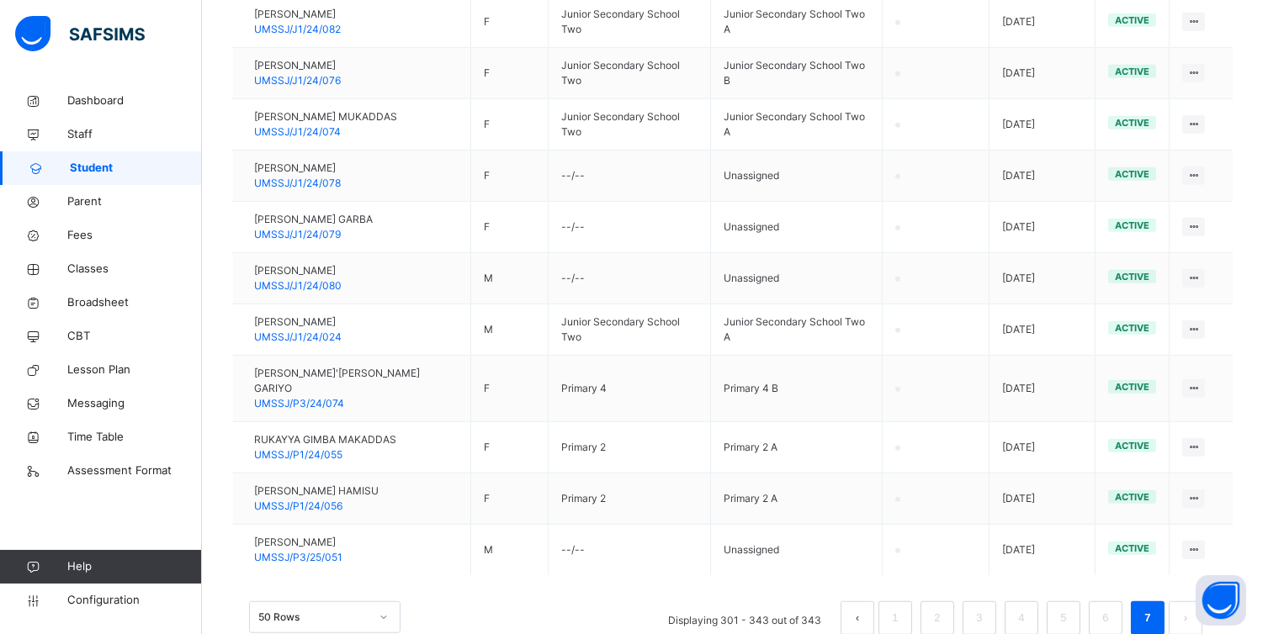
click at [654, 568] on div "50 Rows Displaying 301 - 343 out of 343 1 2 3 4 5 6 7" at bounding box center [732, 610] width 1000 height 84
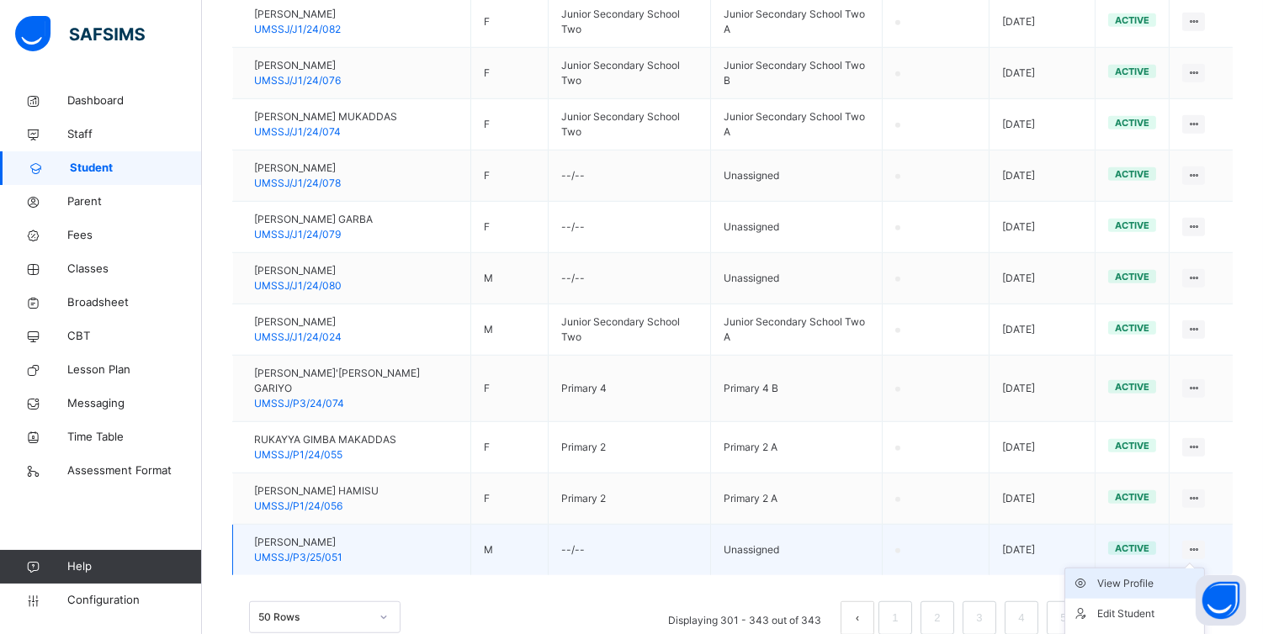
scroll to position [2175, 0]
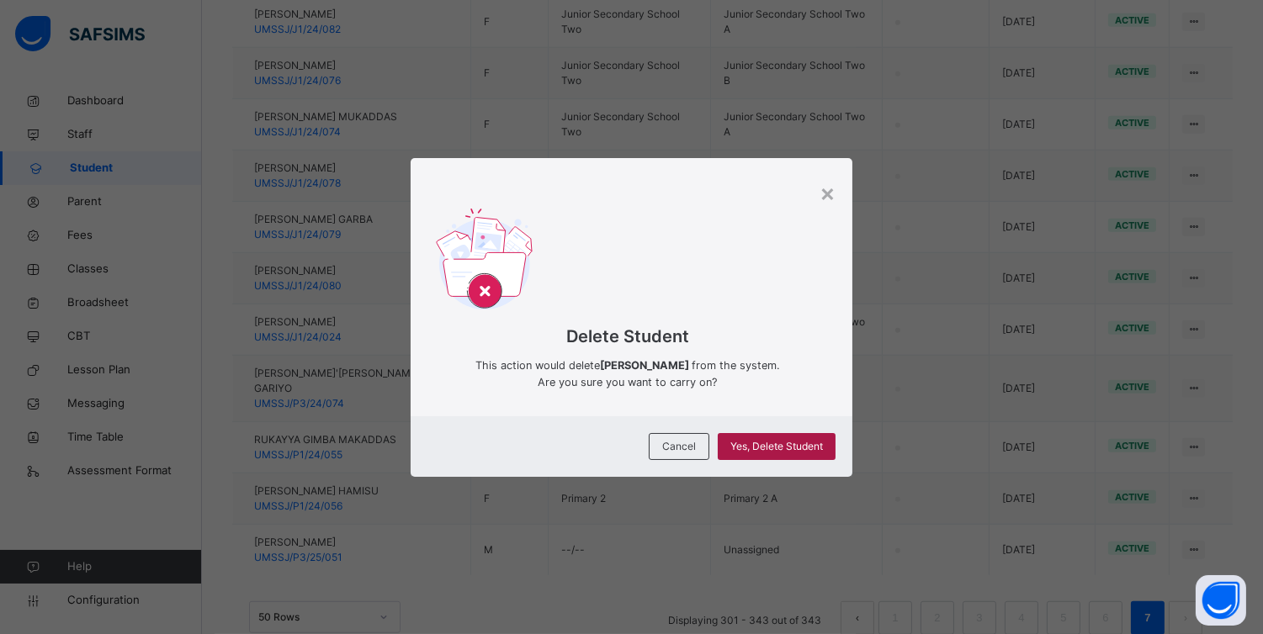
click at [806, 453] on span "Yes, Delete Student" at bounding box center [776, 446] width 93 height 15
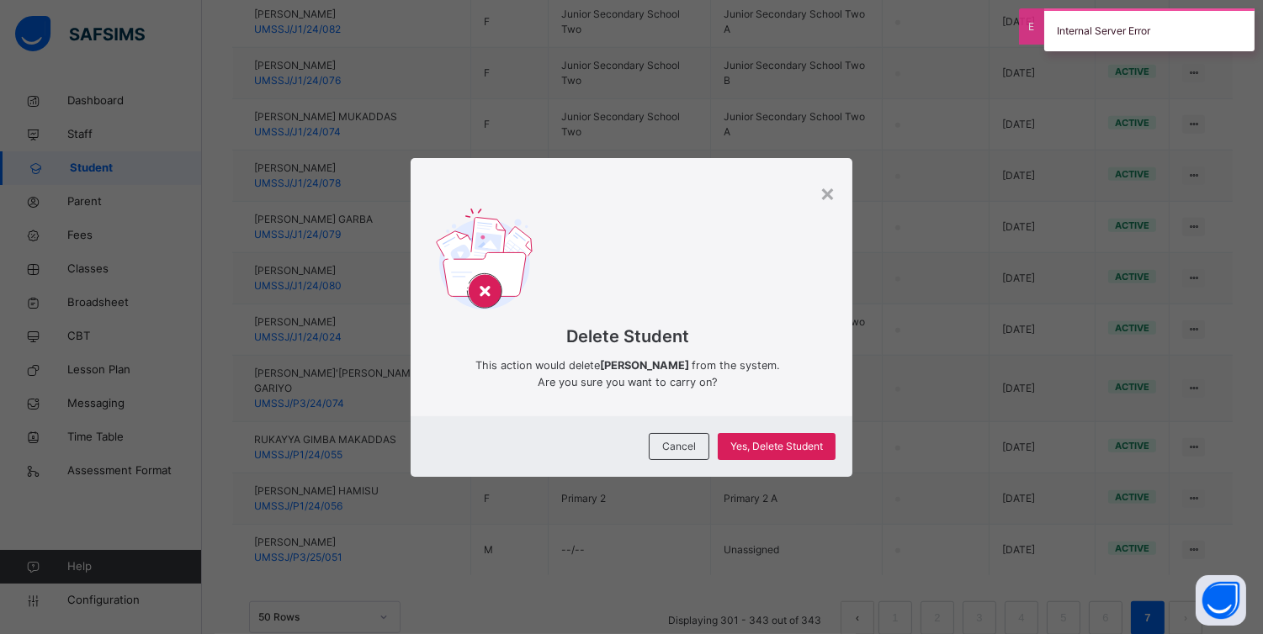
click at [157, 105] on div "× Delete Student This action would delete MUHAMMAD AHMAD ABBA from the system. …" at bounding box center [631, 317] width 1263 height 634
click at [670, 446] on span "Cancel" at bounding box center [679, 446] width 34 height 15
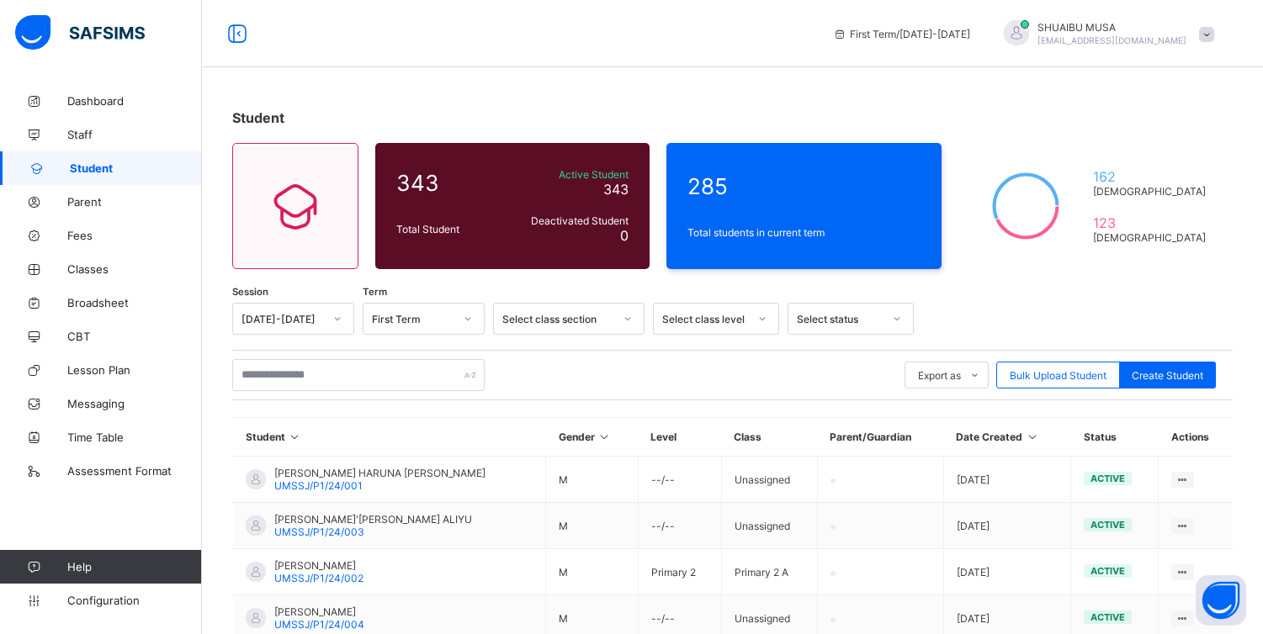
scroll to position [425, 0]
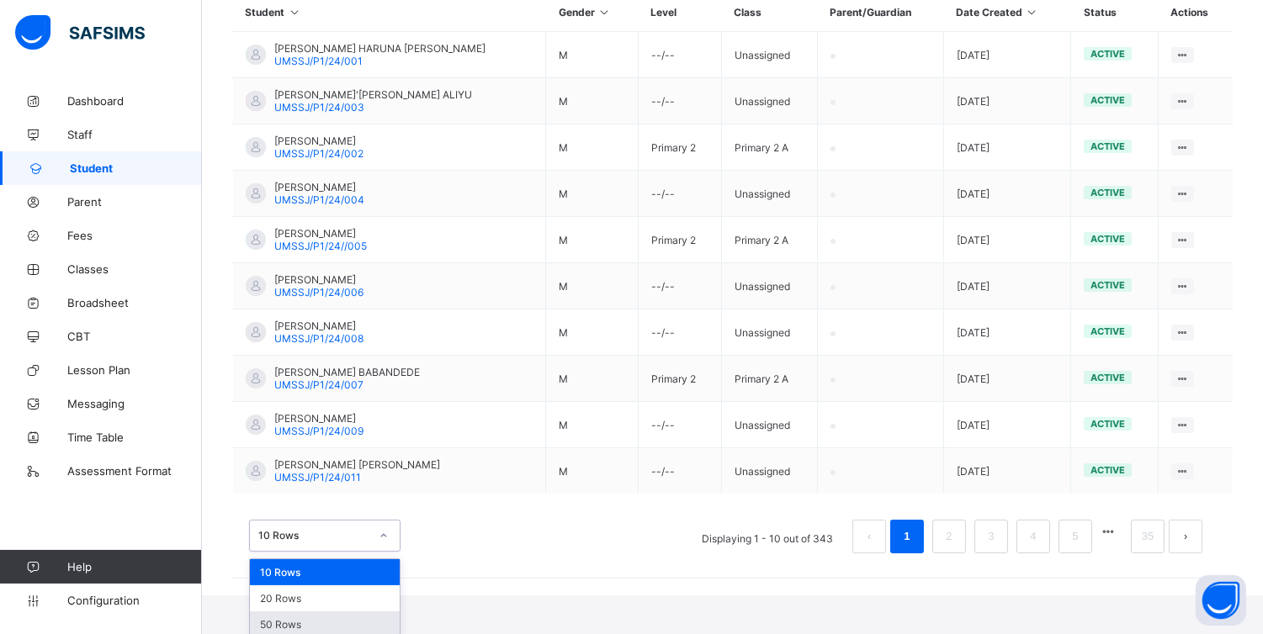
click at [294, 623] on div "50 Rows" at bounding box center [325, 625] width 150 height 26
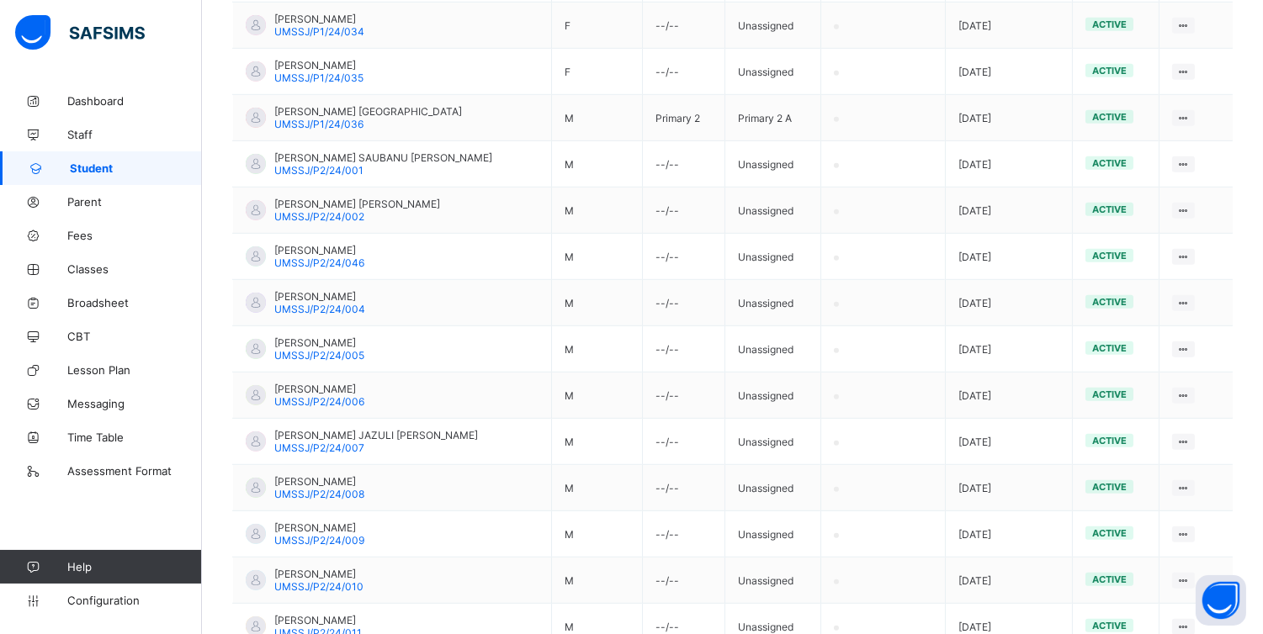
scroll to position [2230, 0]
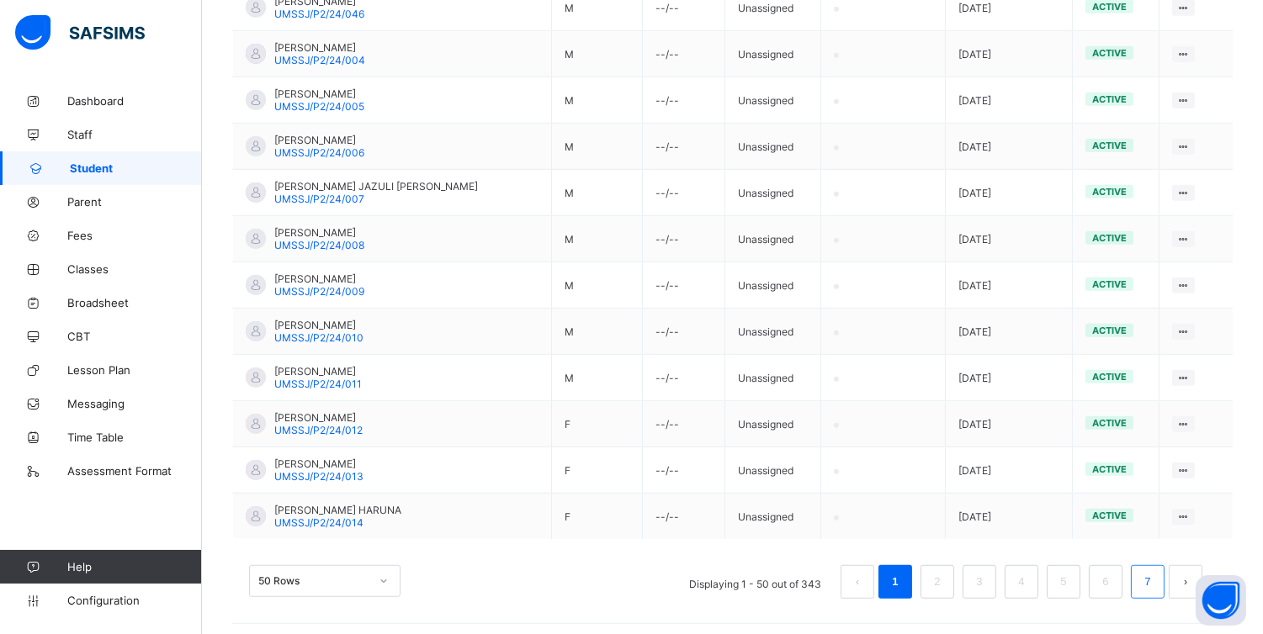
click at [1155, 571] on link "7" at bounding box center [1147, 582] width 16 height 22
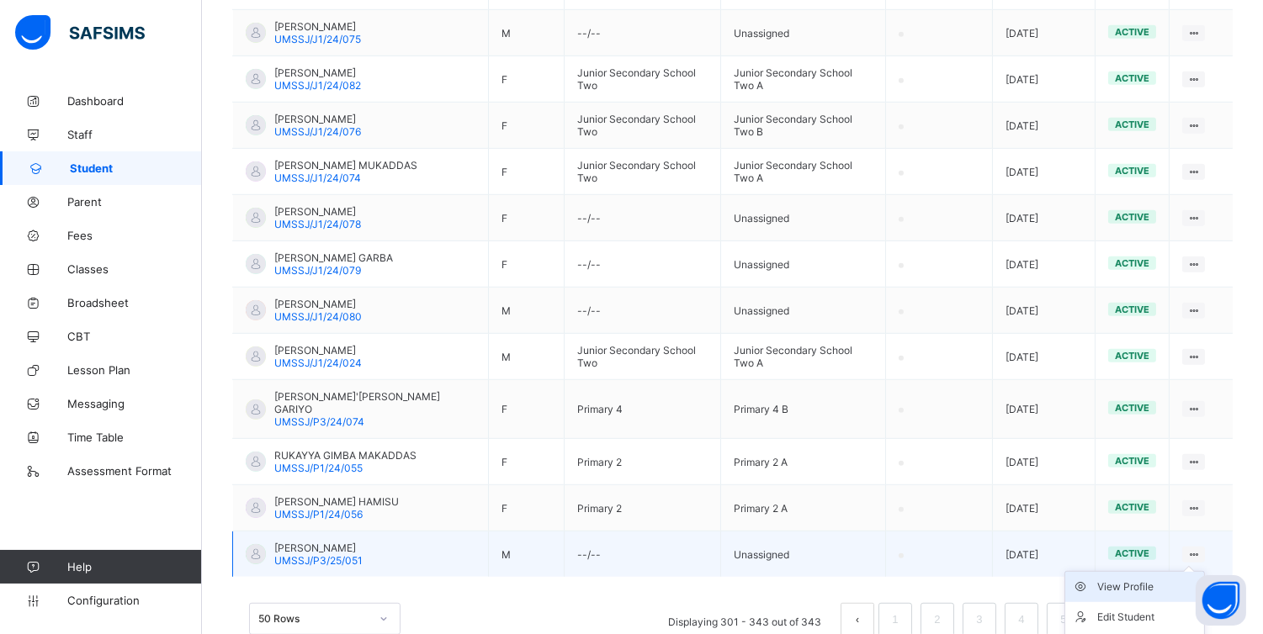
scroll to position [1951, 0]
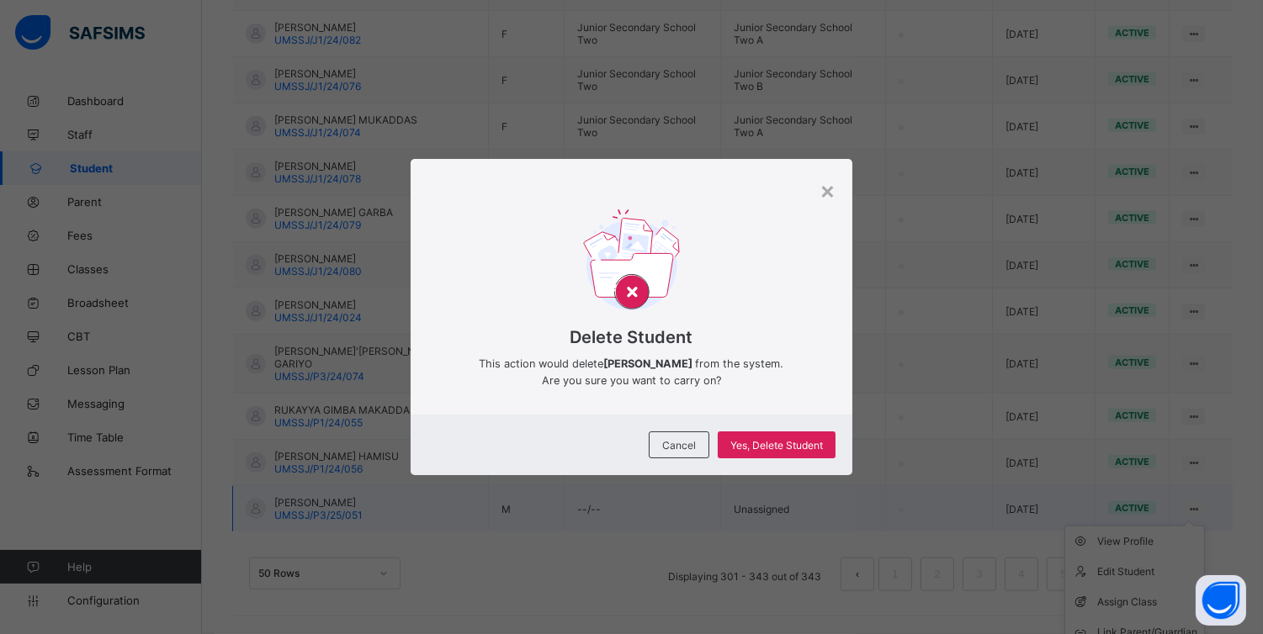
scroll to position [1906, 0]
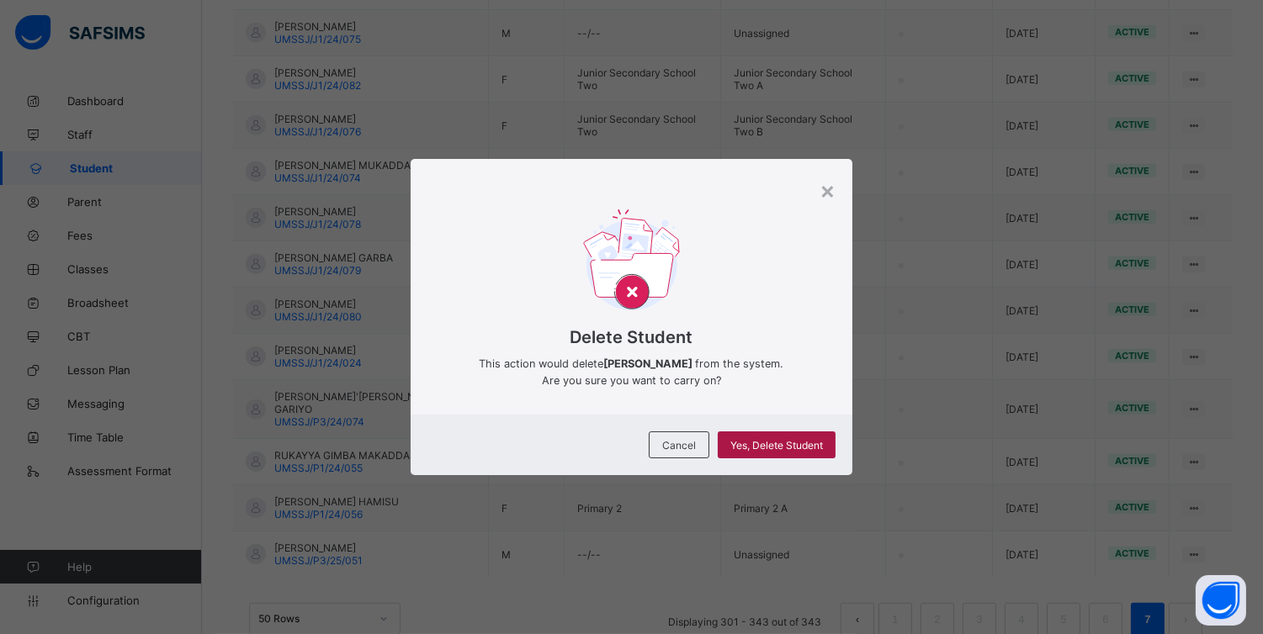
click at [805, 451] on div "Yes, Delete Student" at bounding box center [776, 445] width 118 height 27
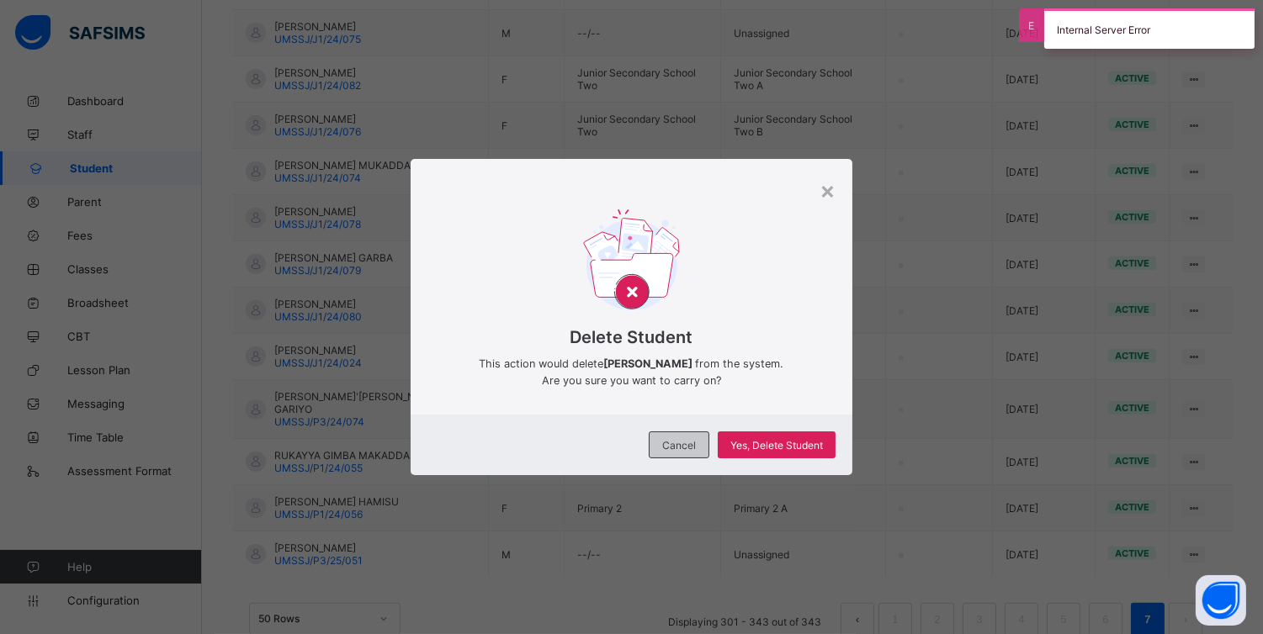
click at [677, 439] on span "Cancel" at bounding box center [679, 445] width 34 height 13
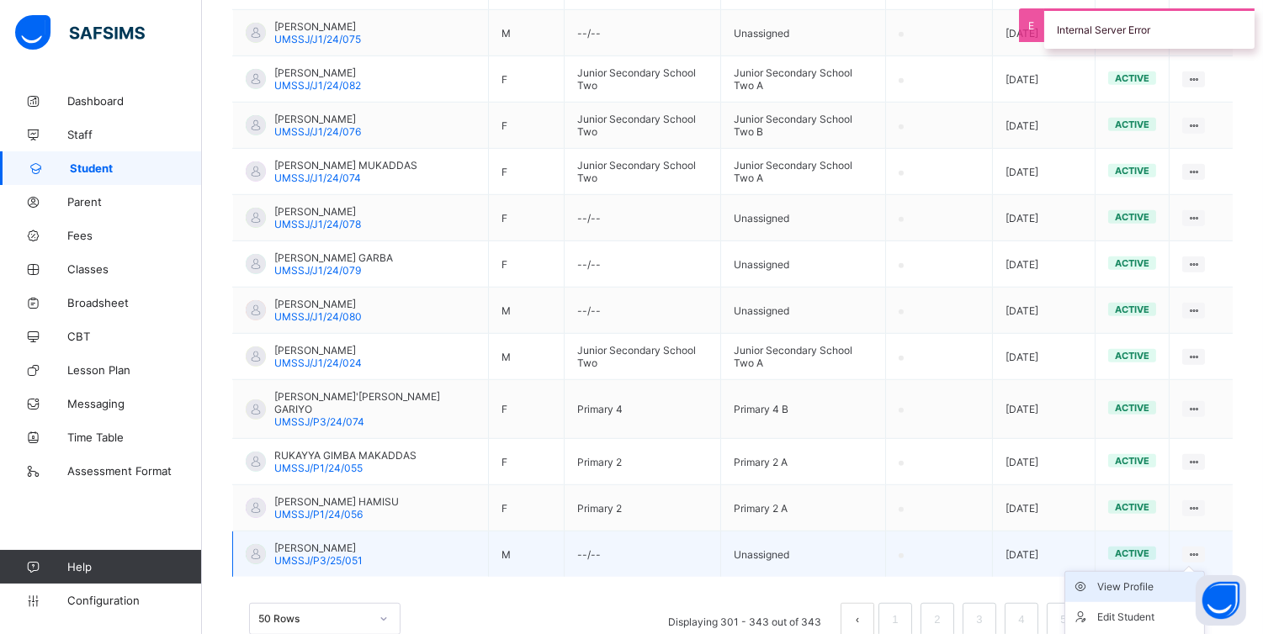
scroll to position [1951, 0]
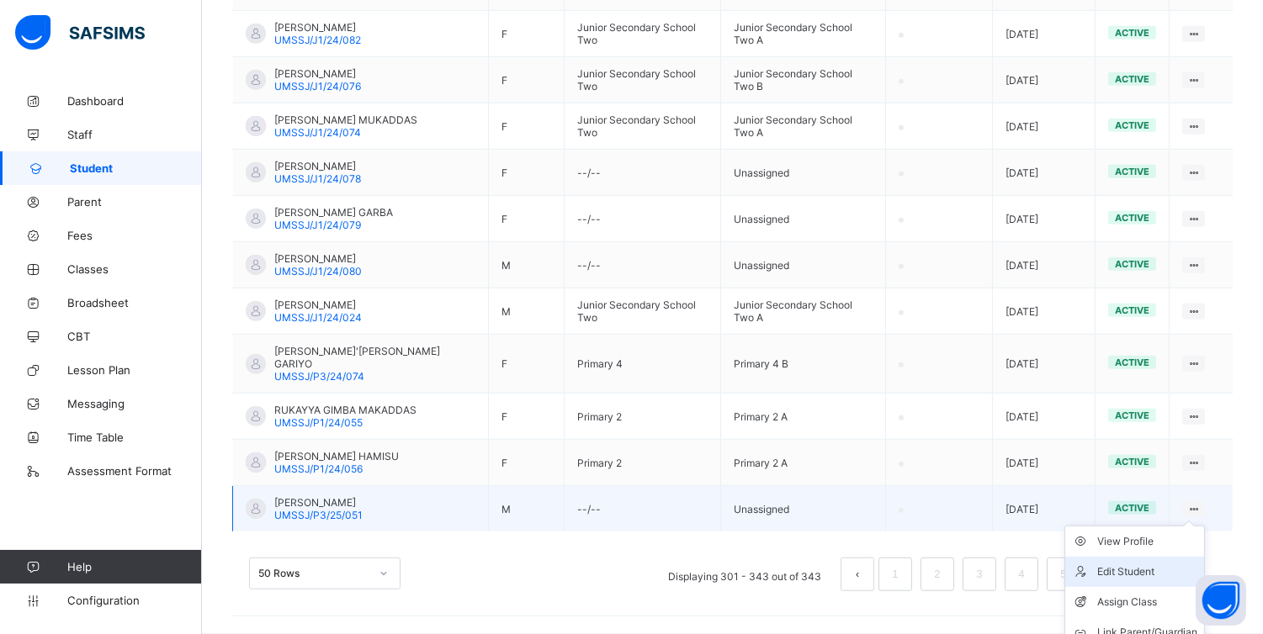
click at [1142, 564] on div "Edit Student" at bounding box center [1147, 572] width 100 height 17
select select "**"
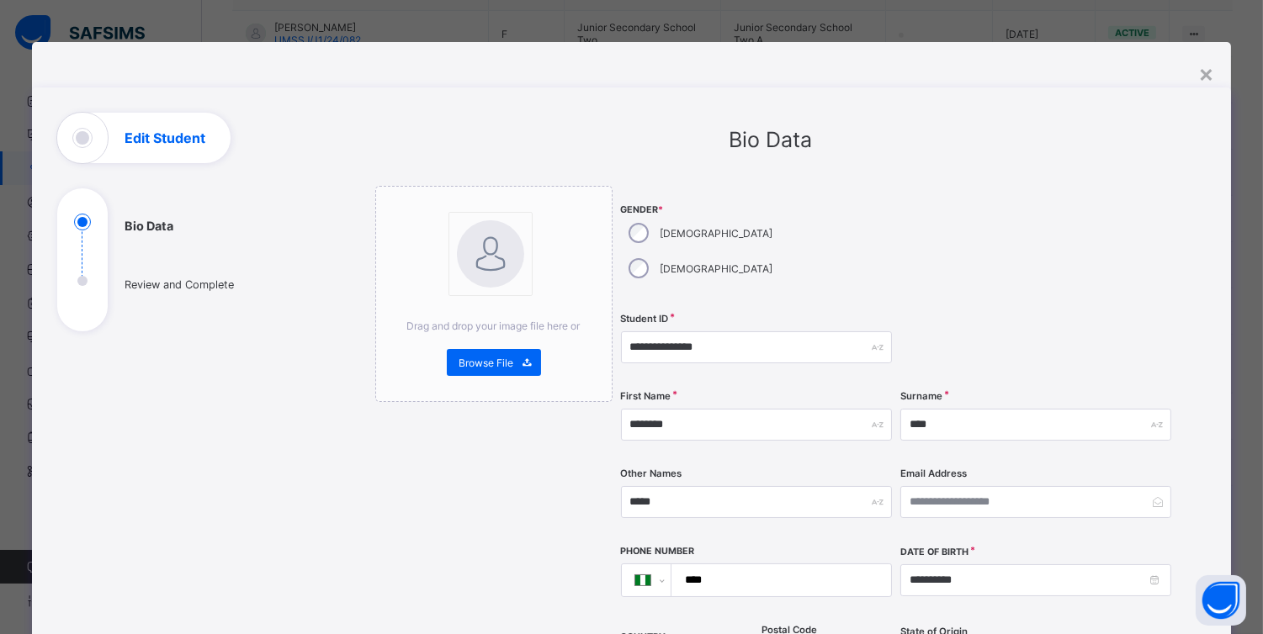
scroll to position [1906, 0]
click at [497, 357] on span "Browse File" at bounding box center [486, 363] width 55 height 13
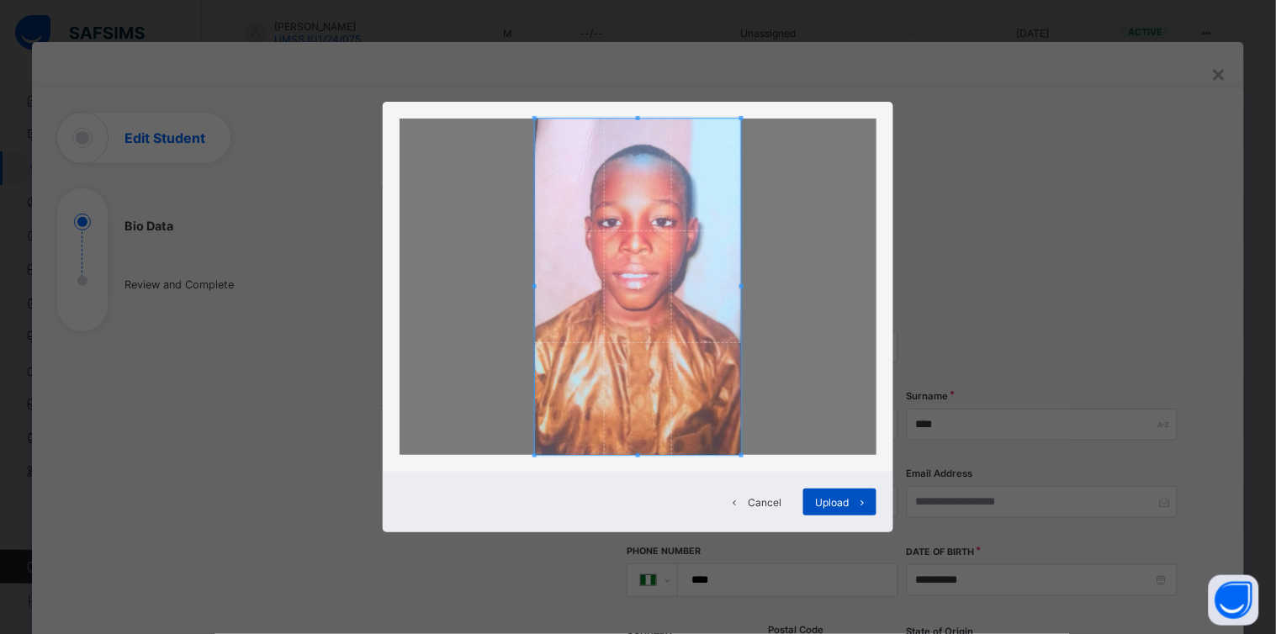
click at [845, 502] on span "Upload" at bounding box center [833, 502] width 34 height 13
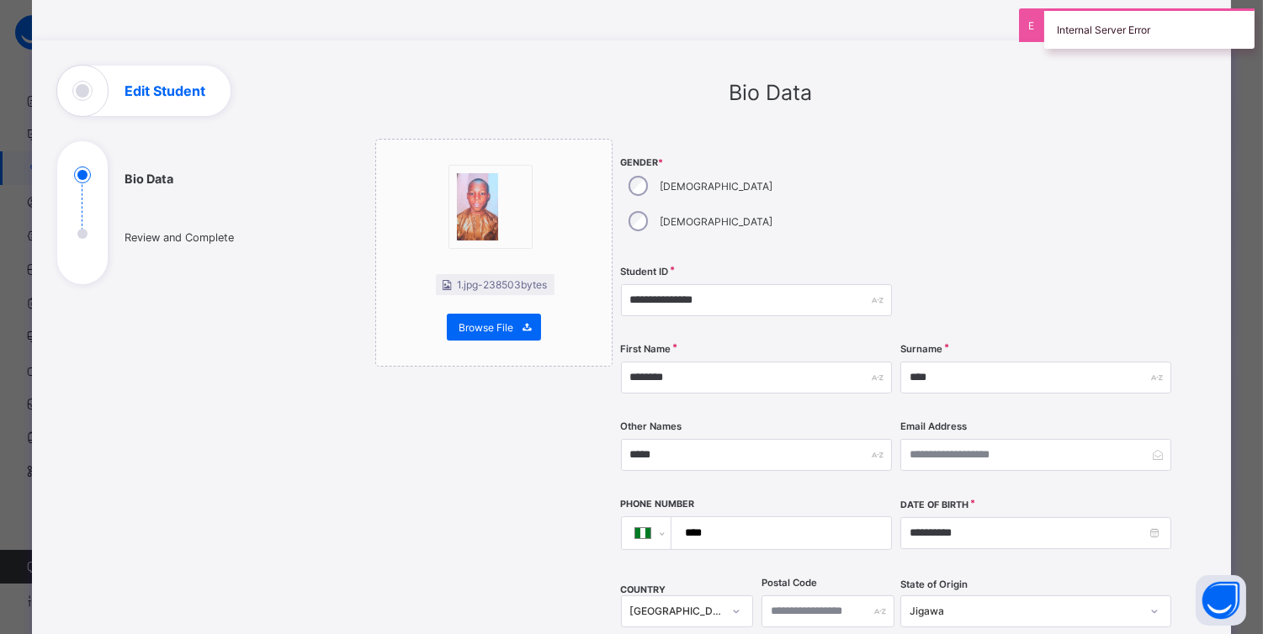
scroll to position [45, 0]
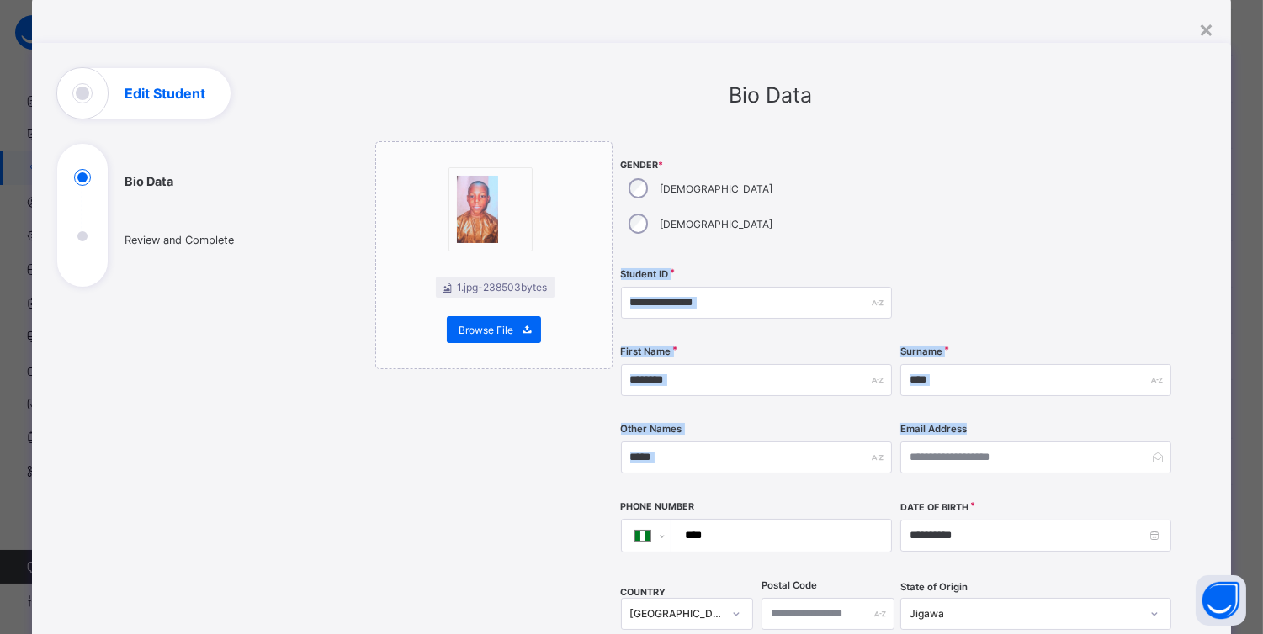
drag, startPoint x: 1253, startPoint y: 220, endPoint x: 1237, endPoint y: 366, distance: 146.4
click at [1237, 366] on div "**********" at bounding box center [631, 317] width 1263 height 634
click at [1127, 268] on div at bounding box center [1035, 302] width 271 height 69
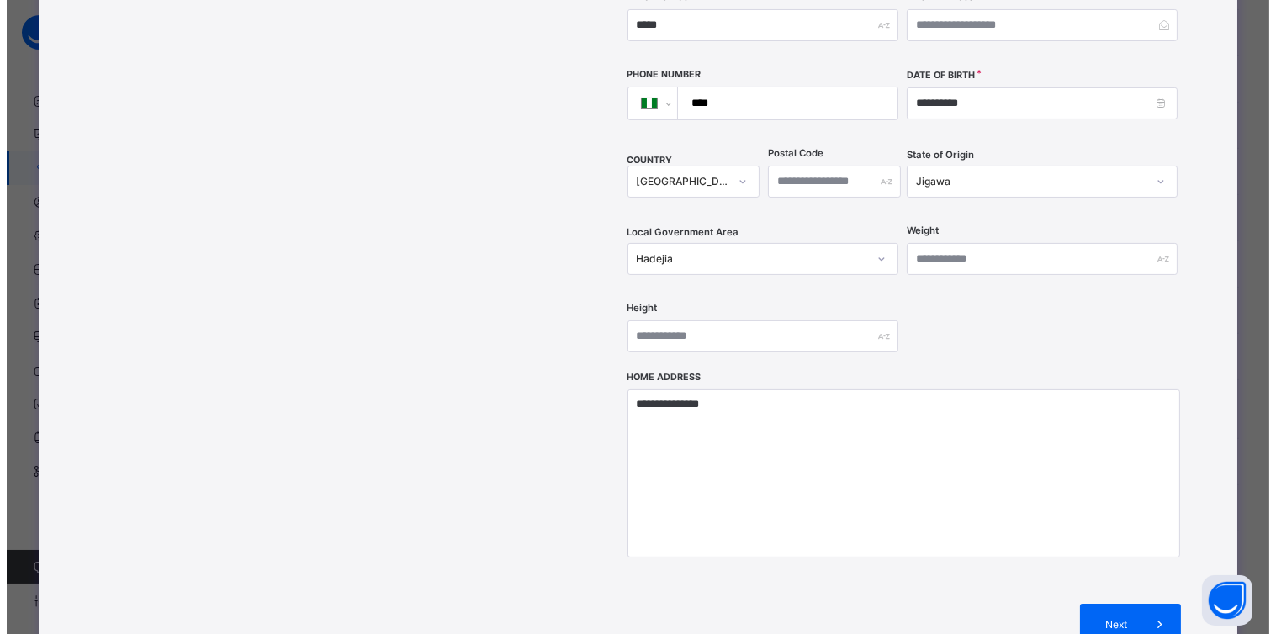
scroll to position [537, 0]
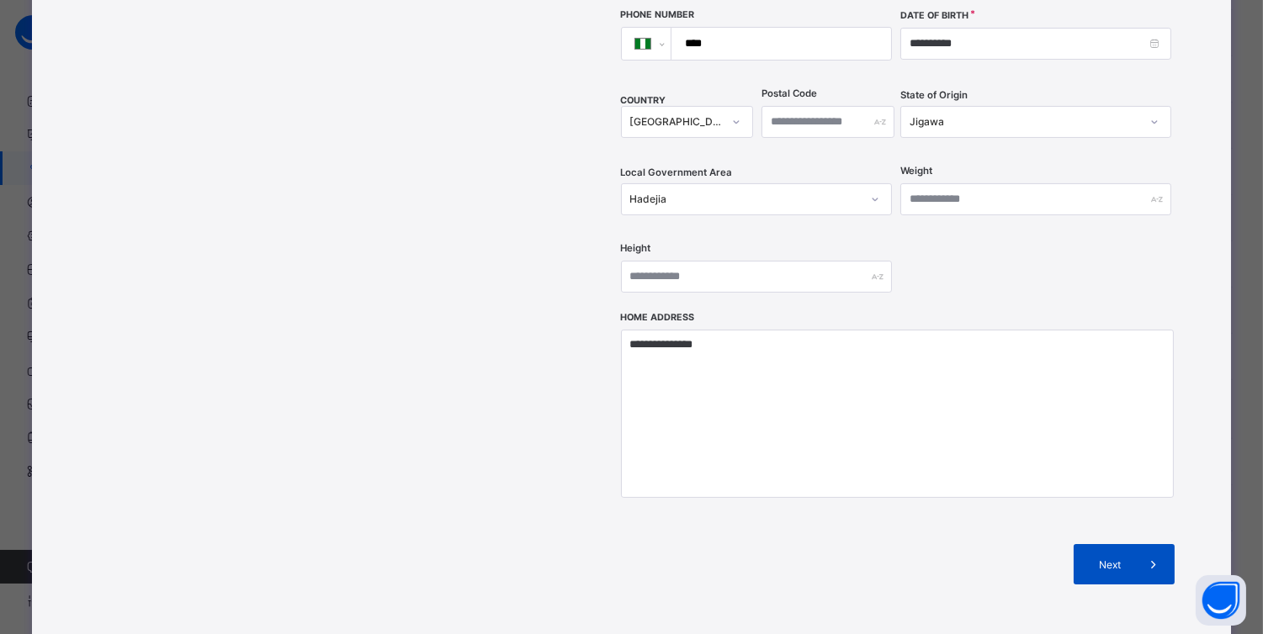
click at [1119, 544] on div "Next" at bounding box center [1123, 564] width 101 height 40
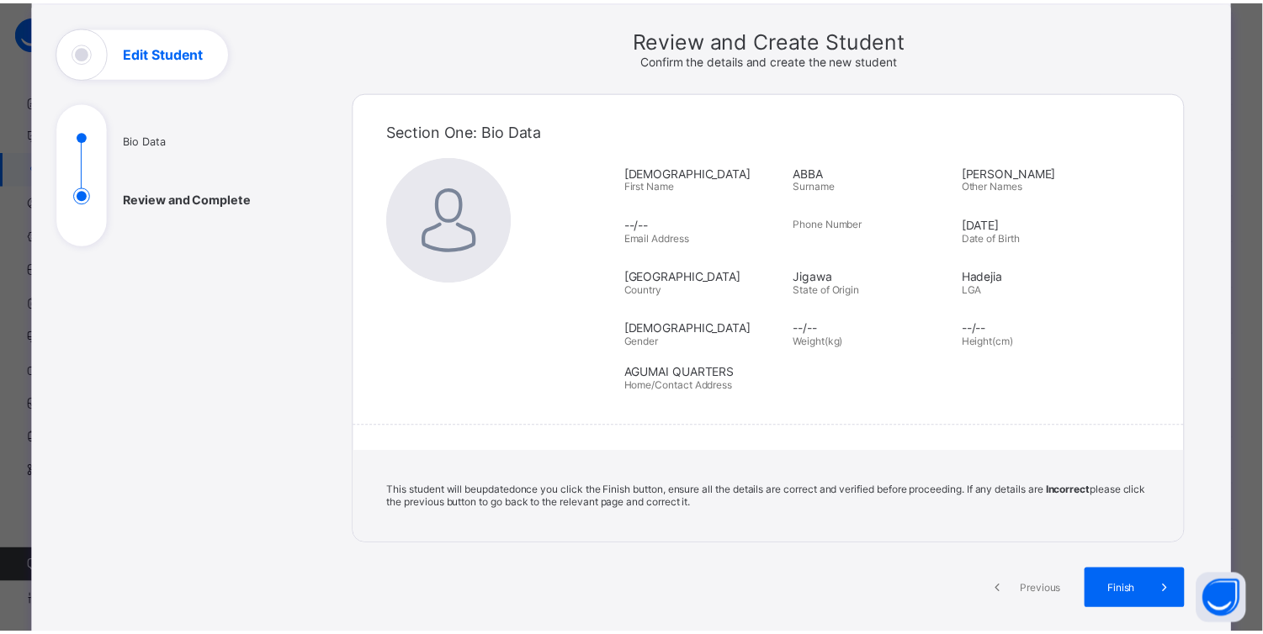
scroll to position [77, 0]
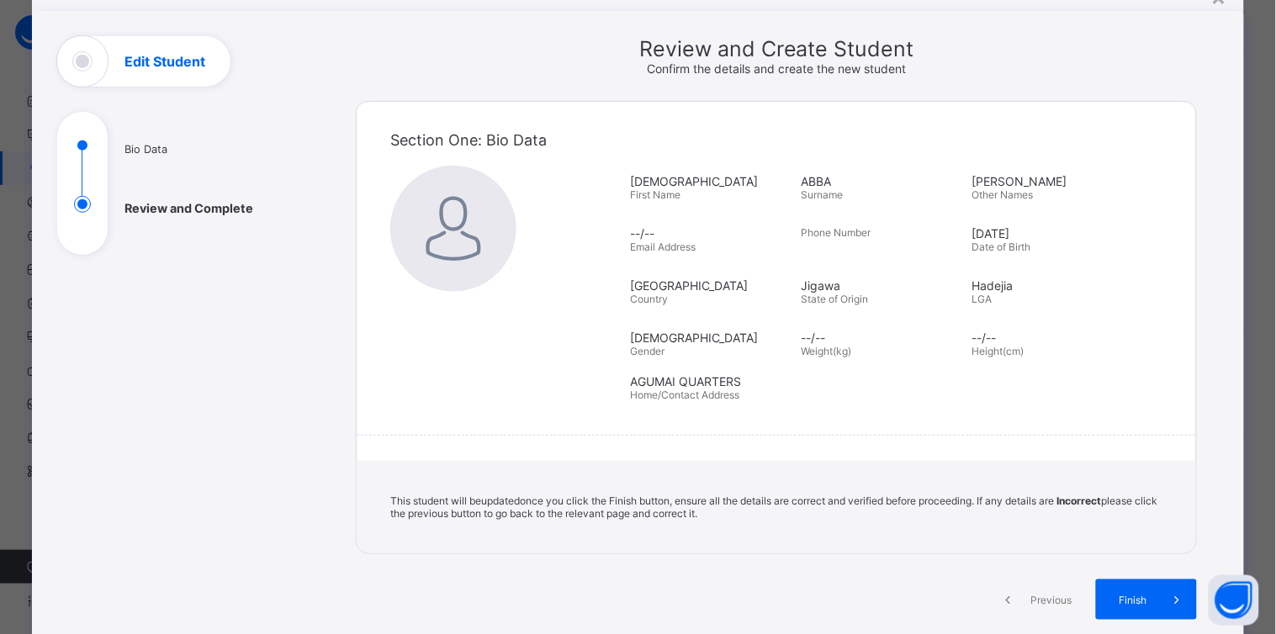
click at [164, 55] on h1 "Edit Student" at bounding box center [164, 61] width 81 height 13
click at [1041, 595] on span "Previous" at bounding box center [1045, 600] width 46 height 13
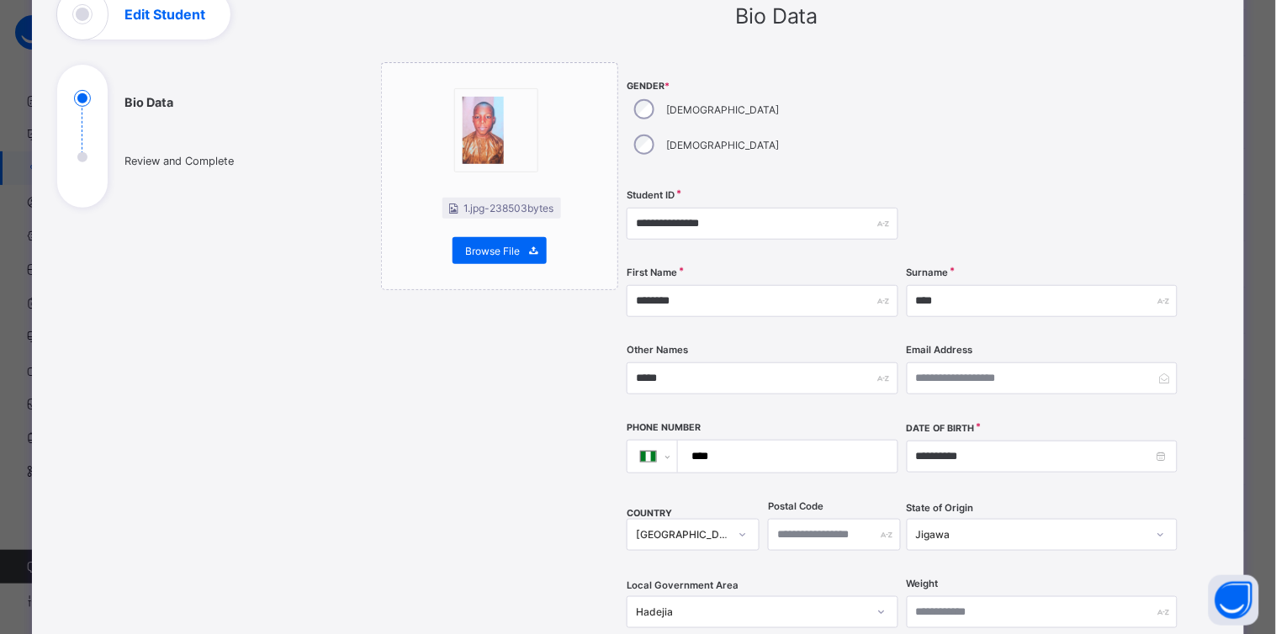
scroll to position [121, 0]
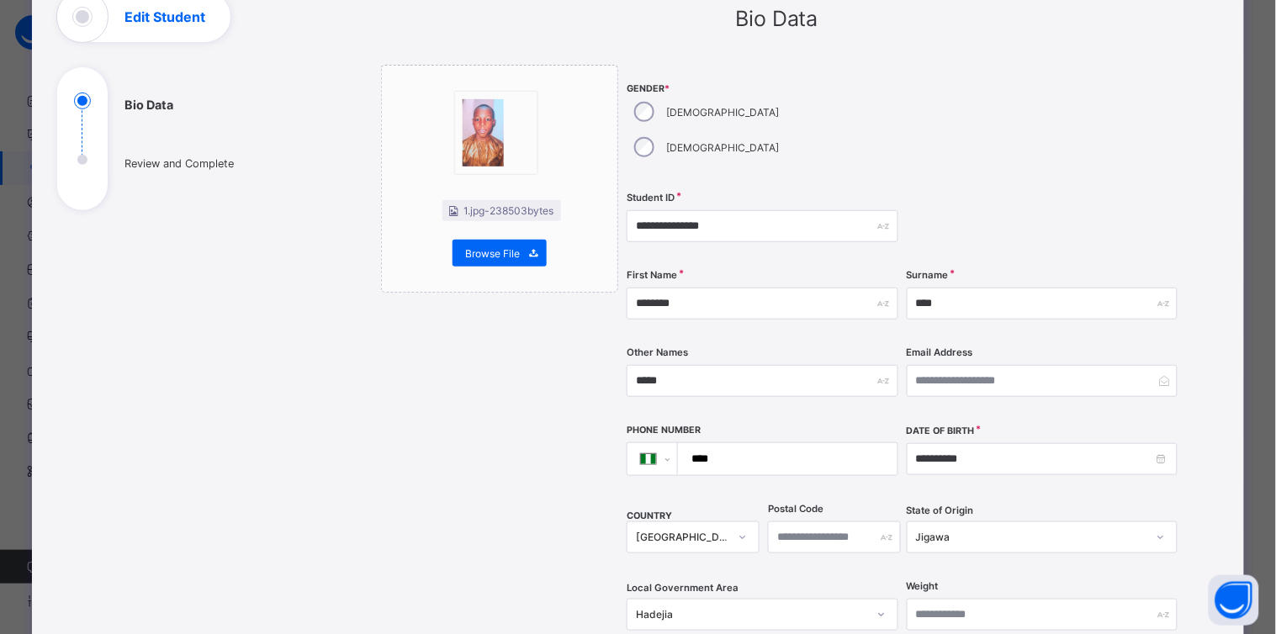
click at [1012, 192] on div at bounding box center [1042, 226] width 271 height 69
